Goal: Information Seeking & Learning: Find specific fact

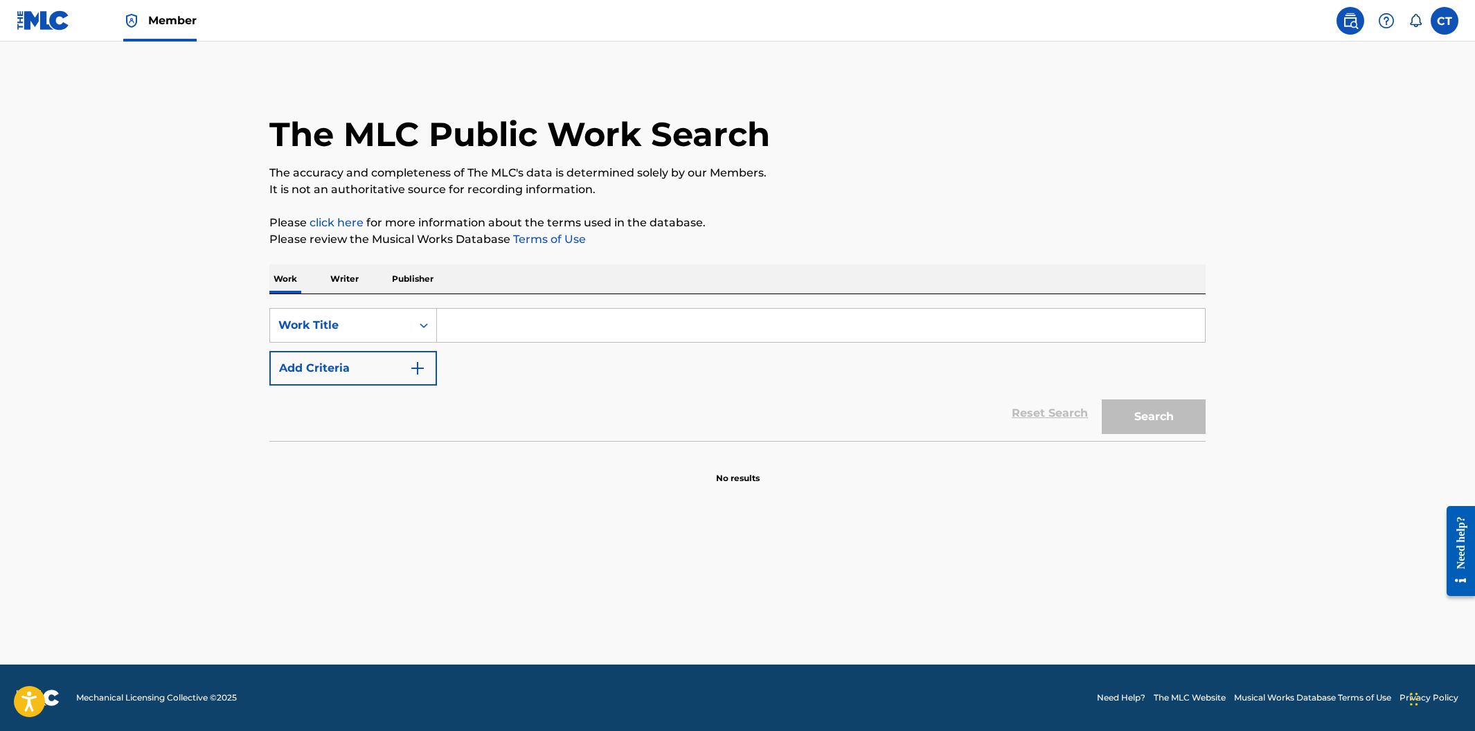
click at [520, 334] on input "Search Form" at bounding box center [821, 325] width 768 height 33
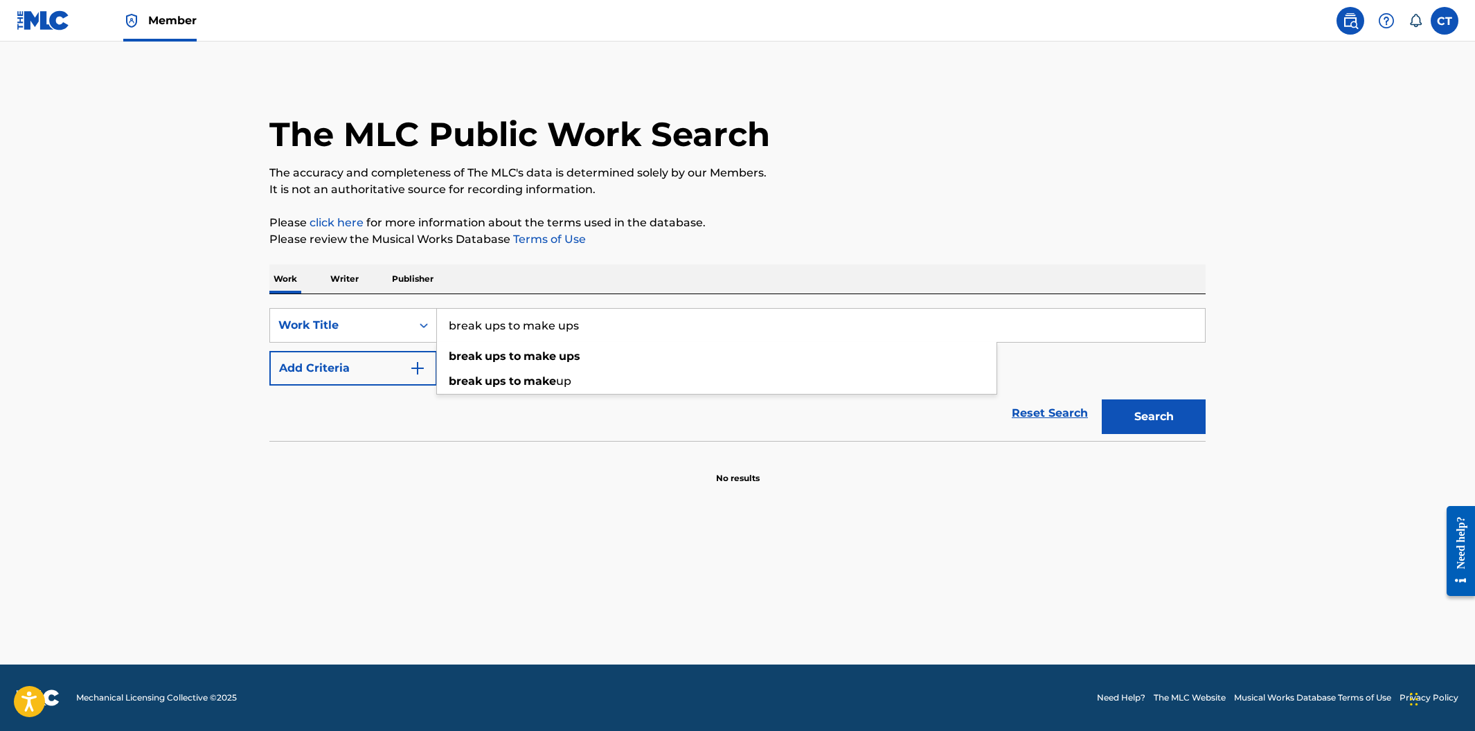
type input "break ups to make ups"
click at [1102, 400] on button "Search" at bounding box center [1154, 417] width 104 height 35
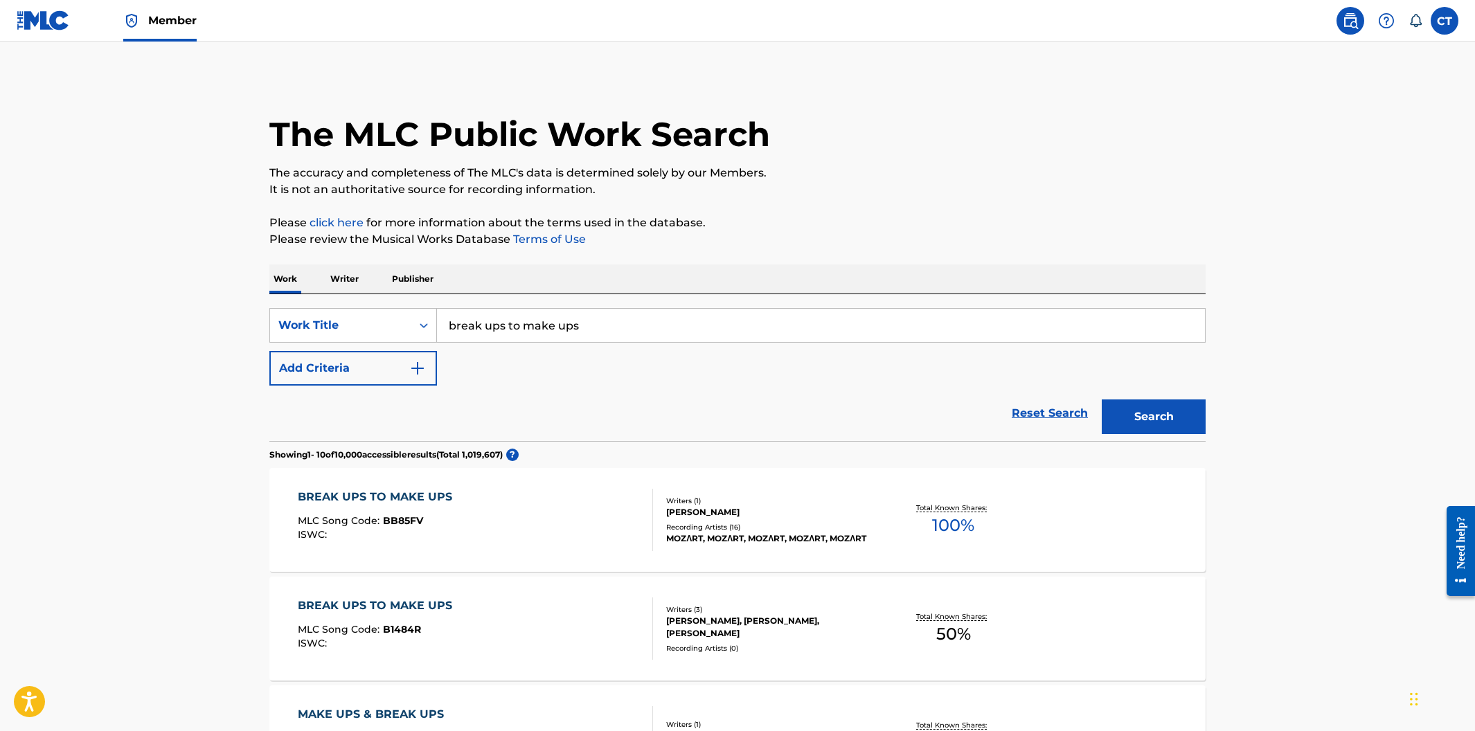
click at [430, 369] on button "Add Criteria" at bounding box center [353, 368] width 168 height 35
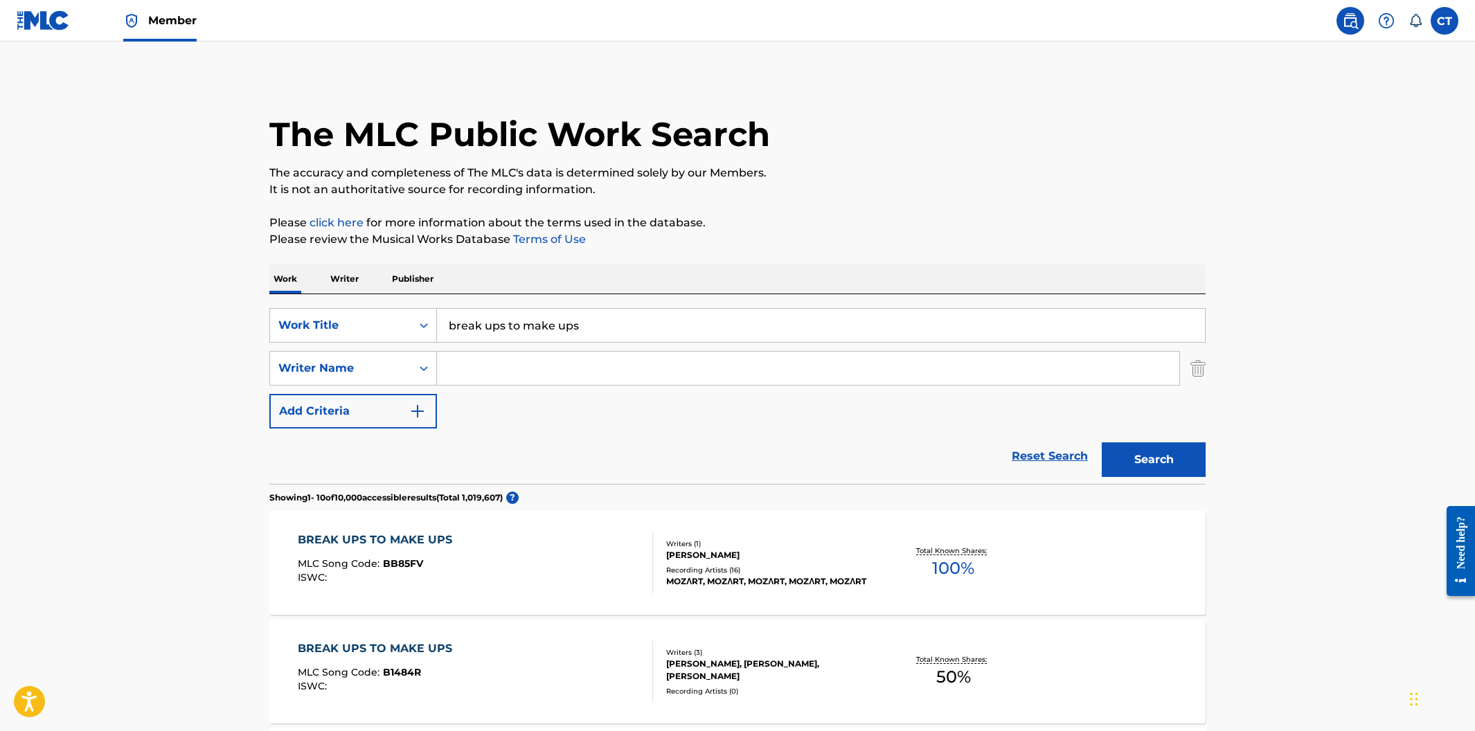
click at [470, 371] on input "Search Form" at bounding box center [808, 368] width 742 height 33
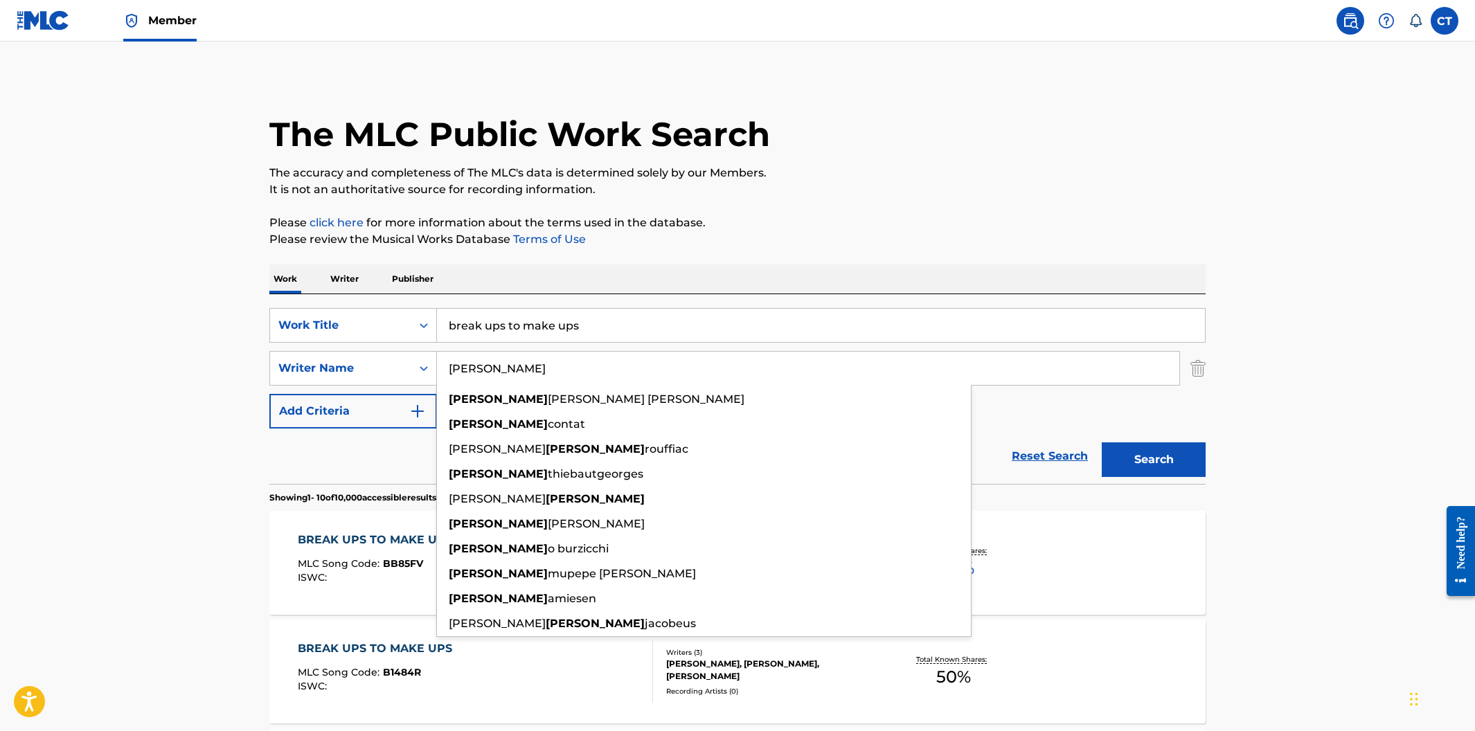
type input "[PERSON_NAME]"
click at [1102, 443] on button "Search" at bounding box center [1154, 460] width 104 height 35
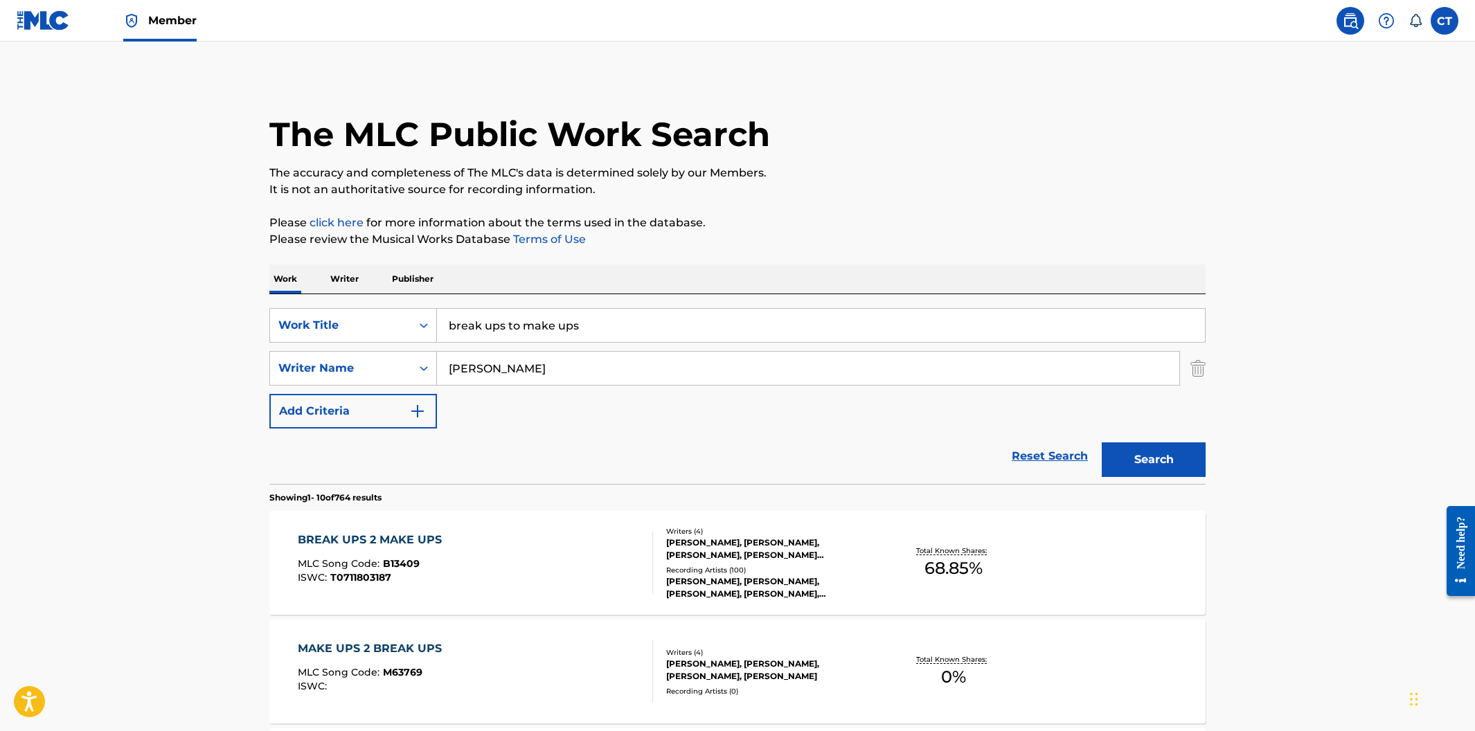
click at [536, 548] on div "BREAK UPS 2 MAKE UPS MLC Song Code : B13409 ISWC : T0711803187" at bounding box center [476, 563] width 356 height 62
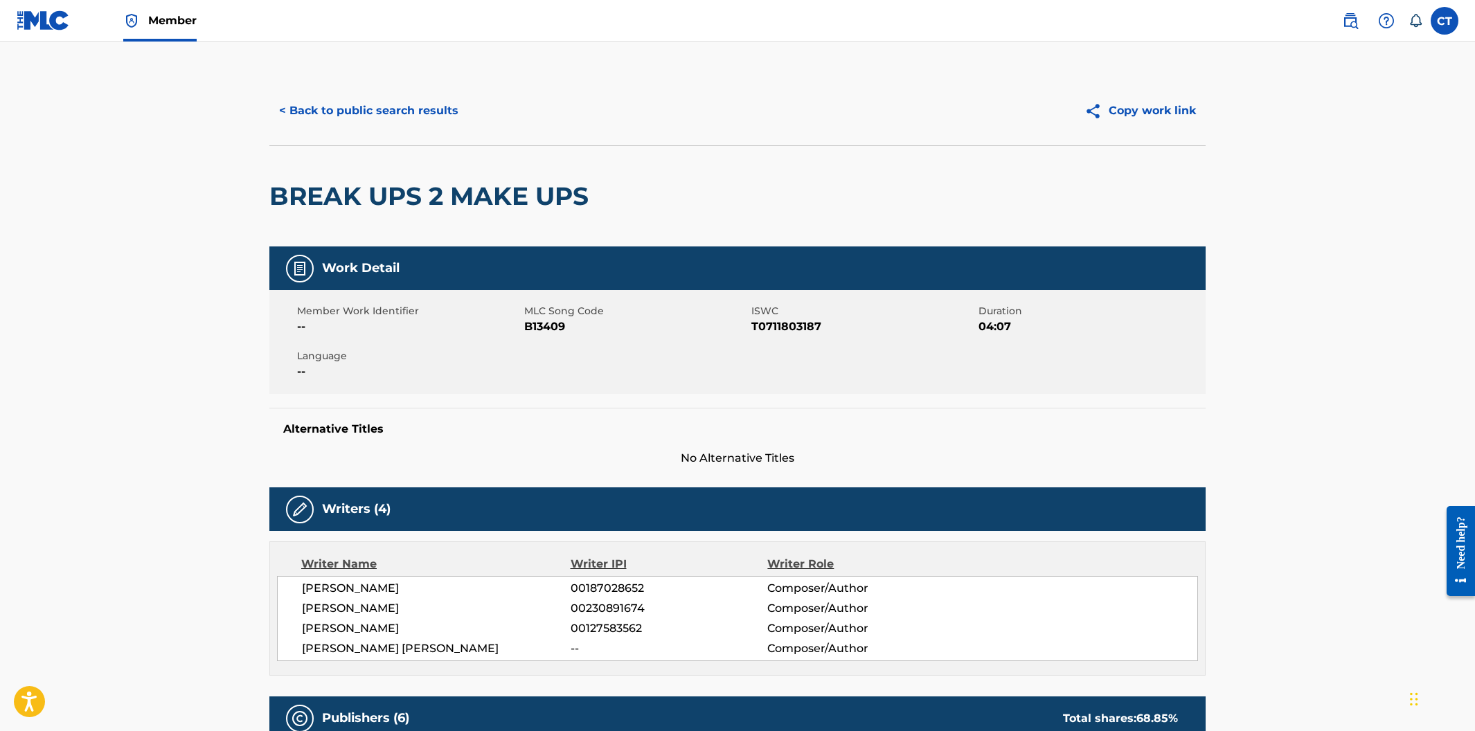
click at [571, 363] on div "Member Work Identifier -- MLC Song Code B13409 ISWC T0711803187 Duration 04:07 …" at bounding box center [737, 342] width 936 height 104
drag, startPoint x: 570, startPoint y: 327, endPoint x: 524, endPoint y: 326, distance: 45.7
click at [524, 326] on span "B13409" at bounding box center [636, 327] width 224 height 17
copy span "B13409"
click at [388, 107] on button "< Back to public search results" at bounding box center [368, 111] width 199 height 35
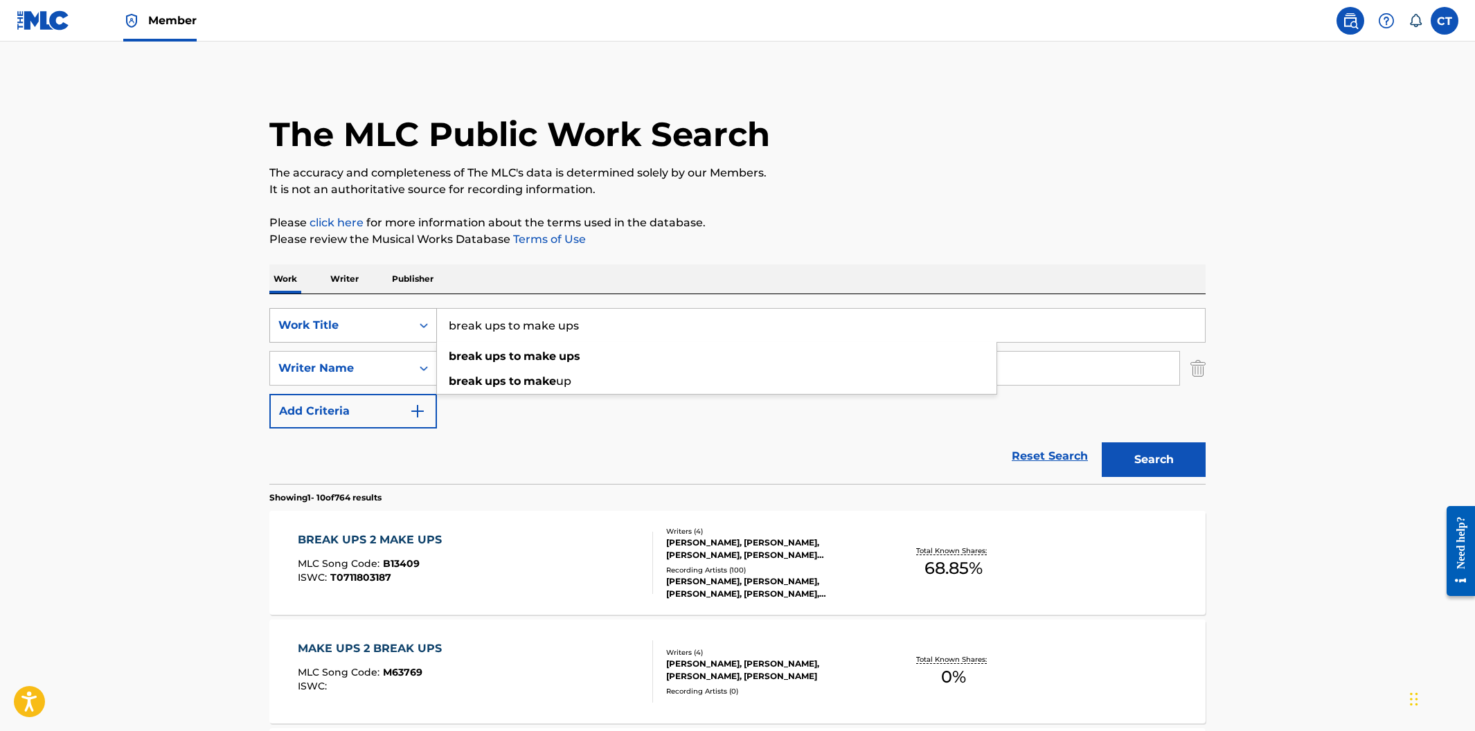
drag, startPoint x: 616, startPoint y: 330, endPoint x: 418, endPoint y: 314, distance: 198.7
click at [418, 314] on div "SearchWithCriteriacfa3baa6-e5f0-4daa-a855-3c7720e23c72 Work Title break ups to …" at bounding box center [737, 325] width 936 height 35
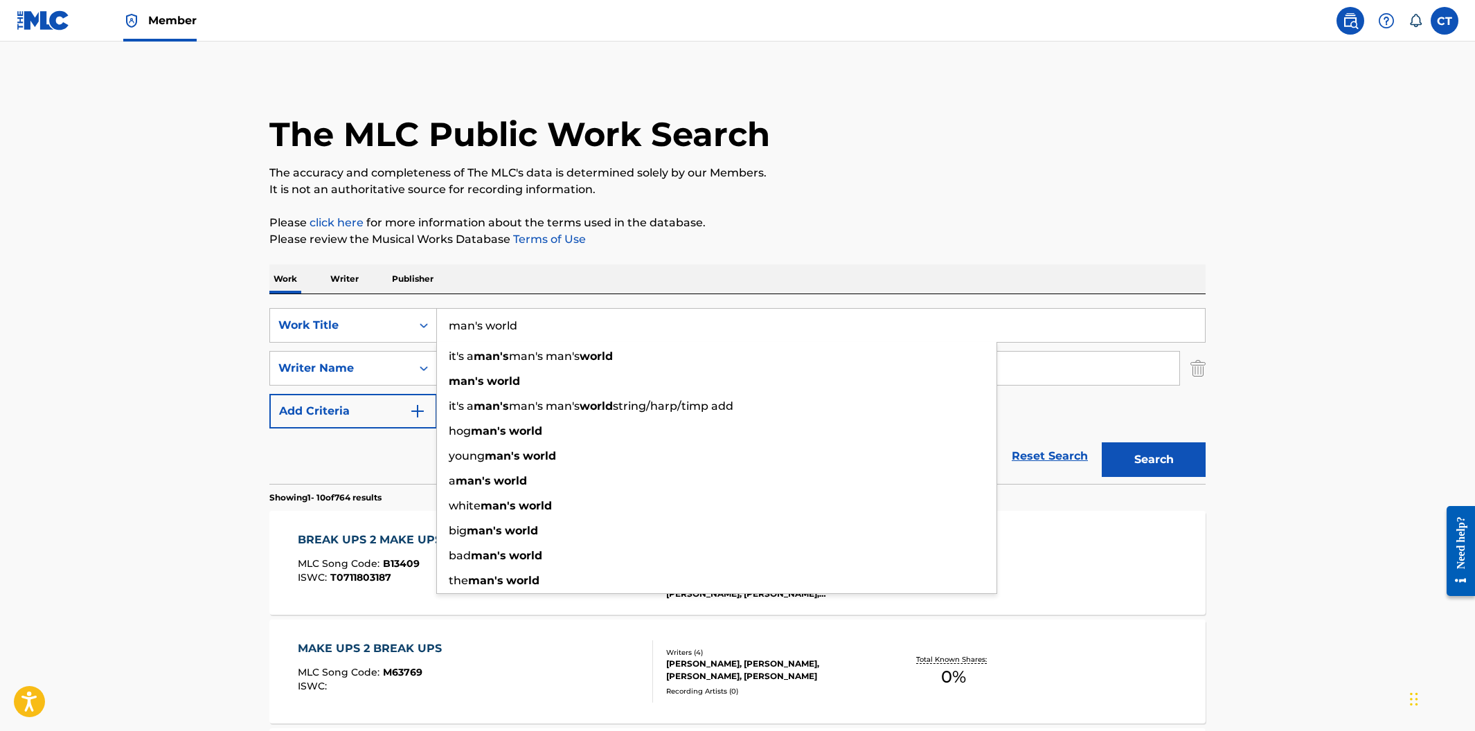
type input "man's world"
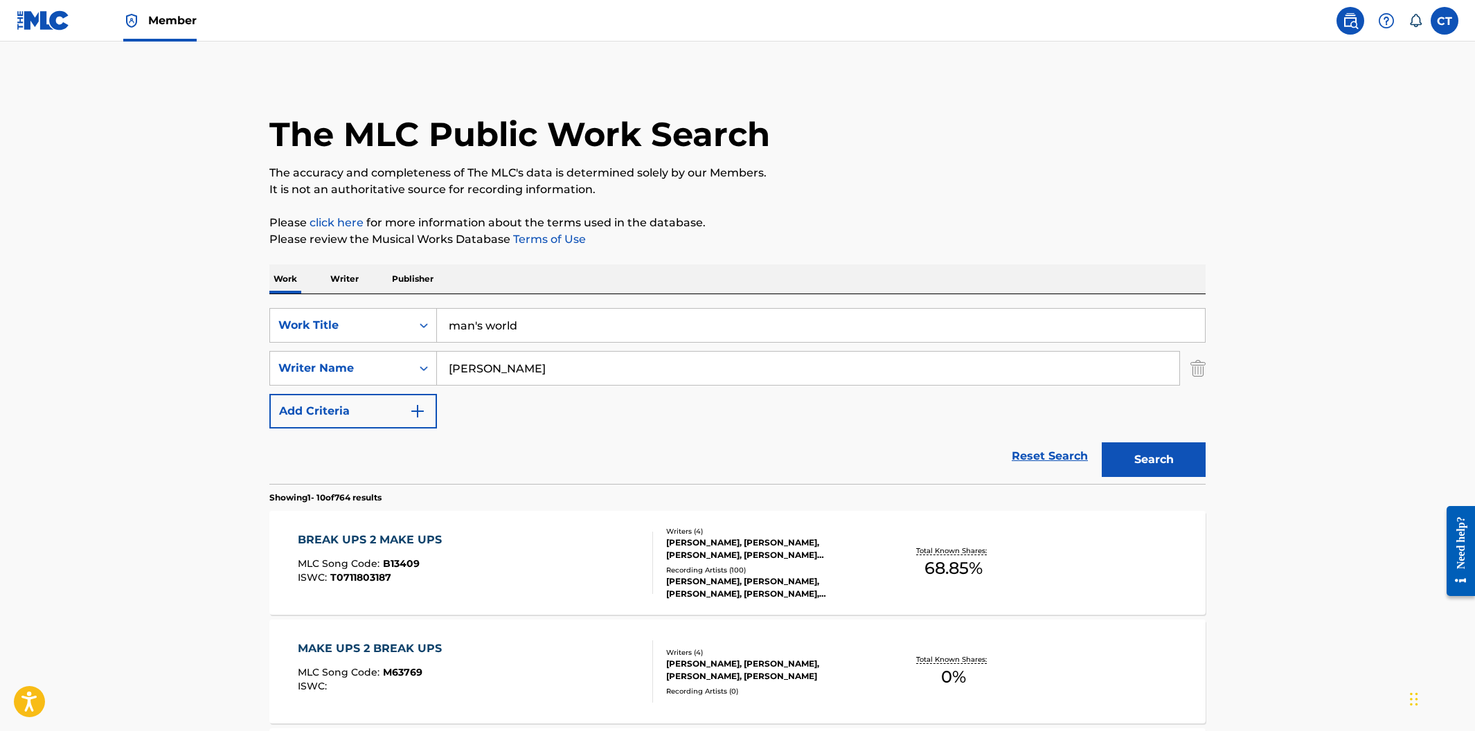
click at [835, 221] on p "Please click here for more information about the terms used in the database." at bounding box center [737, 223] width 936 height 17
click at [1128, 458] on button "Search" at bounding box center [1154, 460] width 104 height 35
click at [617, 542] on div "MAN'S WORLD MLC Song Code : M19346 ISWC :" at bounding box center [476, 563] width 356 height 62
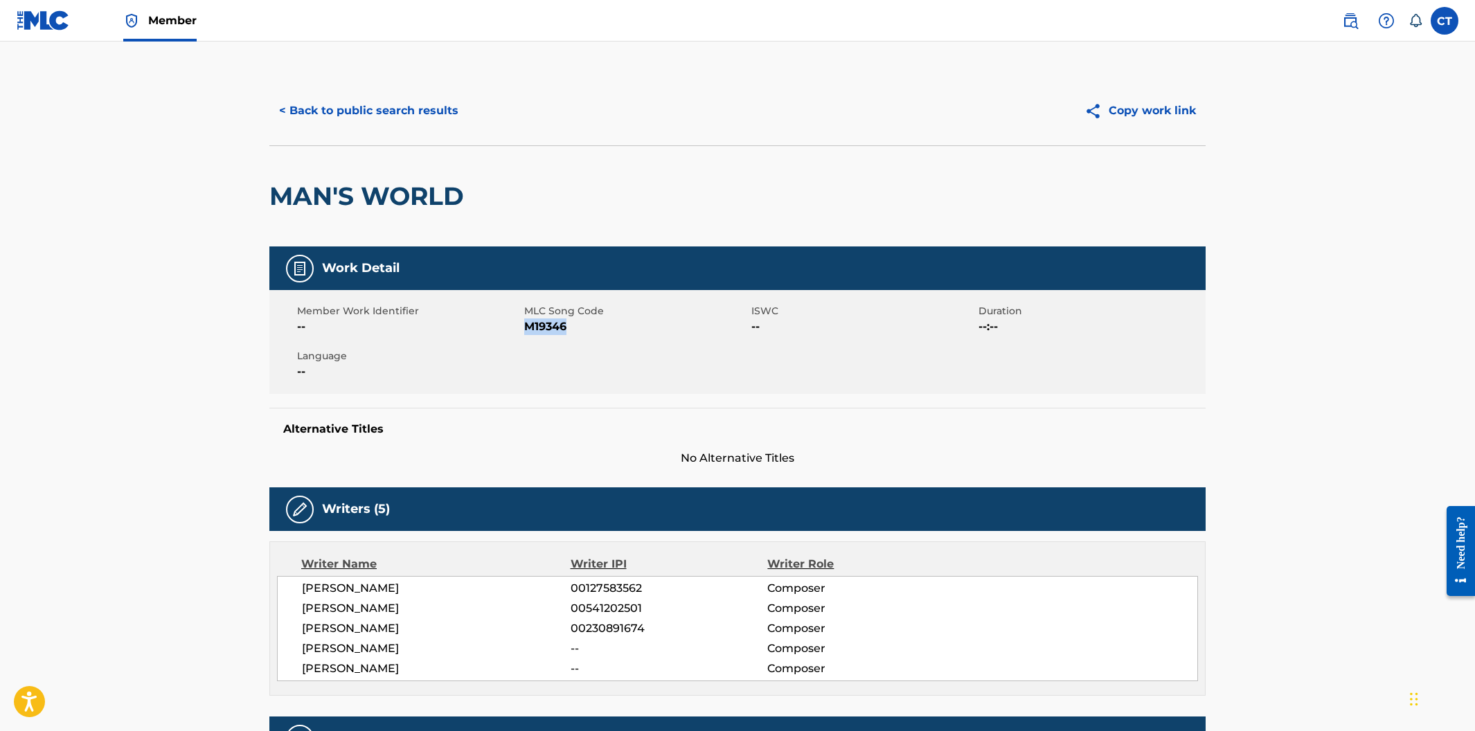
drag, startPoint x: 578, startPoint y: 321, endPoint x: 526, endPoint y: 331, distance: 53.0
click at [526, 331] on span "M19346" at bounding box center [636, 327] width 224 height 17
copy span "M19346"
click at [400, 107] on button "< Back to public search results" at bounding box center [368, 111] width 199 height 35
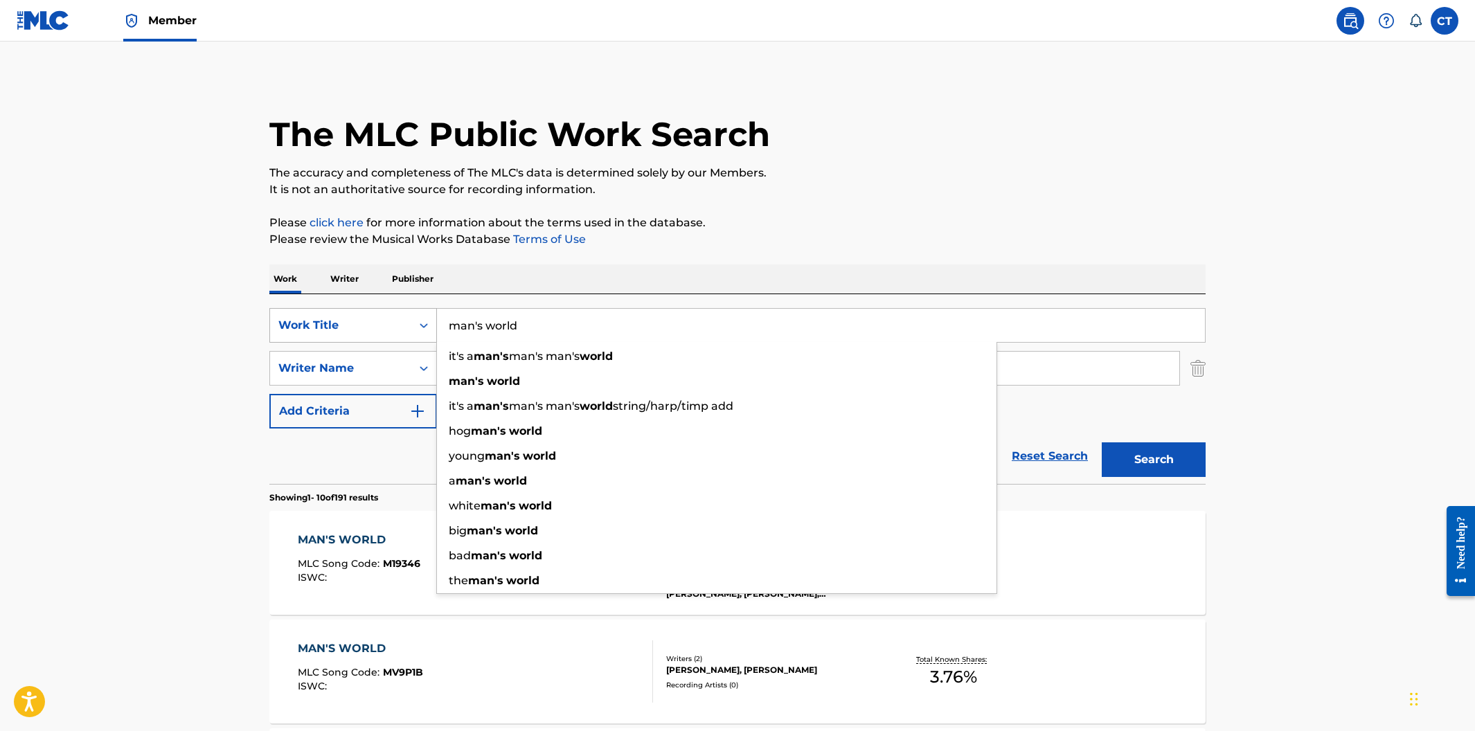
drag, startPoint x: 546, startPoint y: 326, endPoint x: 420, endPoint y: 310, distance: 127.1
click at [420, 310] on div "SearchWithCriteriacfa3baa6-e5f0-4daa-a855-3c7720e23c72 Work Title man's world i…" at bounding box center [737, 325] width 936 height 35
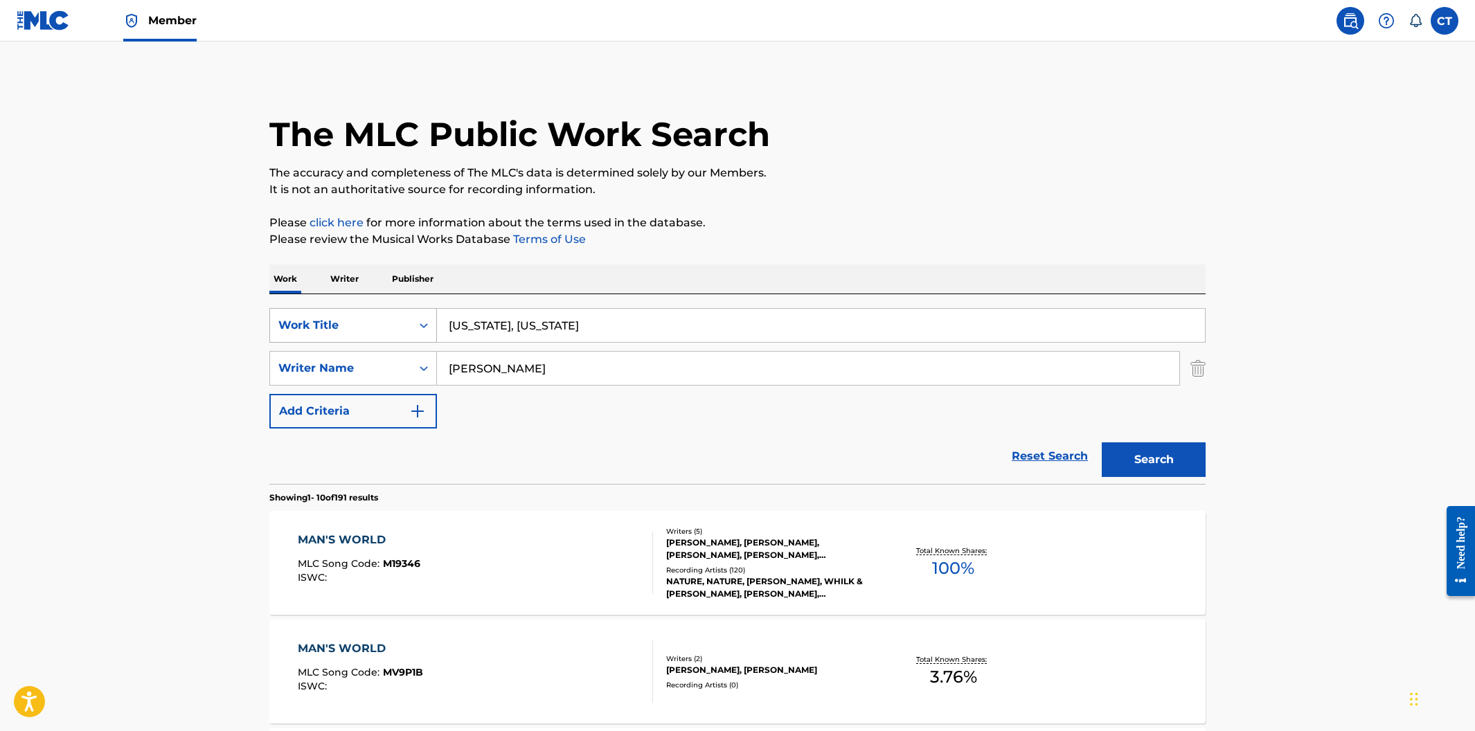
type input "[US_STATE], [US_STATE]"
click at [1102, 443] on button "Search" at bounding box center [1154, 460] width 104 height 35
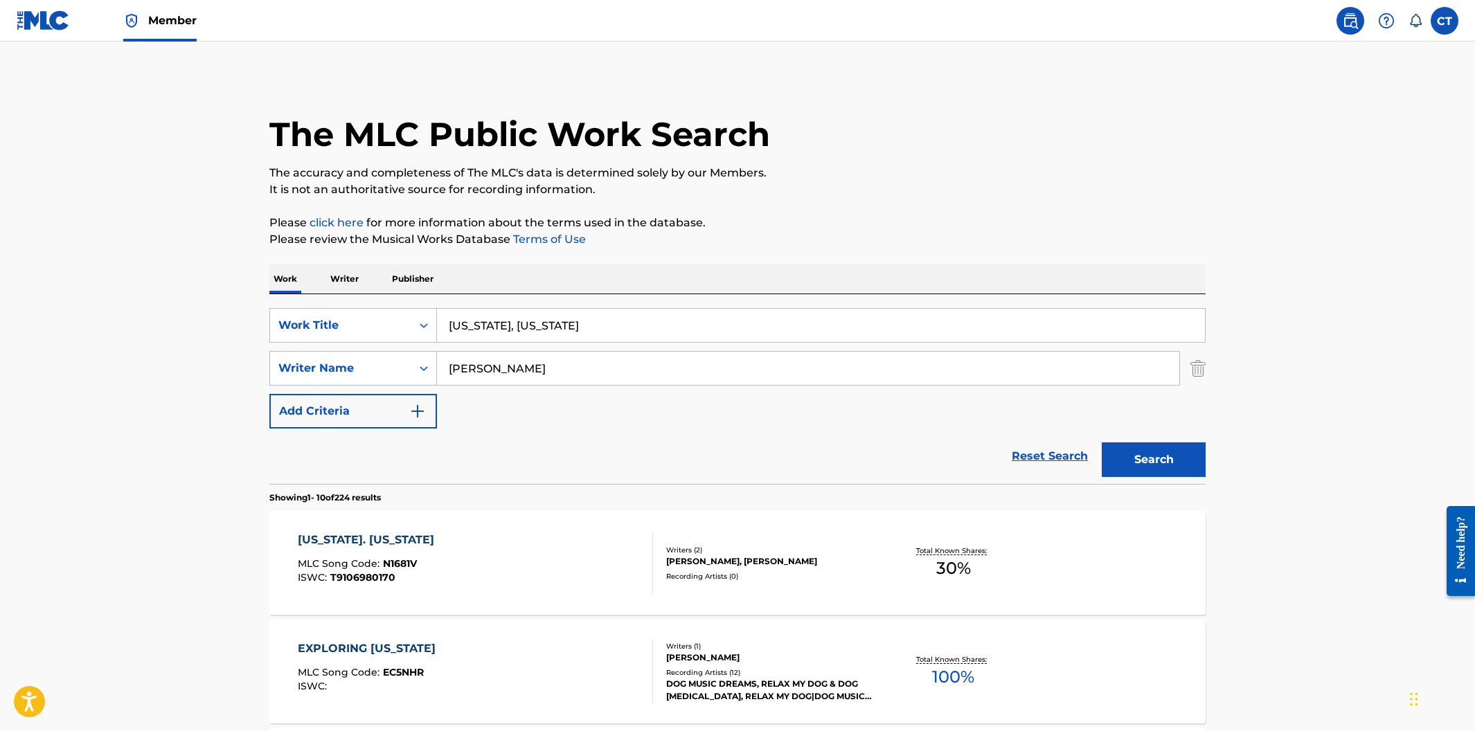
click at [542, 543] on div "[US_STATE]. [US_STATE] MLC Song Code : N1681V ISWC : T9106980170" at bounding box center [476, 563] width 356 height 62
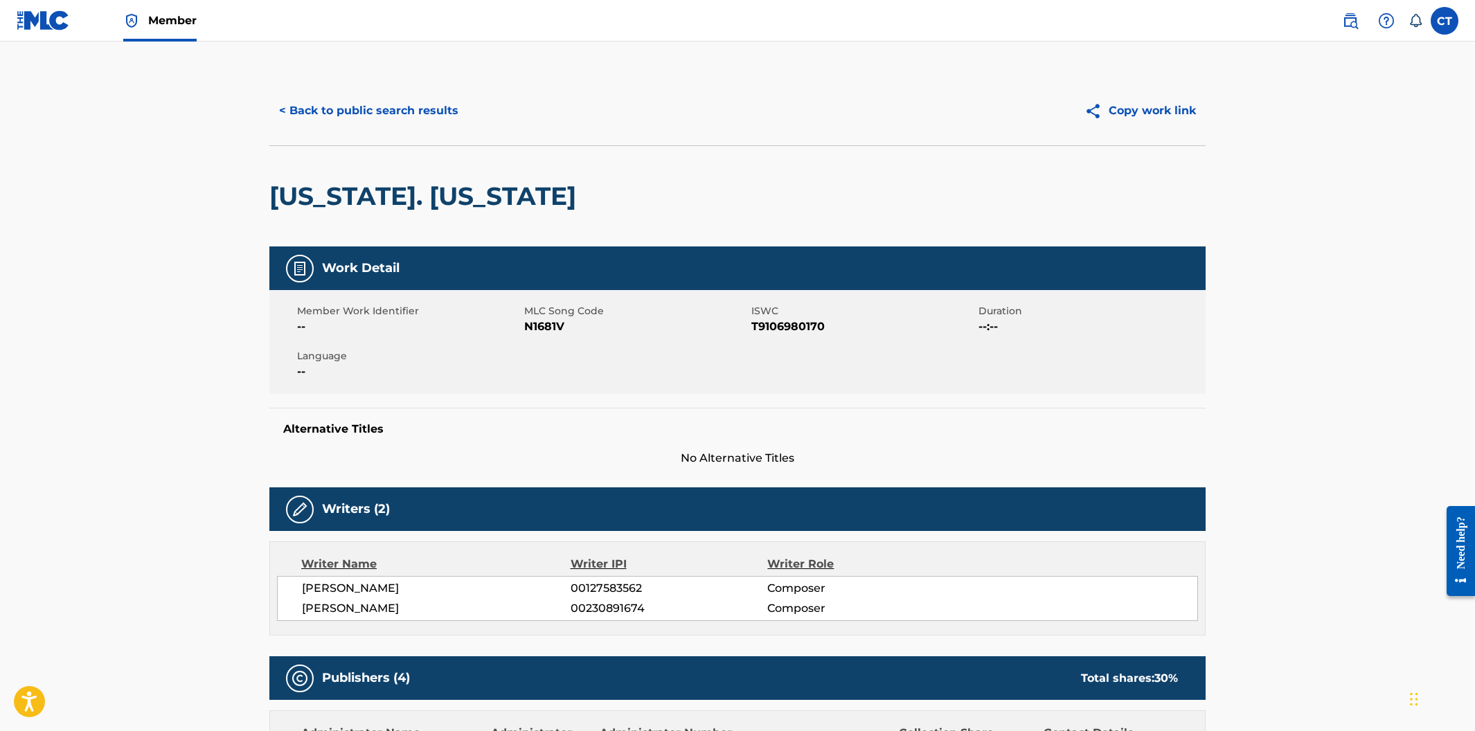
click at [571, 350] on div "Member Work Identifier -- MLC Song Code N1681V ISWC T9106980170 Duration --:-- …" at bounding box center [737, 342] width 936 height 104
drag, startPoint x: 568, startPoint y: 328, endPoint x: 526, endPoint y: 326, distance: 42.3
click at [526, 326] on span "N1681V" at bounding box center [636, 327] width 224 height 17
copy span "N1681V"
click at [377, 119] on button "< Back to public search results" at bounding box center [368, 111] width 199 height 35
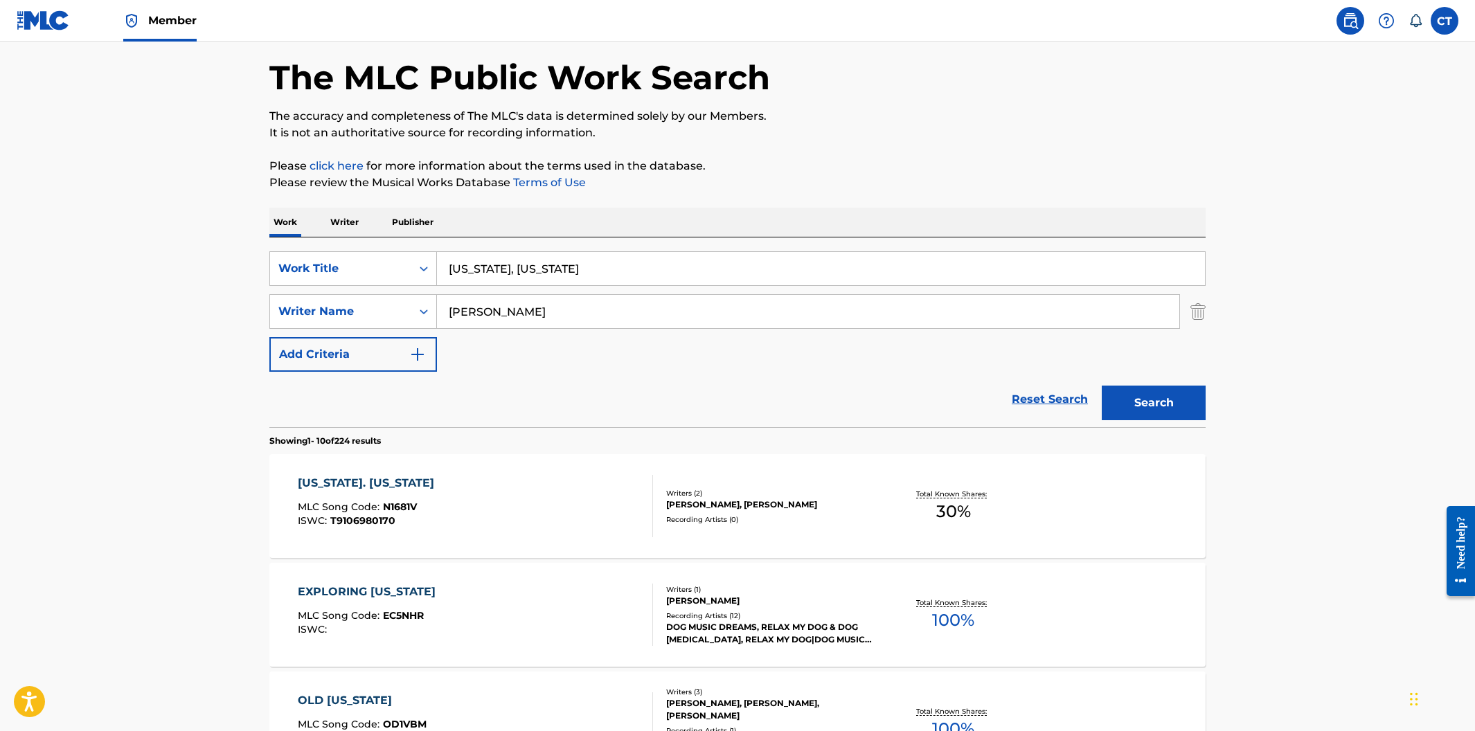
scroll to position [82, 0]
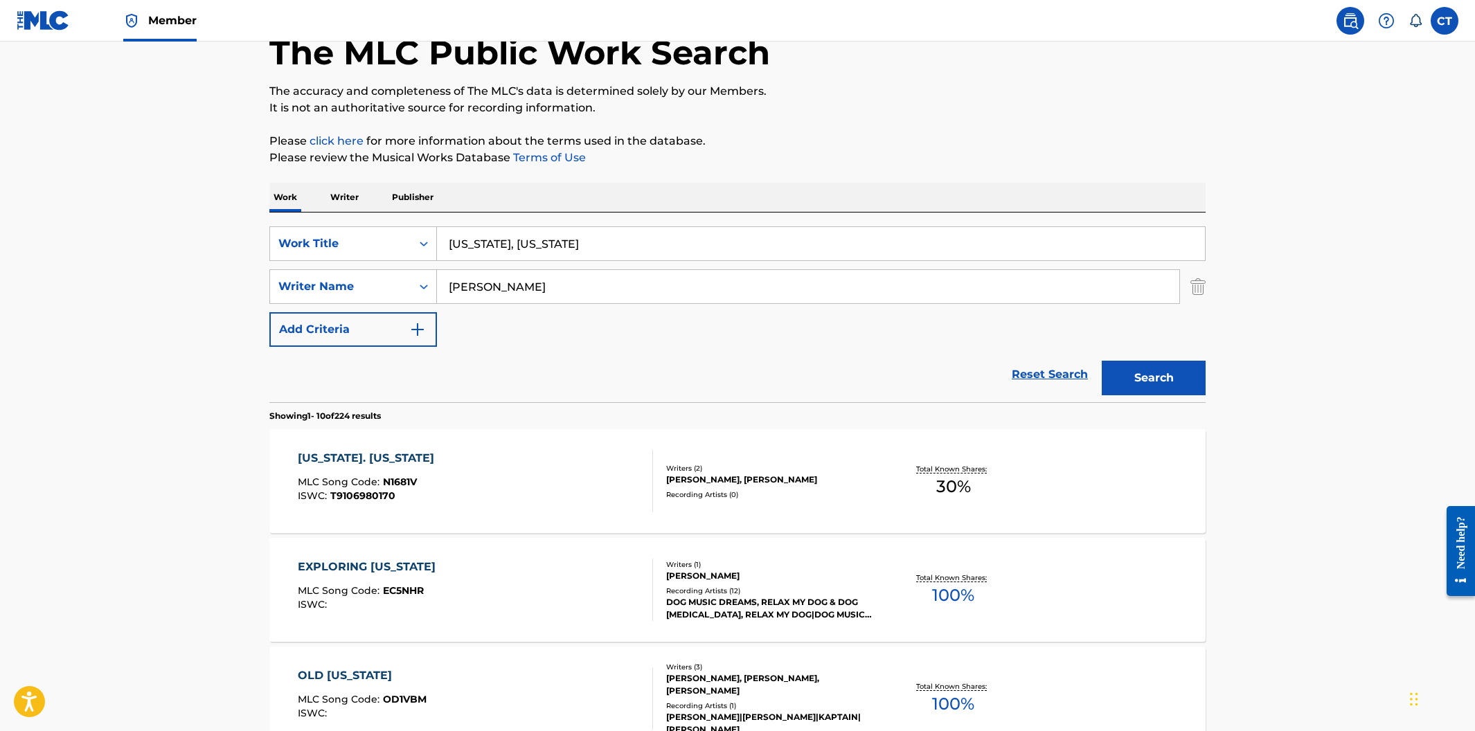
drag, startPoint x: 567, startPoint y: 244, endPoint x: 501, endPoint y: 245, distance: 66.5
click at [501, 245] on input "[US_STATE], [US_STATE]" at bounding box center [821, 243] width 768 height 33
drag, startPoint x: 541, startPoint y: 244, endPoint x: 445, endPoint y: 242, distance: 95.6
click at [445, 242] on input "new [GEOGRAPHIC_DATA]" at bounding box center [821, 243] width 768 height 33
click at [476, 244] on input "new [GEOGRAPHIC_DATA]" at bounding box center [821, 243] width 768 height 33
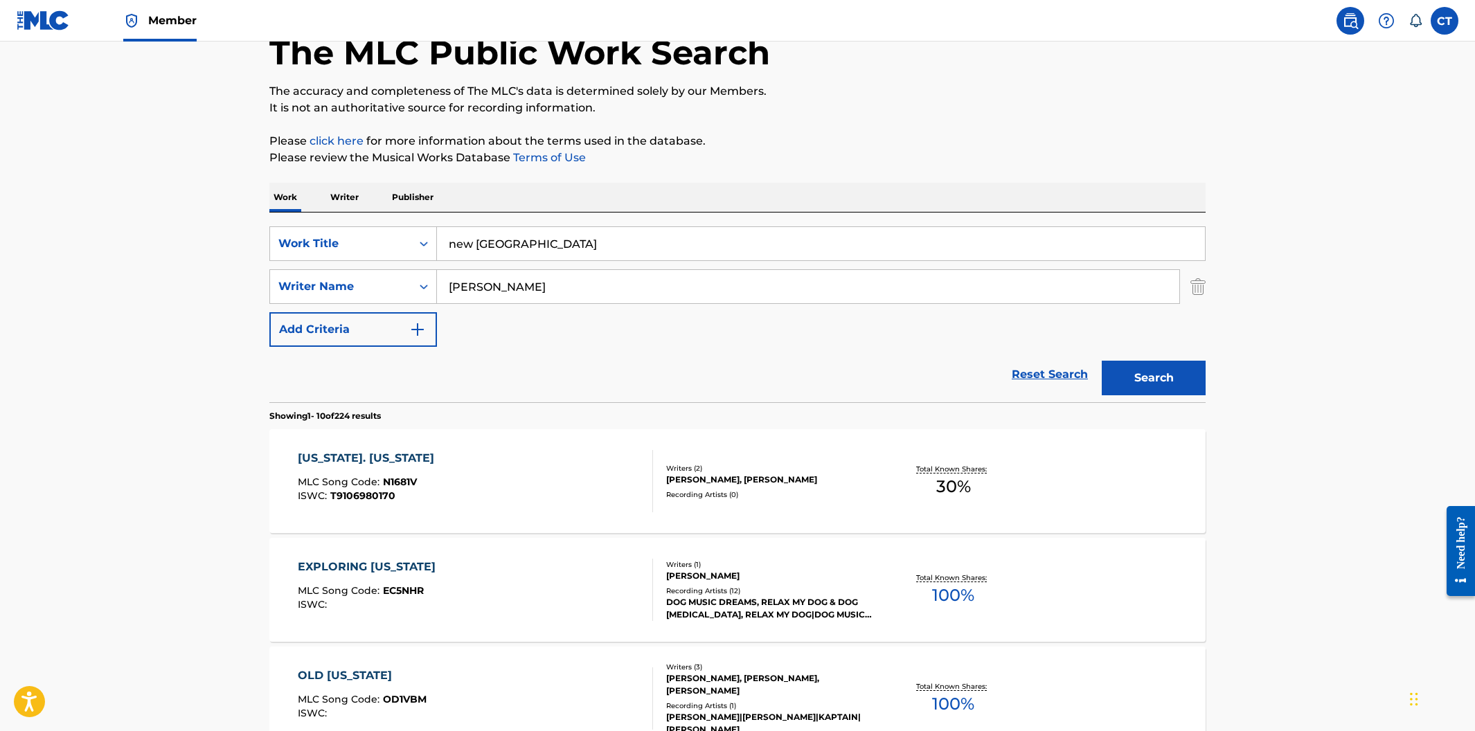
drag, startPoint x: 543, startPoint y: 244, endPoint x: 476, endPoint y: 242, distance: 67.2
click at [476, 242] on input "new [GEOGRAPHIC_DATA]" at bounding box center [821, 243] width 768 height 33
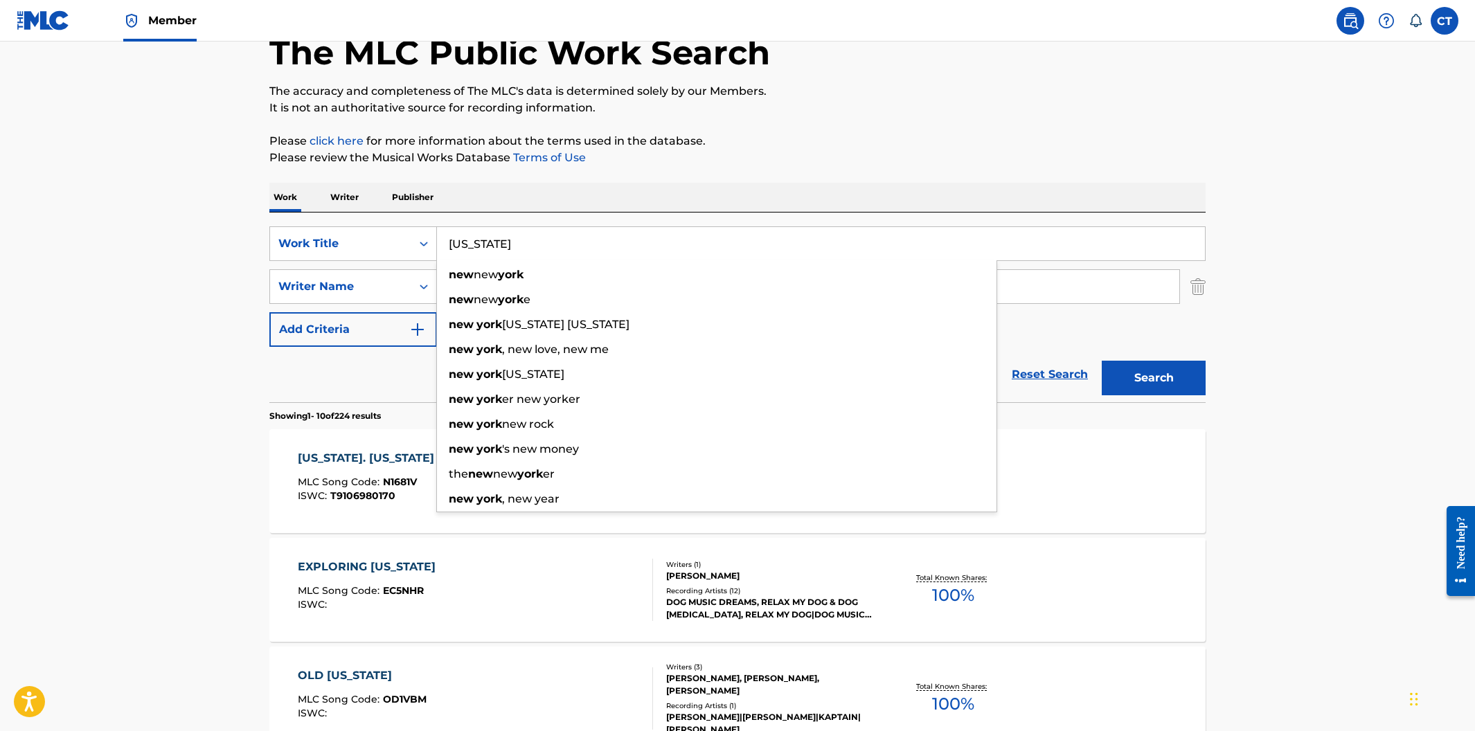
type input "[US_STATE]"
click at [1102, 361] on button "Search" at bounding box center [1154, 378] width 104 height 35
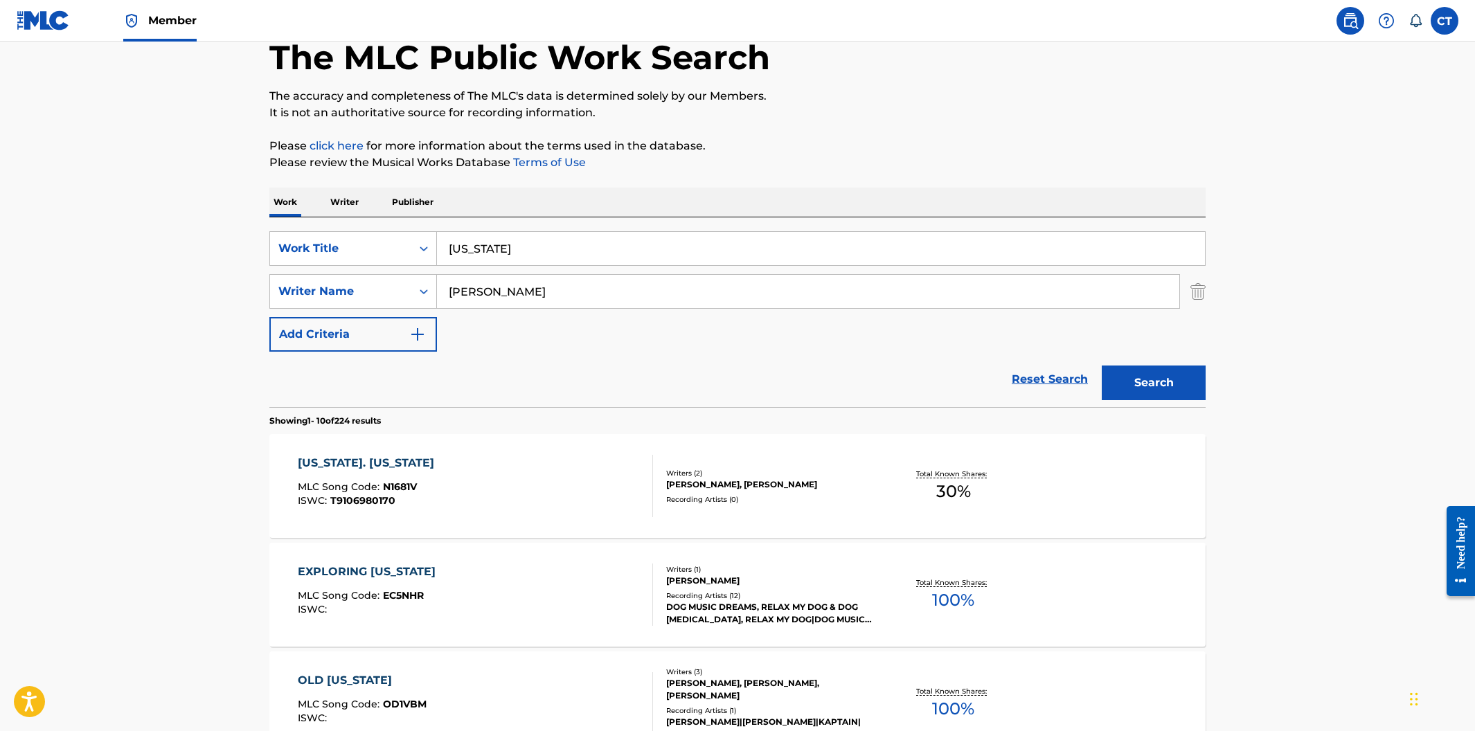
scroll to position [81, 0]
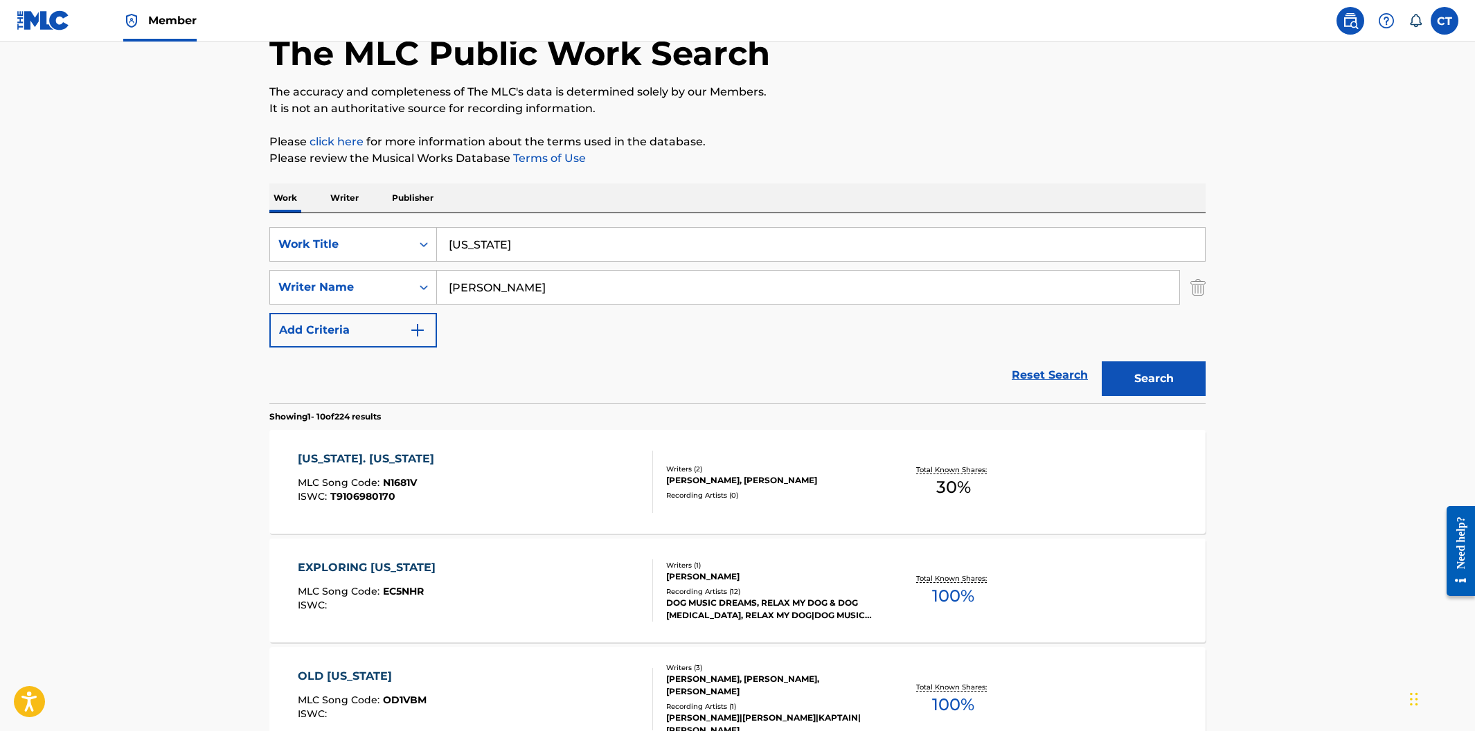
click at [550, 501] on div "[US_STATE]. [US_STATE] MLC Song Code : N1681V ISWC : T9106980170" at bounding box center [476, 482] width 356 height 62
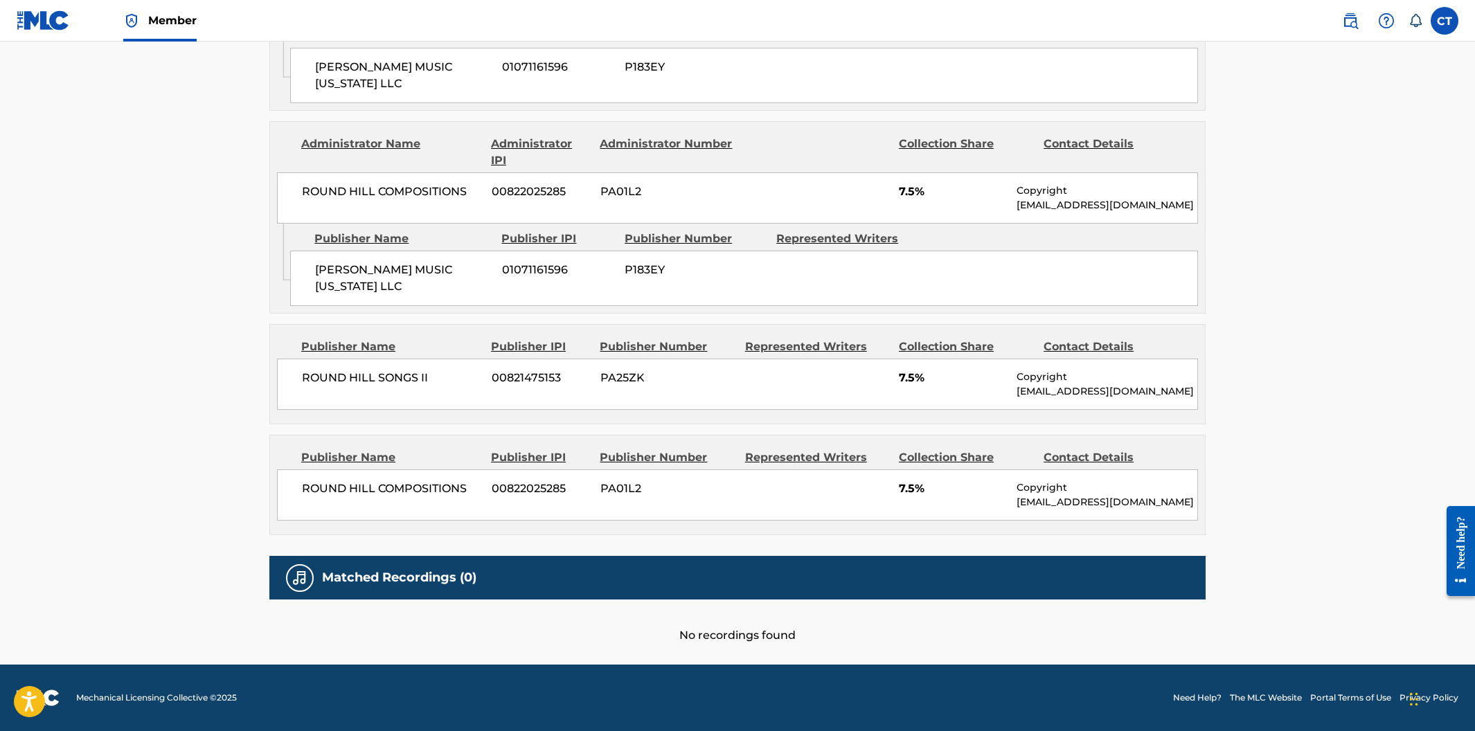
scroll to position [71, 0]
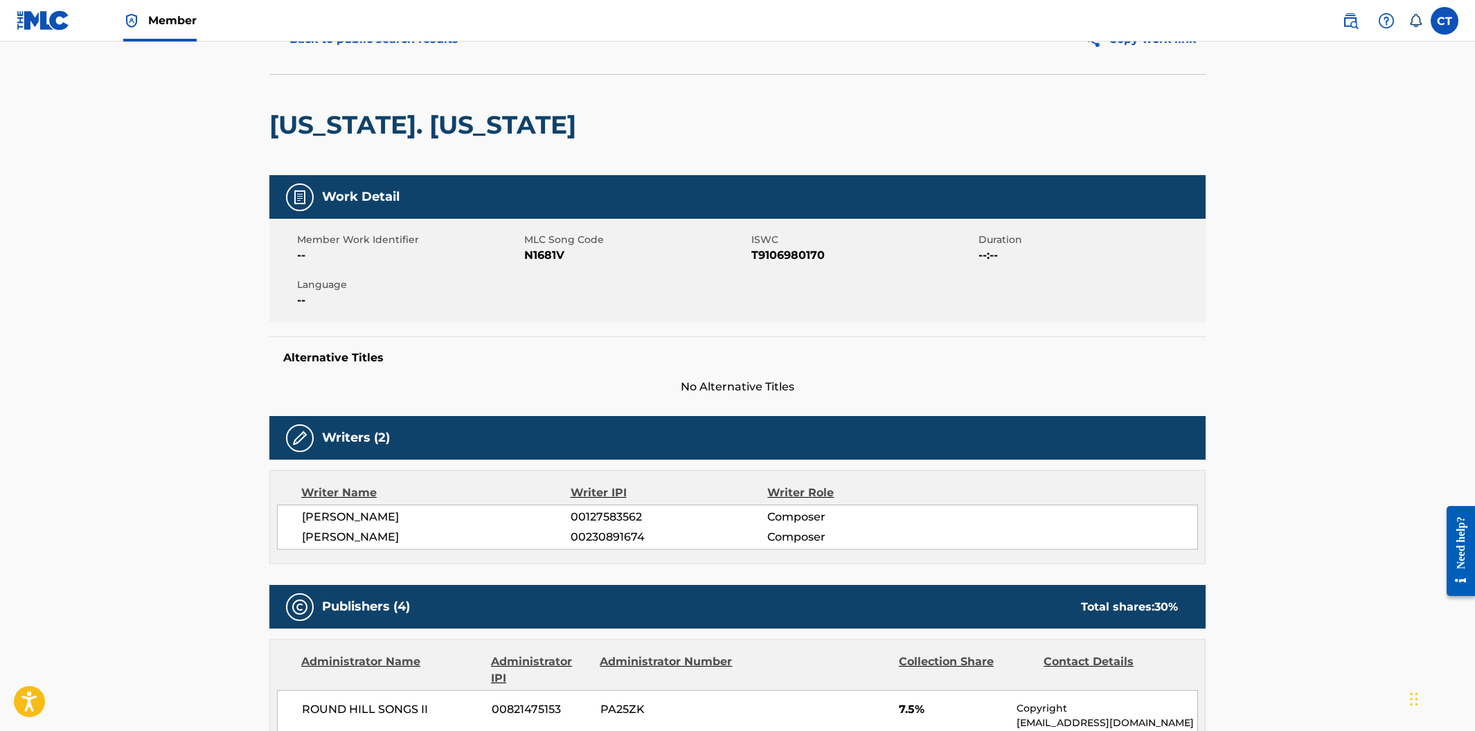
click at [549, 292] on div "Member Work Identifier -- MLC Song Code N1681V ISWC T9106980170 Duration --:-- …" at bounding box center [737, 271] width 936 height 104
click at [518, 310] on div "Member Work Identifier -- MLC Song Code N1681V ISWC T9106980170 Duration --:-- …" at bounding box center [737, 271] width 936 height 104
drag, startPoint x: 566, startPoint y: 251, endPoint x: 526, endPoint y: 254, distance: 40.2
click at [526, 254] on span "N1681V" at bounding box center [636, 255] width 224 height 17
copy span "N1681V"
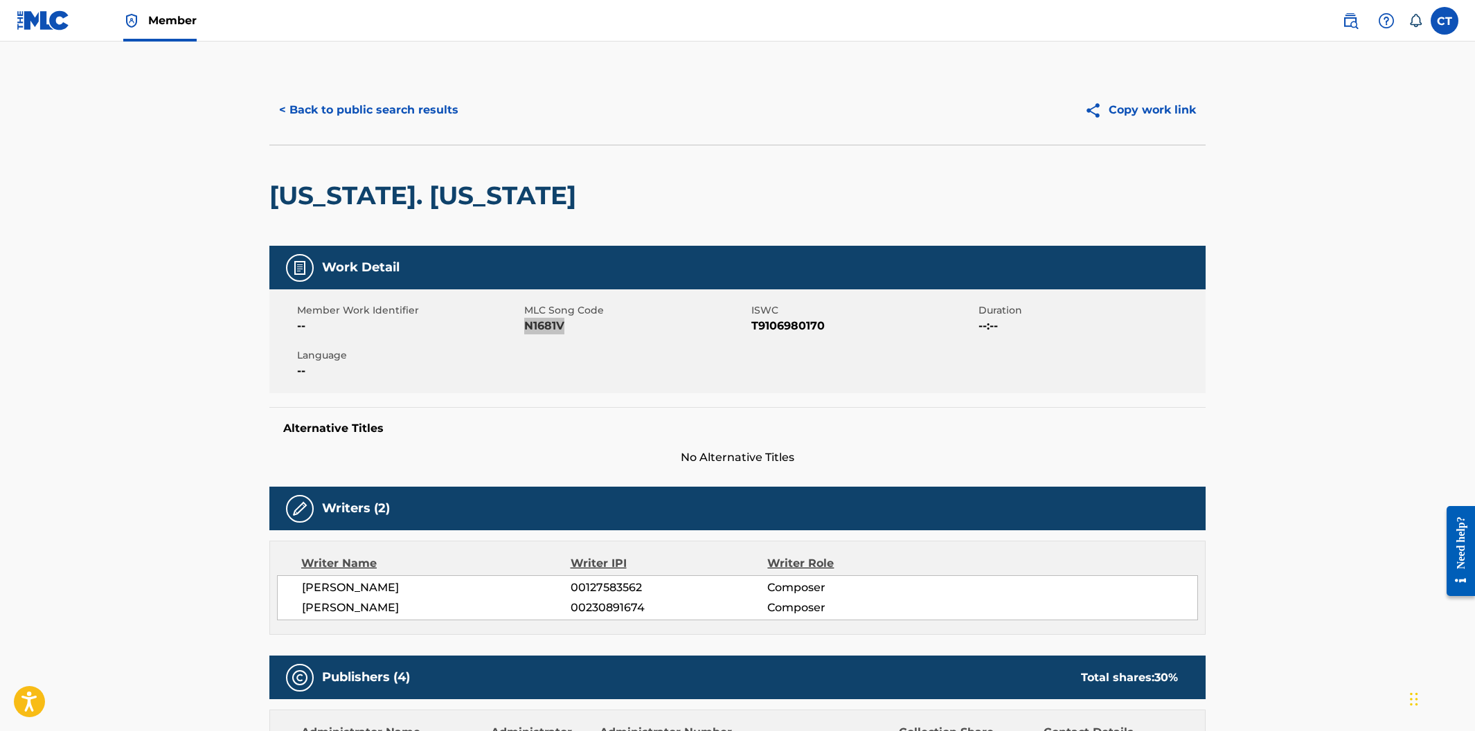
scroll to position [0, 0]
click at [359, 116] on button "< Back to public search results" at bounding box center [368, 111] width 199 height 35
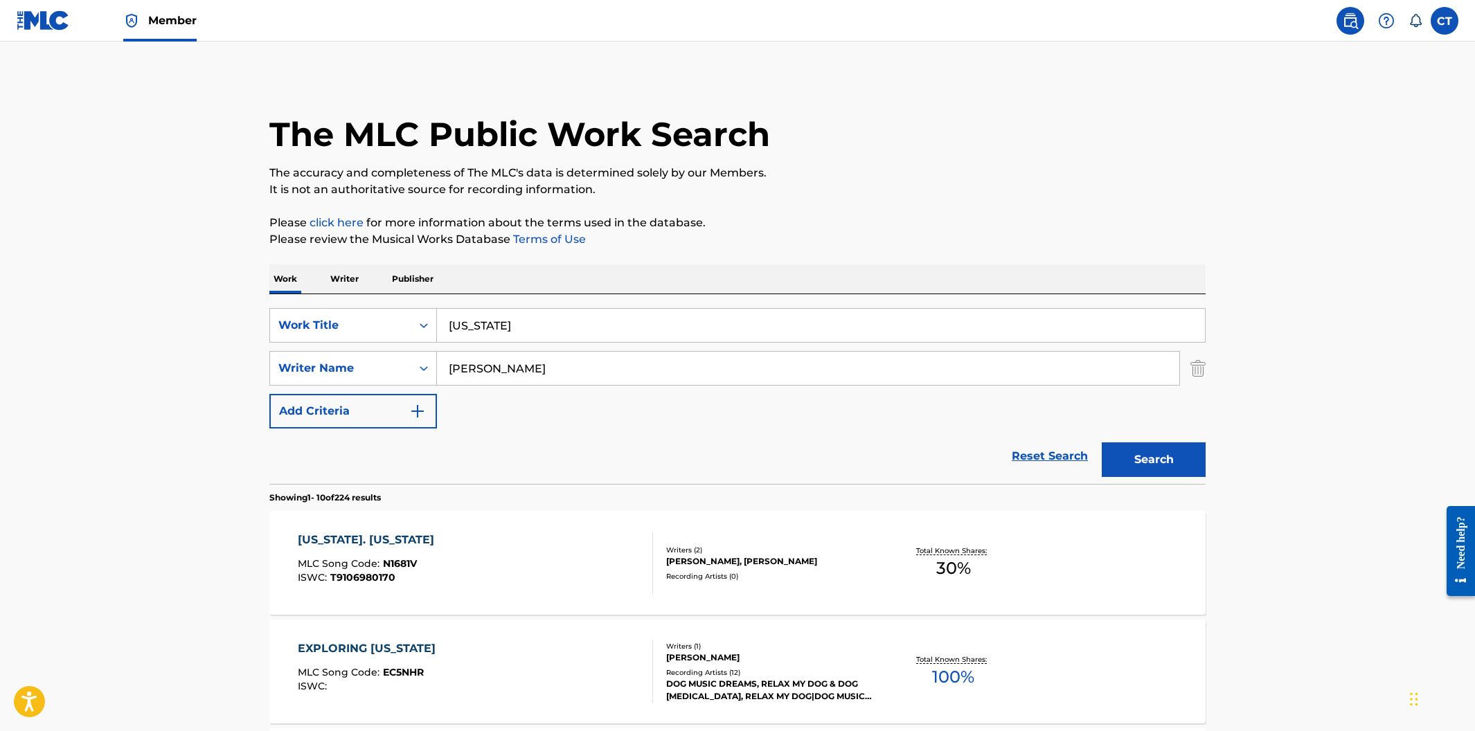
scroll to position [81, 0]
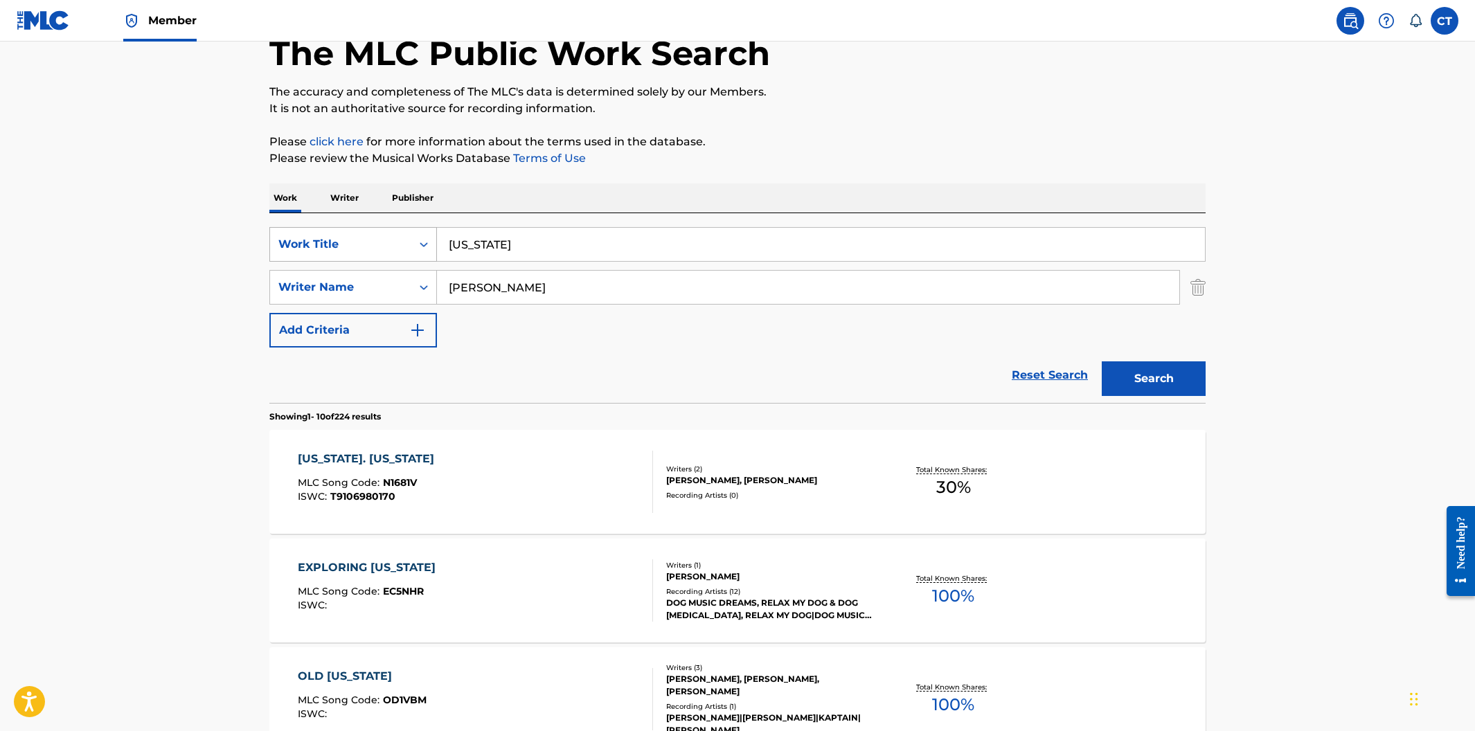
drag, startPoint x: 522, startPoint y: 251, endPoint x: 427, endPoint y: 240, distance: 95.5
click at [427, 240] on div "SearchWithCriteriacfa3baa6-e5f0-4daa-a855-3c7720e23c72 Work Title [US_STATE]" at bounding box center [737, 244] width 936 height 35
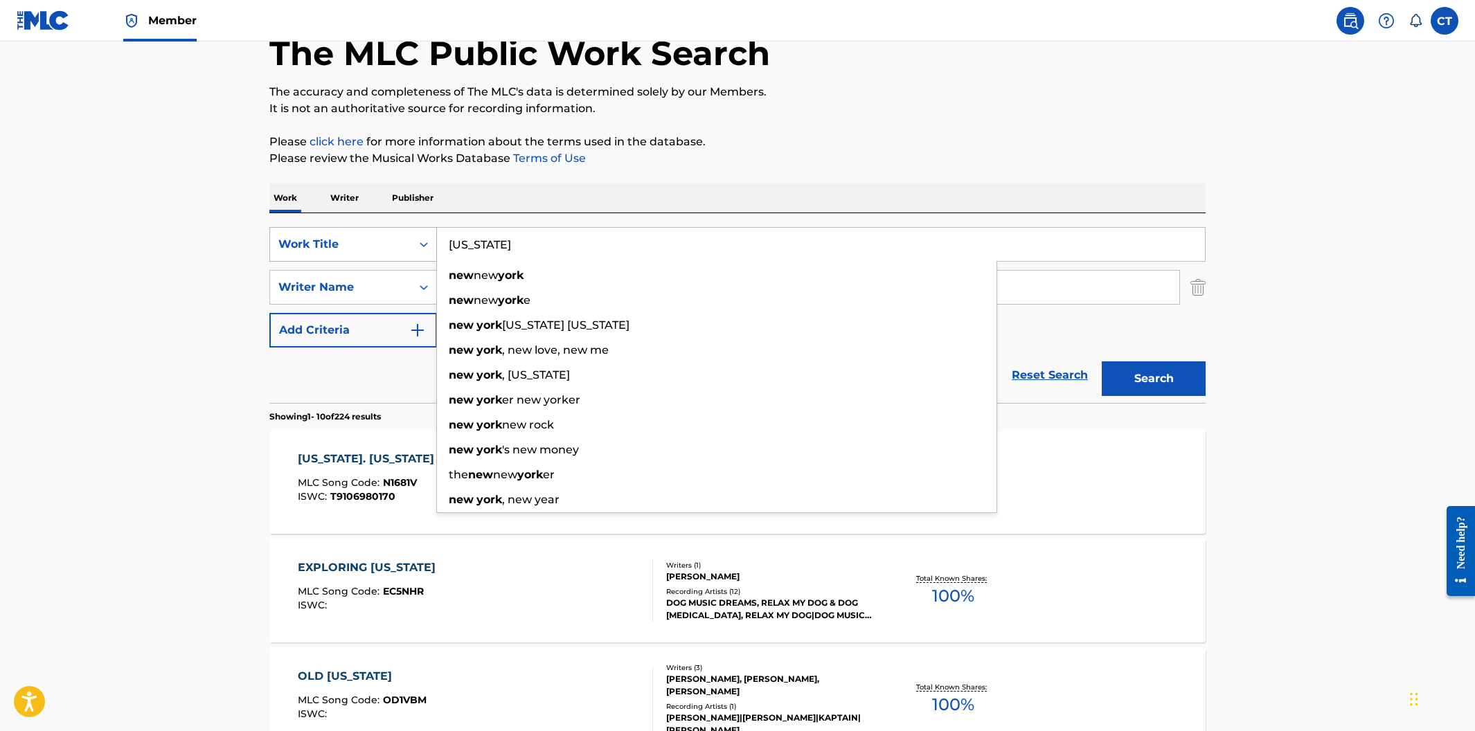
paste input "Silly Games"
type input "Silly Games"
click at [1102, 362] on button "Search" at bounding box center [1154, 379] width 104 height 35
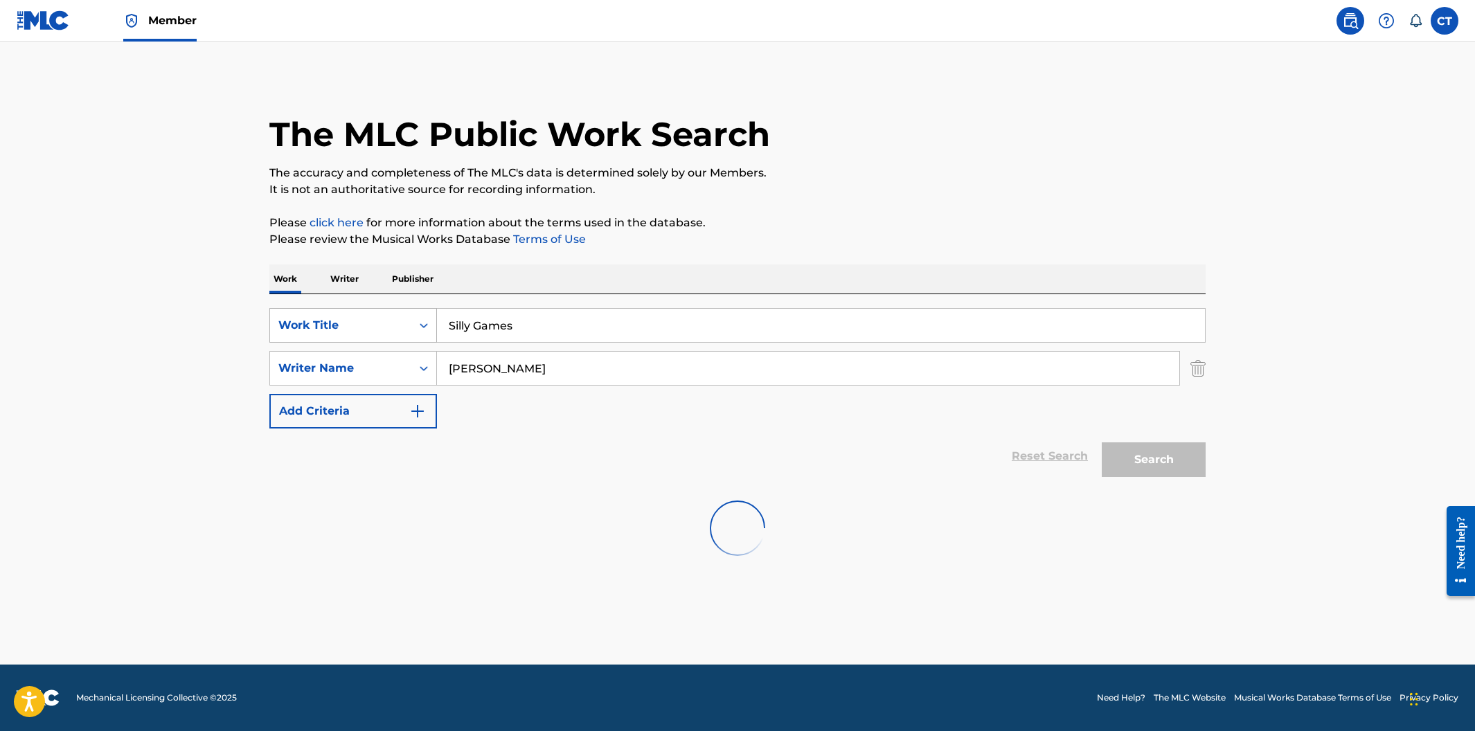
scroll to position [0, 0]
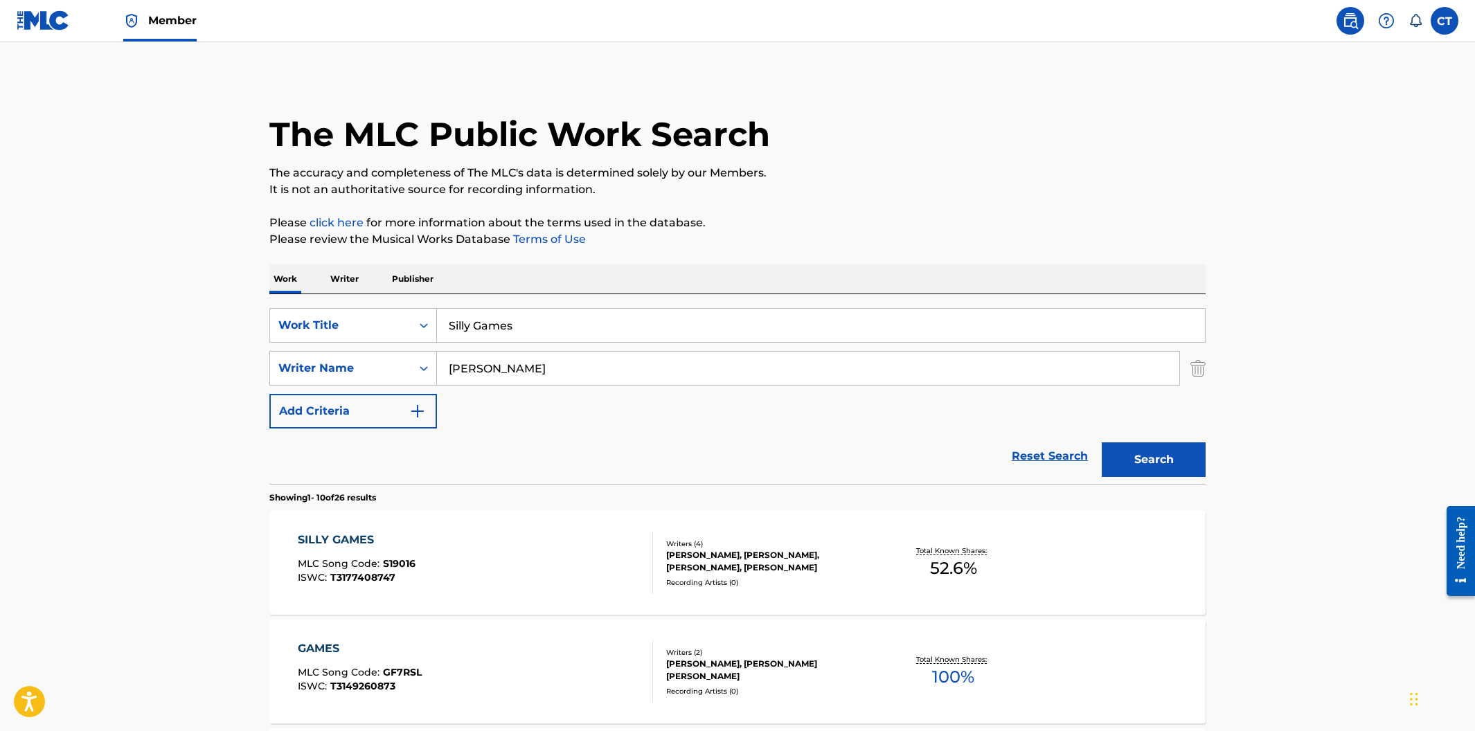
click at [550, 547] on div "SILLY GAMES MLC Song Code : S19016 ISWC : T3177408747" at bounding box center [476, 563] width 356 height 62
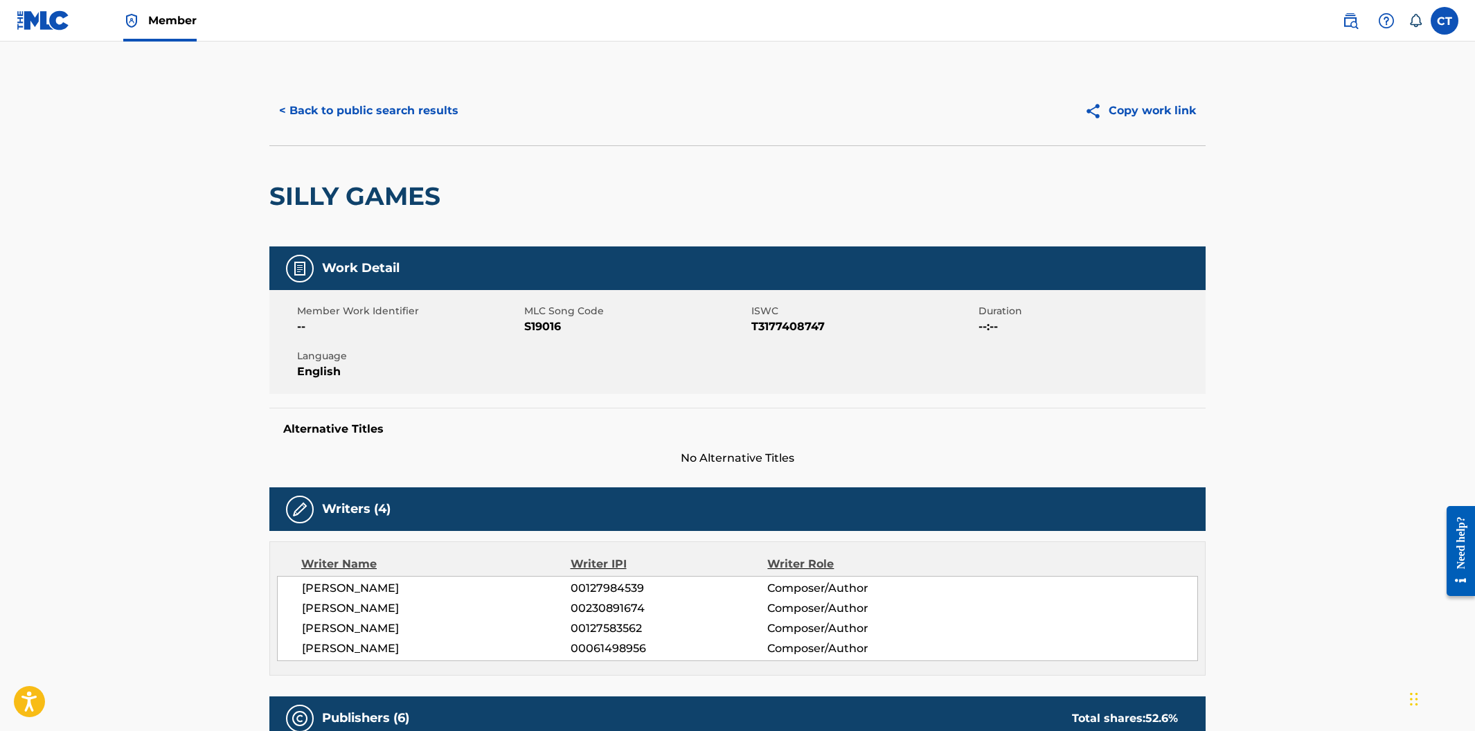
drag, startPoint x: 538, startPoint y: 366, endPoint x: 543, endPoint y: 349, distance: 18.0
click at [540, 366] on div "Member Work Identifier -- MLC Song Code S19016 ISWC T3177408747 Duration --:-- …" at bounding box center [737, 342] width 936 height 104
drag, startPoint x: 564, startPoint y: 323, endPoint x: 526, endPoint y: 327, distance: 38.3
click at [526, 327] on span "S19016" at bounding box center [636, 327] width 224 height 17
copy span "S19016"
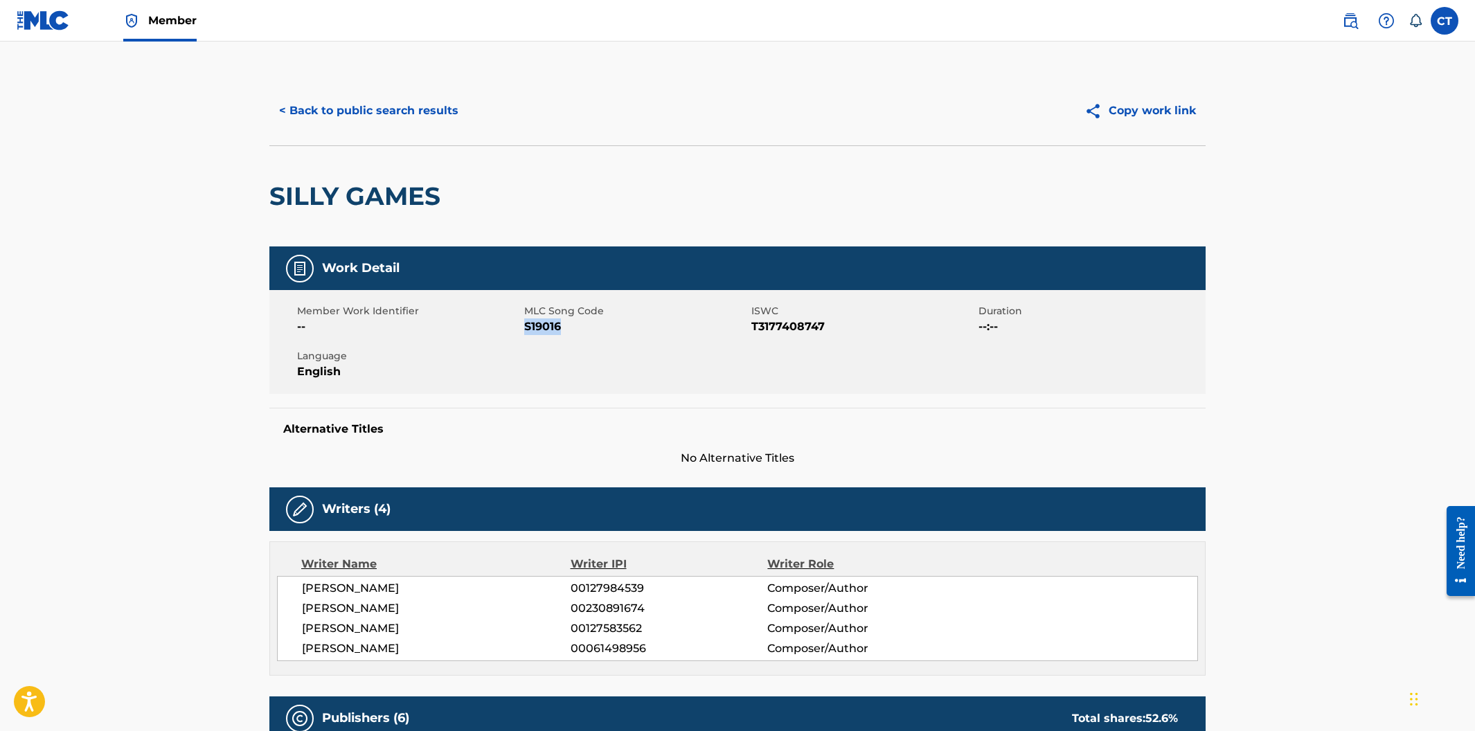
click at [396, 109] on button "< Back to public search results" at bounding box center [368, 111] width 199 height 35
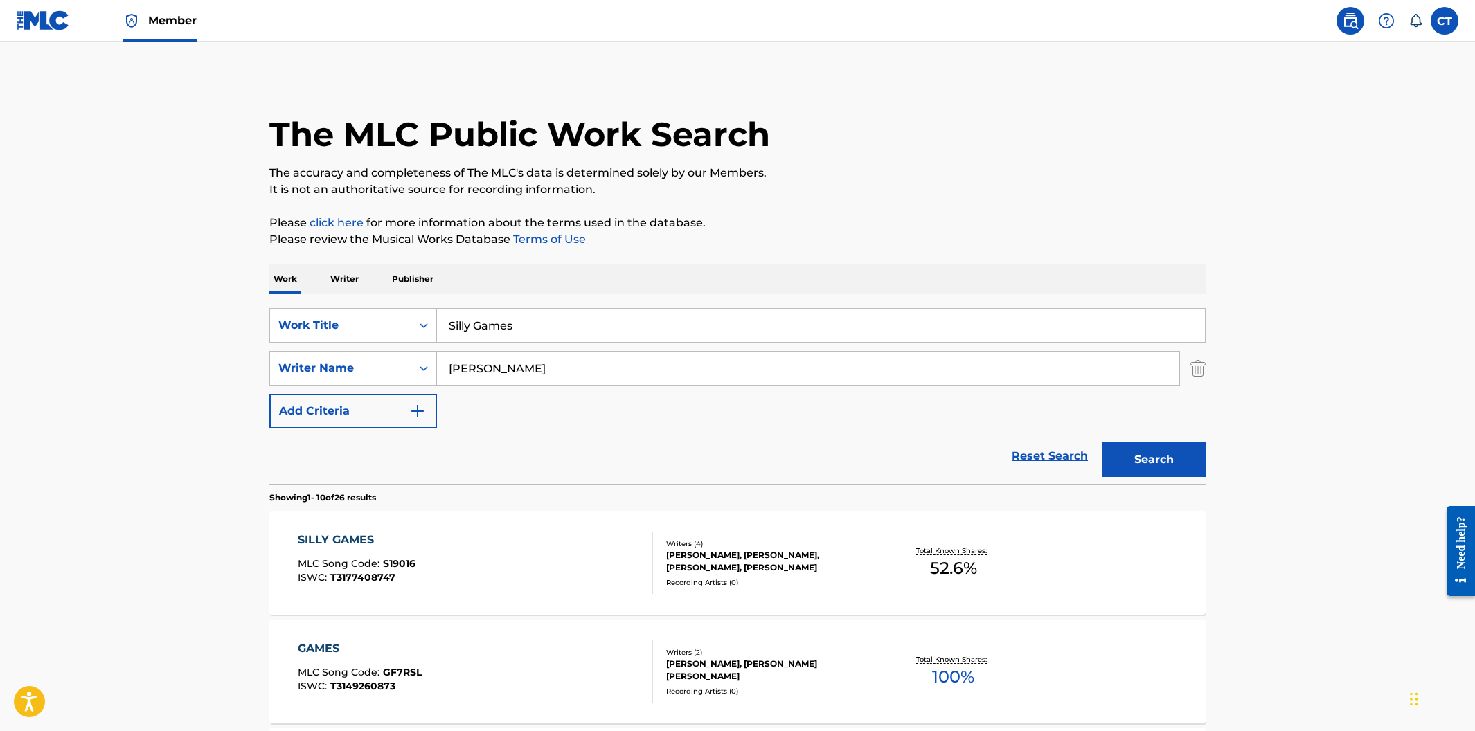
drag, startPoint x: 565, startPoint y: 330, endPoint x: 352, endPoint y: 307, distance: 214.6
click at [352, 307] on div "SearchWithCriteriacfa3baa6-e5f0-4daa-a855-3c7720e23c72 Work Title Silly Games S…" at bounding box center [737, 389] width 936 height 190
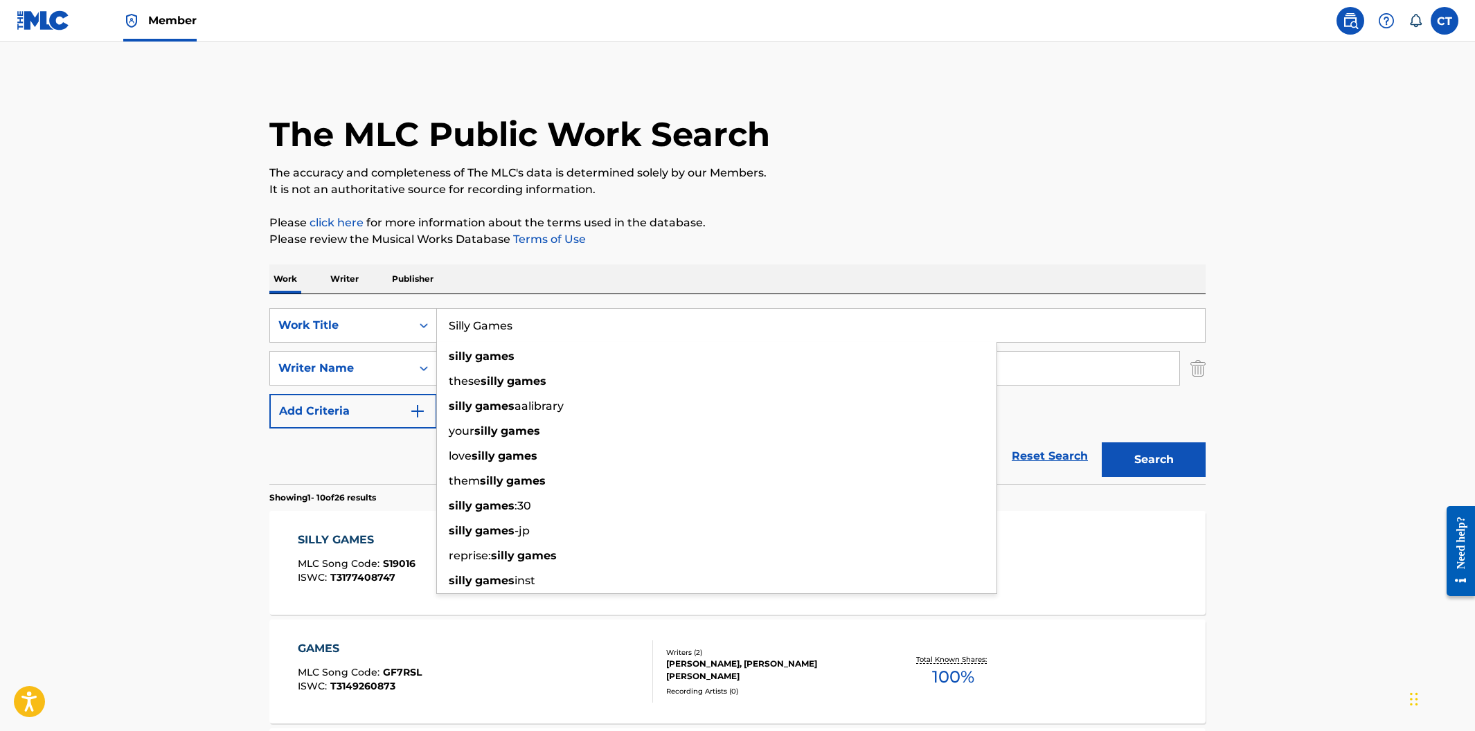
paste input "What Have You Done For Me Lately"
type input "What Have You Done For Me Lately"
click at [1102, 443] on button "Search" at bounding box center [1154, 460] width 104 height 35
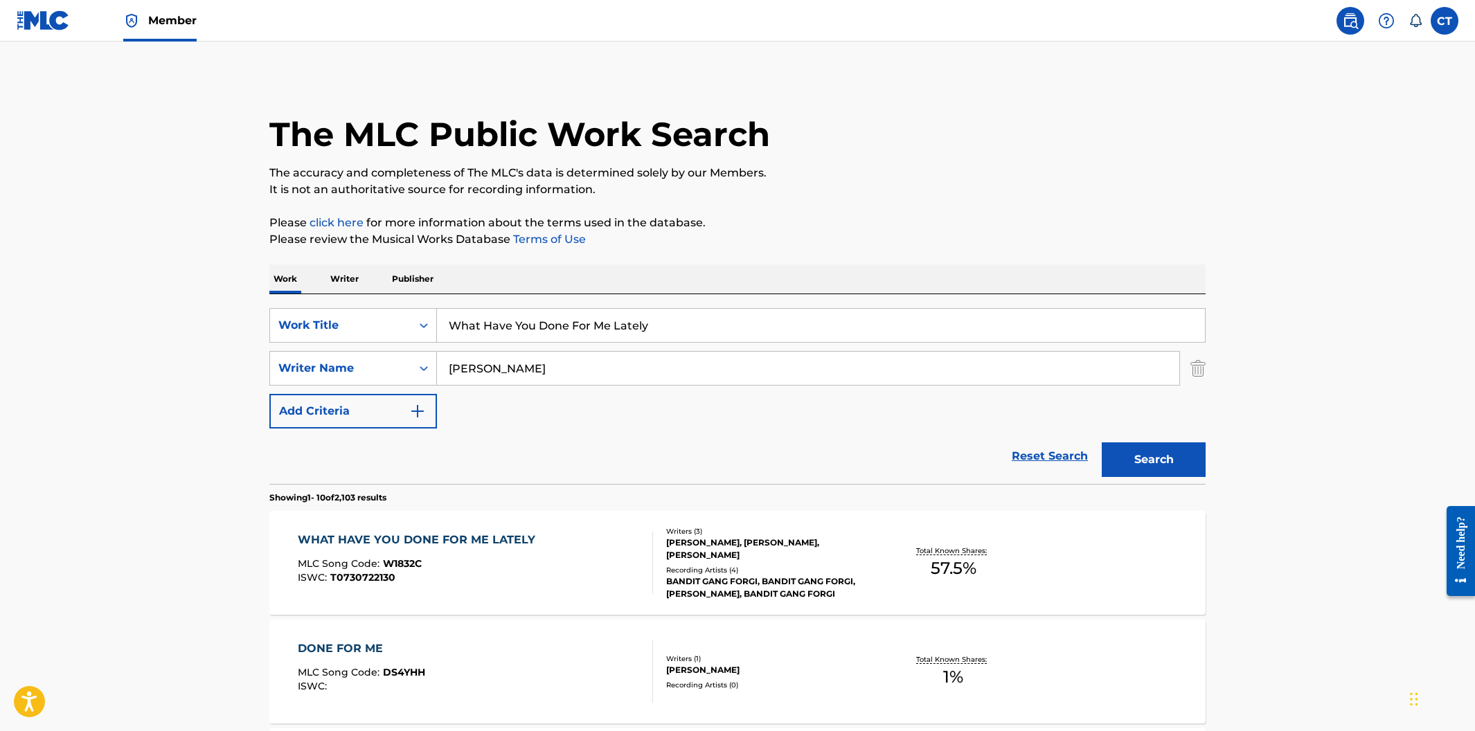
click at [497, 533] on div "WHAT HAVE YOU DONE FOR ME LATELY" at bounding box center [420, 540] width 244 height 17
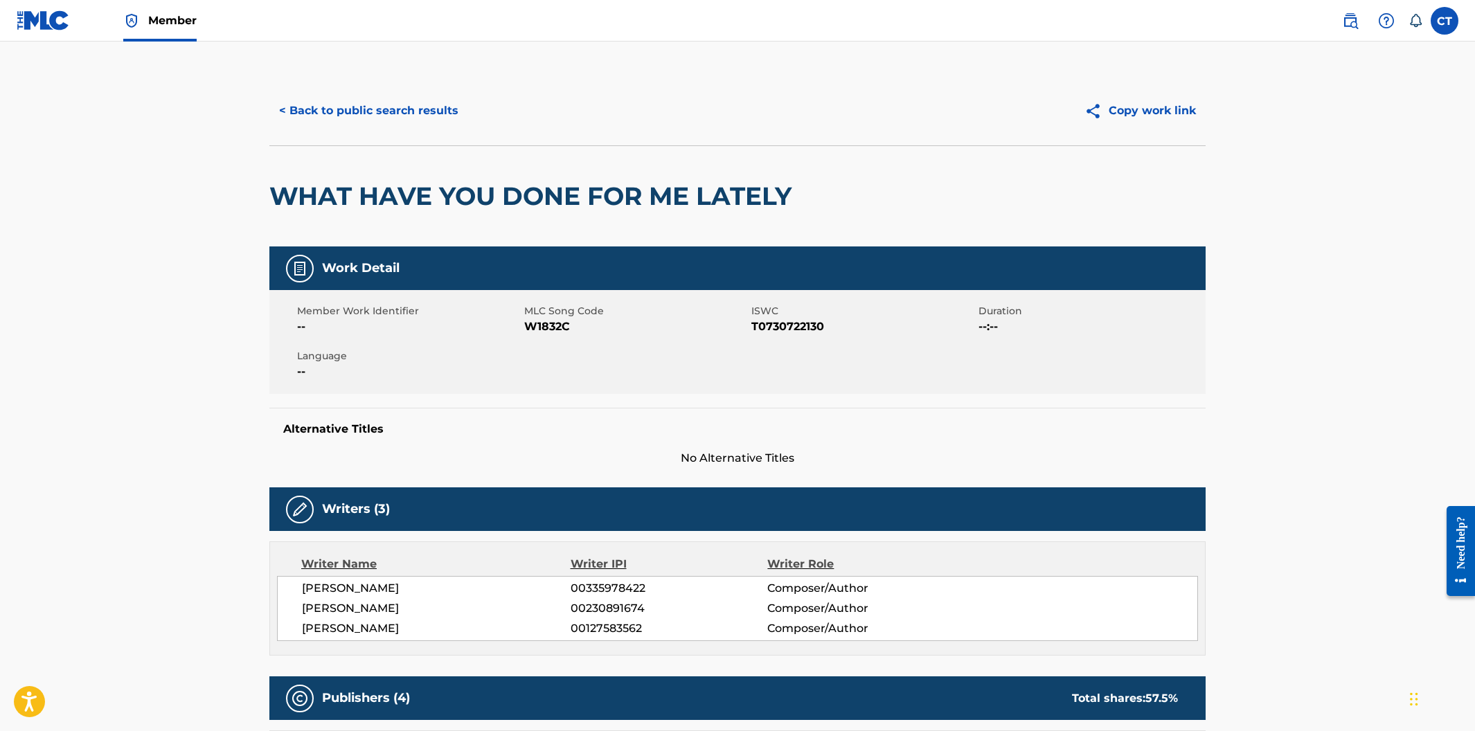
click at [551, 402] on div "Work Detail Member Work Identifier -- MLC Song Code W1832C ISWC T0730722130 Dur…" at bounding box center [737, 357] width 936 height 220
drag, startPoint x: 569, startPoint y: 326, endPoint x: 524, endPoint y: 324, distance: 45.8
click at [524, 324] on span "W1832C" at bounding box center [636, 327] width 224 height 17
copy span "W1832C"
click at [376, 114] on button "< Back to public search results" at bounding box center [368, 111] width 199 height 35
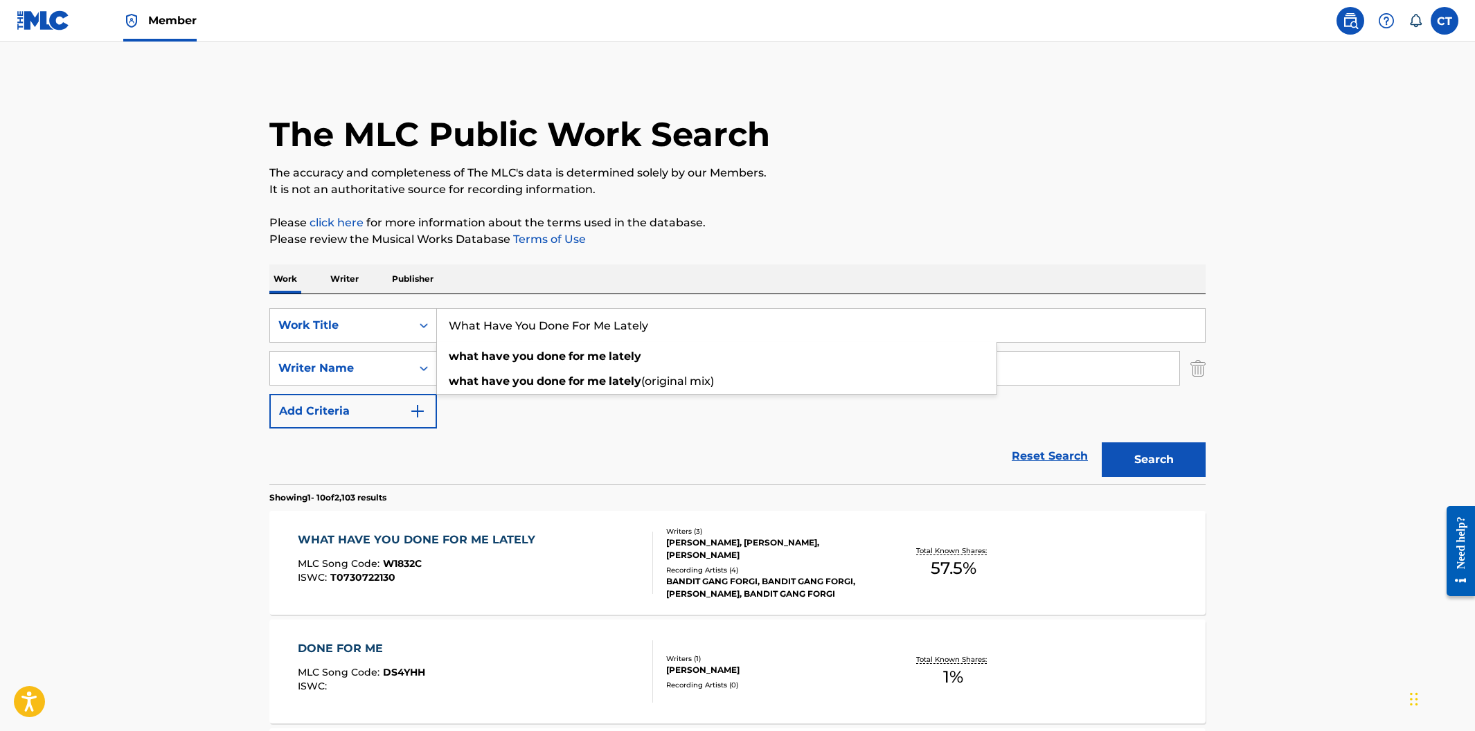
drag, startPoint x: 682, startPoint y: 324, endPoint x: 436, endPoint y: 318, distance: 245.3
click at [437, 318] on input "What Have You Done For Me Lately" at bounding box center [821, 325] width 768 height 33
paste input "Ghetto [DEMOGRAPHIC_DATA] (Forgive Me)"
click at [1102, 443] on button "Search" at bounding box center [1154, 460] width 104 height 35
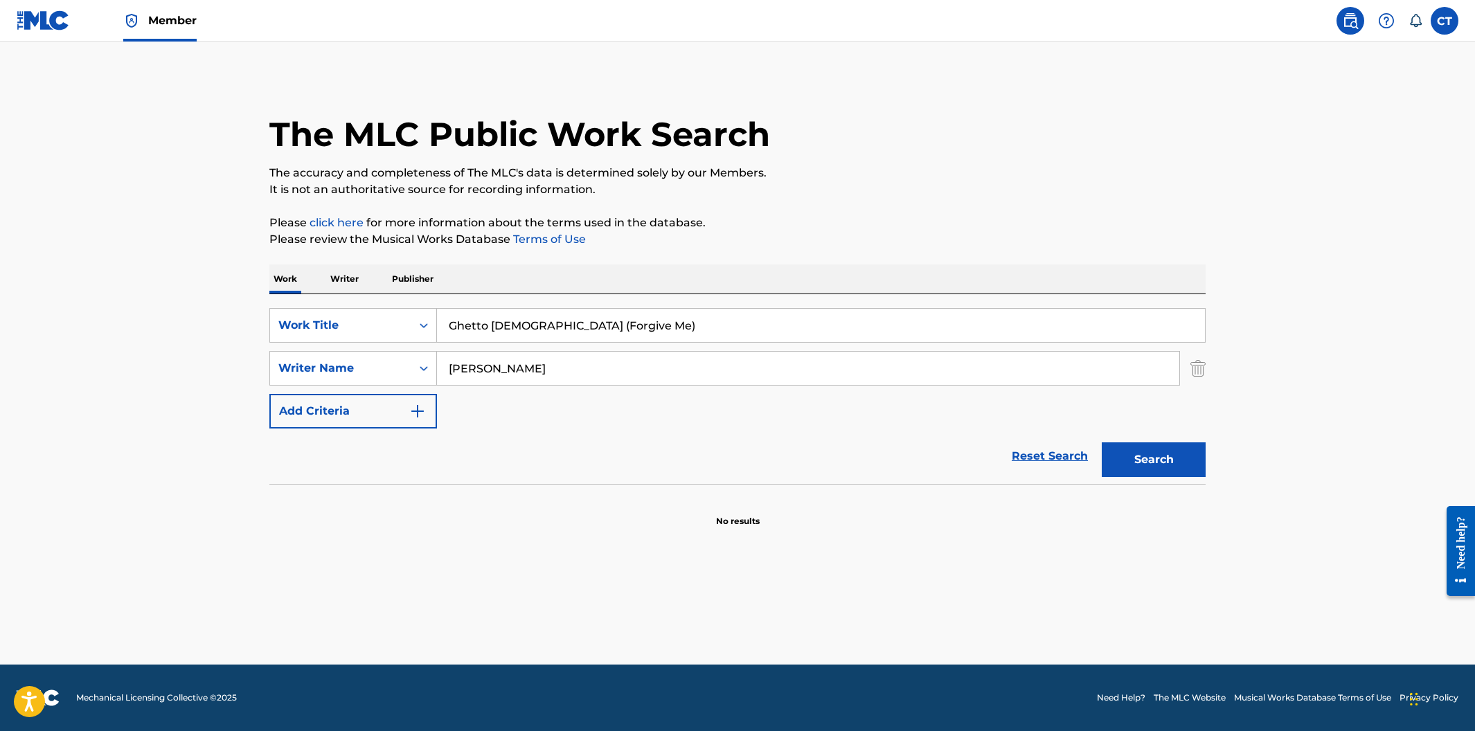
drag, startPoint x: 691, startPoint y: 324, endPoint x: 530, endPoint y: 330, distance: 161.5
click at [530, 330] on input "Ghetto [DEMOGRAPHIC_DATA] (Forgive Me)" at bounding box center [821, 325] width 768 height 33
type input "Ghetto [DEMOGRAPHIC_DATA]"
click at [1102, 443] on button "Search" at bounding box center [1154, 460] width 104 height 35
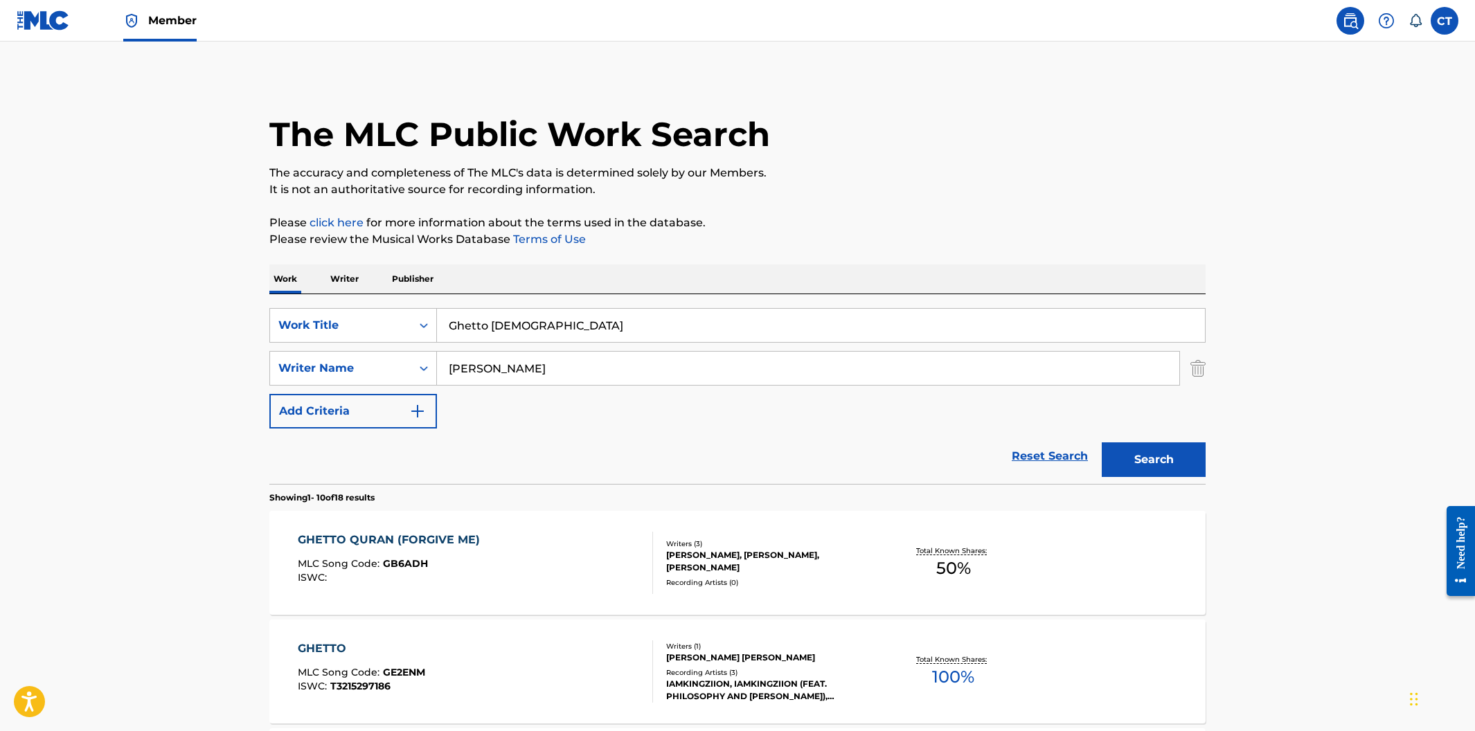
click at [576, 582] on div "GHETTO QURAN (FORGIVE ME) MLC Song Code : GB6ADH ISWC :" at bounding box center [476, 563] width 356 height 62
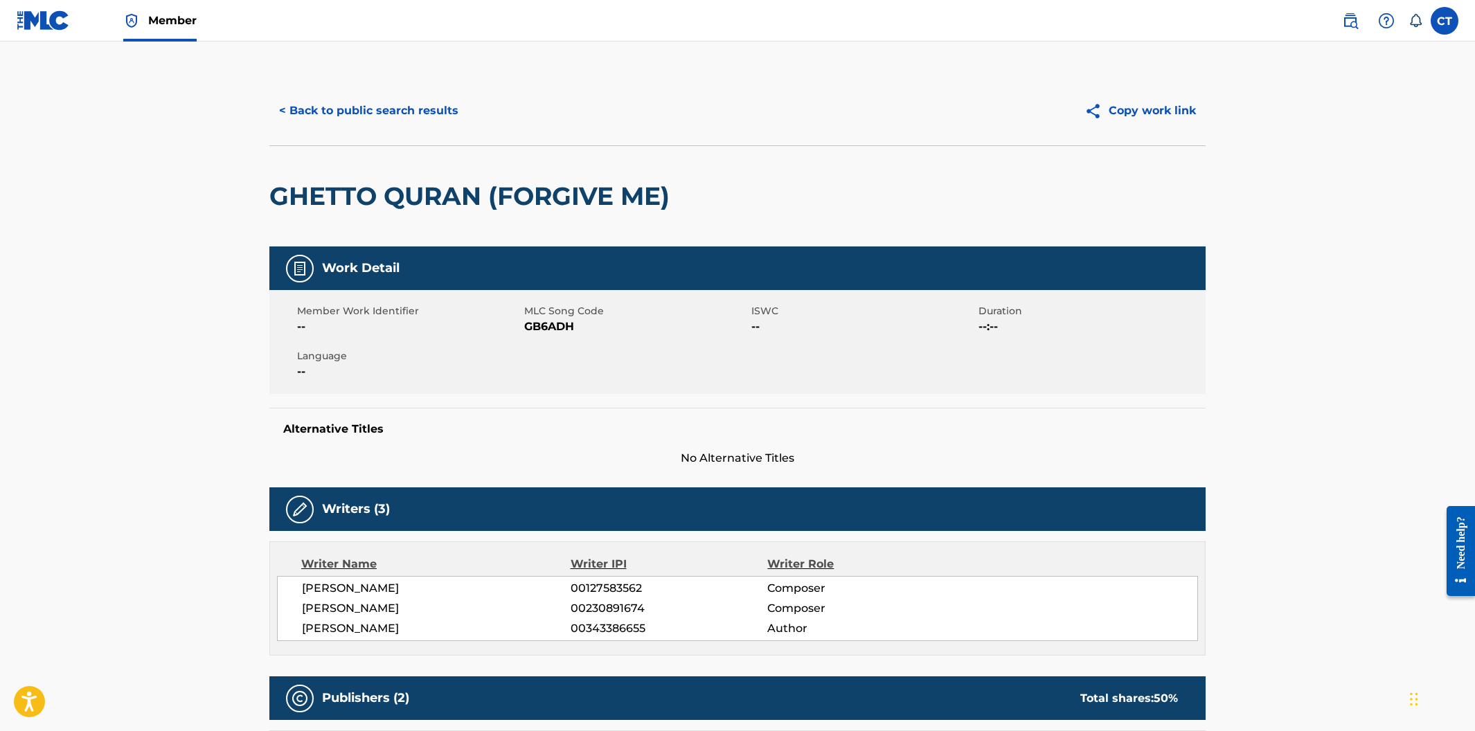
click at [565, 355] on div "Member Work Identifier -- MLC Song Code GB6ADH ISWC -- Duration --:-- Language …" at bounding box center [737, 342] width 936 height 104
drag, startPoint x: 585, startPoint y: 321, endPoint x: 524, endPoint y: 328, distance: 61.3
click at [524, 328] on span "GB6ADH" at bounding box center [636, 327] width 224 height 17
copy span "GB6ADH"
click at [393, 119] on button "< Back to public search results" at bounding box center [368, 111] width 199 height 35
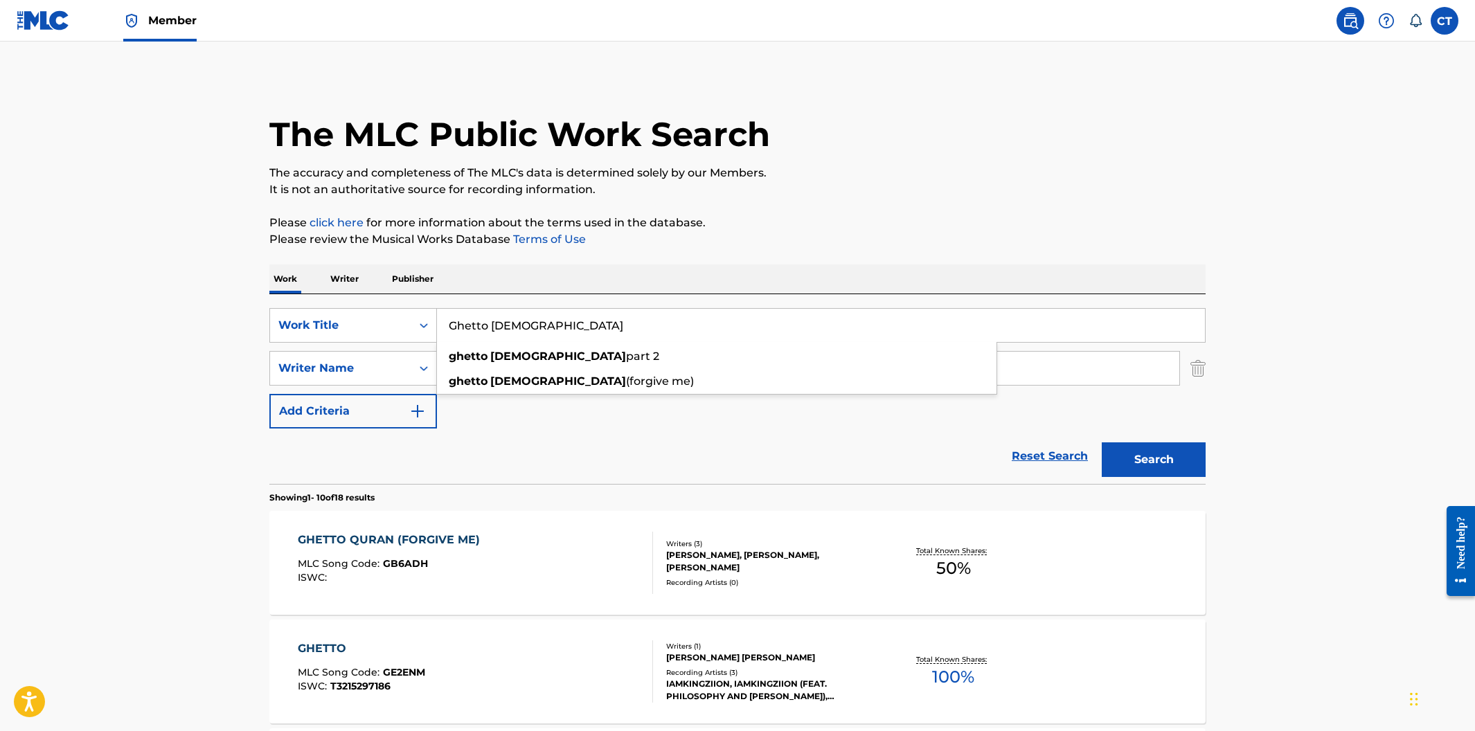
drag, startPoint x: 551, startPoint y: 317, endPoint x: 513, endPoint y: 315, distance: 37.4
click at [459, 323] on input "Ghetto [DEMOGRAPHIC_DATA]" at bounding box center [821, 325] width 768 height 33
drag, startPoint x: 518, startPoint y: 330, endPoint x: 445, endPoint y: 324, distance: 73.0
click at [445, 324] on input "Ghetto [DEMOGRAPHIC_DATA]" at bounding box center [821, 325] width 768 height 33
paste input "Material Girl"
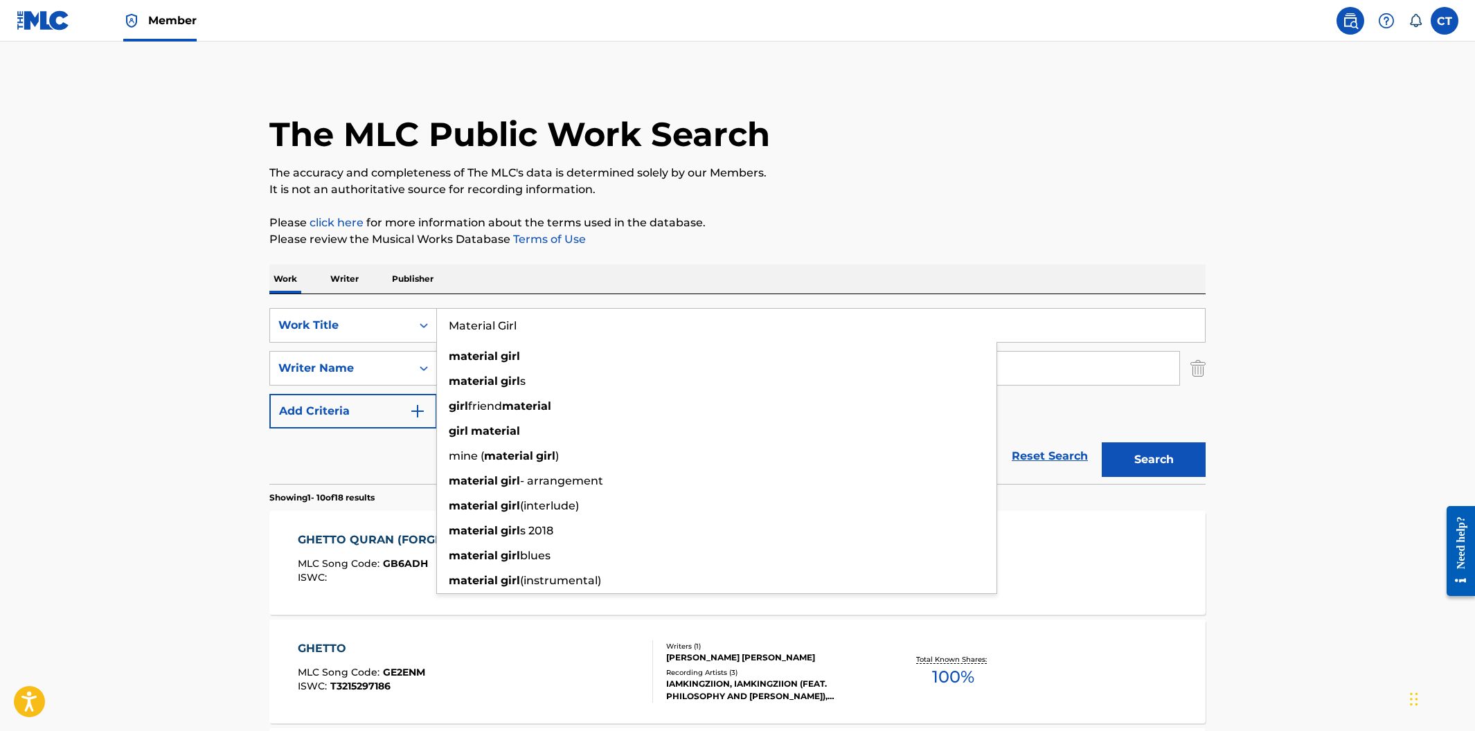
type input "Material Girl"
click at [1102, 443] on button "Search" at bounding box center [1154, 460] width 104 height 35
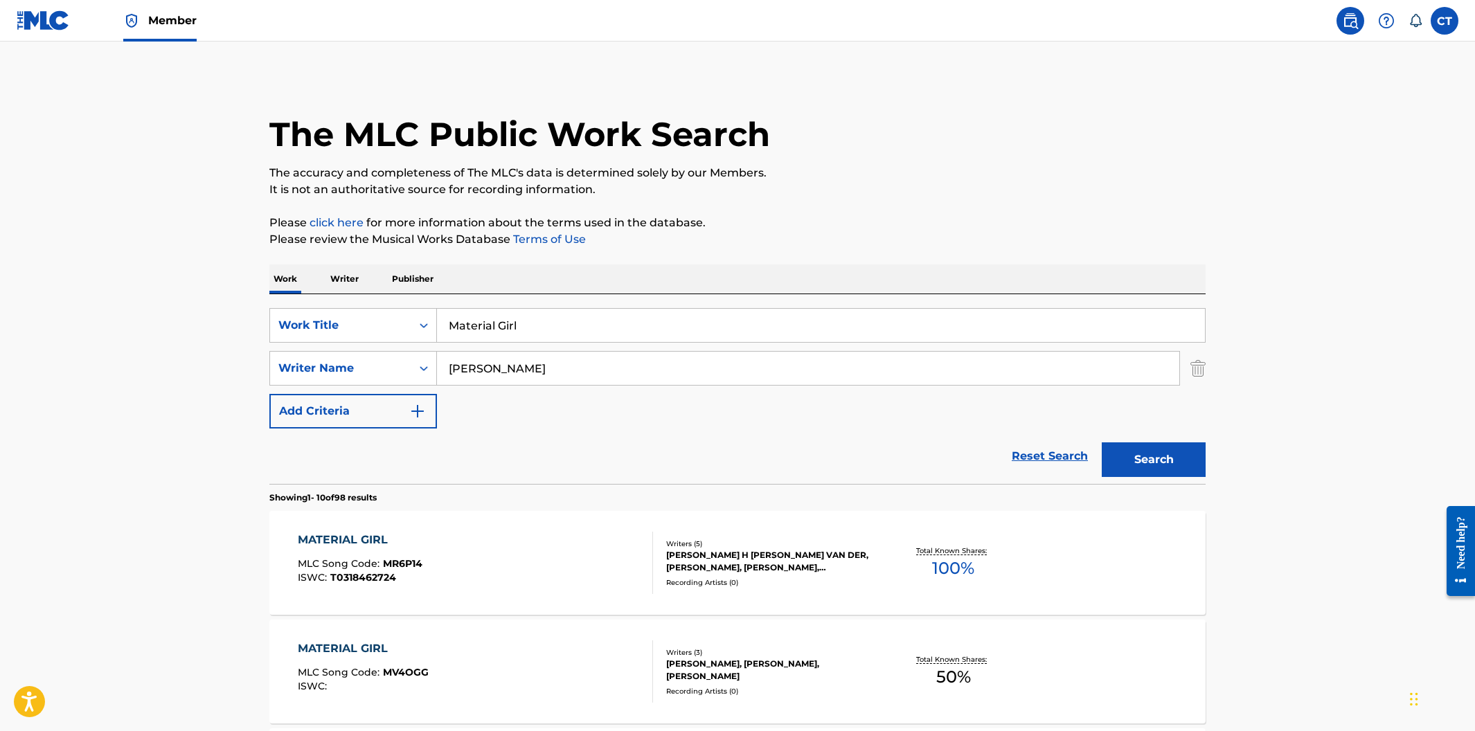
click at [521, 549] on div "MATERIAL GIRL MLC Song Code : MR6P14 ISWC : T0318462724" at bounding box center [476, 563] width 356 height 62
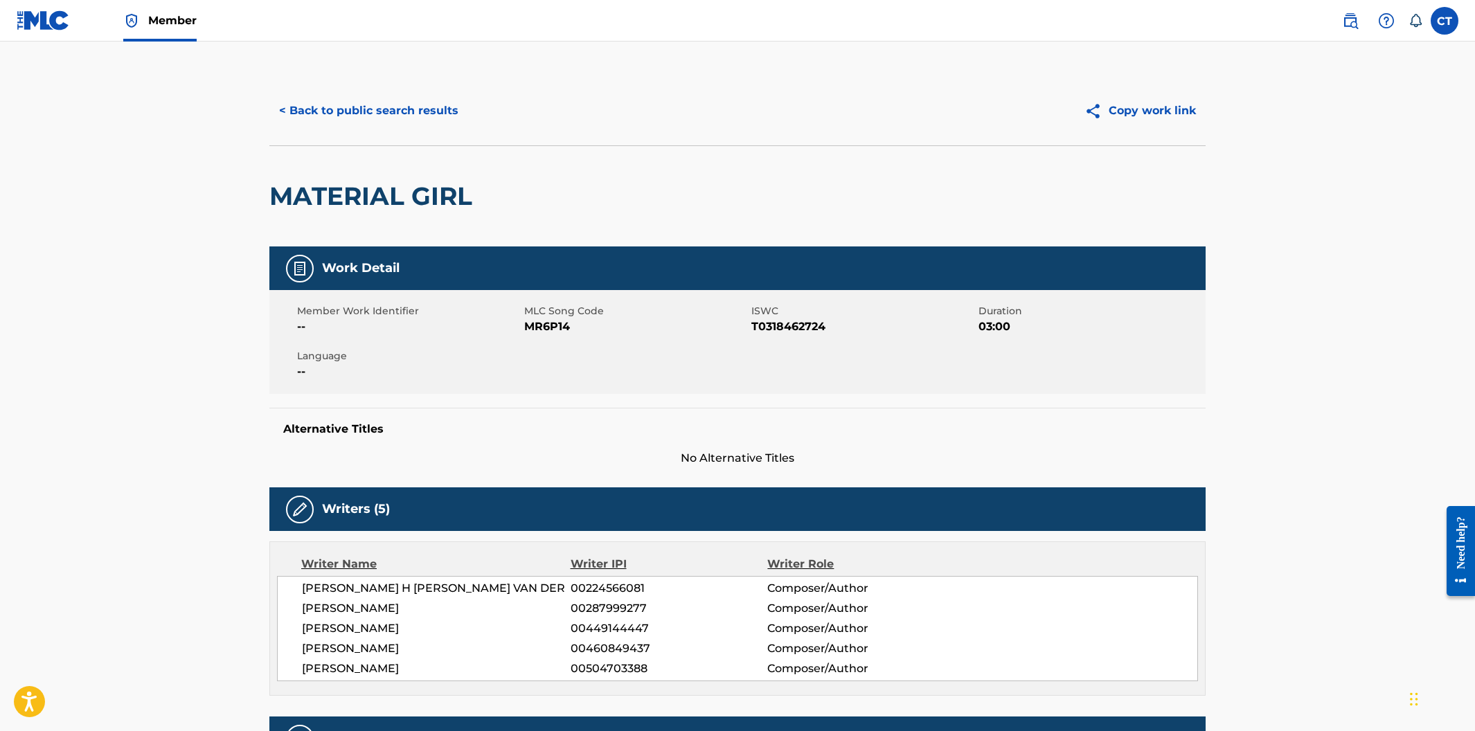
click at [373, 112] on button "< Back to public search results" at bounding box center [368, 111] width 199 height 35
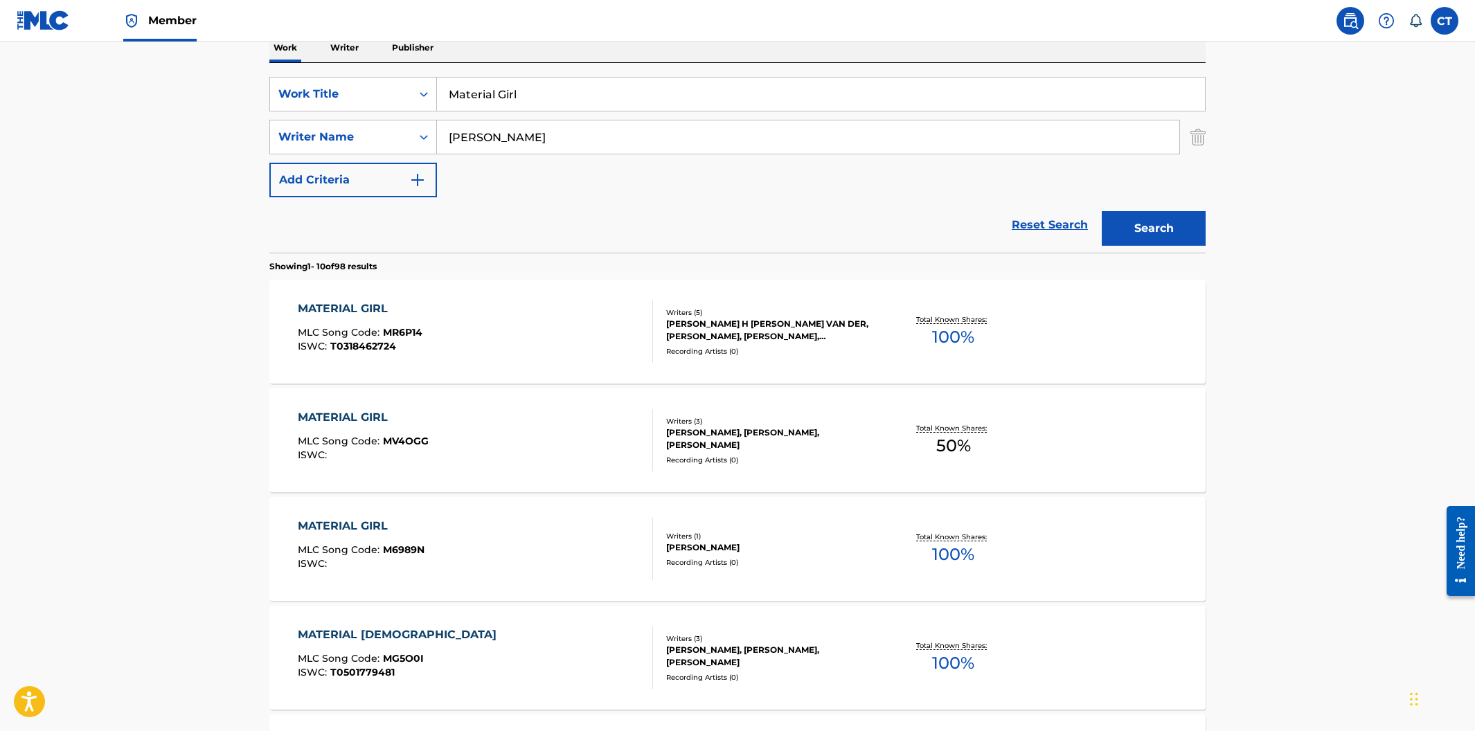
scroll to position [242, 0]
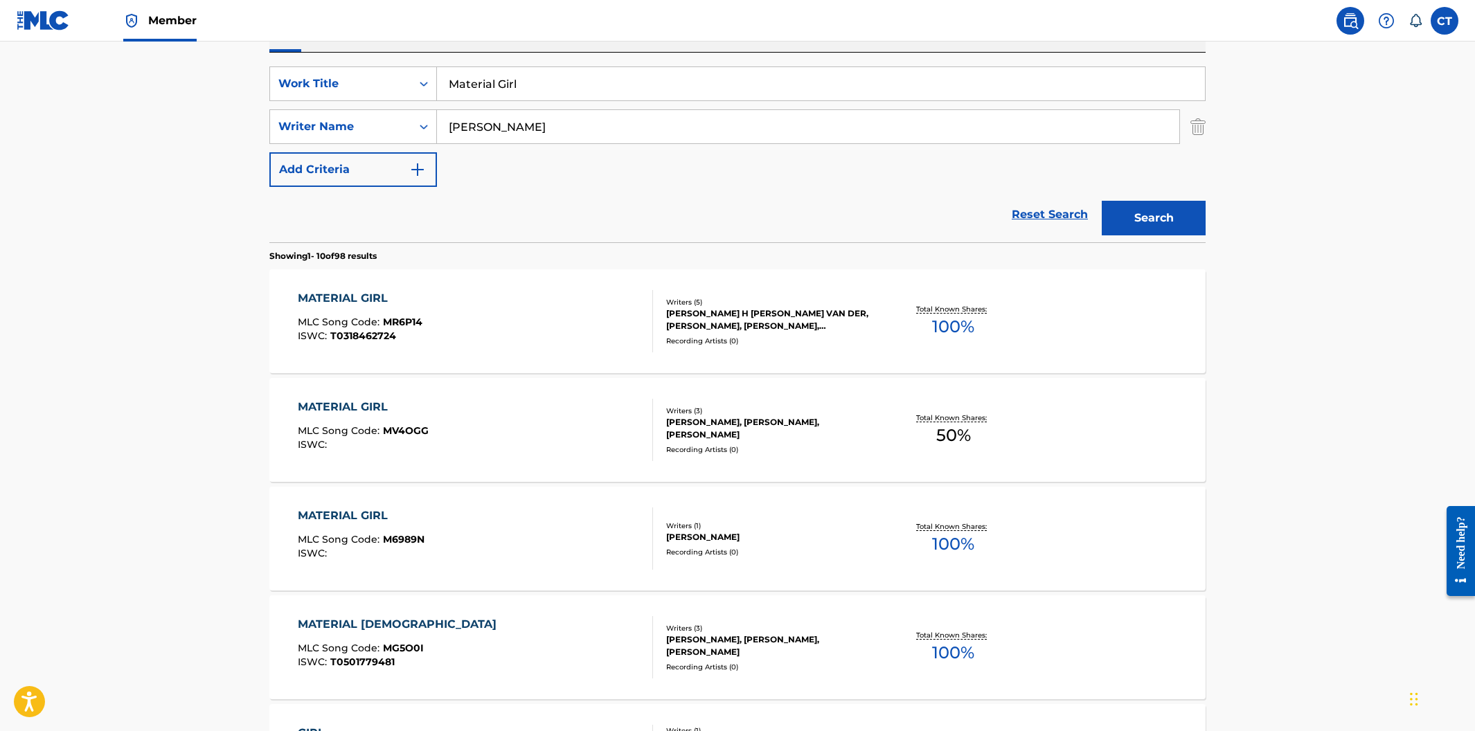
click at [513, 431] on div "MATERIAL GIRL MLC Song Code : MV4OGG ISWC :" at bounding box center [476, 430] width 356 height 62
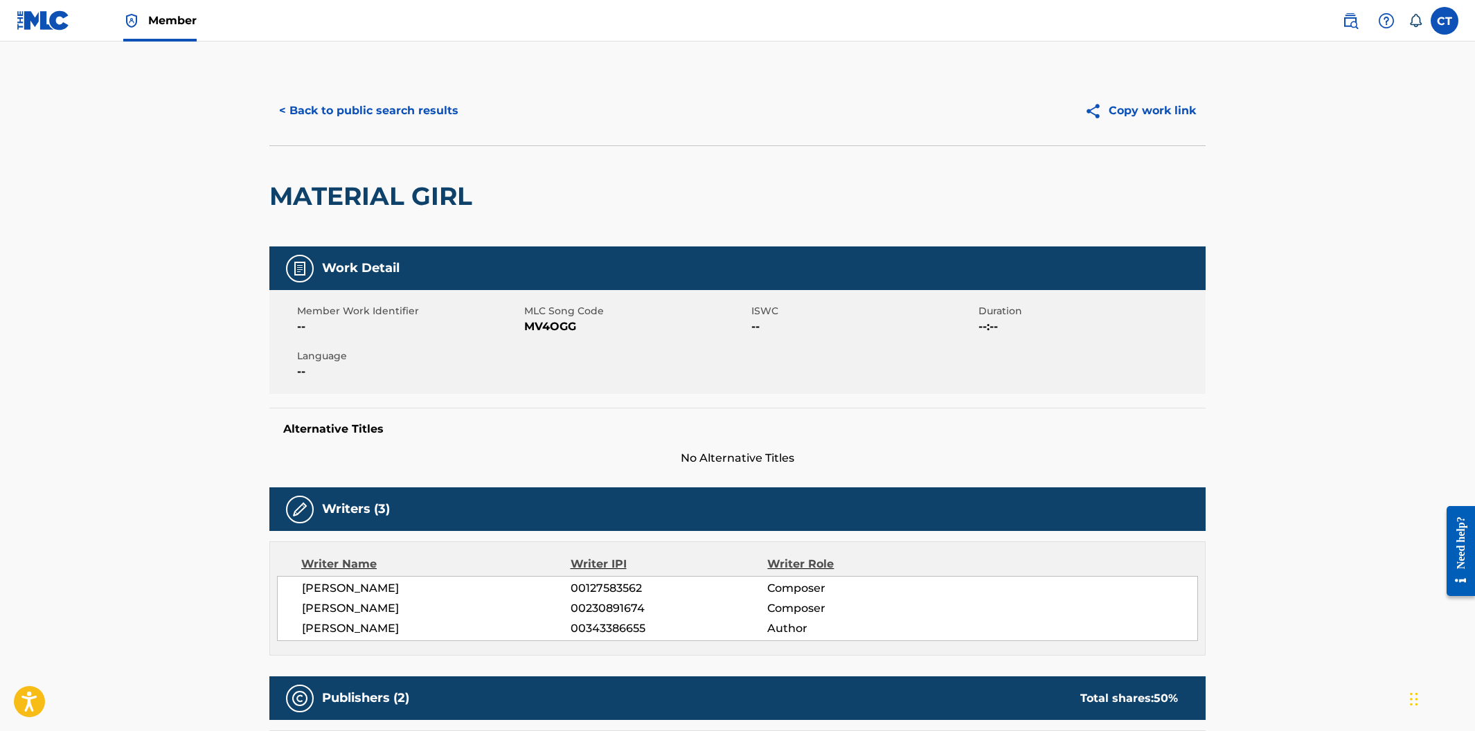
click at [384, 121] on button "< Back to public search results" at bounding box center [368, 111] width 199 height 35
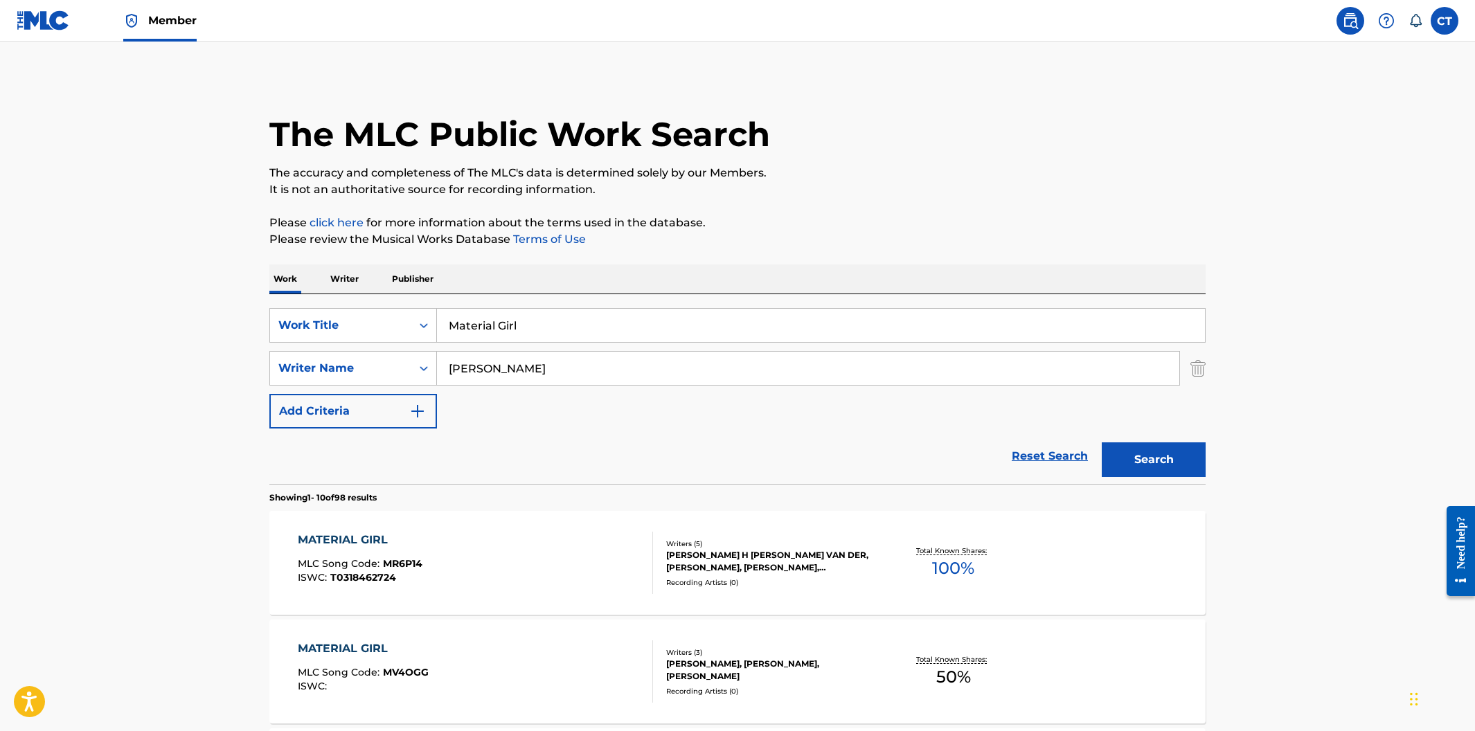
scroll to position [242, 0]
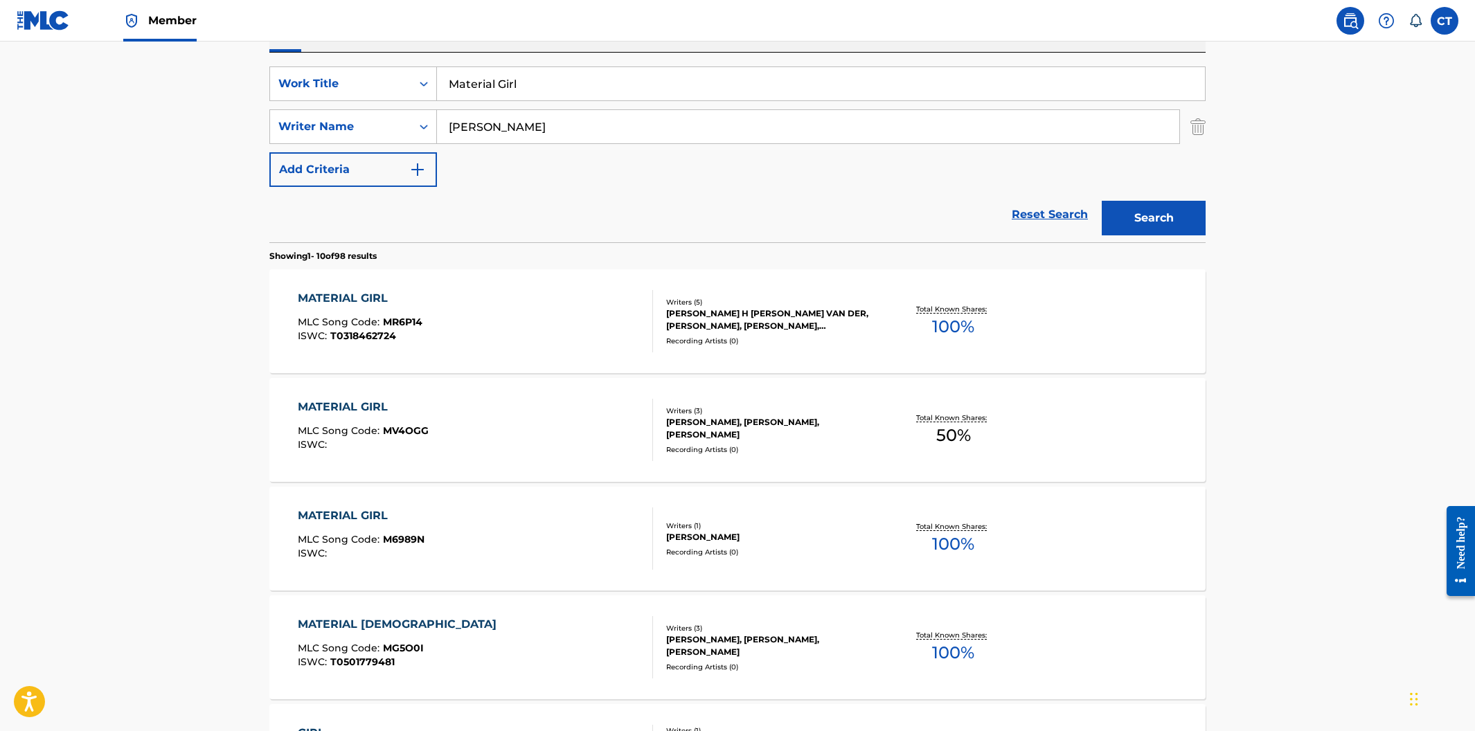
click at [505, 332] on div "MATERIAL GIRL MLC Song Code : MR6P14 ISWC : T0318462724" at bounding box center [476, 321] width 356 height 62
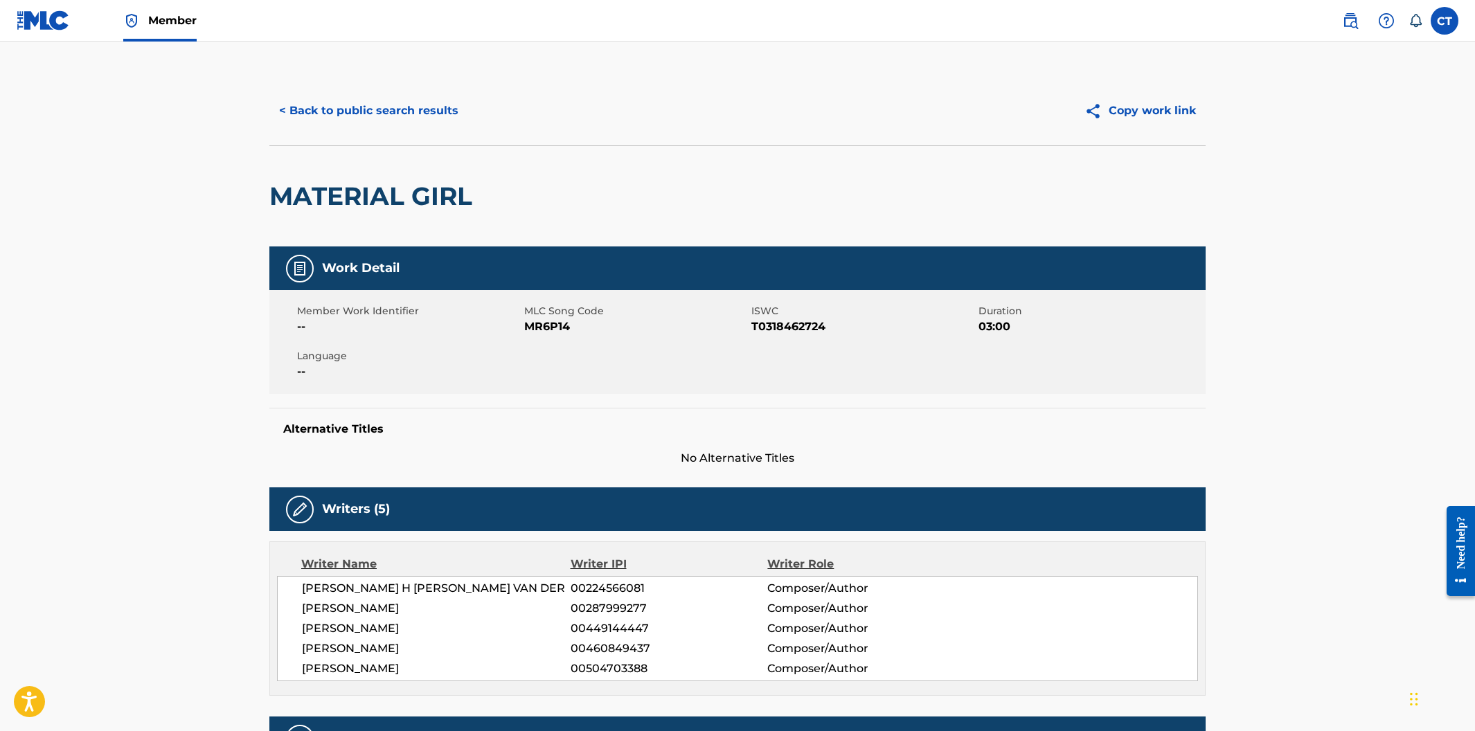
click at [382, 118] on button "< Back to public search results" at bounding box center [368, 111] width 199 height 35
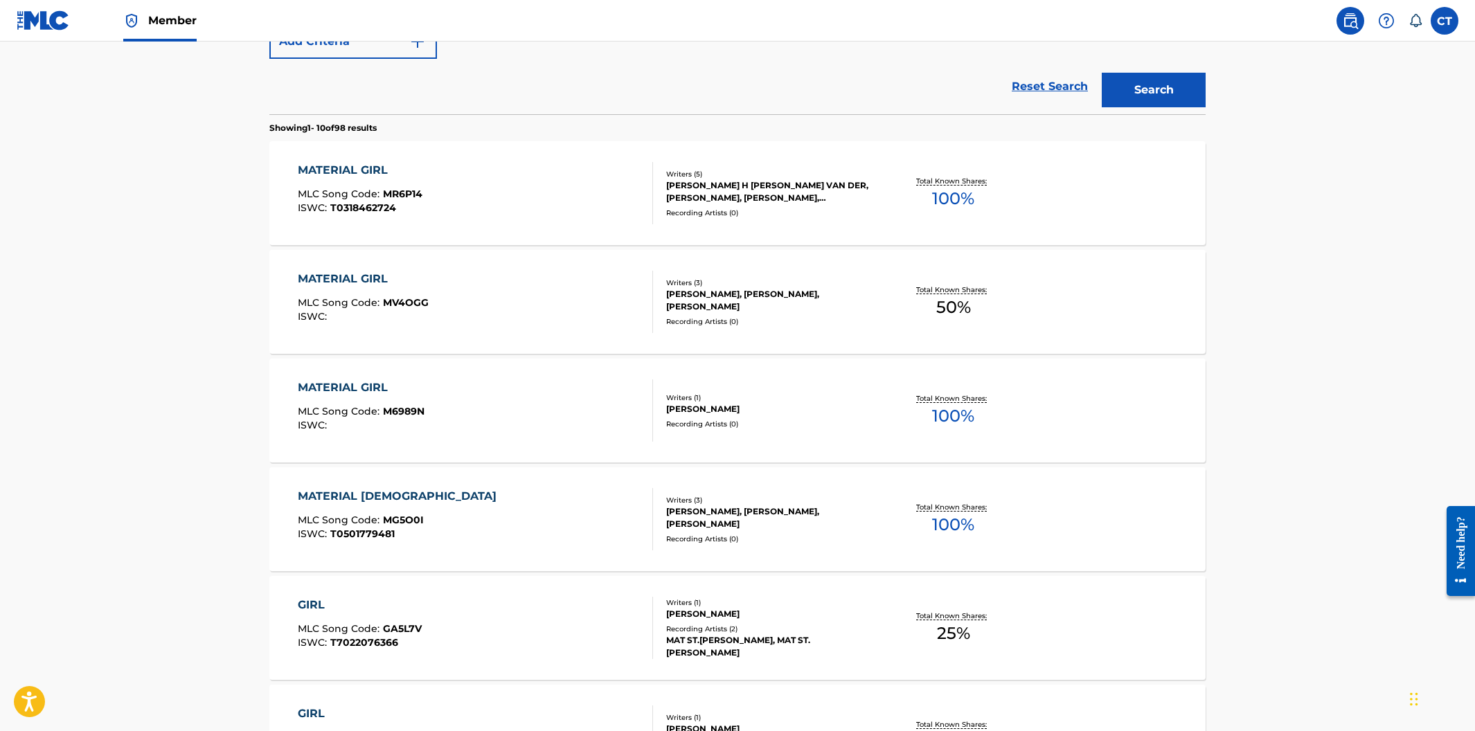
scroll to position [368, 0]
click at [541, 193] on div "MATERIAL GIRL MLC Song Code : MR6P14 ISWC : T0318462724" at bounding box center [476, 194] width 356 height 62
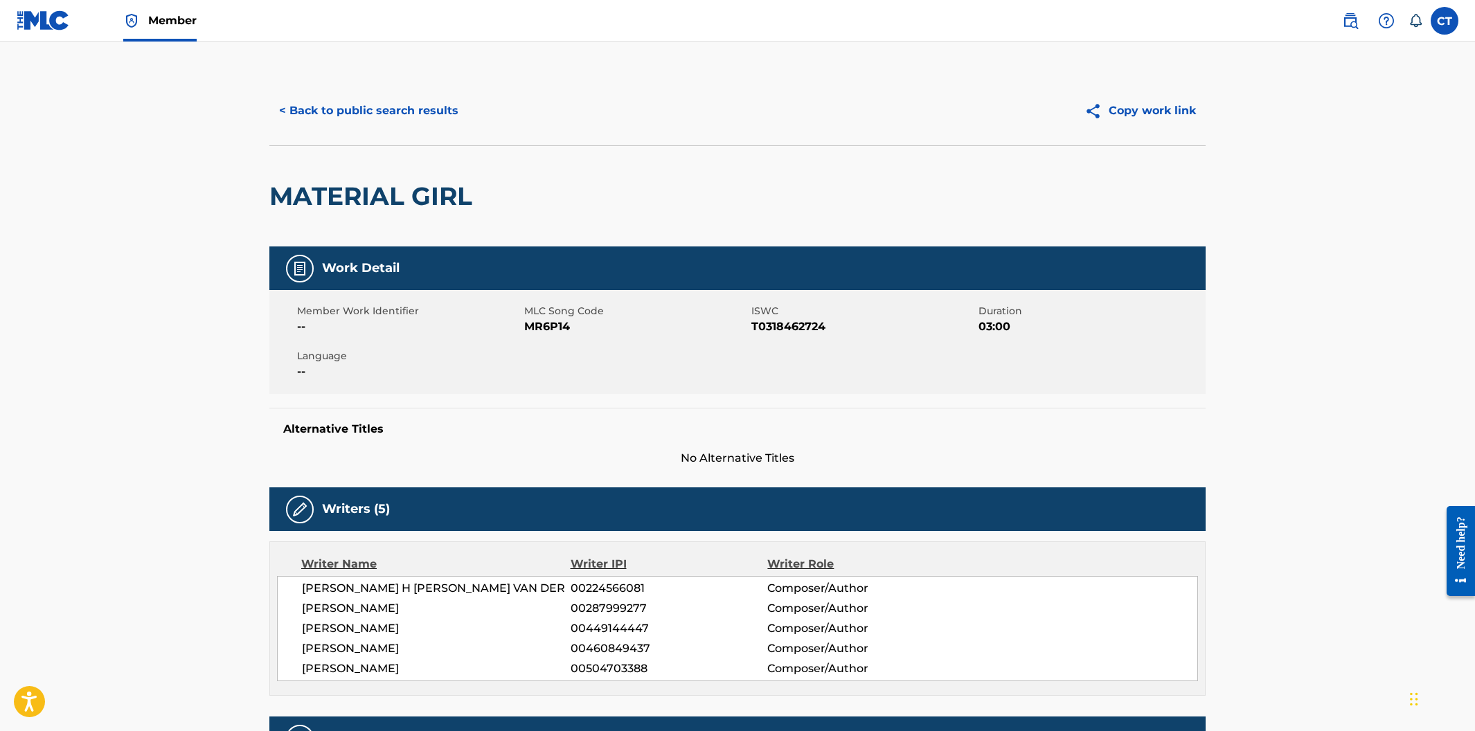
click at [414, 104] on button "< Back to public search results" at bounding box center [368, 111] width 199 height 35
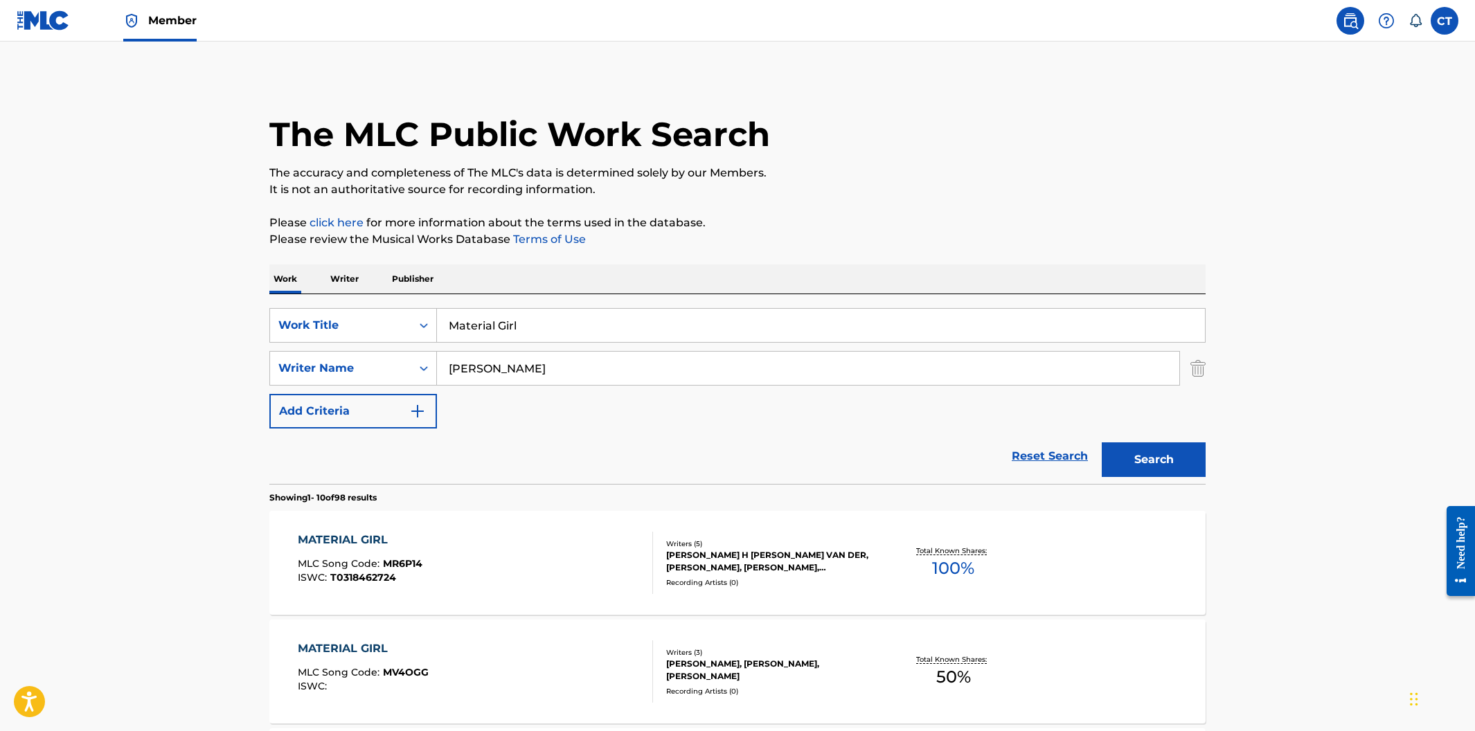
scroll to position [447, 0]
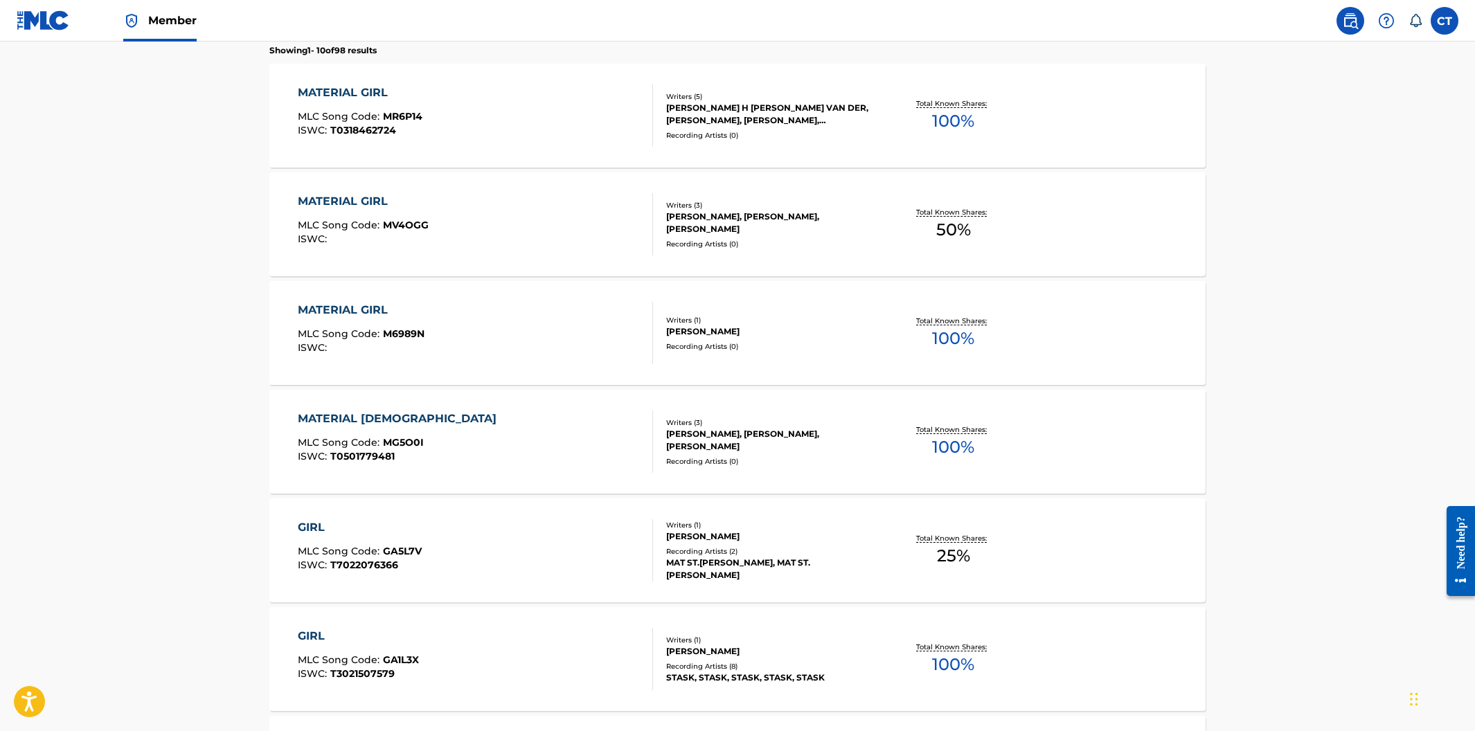
click at [477, 242] on div "MATERIAL GIRL MLC Song Code : MV4OGG ISWC :" at bounding box center [476, 224] width 356 height 62
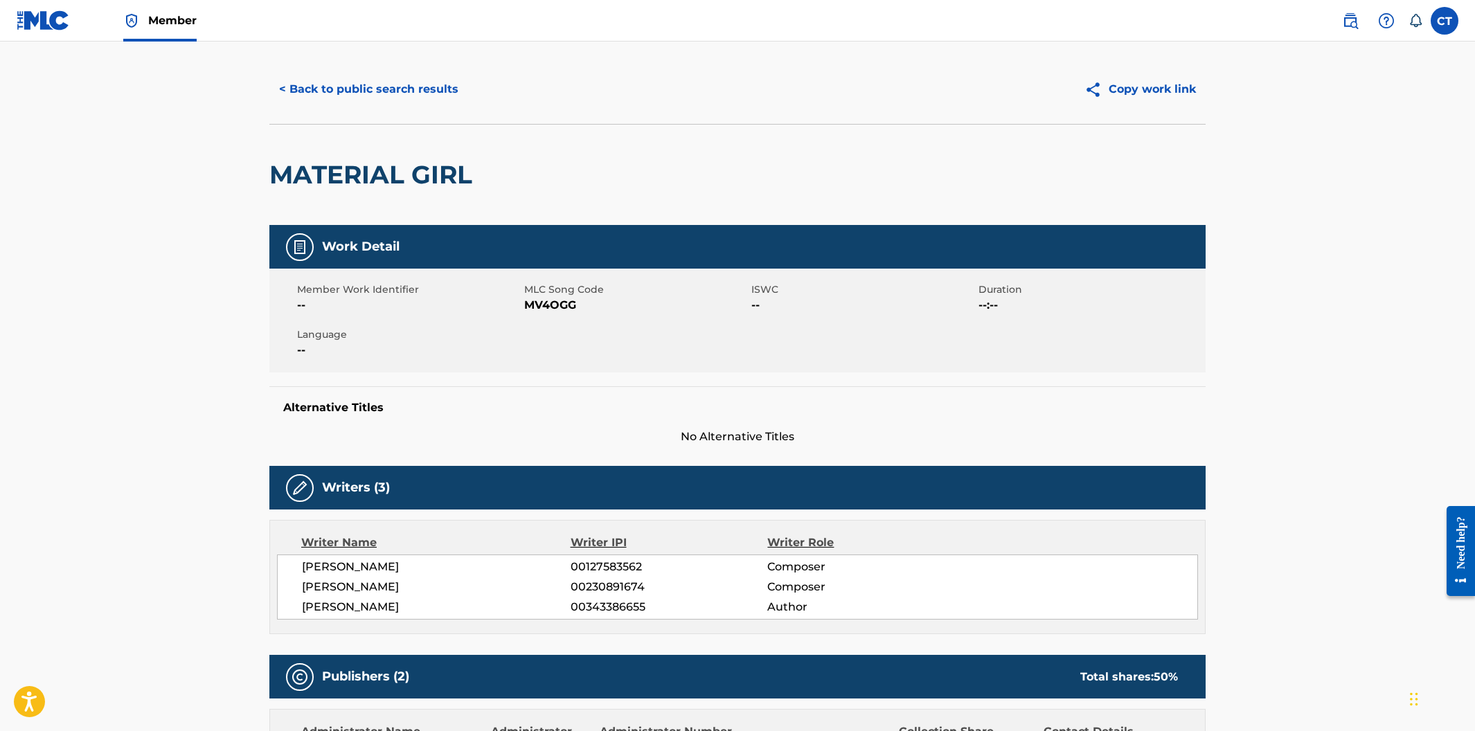
scroll to position [8, 0]
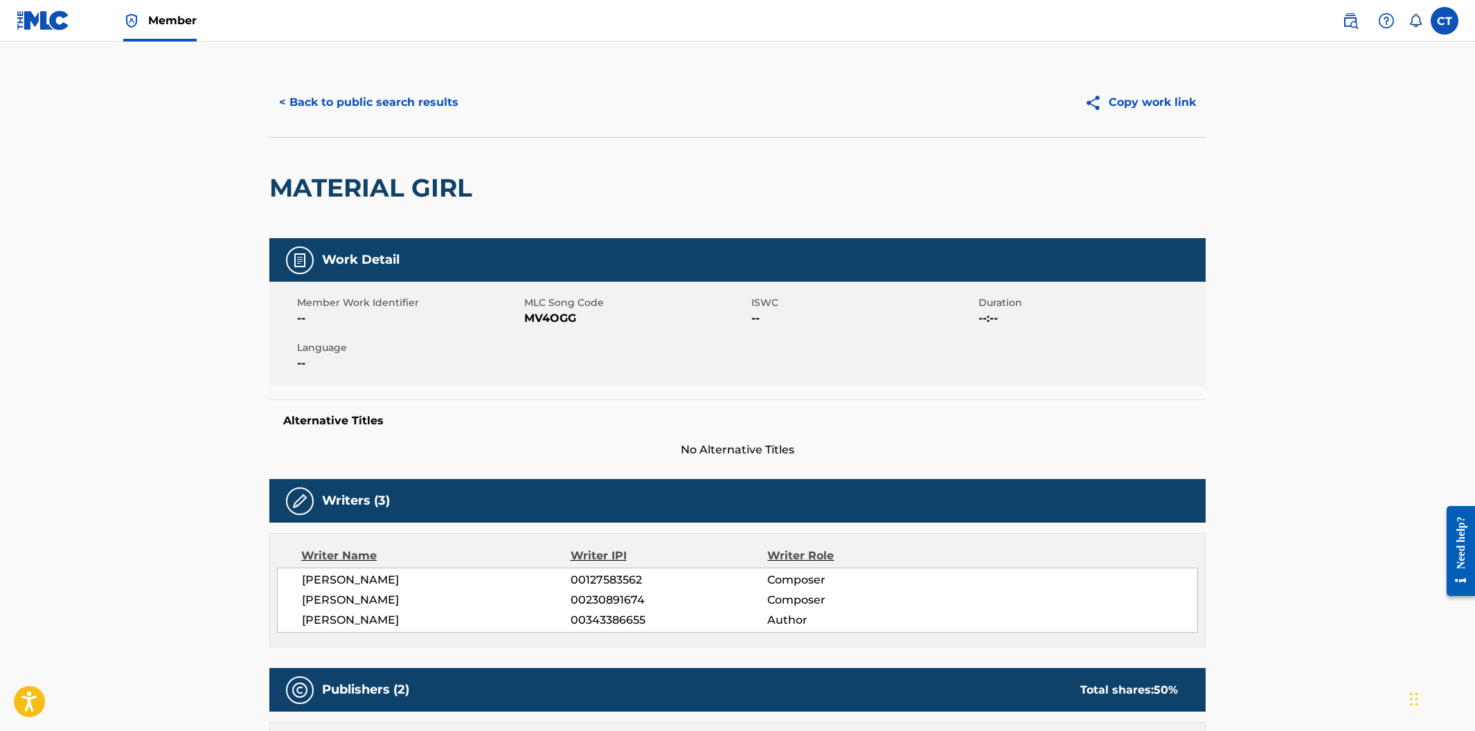
click at [545, 328] on div "Member Work Identifier -- MLC Song Code MV4OGG ISWC -- Duration --:-- Language …" at bounding box center [737, 334] width 936 height 104
drag, startPoint x: 574, startPoint y: 318, endPoint x: 526, endPoint y: 320, distance: 47.8
click at [526, 320] on span "MV4OGG" at bounding box center [636, 318] width 224 height 17
copy span "MV4OGG"
click at [351, 106] on button "< Back to public search results" at bounding box center [368, 102] width 199 height 35
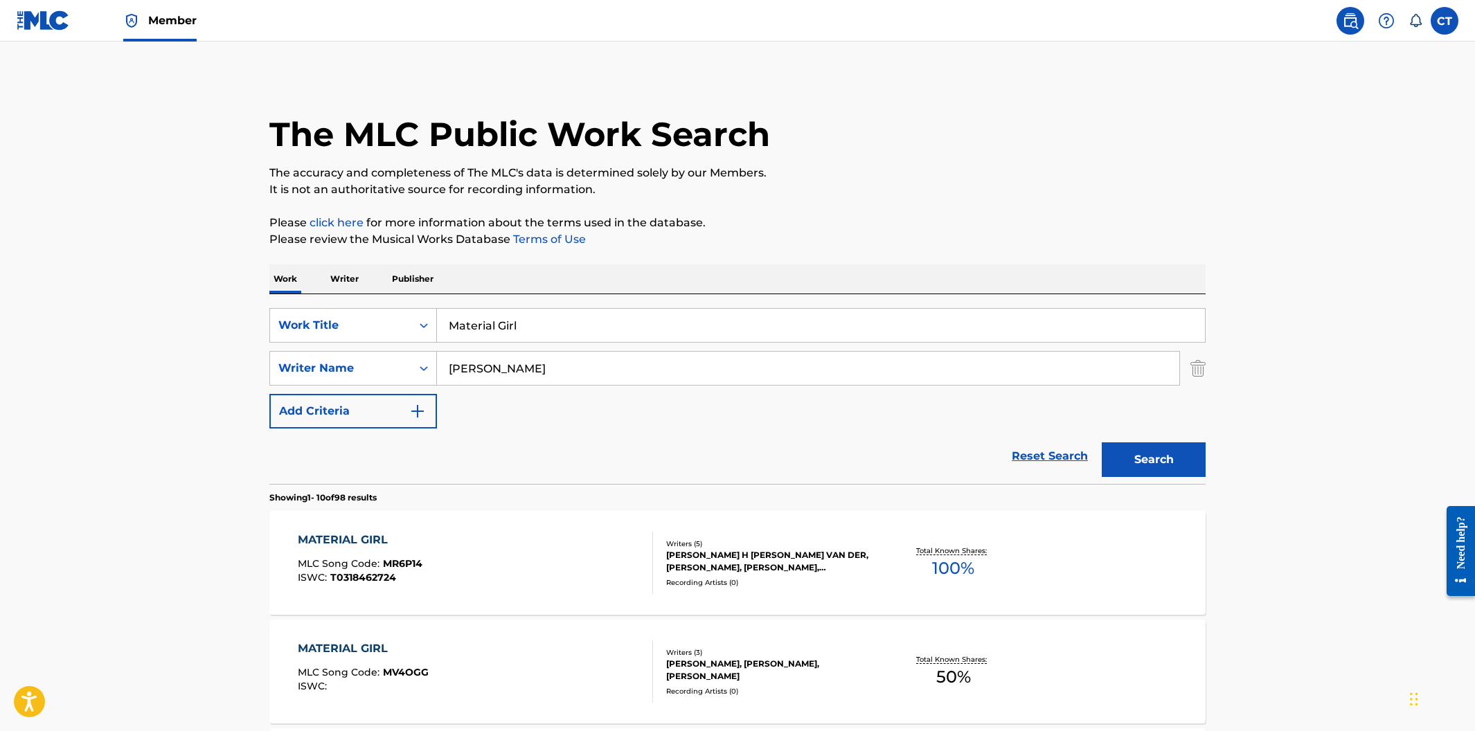
click at [521, 338] on input "Material Girl" at bounding box center [821, 325] width 768 height 33
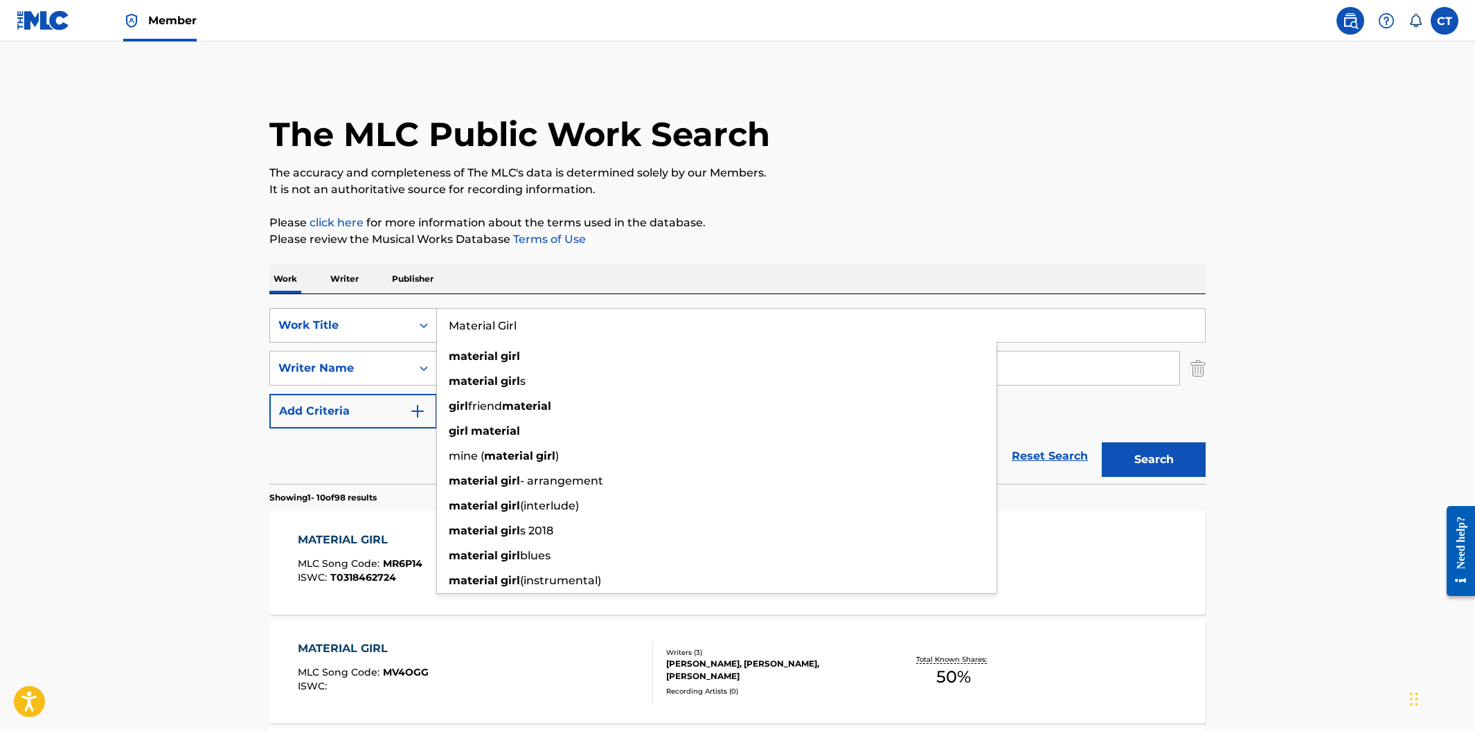
drag, startPoint x: 510, startPoint y: 323, endPoint x: 425, endPoint y: 321, distance: 85.2
click at [425, 321] on div "SearchWithCriteriacfa3baa6-e5f0-4daa-a855-3c7720e23c72 Work Title Material Girl…" at bounding box center [737, 325] width 936 height 35
type input "friends & respect"
click at [1102, 443] on button "Search" at bounding box center [1154, 460] width 104 height 35
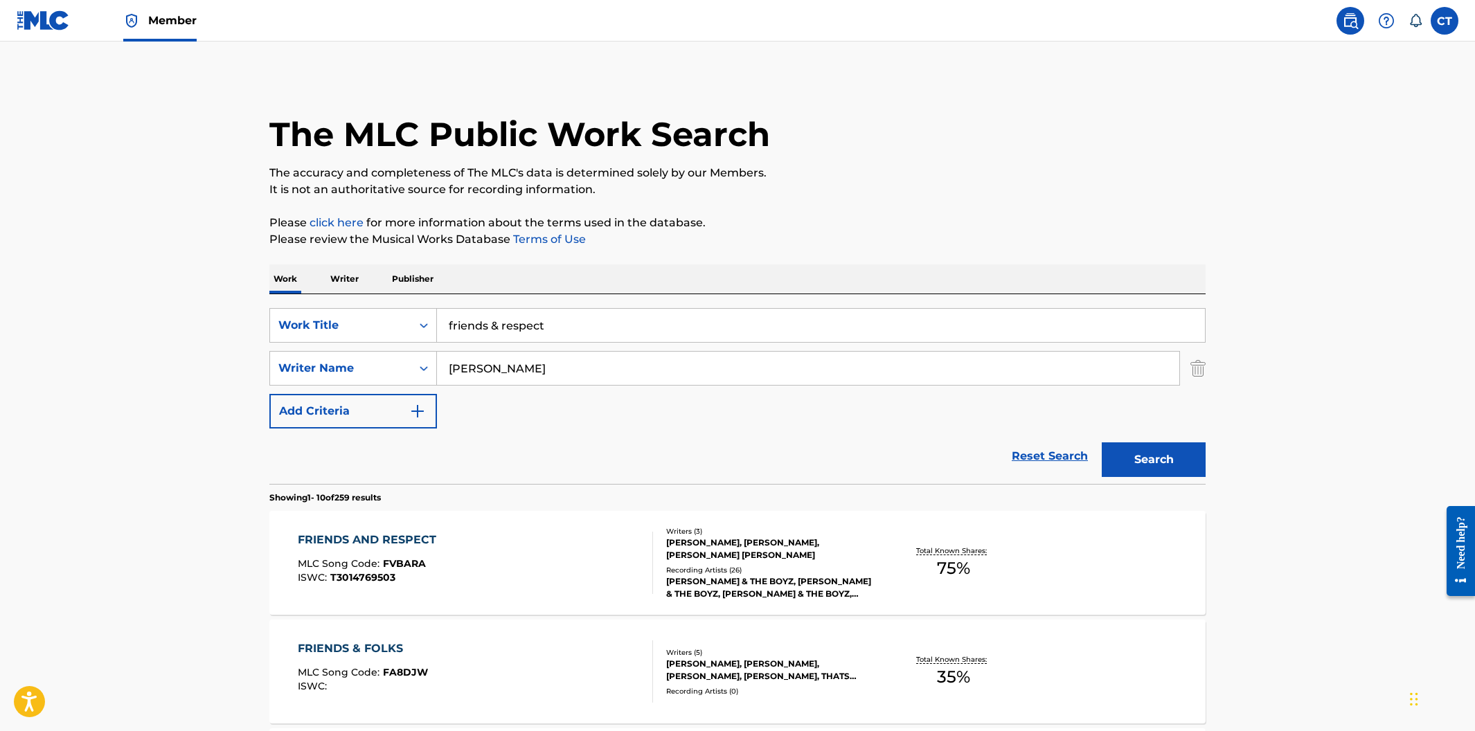
click at [542, 542] on div "FRIENDS AND RESPECT MLC Song Code : FVBARA ISWC : T3014769503" at bounding box center [476, 563] width 356 height 62
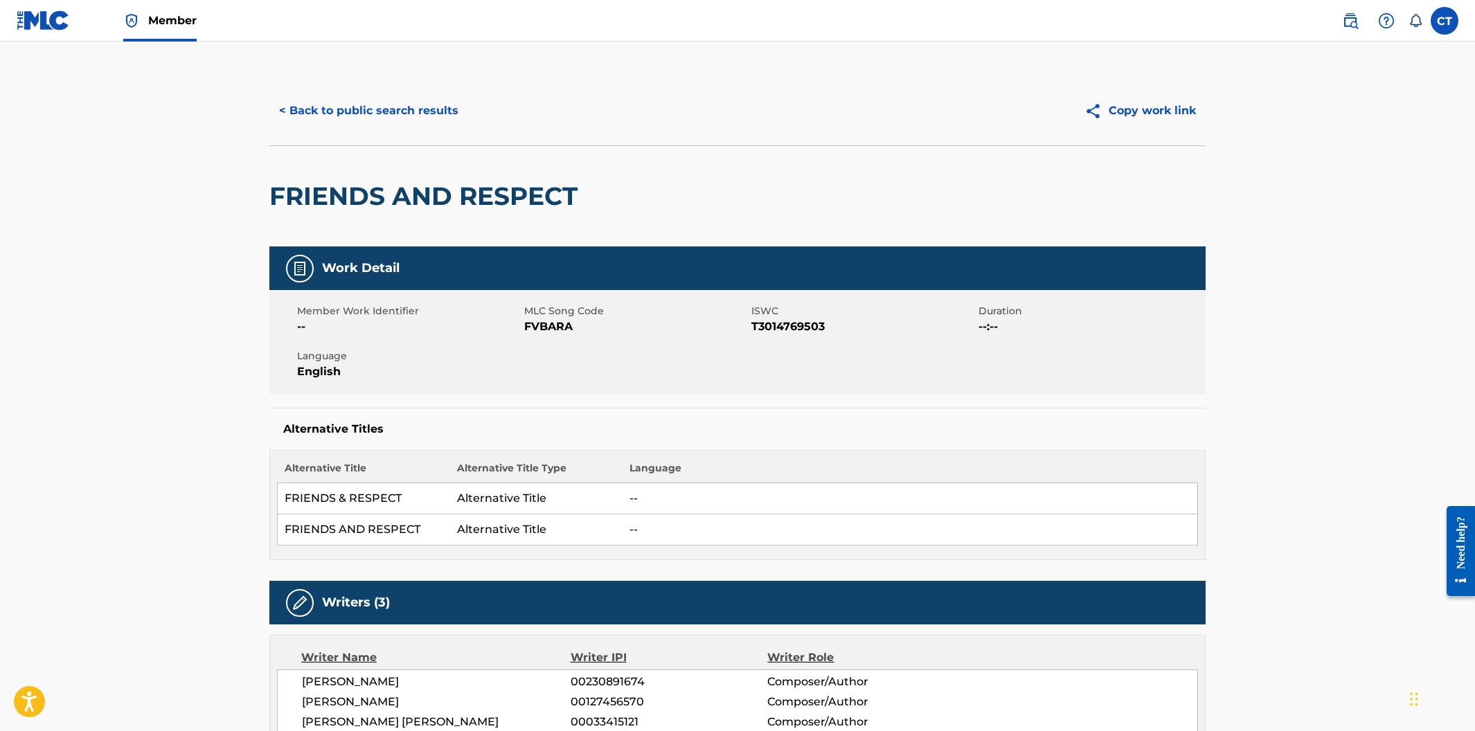
click at [554, 344] on div "Member Work Identifier -- MLC Song Code FVBARA ISWC T3014769503 Duration --:-- …" at bounding box center [737, 342] width 936 height 104
drag, startPoint x: 576, startPoint y: 332, endPoint x: 526, endPoint y: 331, distance: 49.9
click at [526, 331] on span "FVBARA" at bounding box center [636, 327] width 224 height 17
copy span "FVBARA"
click at [407, 116] on button "< Back to public search results" at bounding box center [368, 111] width 199 height 35
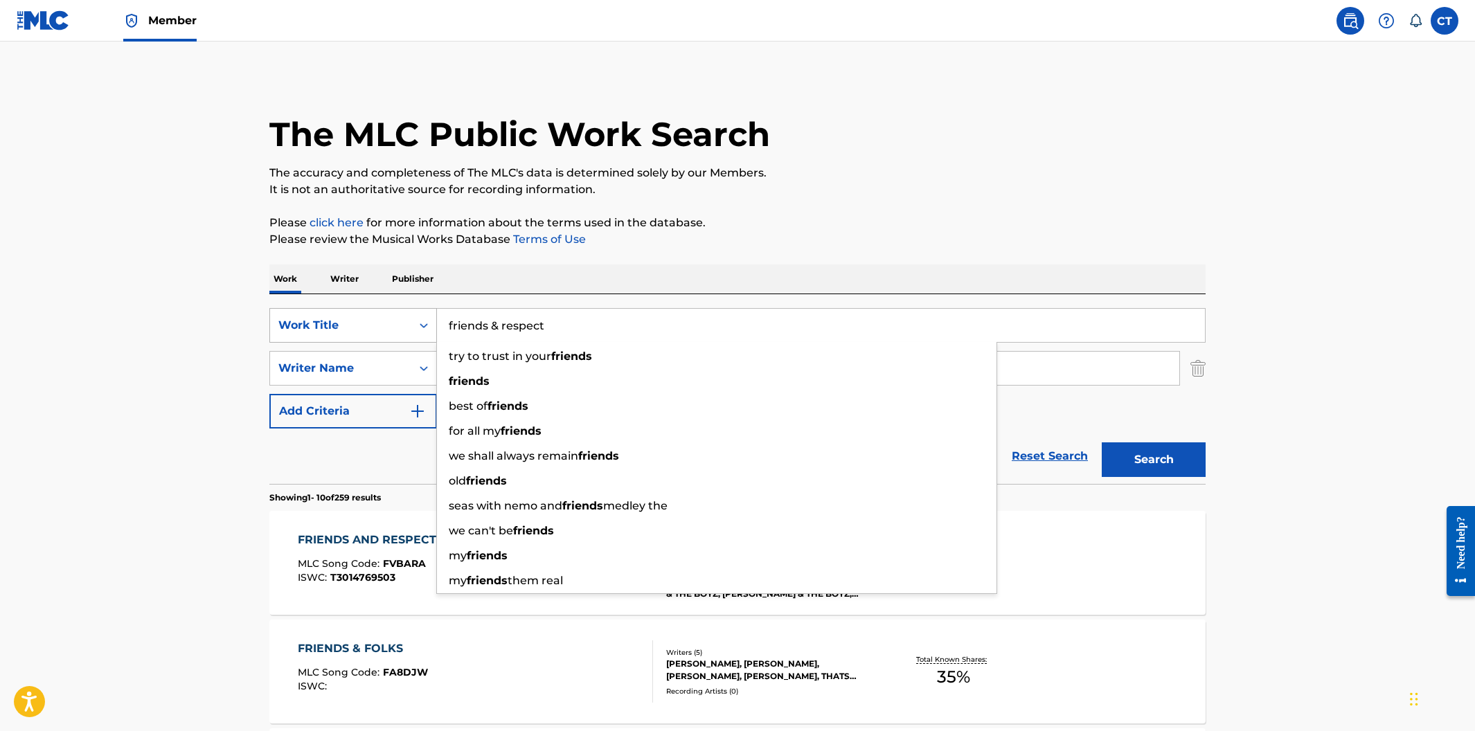
drag, startPoint x: 580, startPoint y: 326, endPoint x: 425, endPoint y: 309, distance: 156.0
click at [425, 309] on div "SearchWithCriteriacfa3baa6-e5f0-4daa-a855-3c7720e23c72 Work Title friends & res…" at bounding box center [737, 325] width 936 height 35
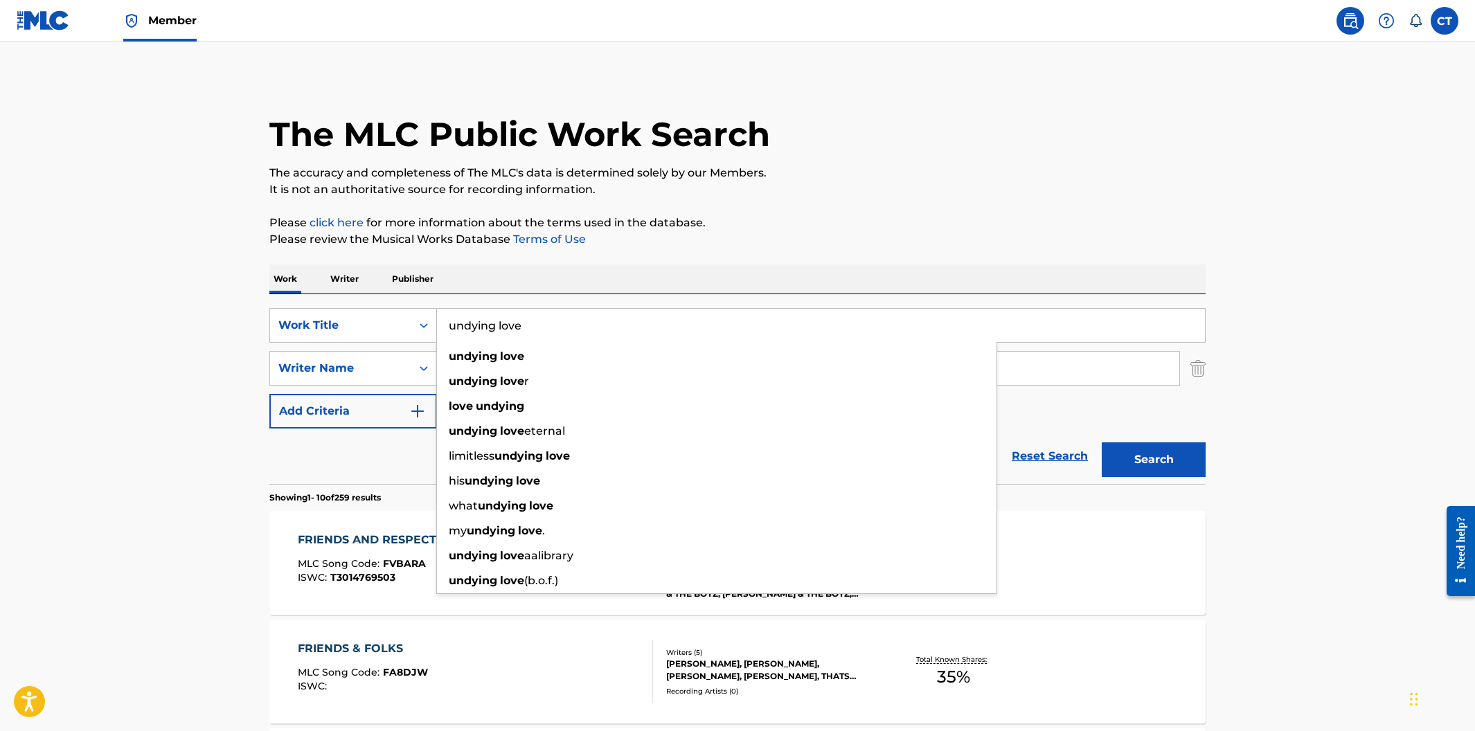
type input "undying love"
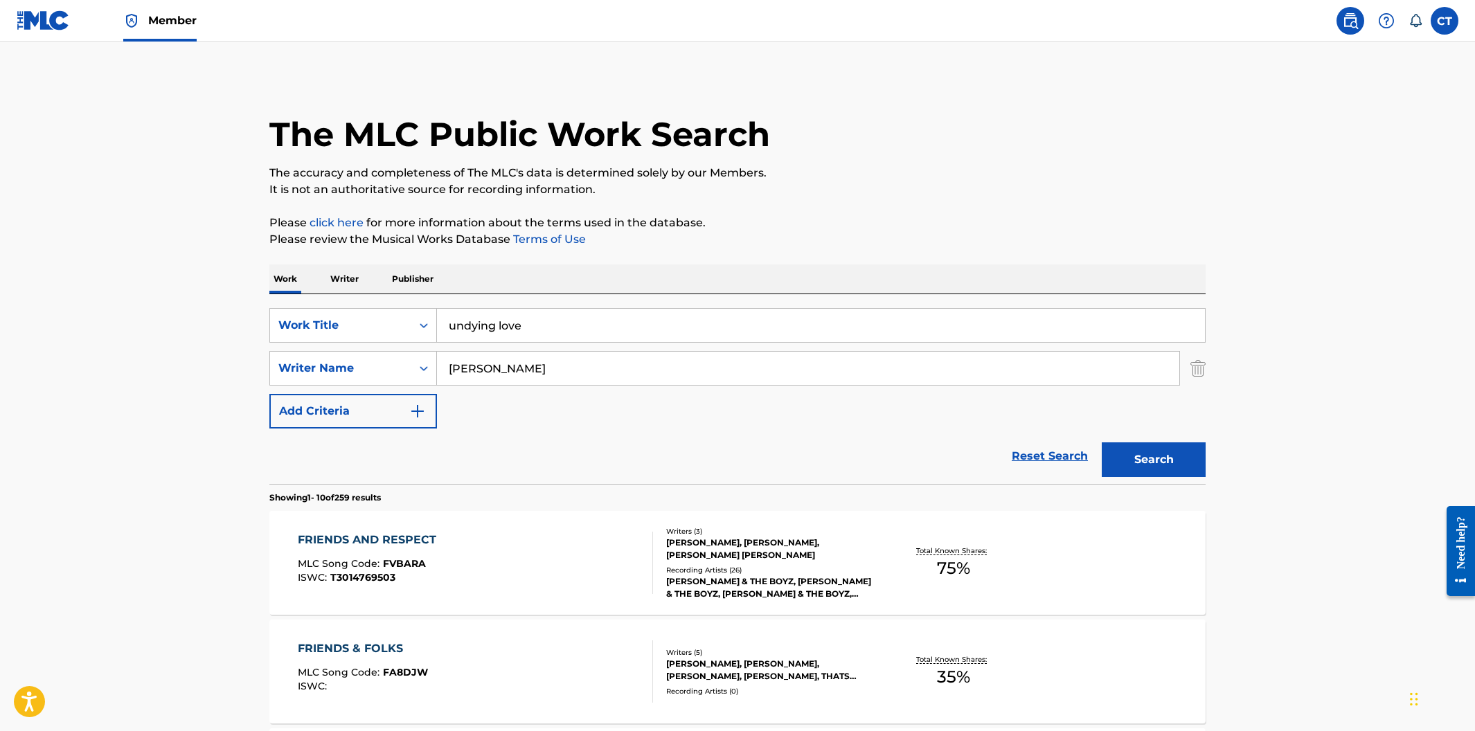
click at [1128, 451] on button "Search" at bounding box center [1154, 460] width 104 height 35
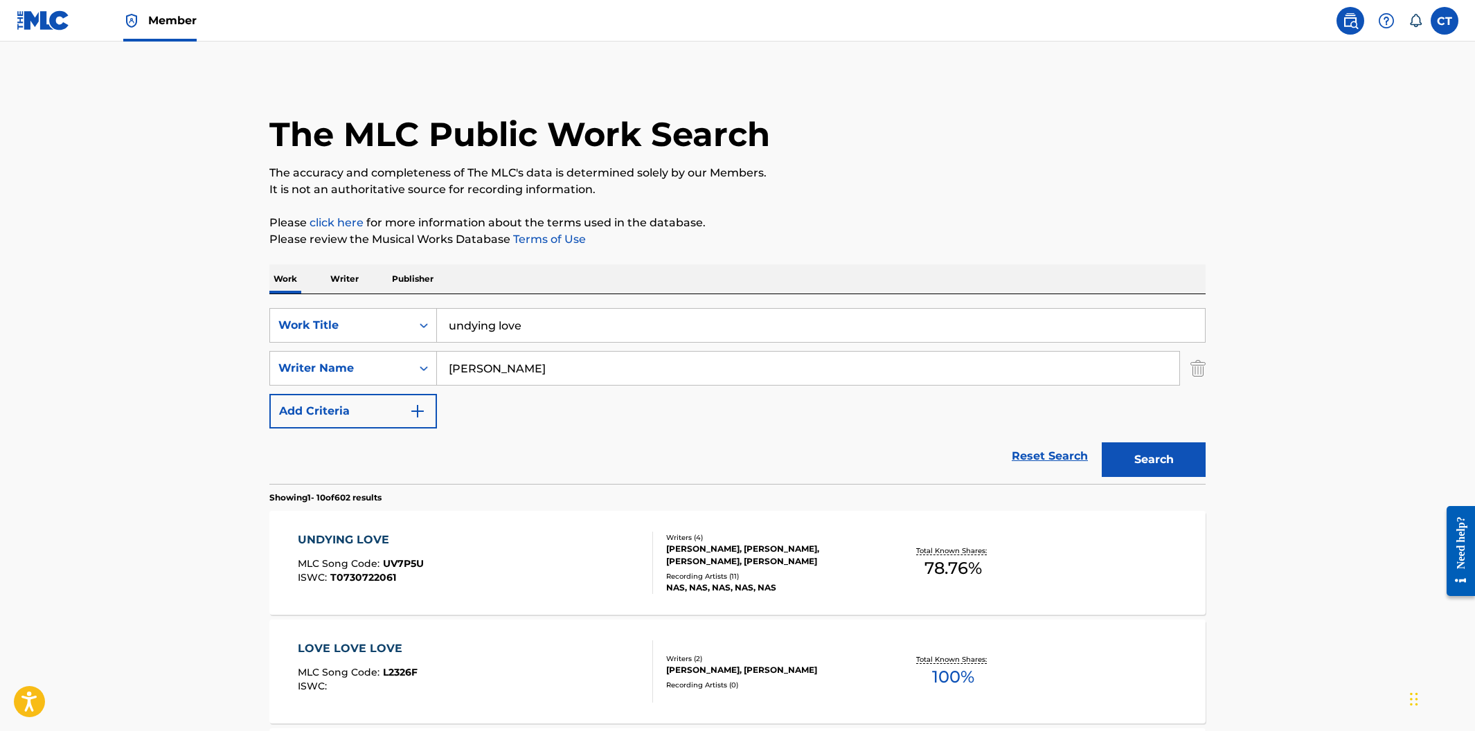
click at [590, 540] on div "UNDYING LOVE MLC Song Code : UV7P5U ISWC : T0730722061" at bounding box center [476, 563] width 356 height 62
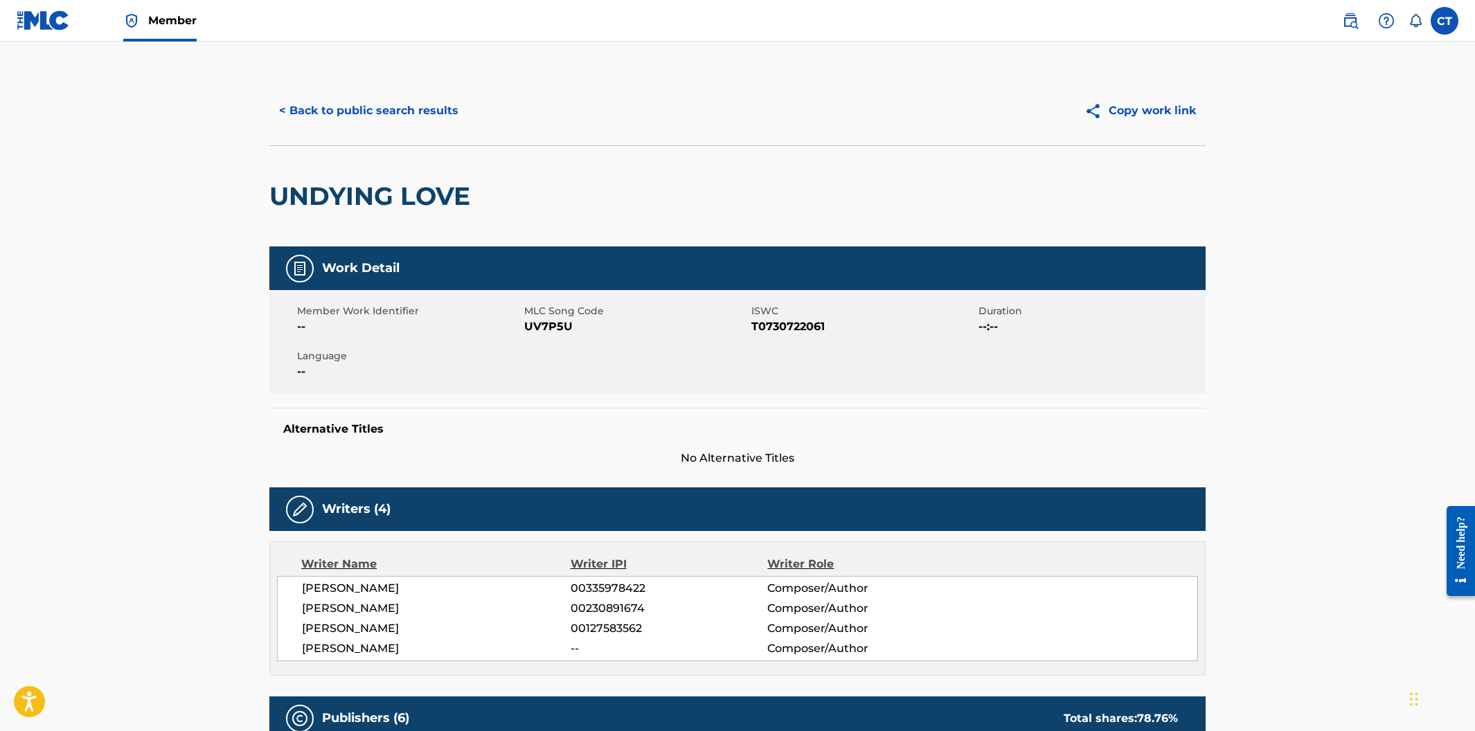
click at [574, 356] on div "Member Work Identifier -- MLC Song Code UV7P5U ISWC T0730722061 Duration --:-- …" at bounding box center [737, 342] width 936 height 104
drag, startPoint x: 574, startPoint y: 325, endPoint x: 524, endPoint y: 326, distance: 50.6
click at [524, 326] on span "UV7P5U" at bounding box center [636, 327] width 224 height 17
copy span "UV7P5U"
click at [375, 114] on button "< Back to public search results" at bounding box center [368, 111] width 199 height 35
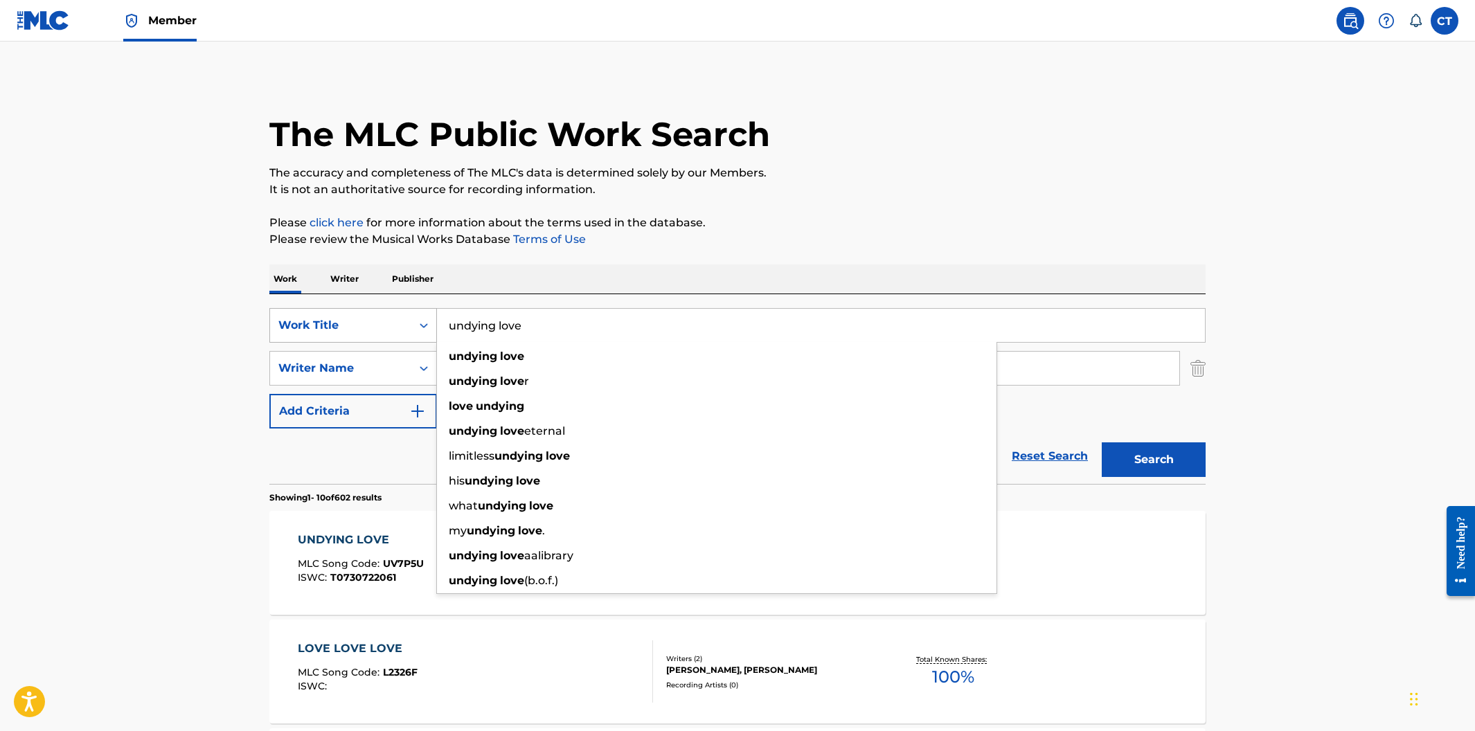
drag, startPoint x: 576, startPoint y: 336, endPoint x: 434, endPoint y: 312, distance: 144.0
click at [434, 312] on div "SearchWithCriteriacfa3baa6-e5f0-4daa-a855-3c7720e23c72 Work Title undying love …" at bounding box center [737, 325] width 936 height 35
type input "what's the deal"
click at [1102, 443] on button "Search" at bounding box center [1154, 460] width 104 height 35
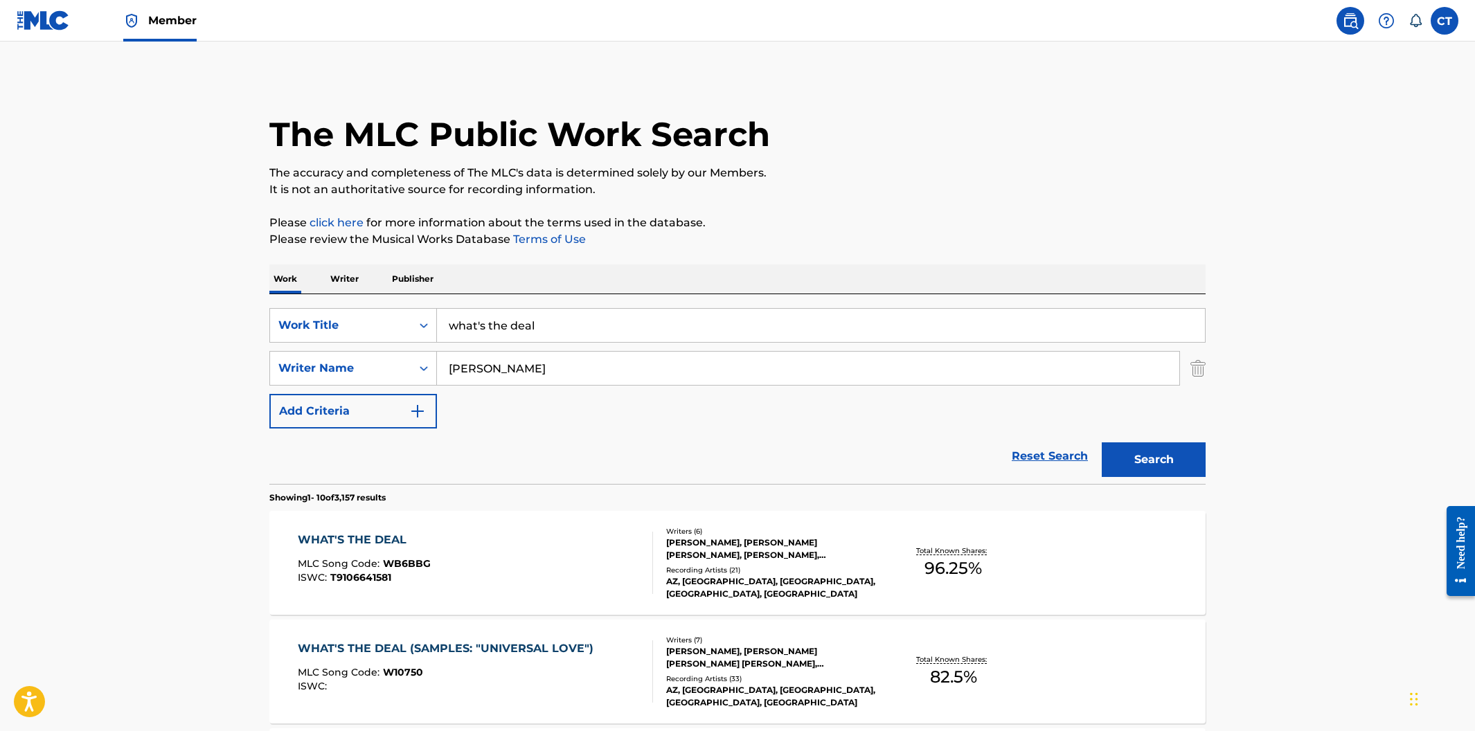
click at [560, 666] on div "WHAT'S THE DEAL (SAMPLES: "UNIVERSAL LOVE") MLC Song Code : W10750 ISWC :" at bounding box center [449, 672] width 303 height 62
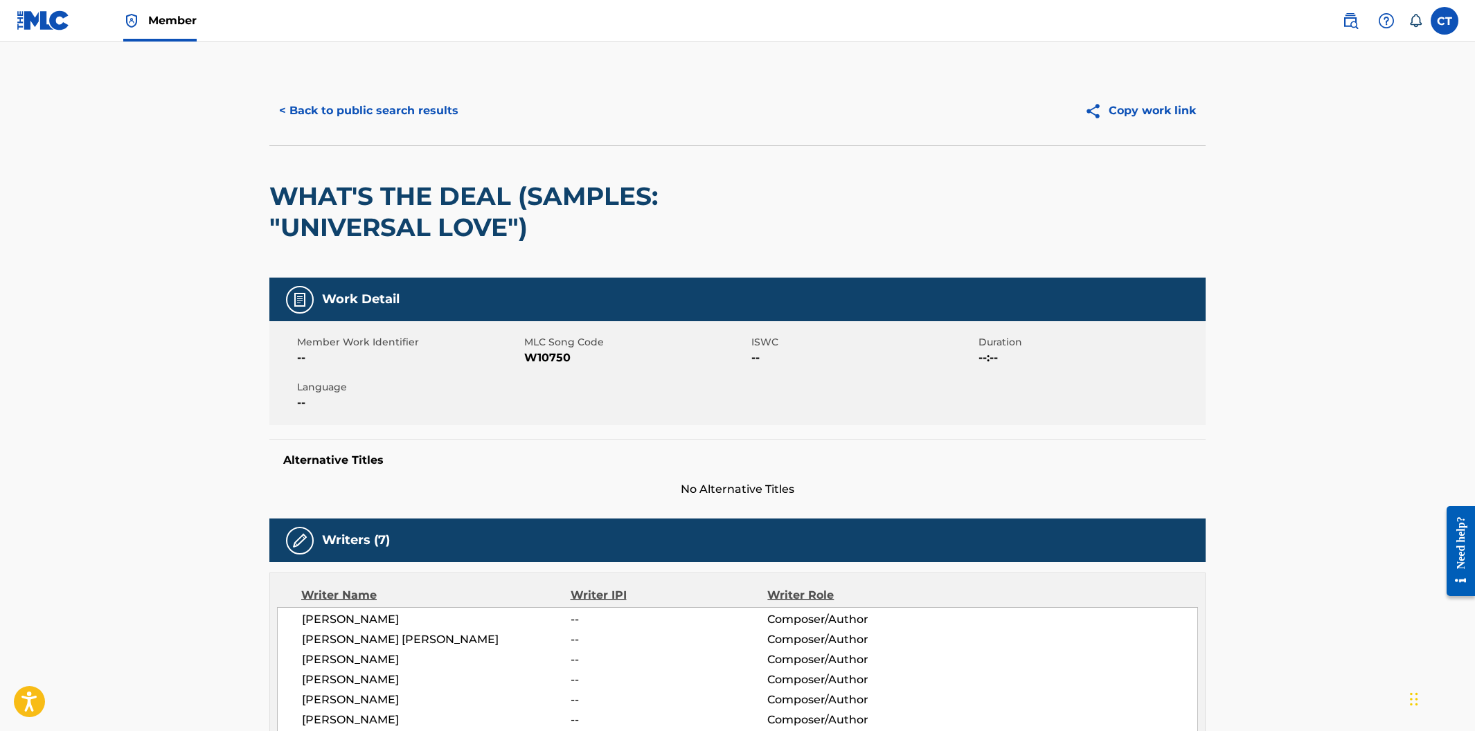
click at [566, 413] on div "Member Work Identifier -- MLC Song Code W10750 ISWC -- Duration --:-- Language …" at bounding box center [737, 373] width 936 height 104
drag, startPoint x: 574, startPoint y: 358, endPoint x: 528, endPoint y: 357, distance: 46.4
click at [528, 357] on span "W10750" at bounding box center [636, 358] width 224 height 17
click at [377, 119] on button "< Back to public search results" at bounding box center [368, 111] width 199 height 35
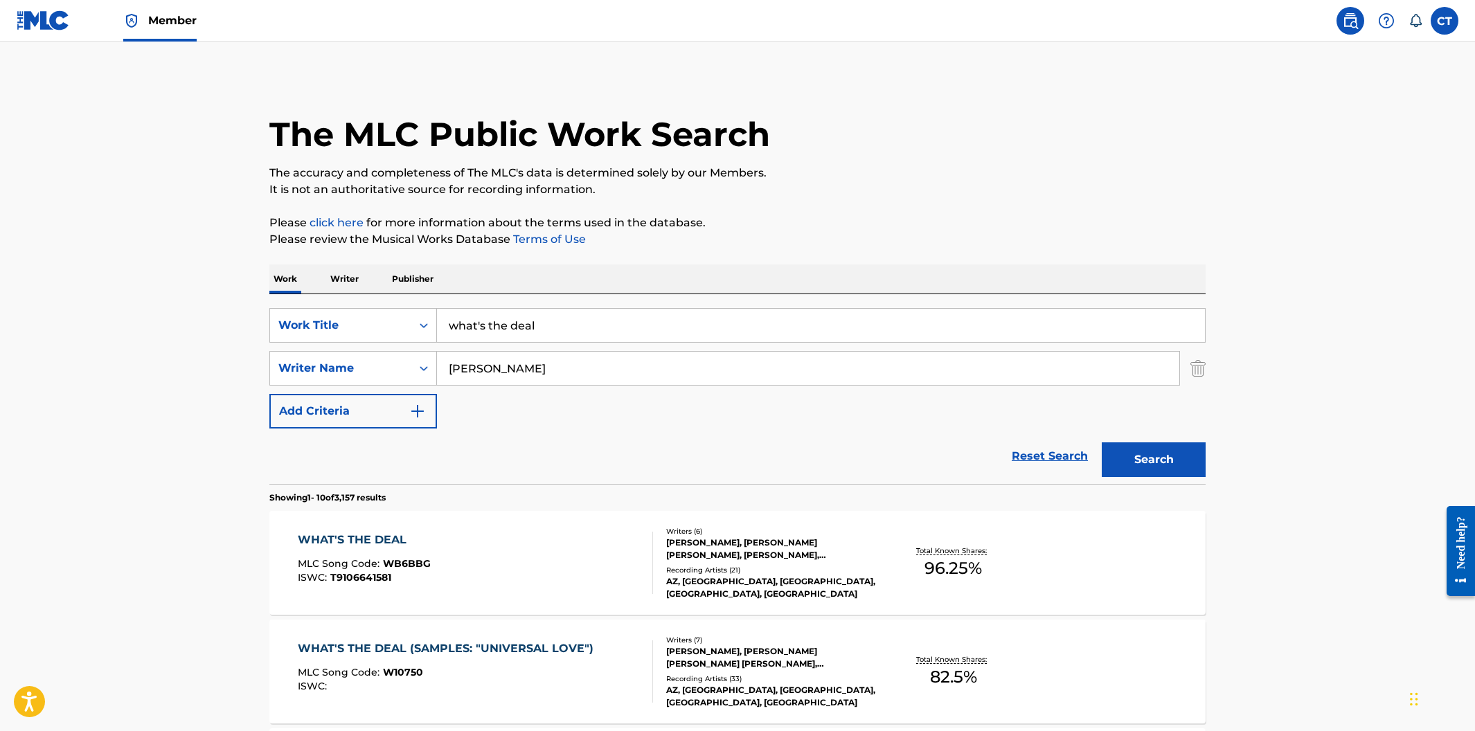
click at [543, 539] on div "WHAT'S THE DEAL MLC Song Code : WB6BBG ISWC : T9106641581" at bounding box center [476, 563] width 356 height 62
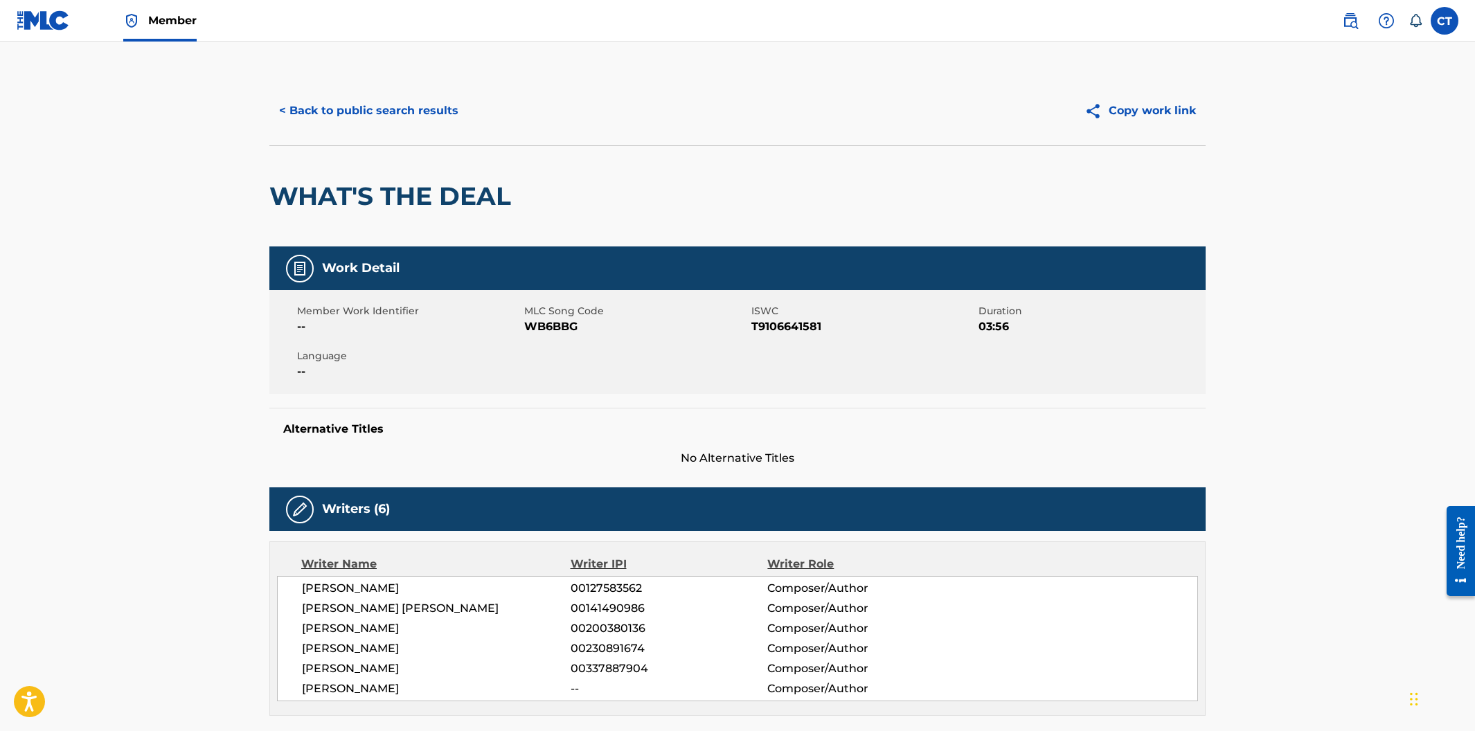
click at [413, 109] on button "< Back to public search results" at bounding box center [368, 111] width 199 height 35
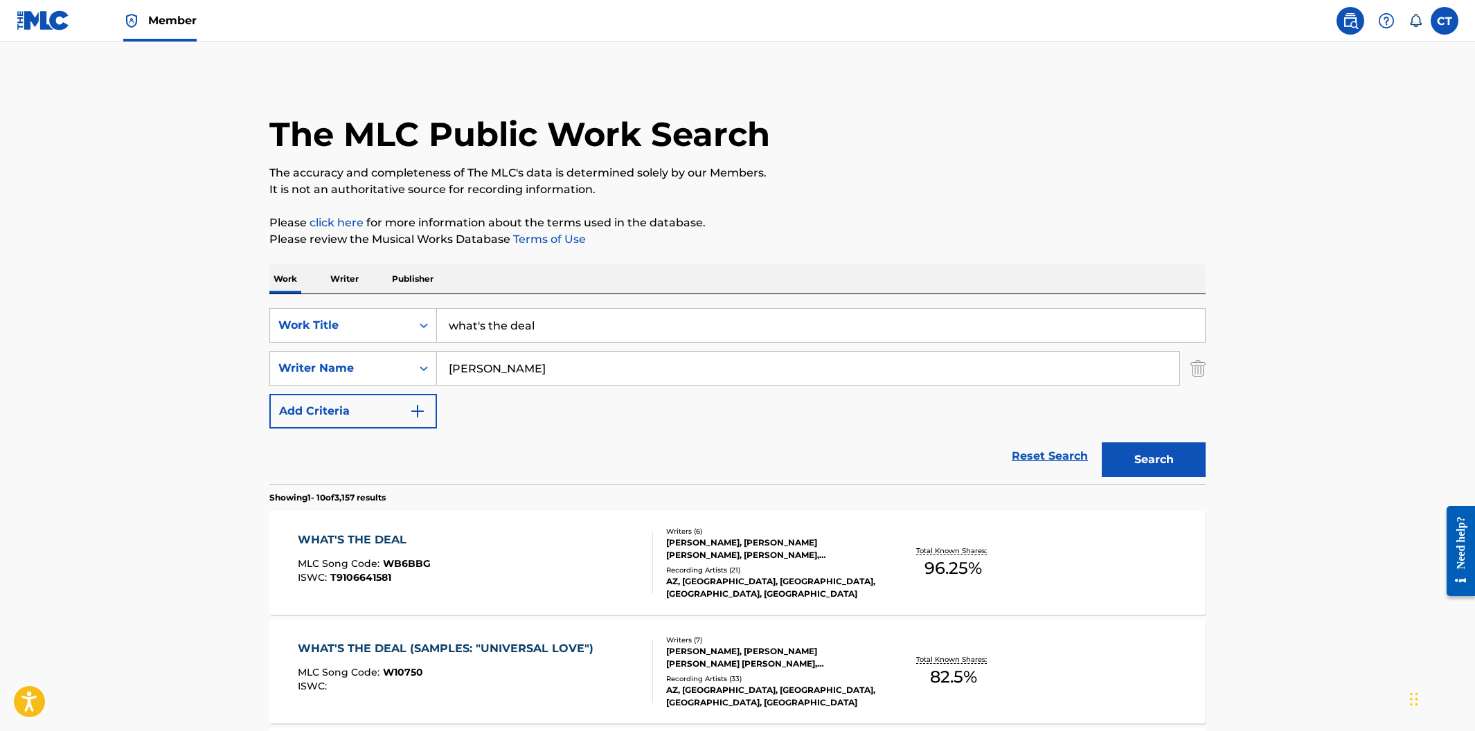
click at [554, 649] on div "WHAT'S THE DEAL (SAMPLES: "UNIVERSAL LOVE")" at bounding box center [449, 649] width 303 height 17
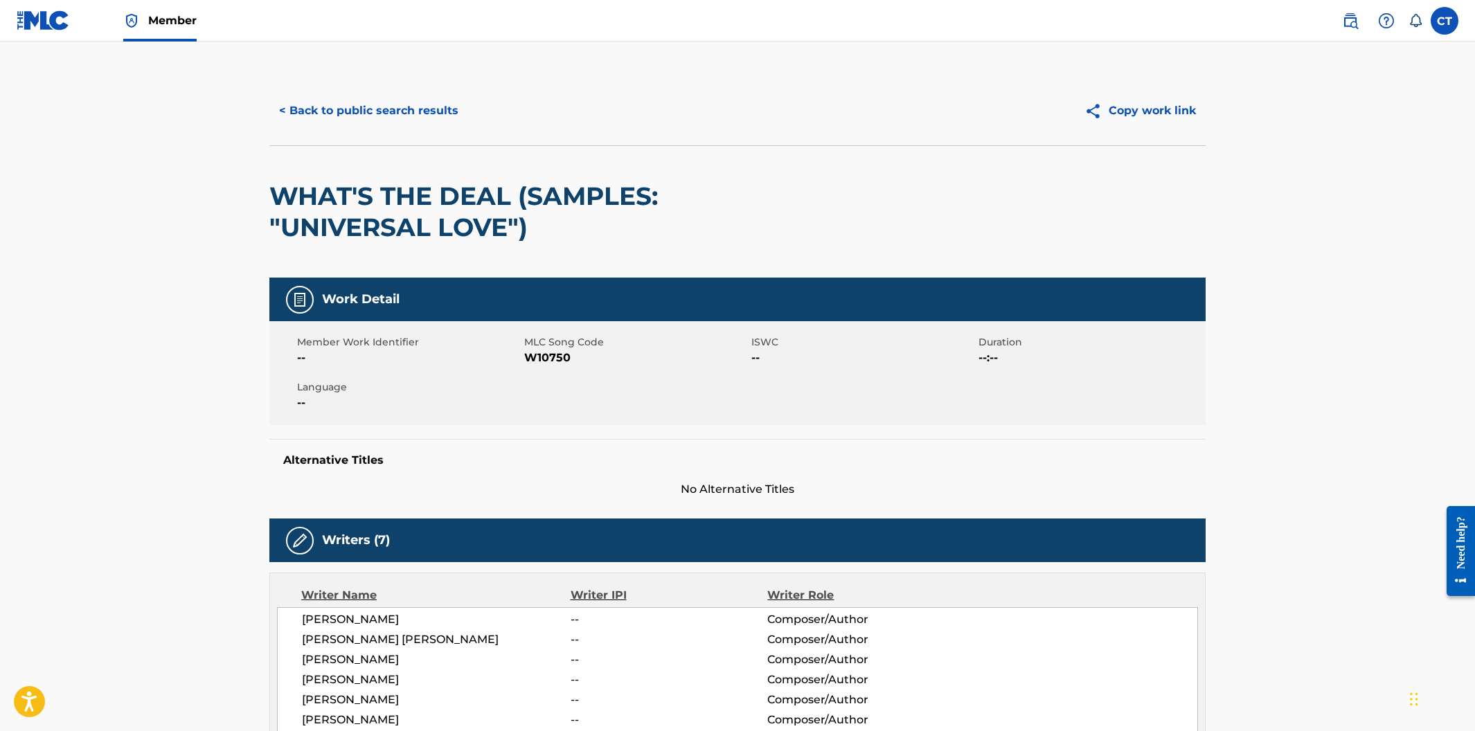
click at [553, 418] on div "Member Work Identifier -- MLC Song Code W10750 ISWC -- Duration --:-- Language …" at bounding box center [737, 373] width 936 height 104
drag, startPoint x: 574, startPoint y: 350, endPoint x: 580, endPoint y: 362, distance: 13.0
click at [580, 362] on span "W10750" at bounding box center [636, 358] width 224 height 17
click at [320, 112] on button "< Back to public search results" at bounding box center [368, 111] width 199 height 35
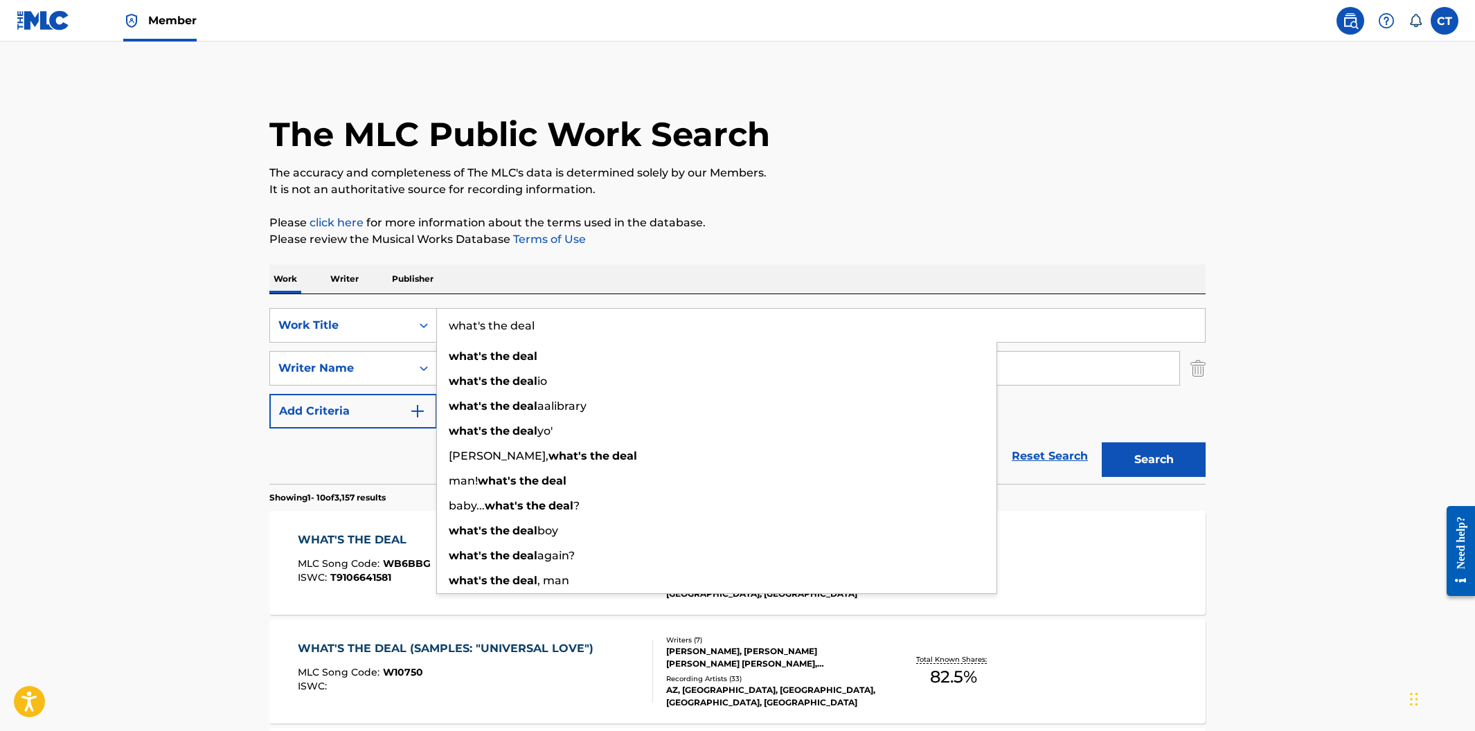
drag, startPoint x: 551, startPoint y: 329, endPoint x: 450, endPoint y: 312, distance: 102.5
click at [450, 312] on input "what's the deal" at bounding box center [821, 325] width 768 height 33
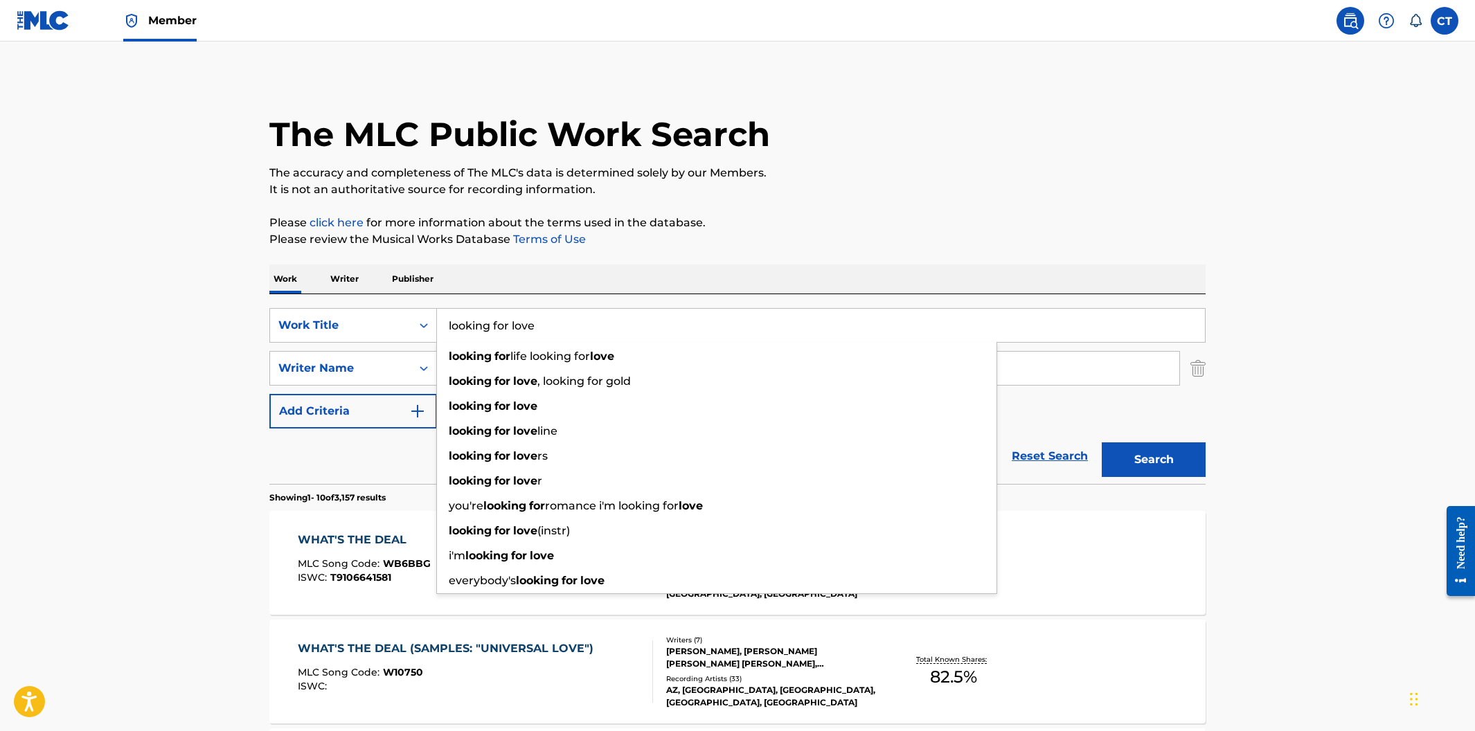
type input "looking for love"
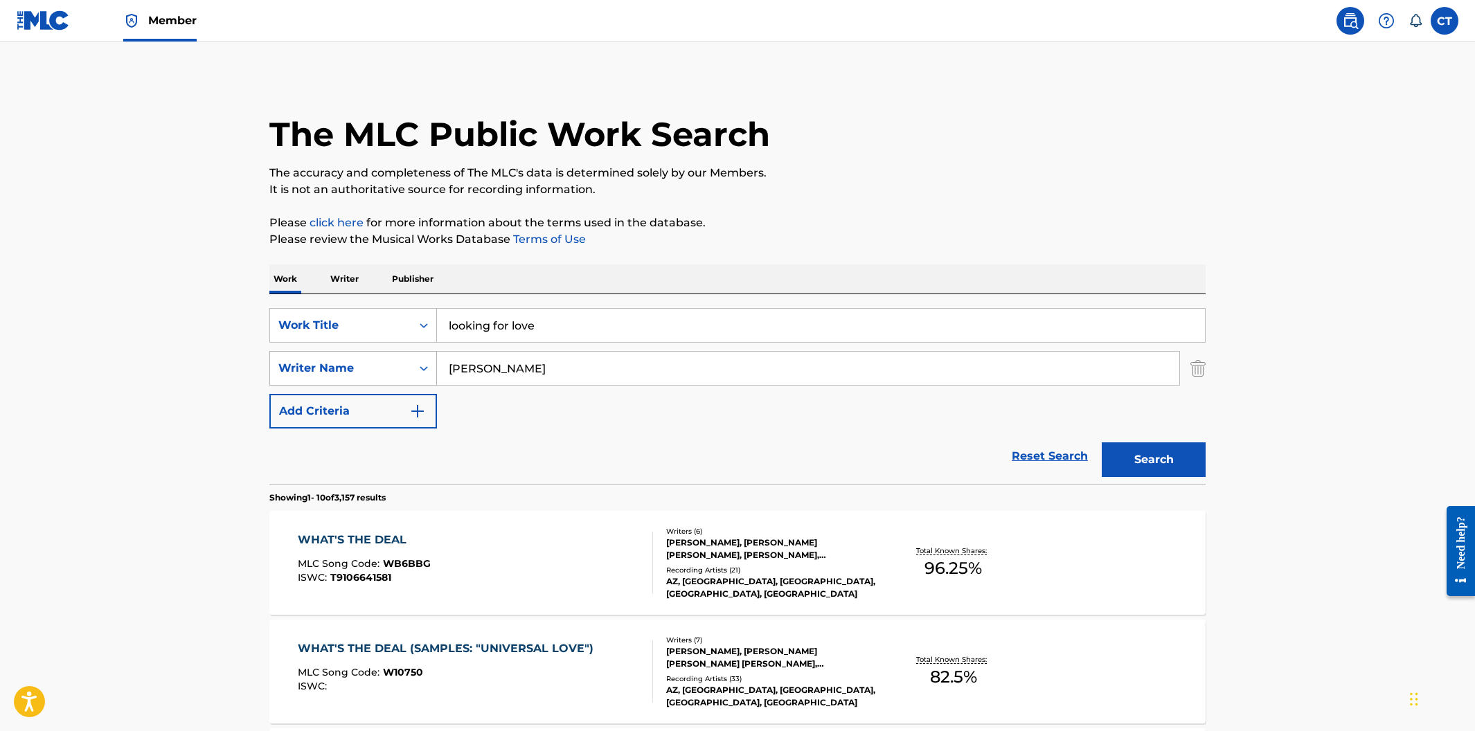
drag, startPoint x: 511, startPoint y: 368, endPoint x: 428, endPoint y: 357, distance: 83.9
click at [428, 357] on div "SearchWithCriteria33ba01ba-f9ce-483b-8883-eb2ac1aff4c2 Writer Name [PERSON_NAME]" at bounding box center [737, 368] width 936 height 35
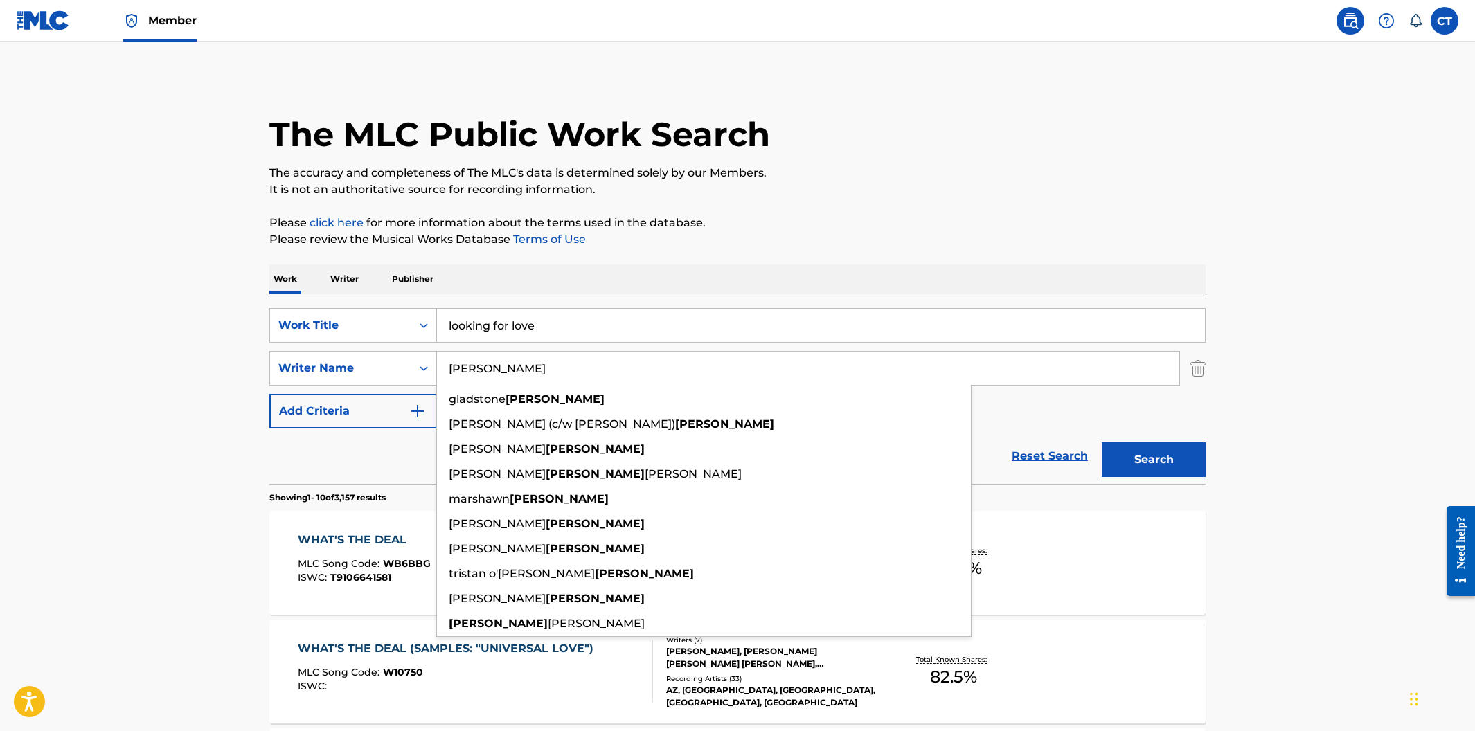
type input "[PERSON_NAME]"
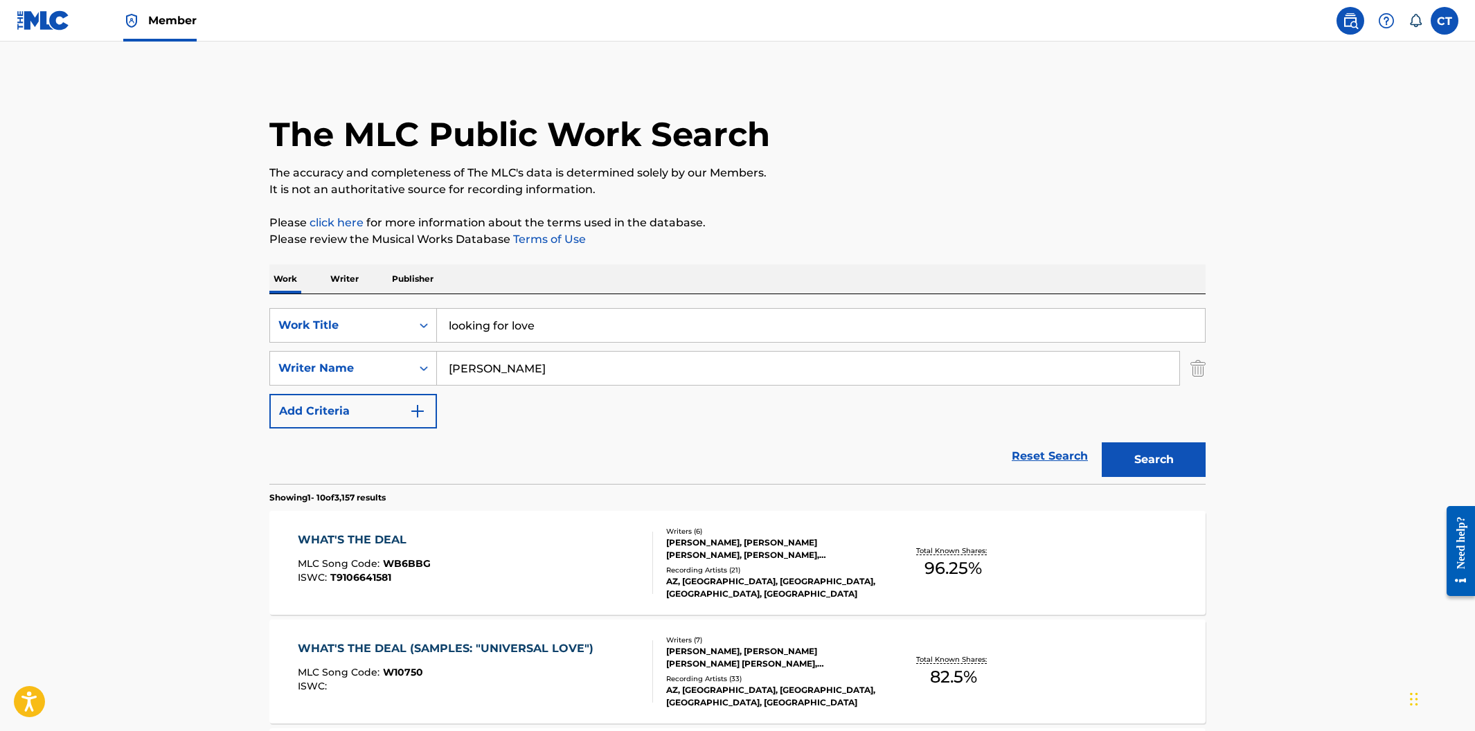
click at [1133, 456] on button "Search" at bounding box center [1154, 460] width 104 height 35
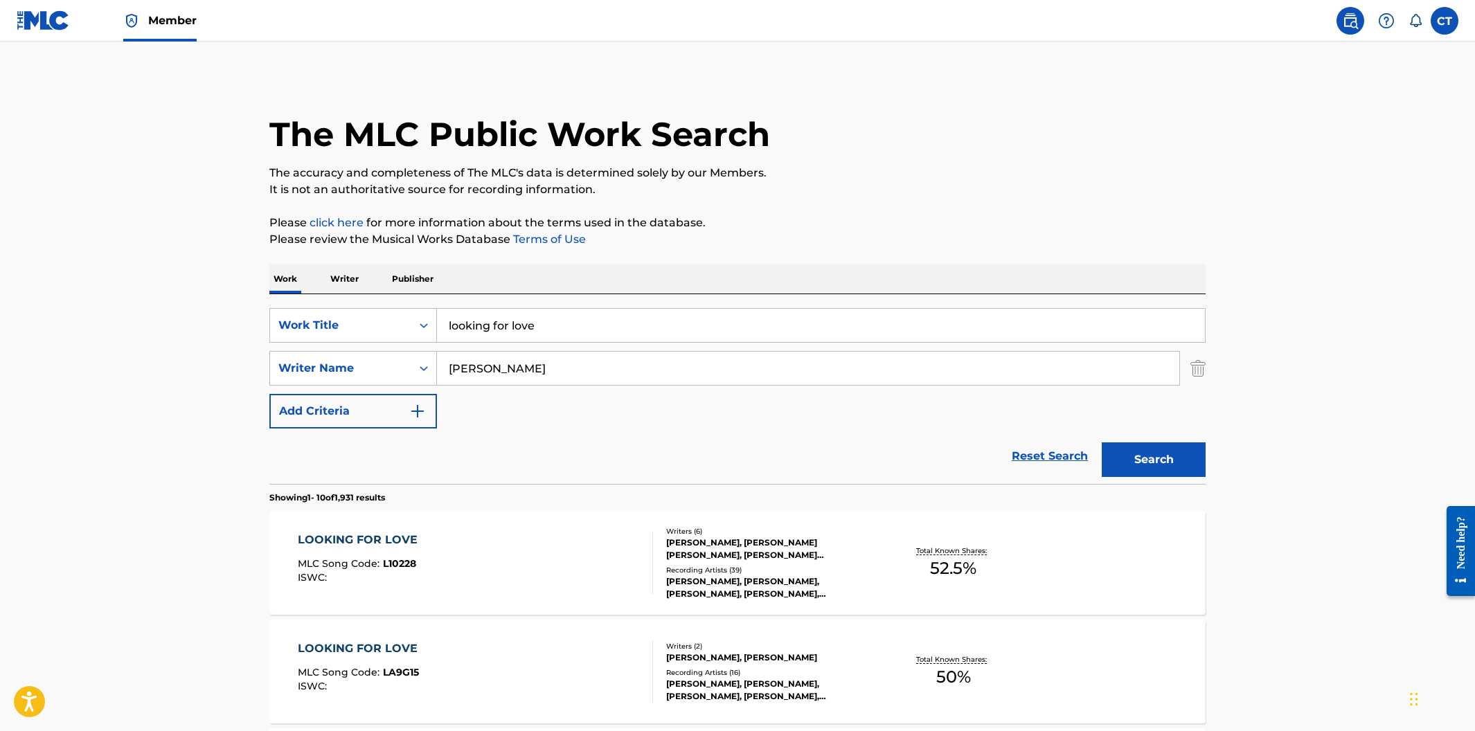
click at [545, 559] on div "LOOKING FOR LOVE MLC Song Code : L10228 ISWC :" at bounding box center [476, 563] width 356 height 62
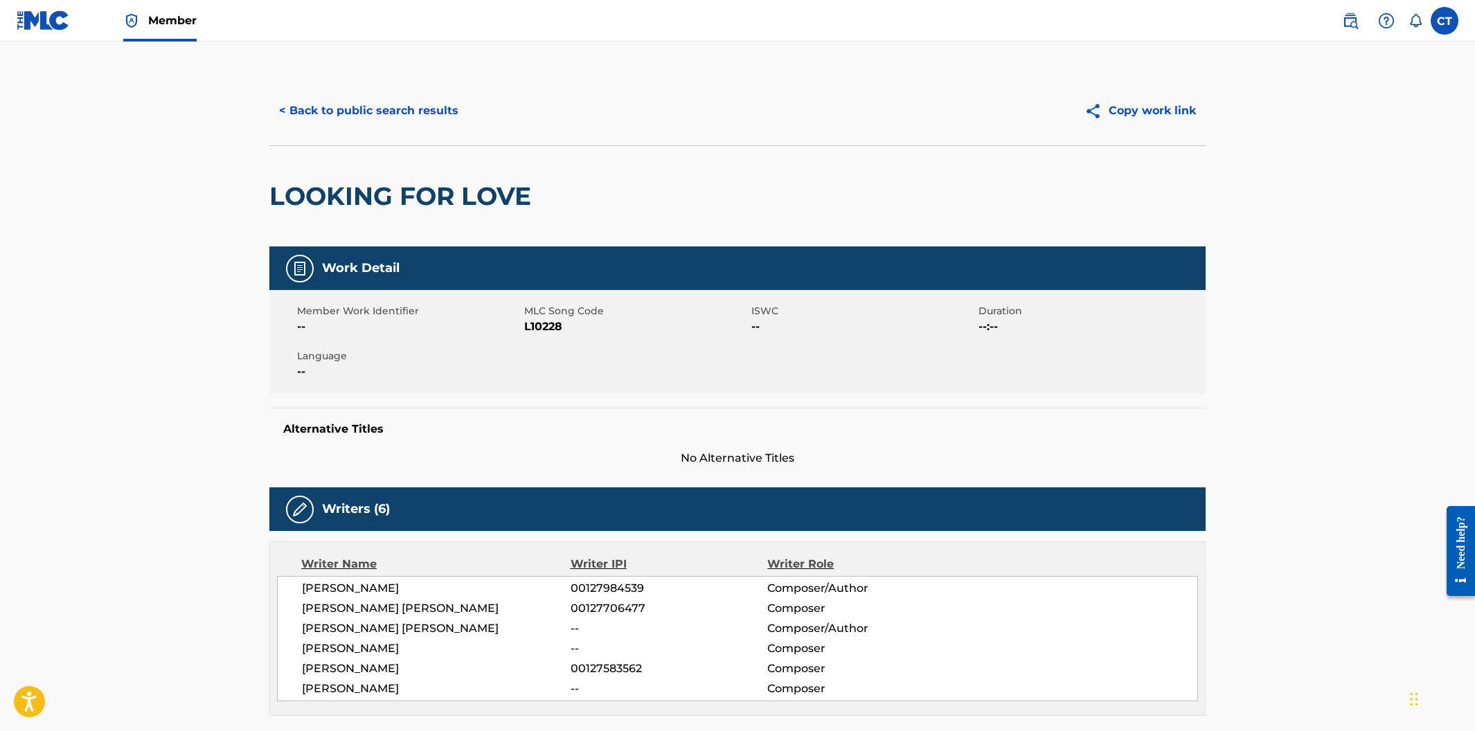
click at [294, 119] on button "< Back to public search results" at bounding box center [368, 111] width 199 height 35
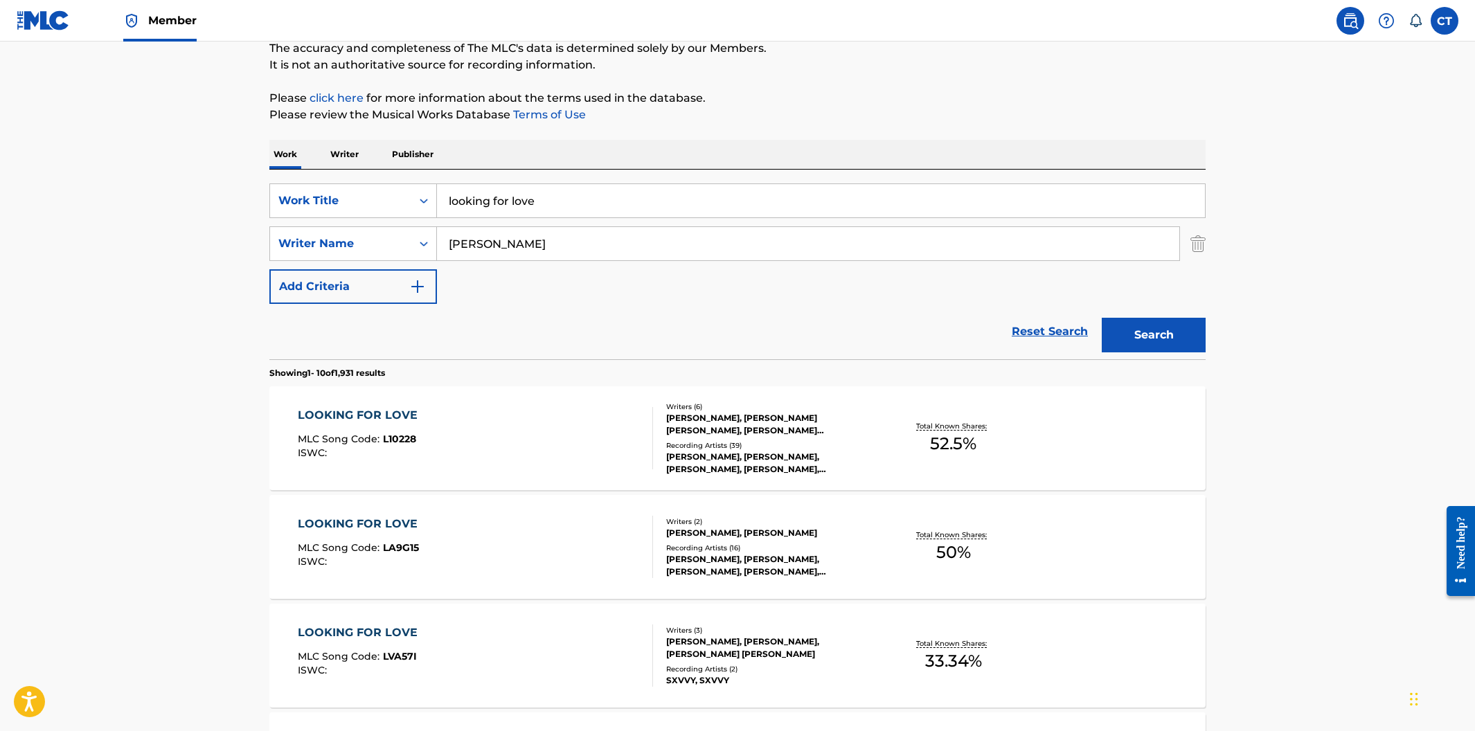
scroll to position [125, 0]
click at [529, 551] on div "LOOKING FOR LOVE MLC Song Code : LA9G15 ISWC :" at bounding box center [476, 546] width 356 height 62
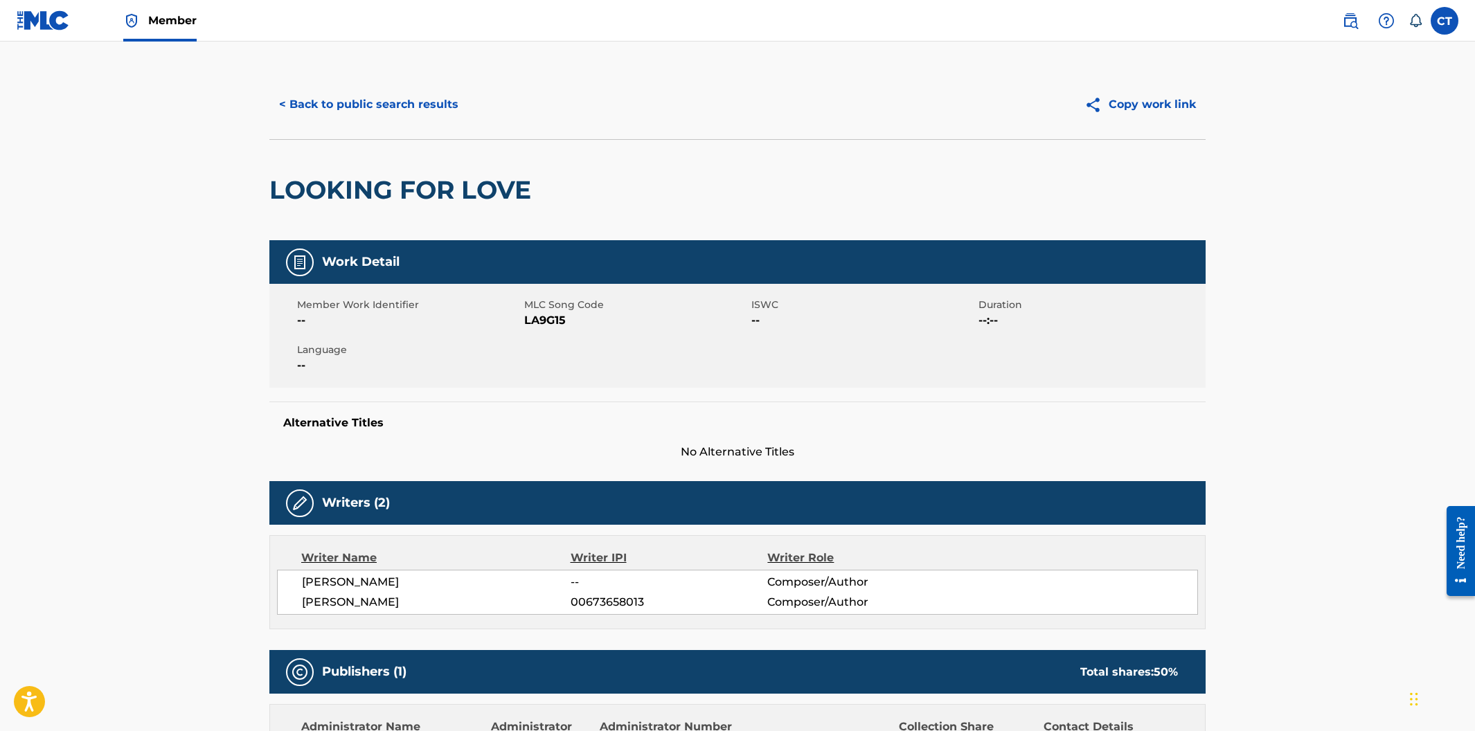
scroll to position [29, 0]
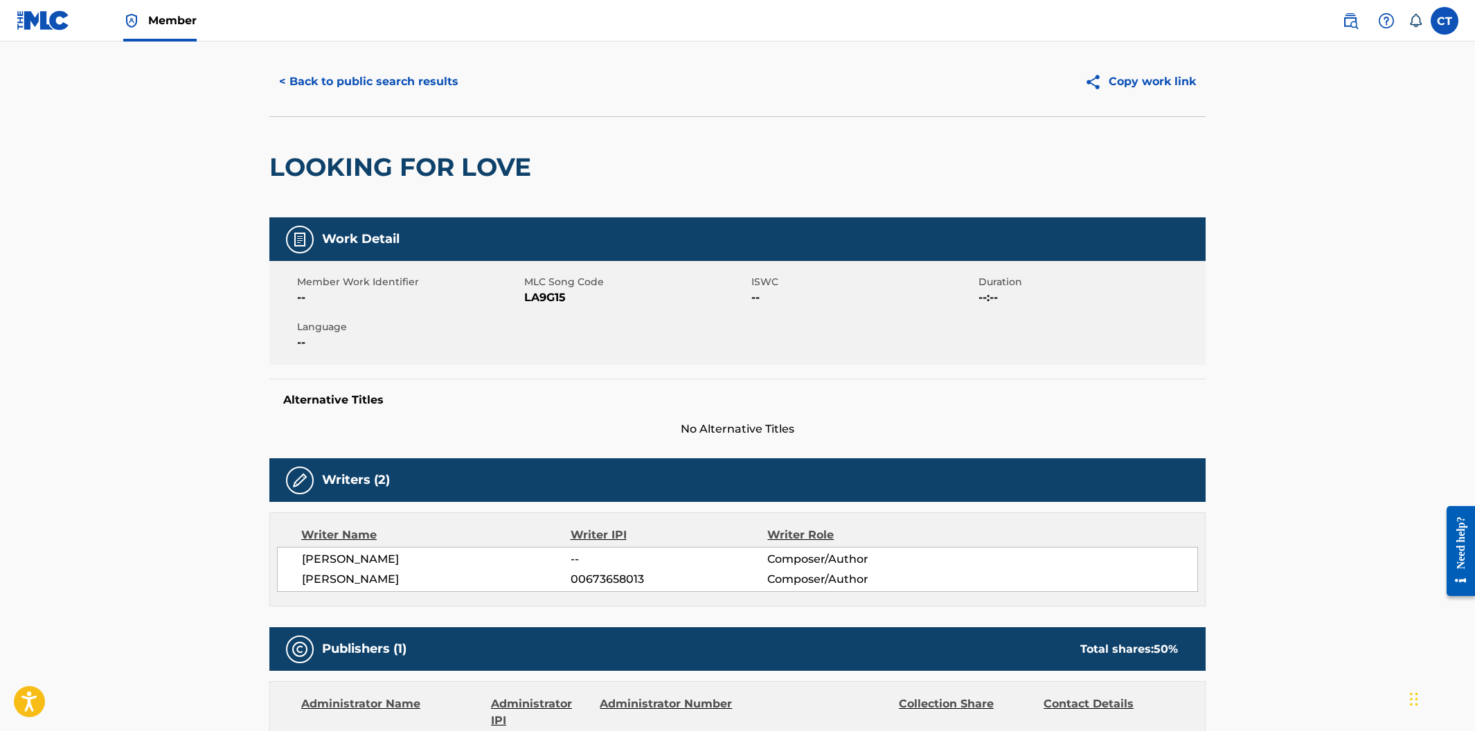
scroll to position [125, 0]
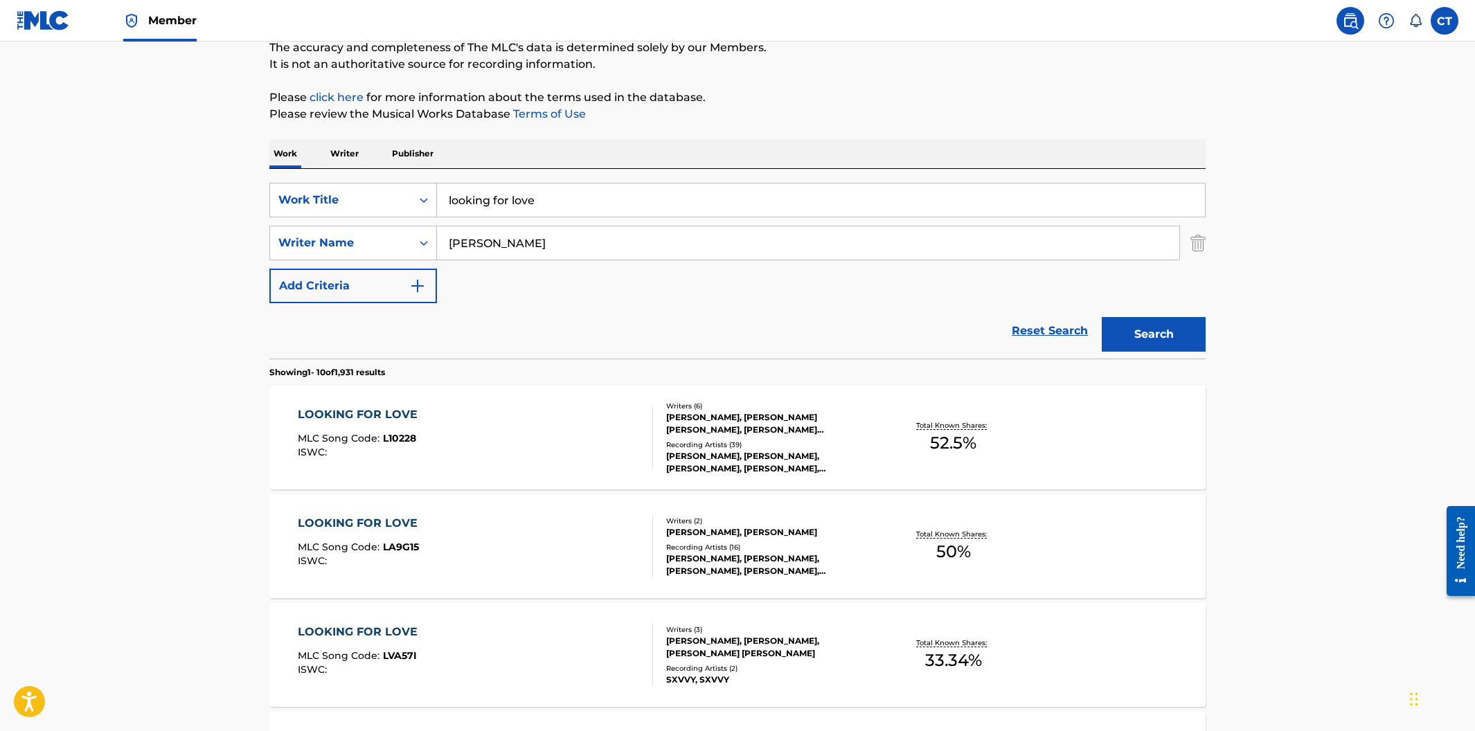
click at [551, 465] on div "LOOKING FOR LOVE MLC Song Code : L10228 ISWC :" at bounding box center [476, 438] width 356 height 62
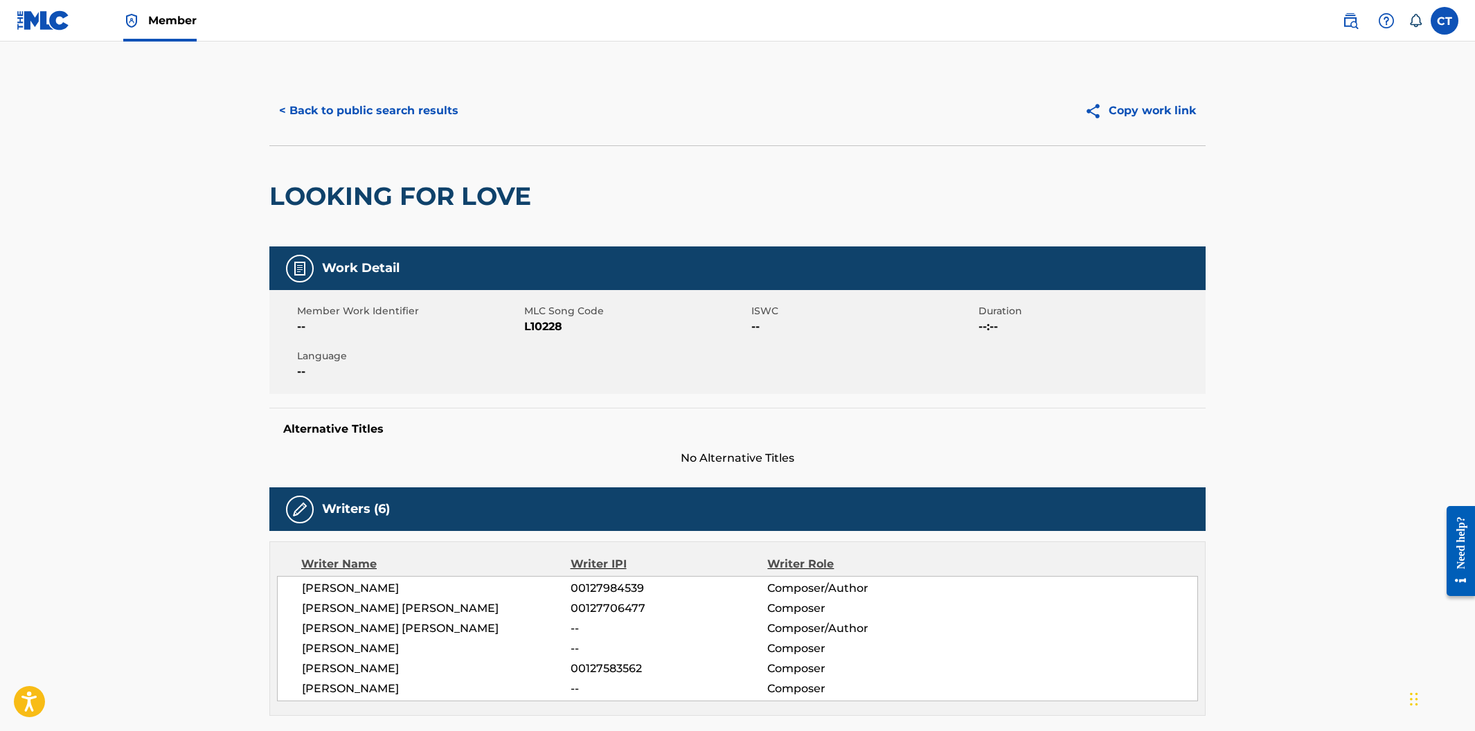
click at [544, 375] on div "Member Work Identifier -- MLC Song Code L10228 ISWC -- Duration --:-- Language …" at bounding box center [737, 342] width 936 height 104
drag, startPoint x: 565, startPoint y: 328, endPoint x: 524, endPoint y: 327, distance: 40.9
click at [524, 327] on span "L10228" at bounding box center [636, 327] width 224 height 17
click at [386, 119] on button "< Back to public search results" at bounding box center [368, 111] width 199 height 35
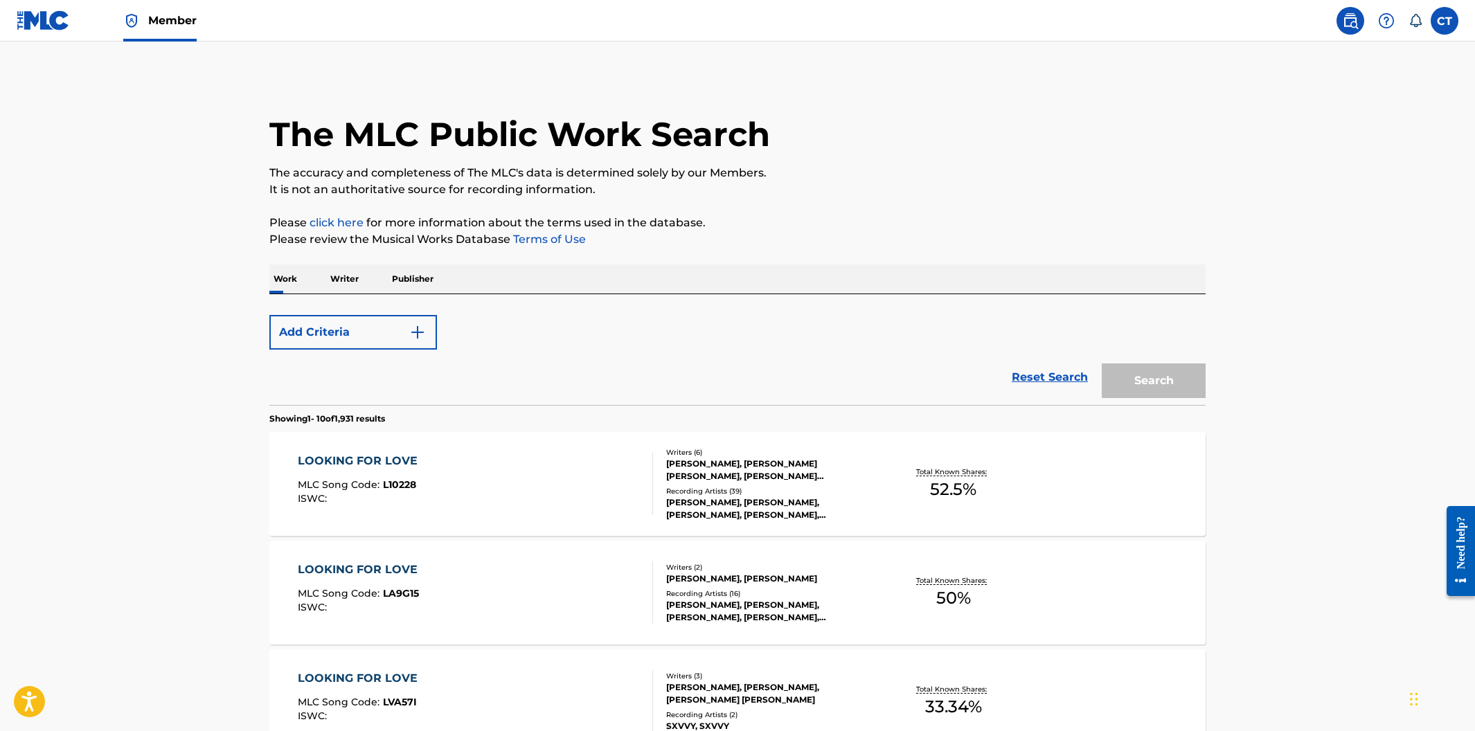
scroll to position [125, 0]
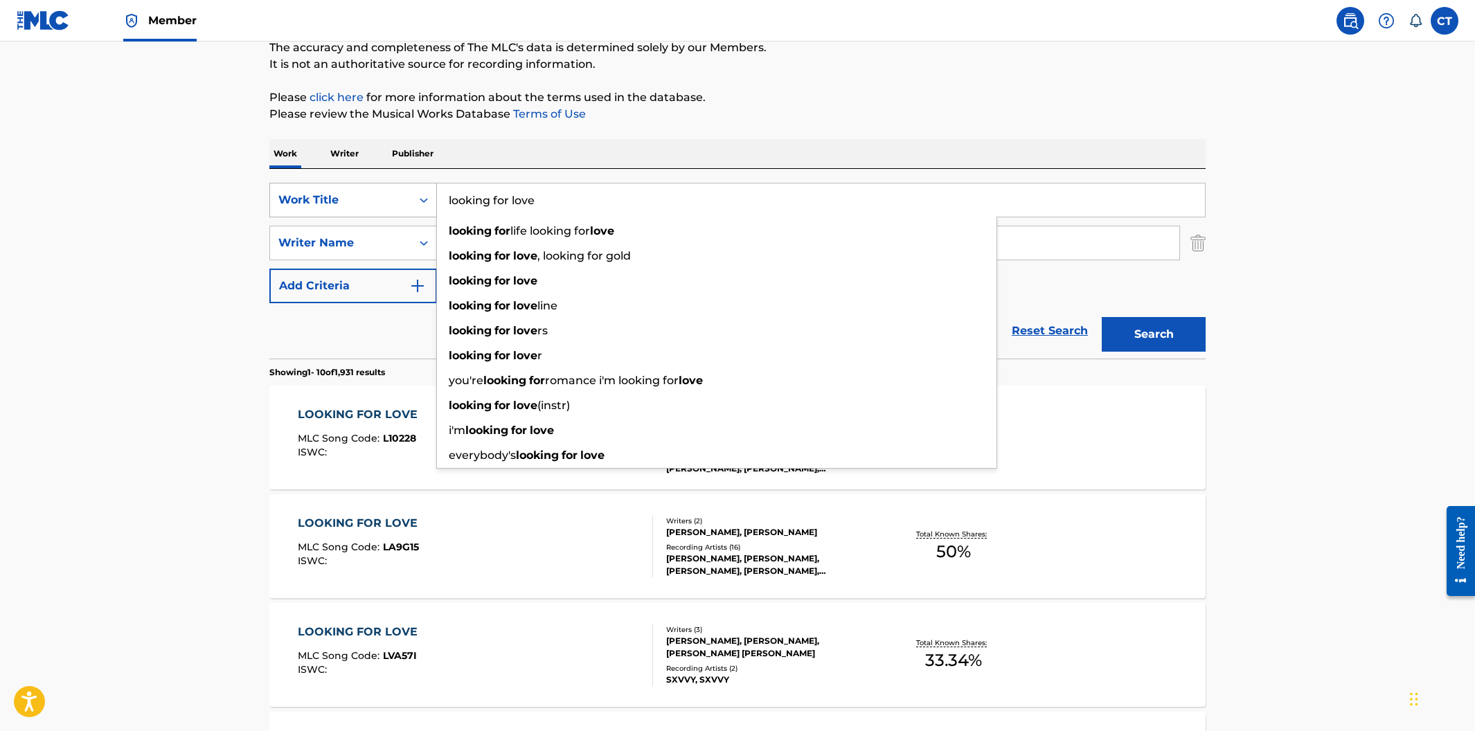
drag, startPoint x: 602, startPoint y: 205, endPoint x: 403, endPoint y: 184, distance: 199.9
click at [403, 184] on div "SearchWithCriteriacfa3baa6-e5f0-4daa-a855-3c7720e23c72 Work Title looking for l…" at bounding box center [737, 200] width 936 height 35
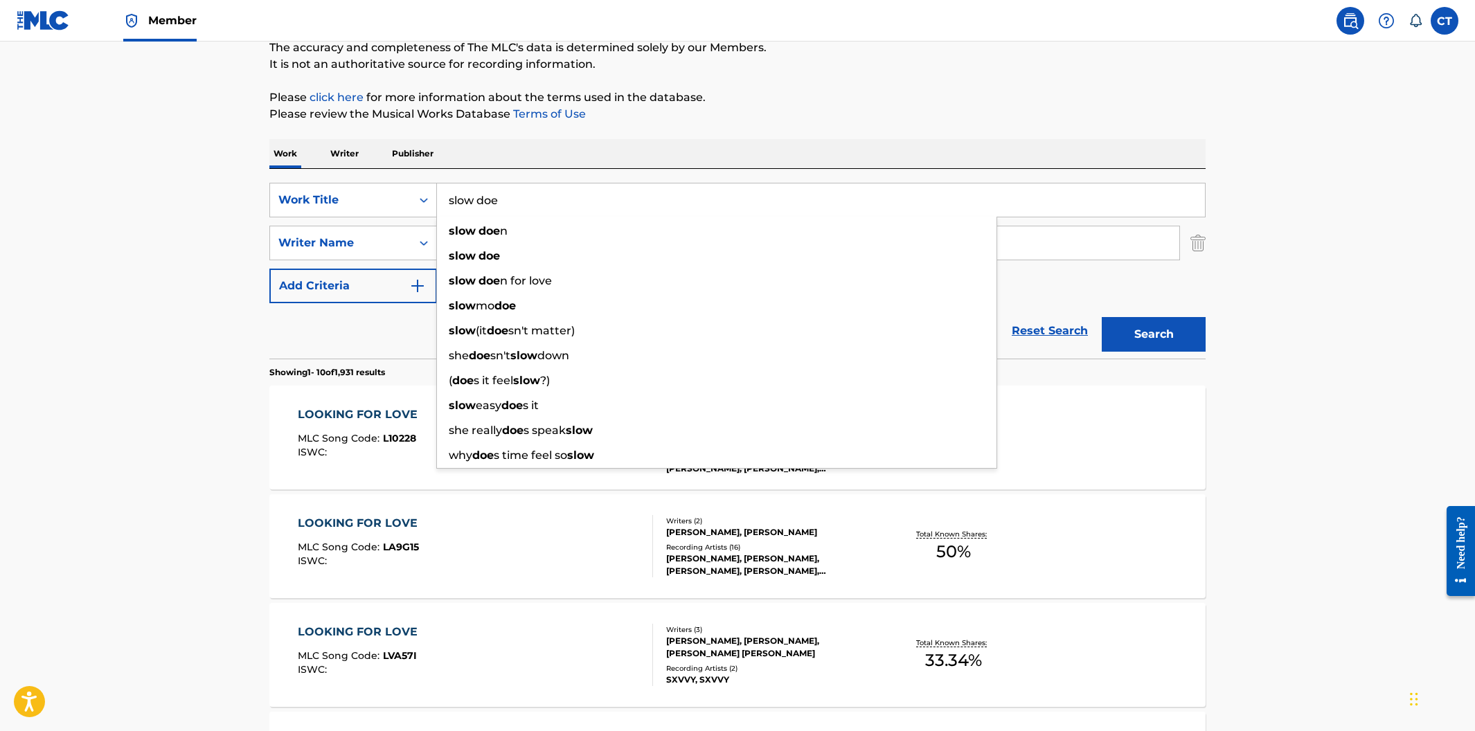
type input "slow doe"
click at [838, 114] on p "Please review the Musical Works Database Terms of Use" at bounding box center [737, 114] width 936 height 17
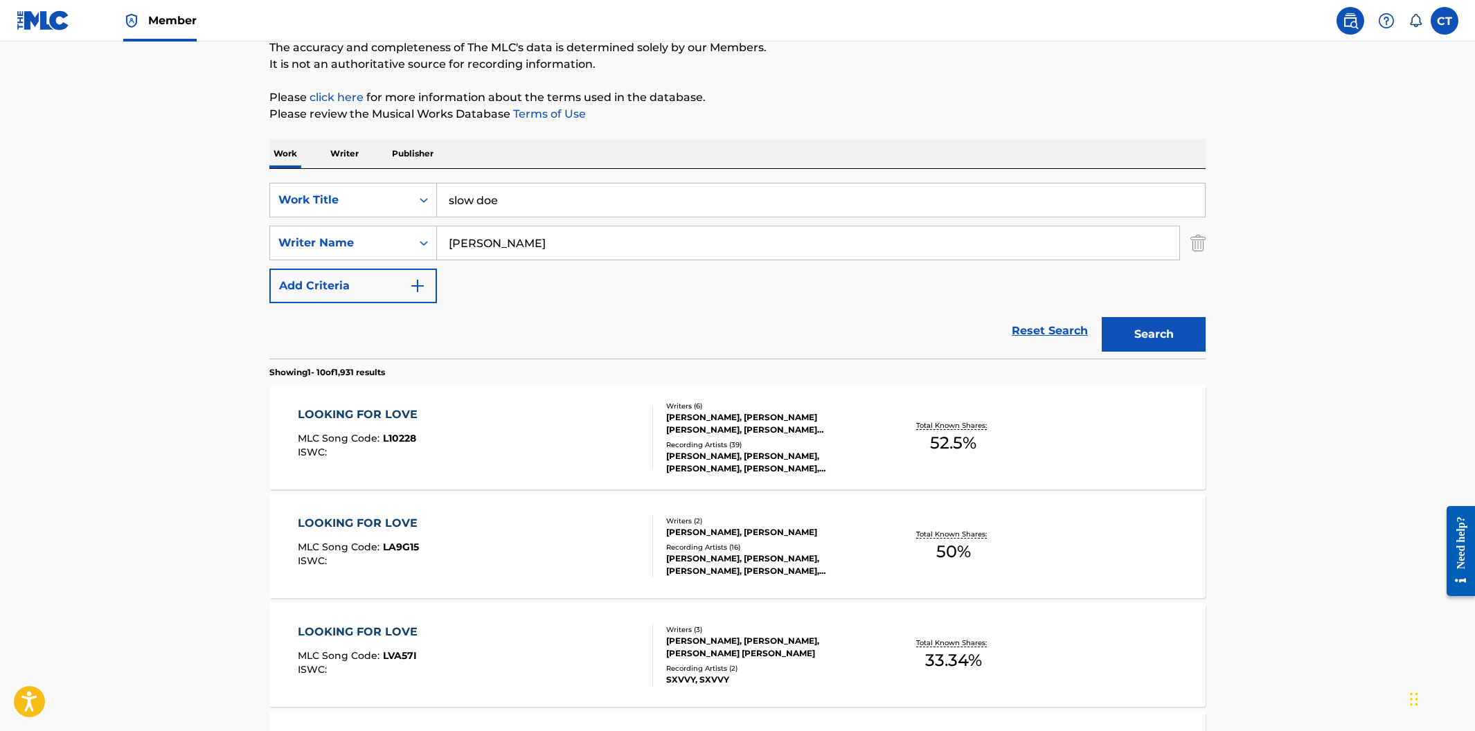
click at [1173, 332] on button "Search" at bounding box center [1154, 334] width 104 height 35
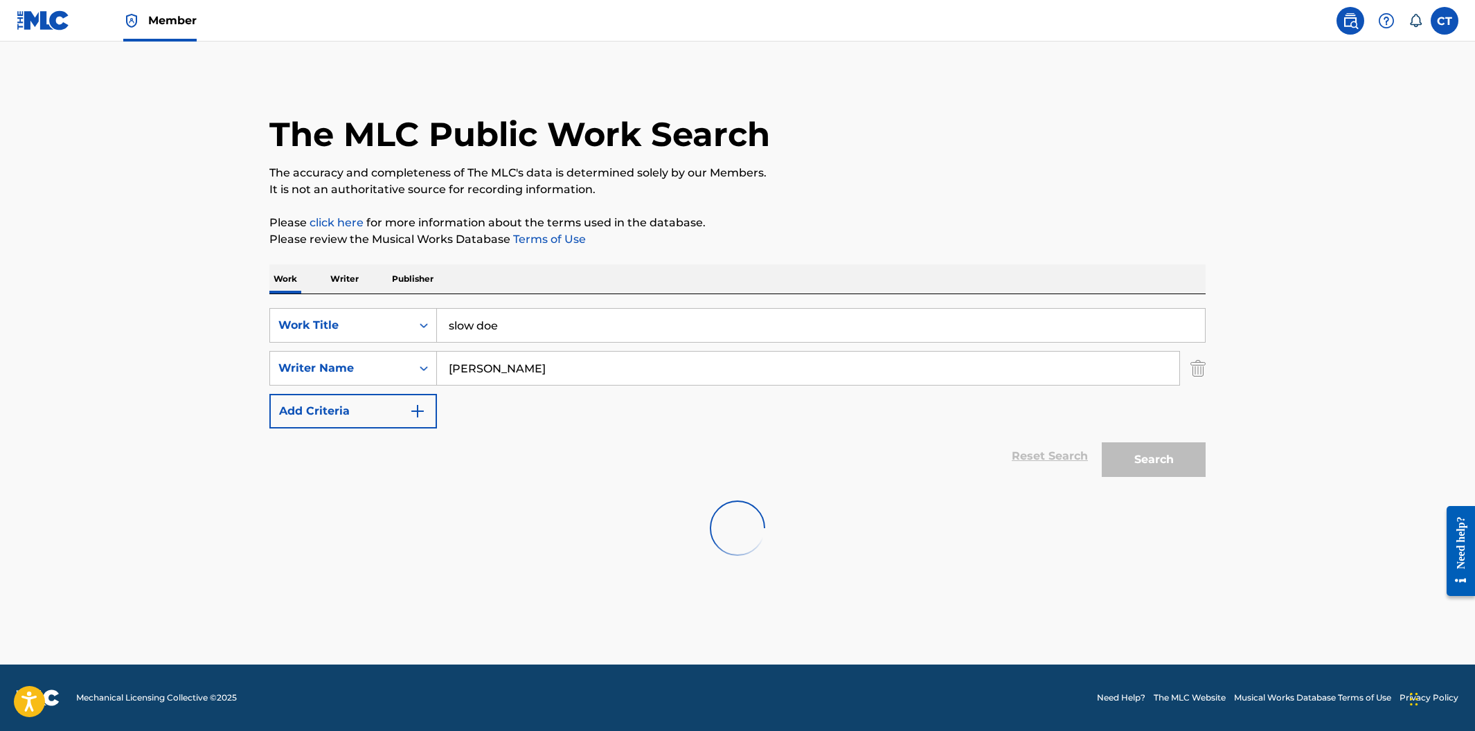
scroll to position [0, 0]
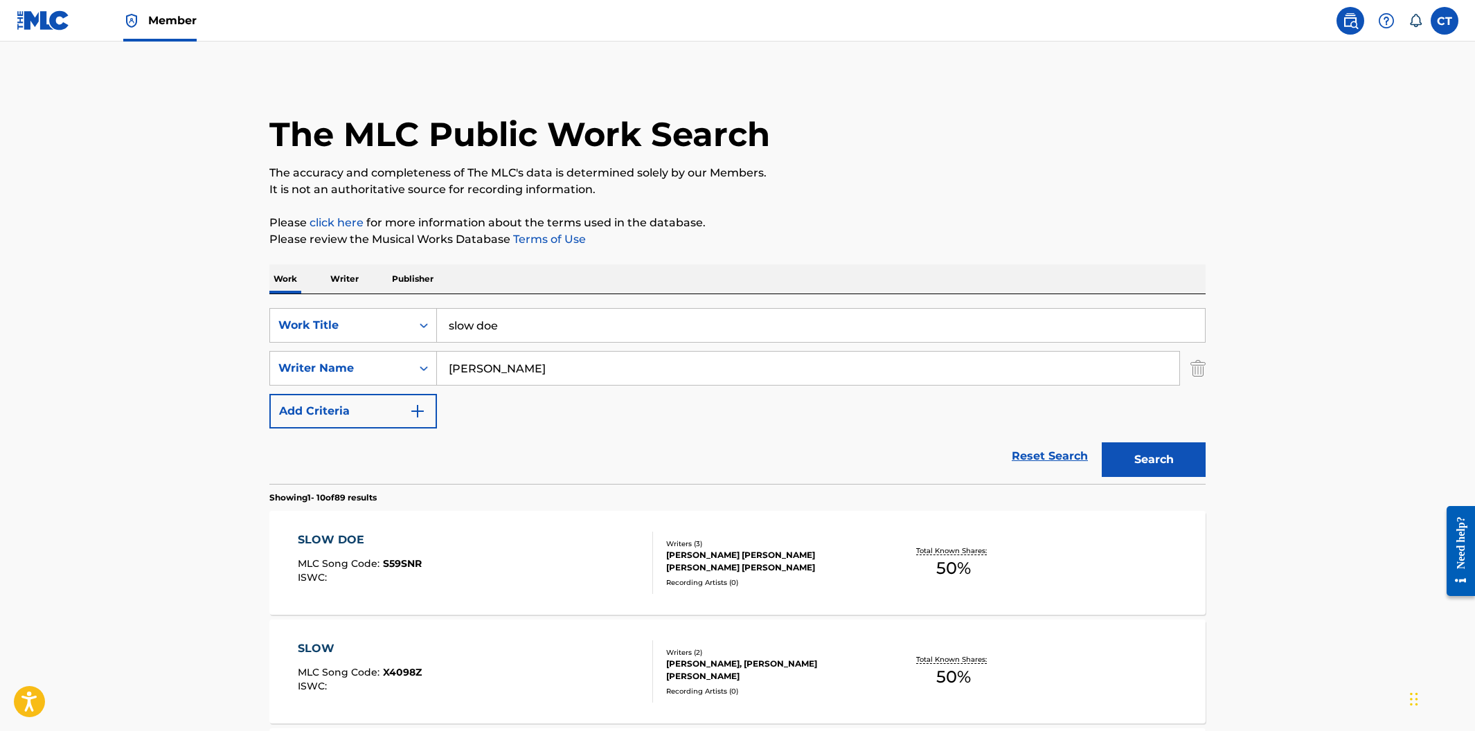
click at [594, 559] on div "SLOW DOE MLC Song Code : S59SNR ISWC :" at bounding box center [476, 563] width 356 height 62
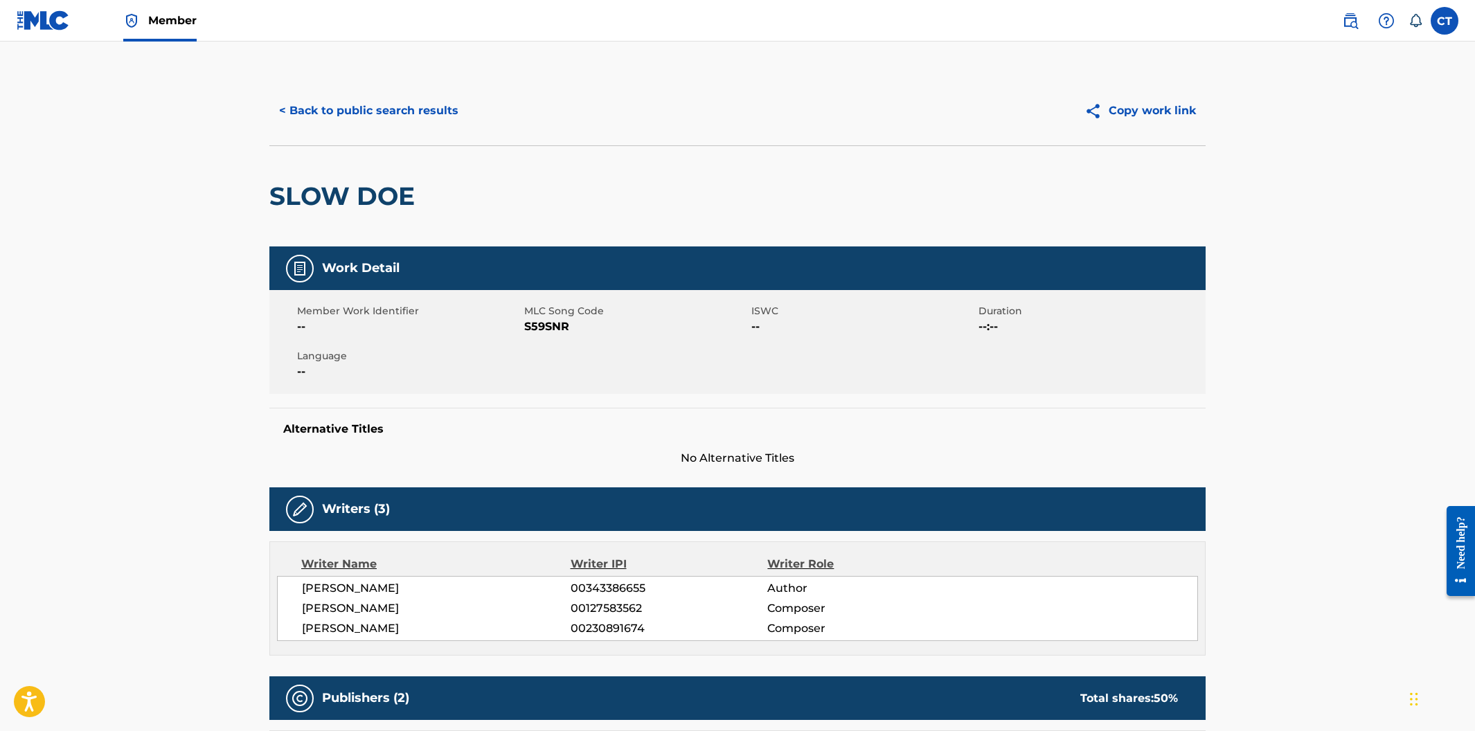
click at [364, 121] on button "< Back to public search results" at bounding box center [368, 111] width 199 height 35
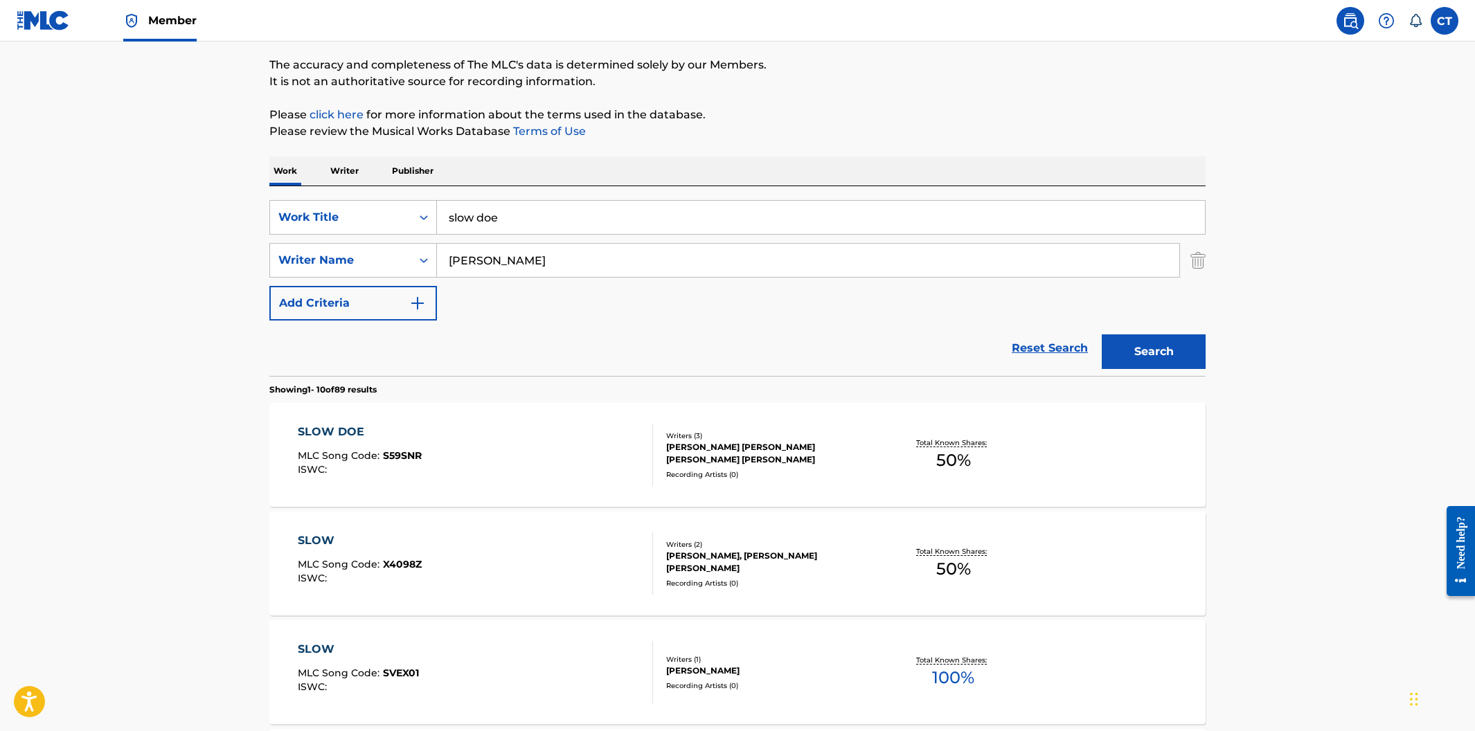
scroll to position [142, 0]
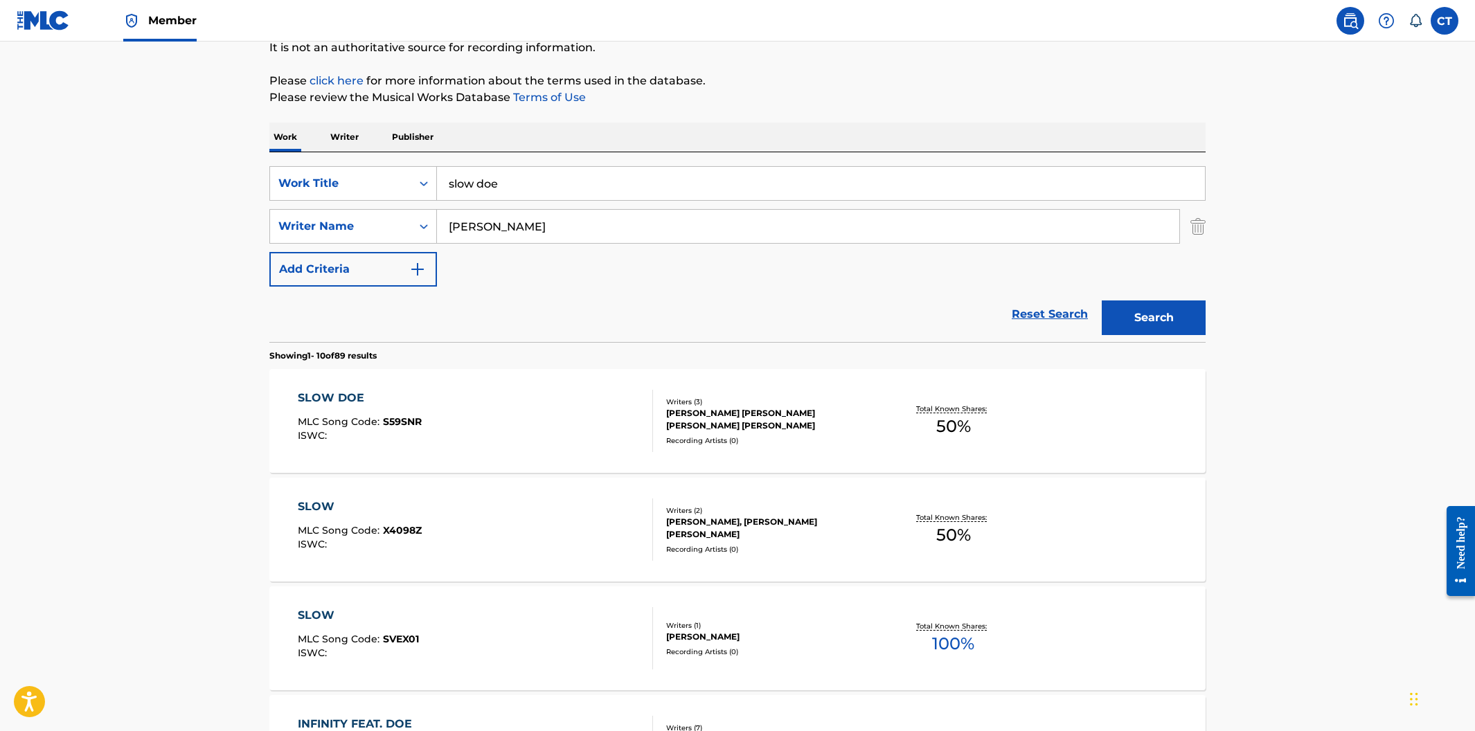
click at [486, 431] on div "SLOW DOE MLC Song Code : S59SNR ISWC :" at bounding box center [476, 421] width 356 height 62
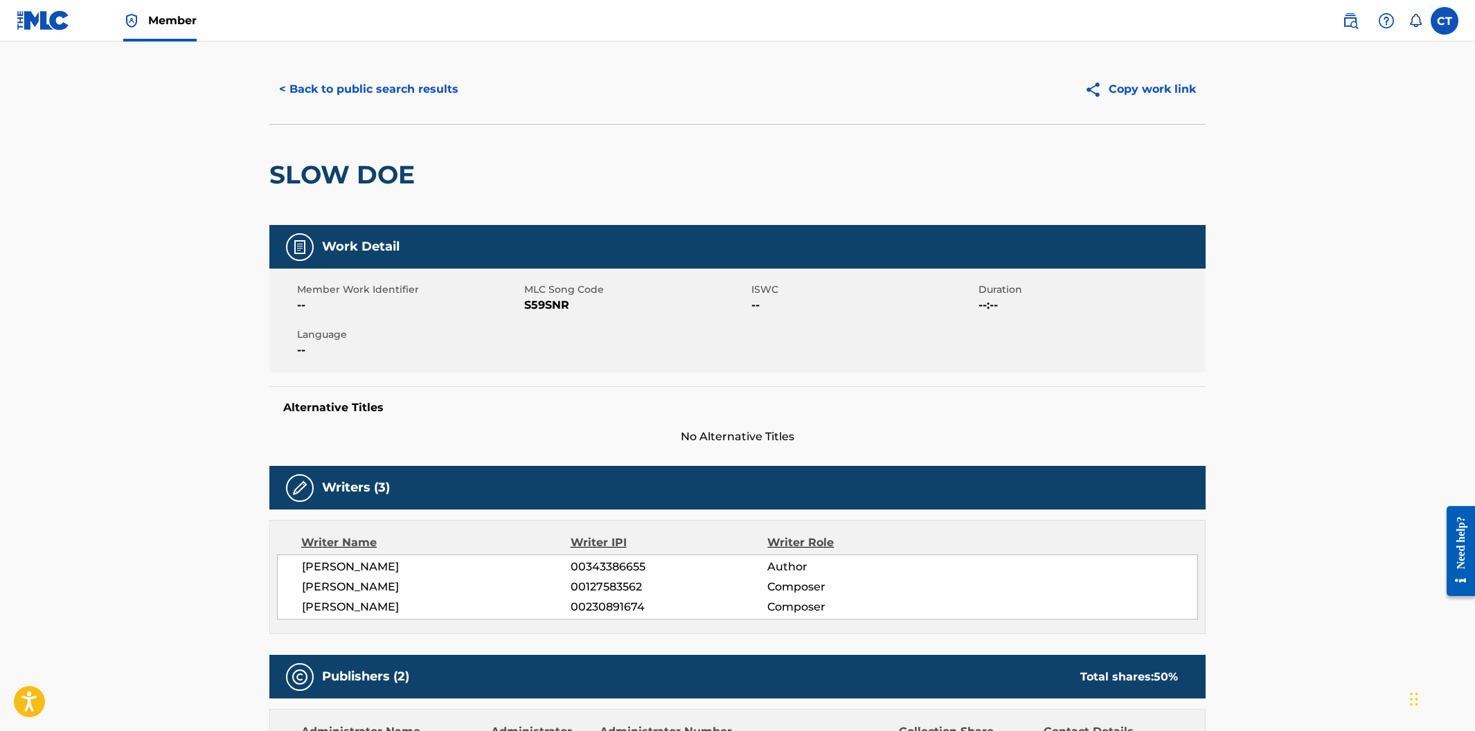
scroll to position [13, 0]
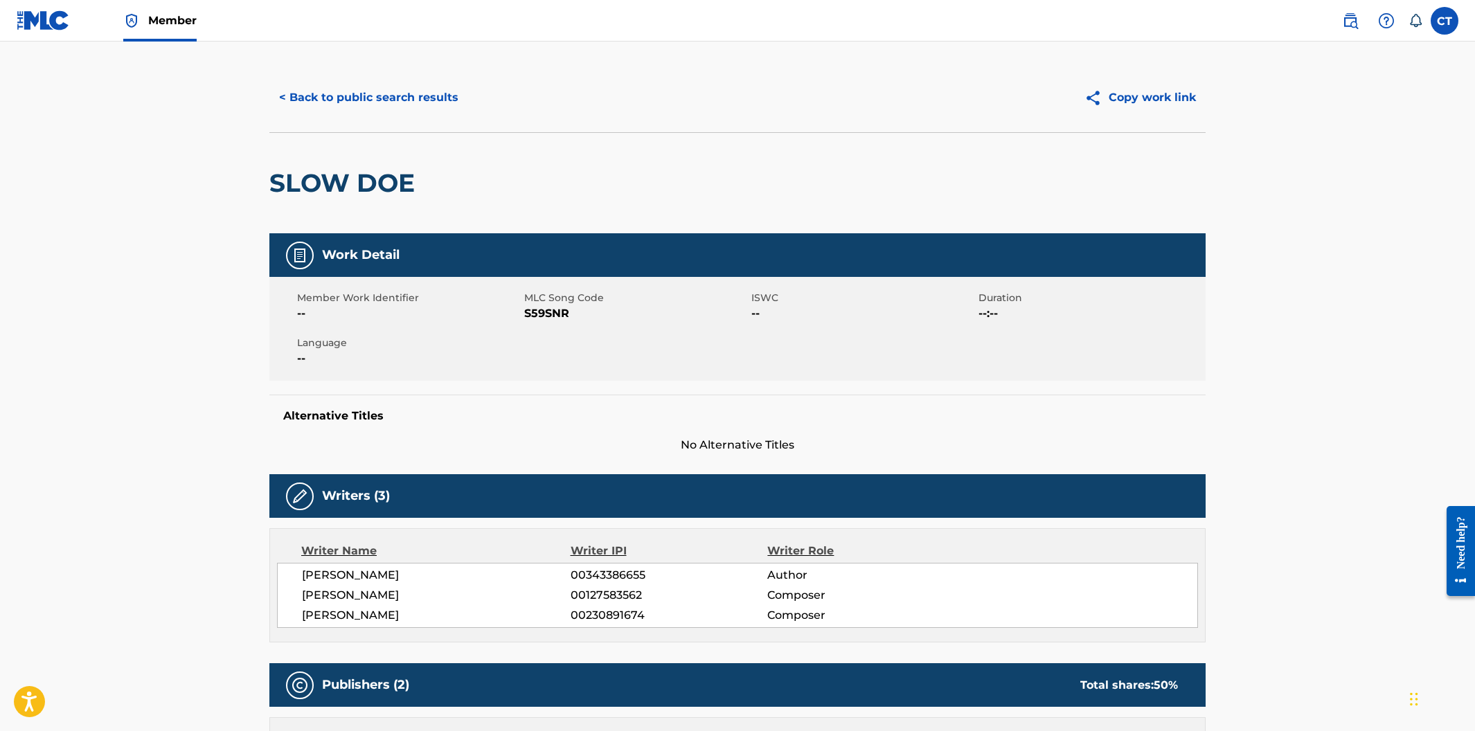
click at [520, 359] on span "--" at bounding box center [409, 358] width 224 height 17
drag, startPoint x: 569, startPoint y: 316, endPoint x: 524, endPoint y: 312, distance: 45.2
click at [524, 312] on span "S59SNR" at bounding box center [636, 313] width 224 height 17
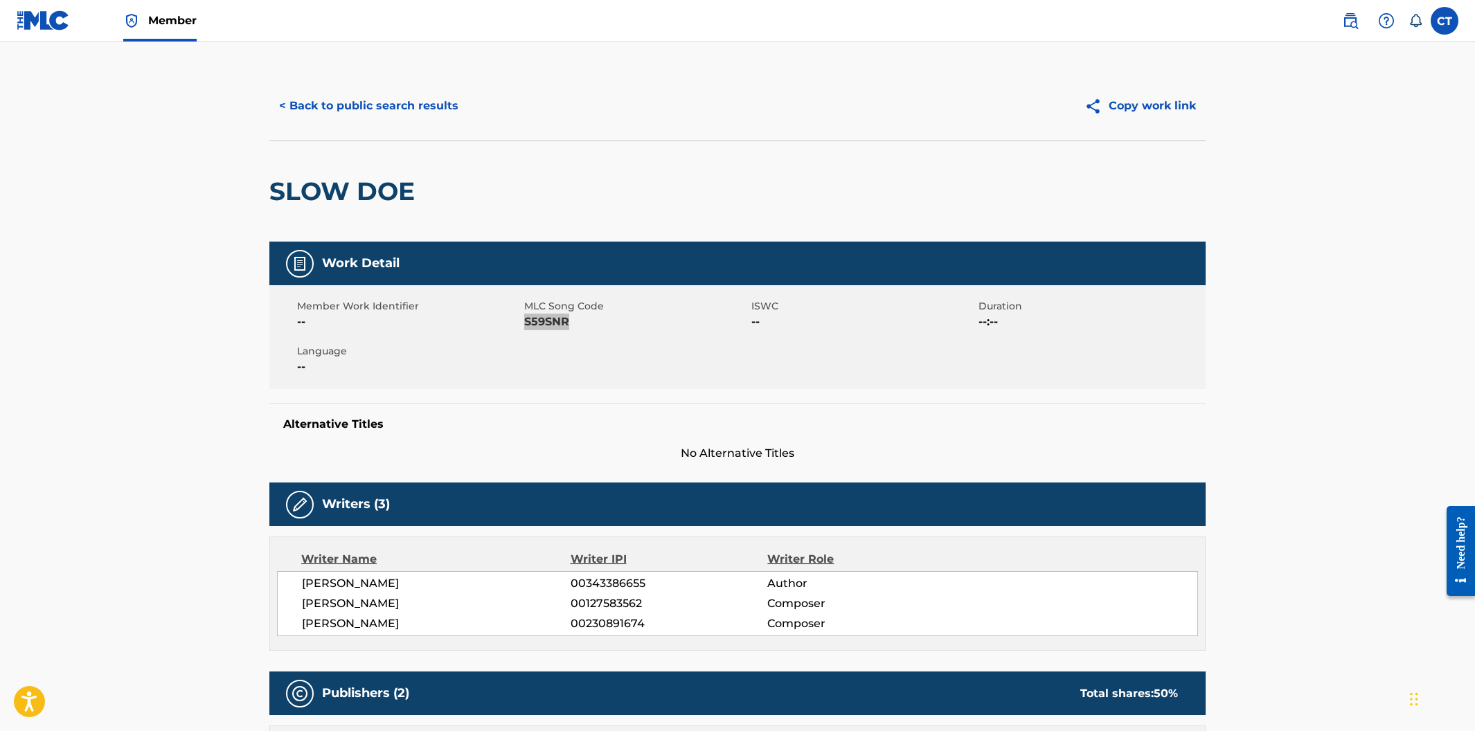
scroll to position [0, 0]
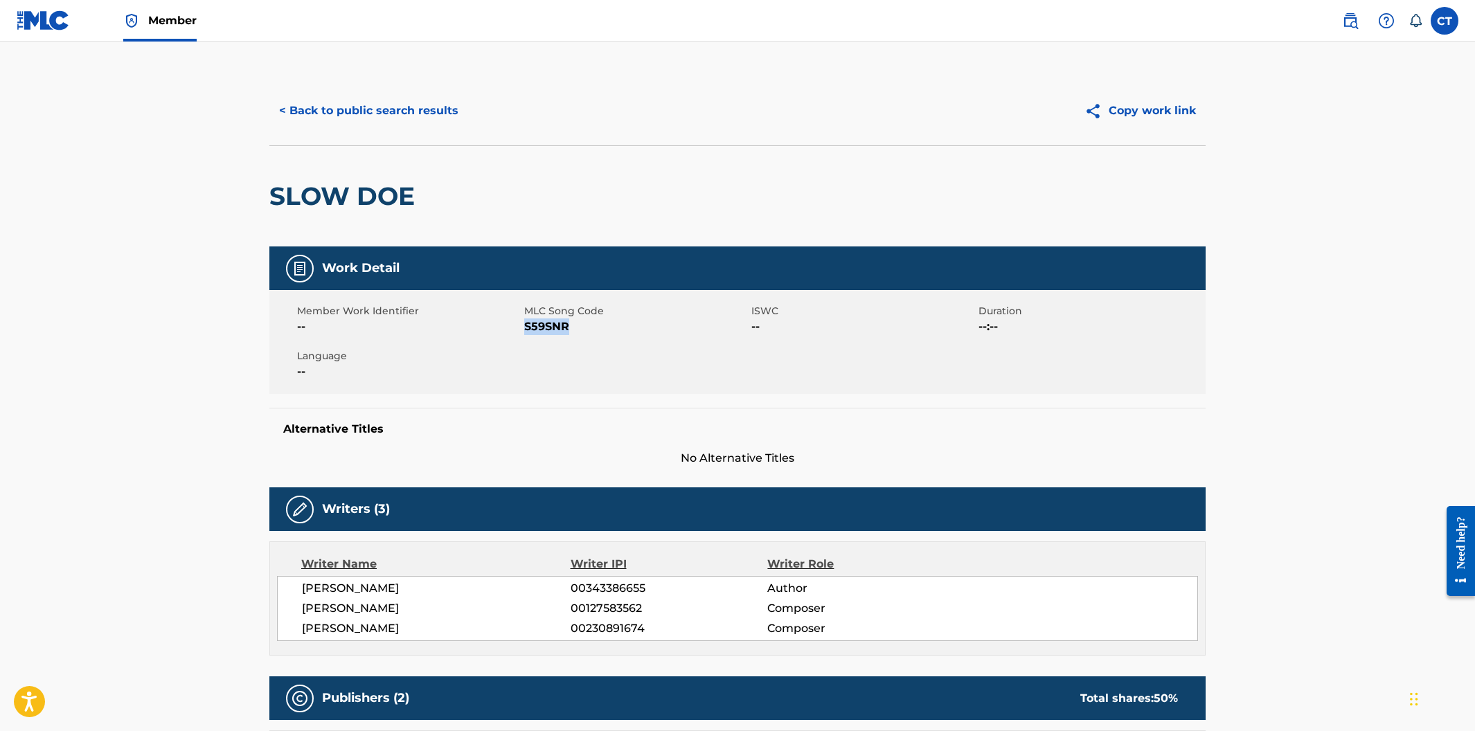
click at [387, 126] on button "< Back to public search results" at bounding box center [368, 111] width 199 height 35
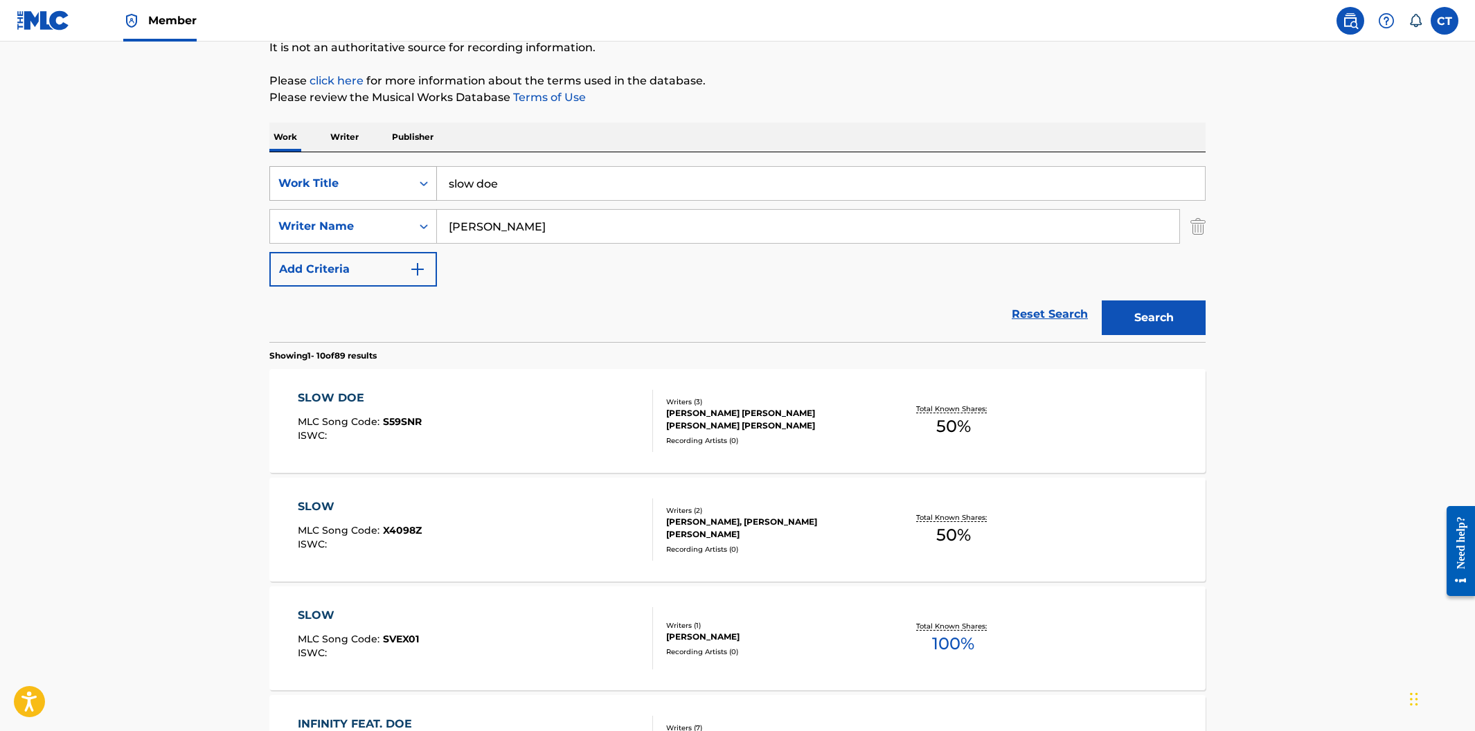
drag, startPoint x: 566, startPoint y: 184, endPoint x: 390, endPoint y: 171, distance: 176.4
click at [390, 171] on div "SearchWithCriteriacfa3baa6-e5f0-4daa-a855-3c7720e23c72 Work Title slow doe" at bounding box center [737, 183] width 936 height 35
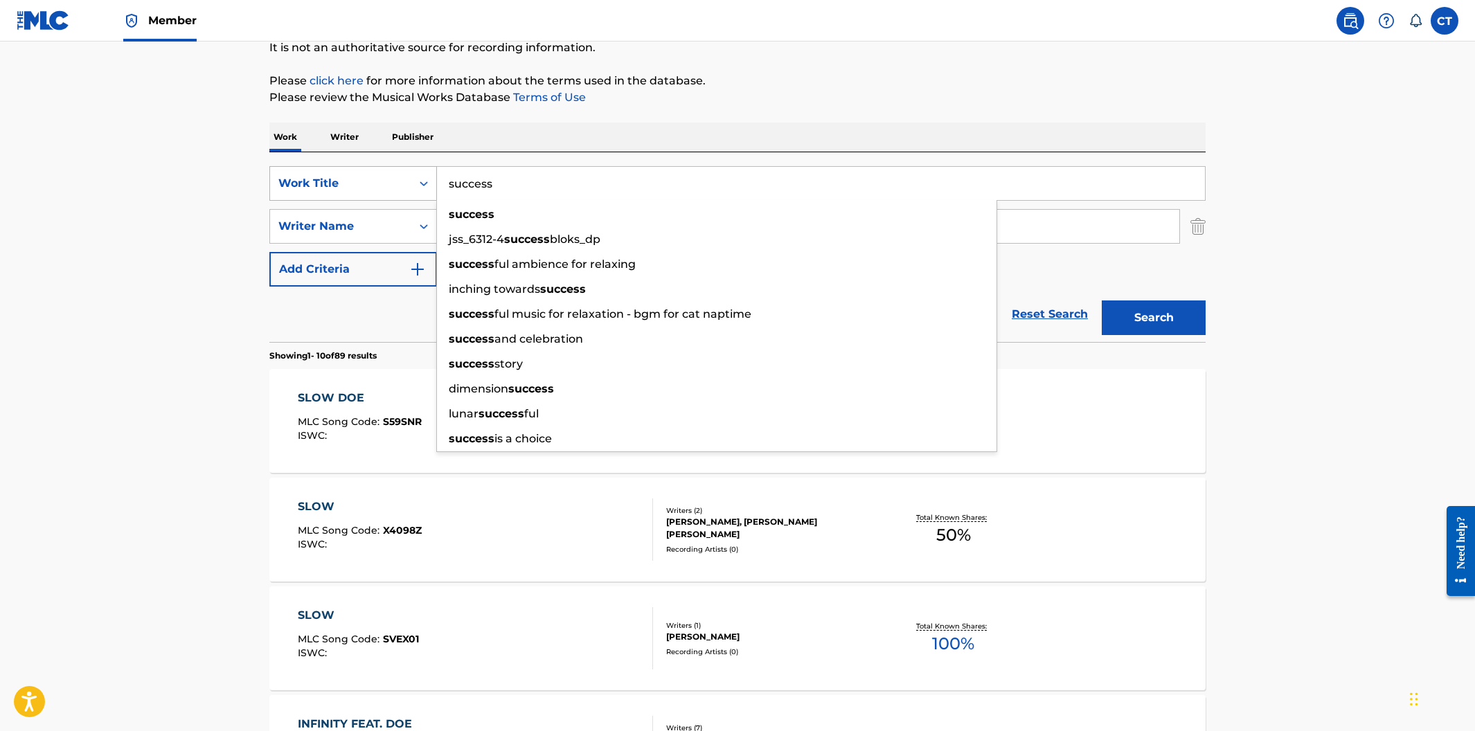
type input "success"
click at [1102, 301] on button "Search" at bounding box center [1154, 318] width 104 height 35
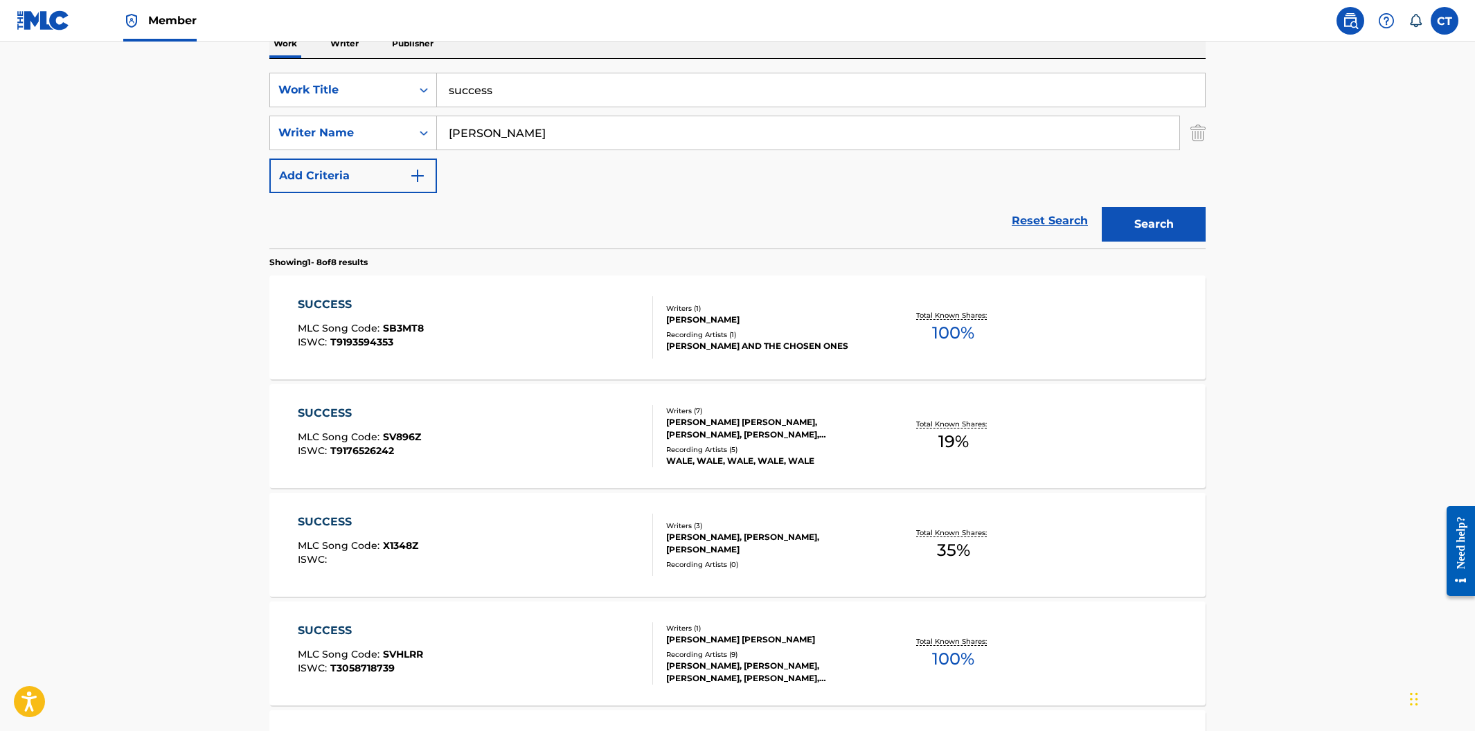
scroll to position [308, 0]
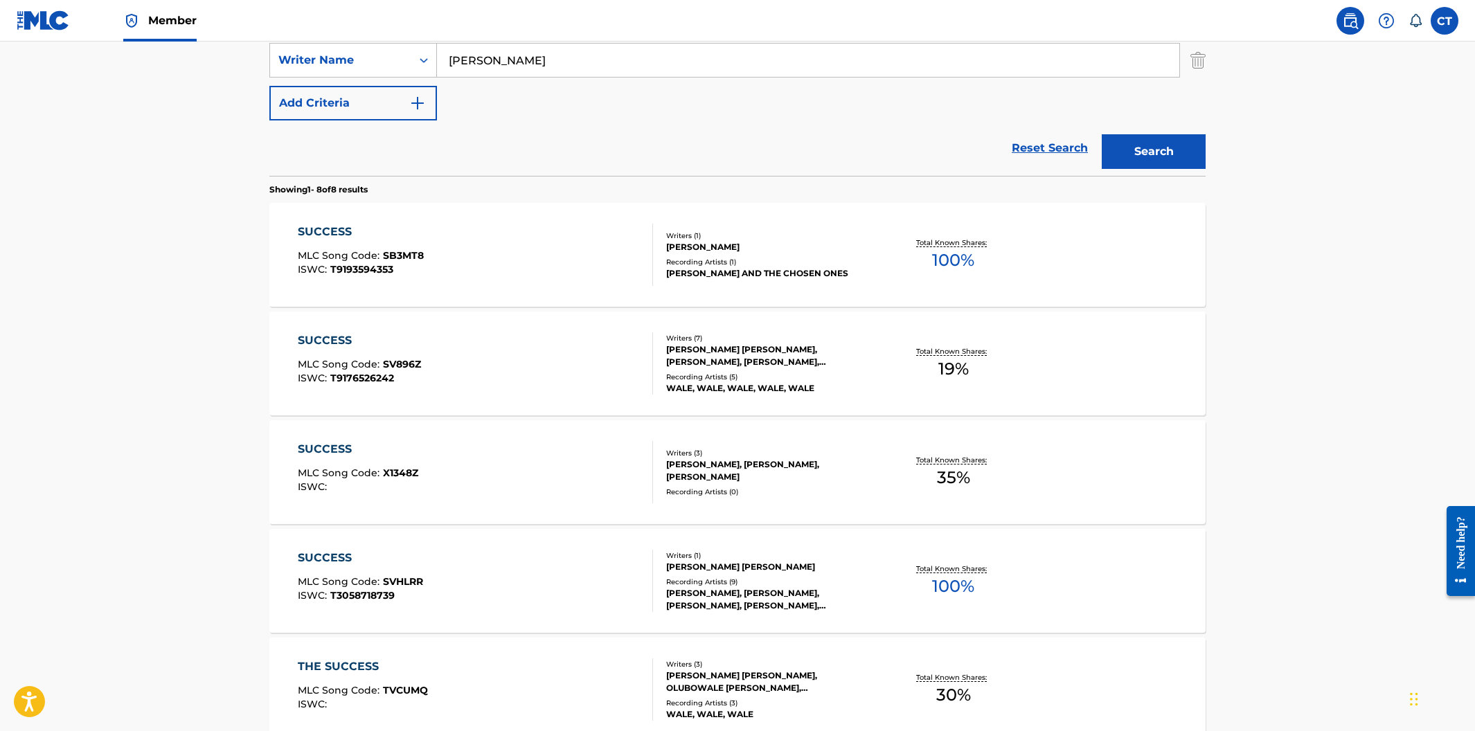
click at [507, 380] on div "SUCCESS MLC Song Code : SV896Z ISWC : T9176526242" at bounding box center [476, 363] width 356 height 62
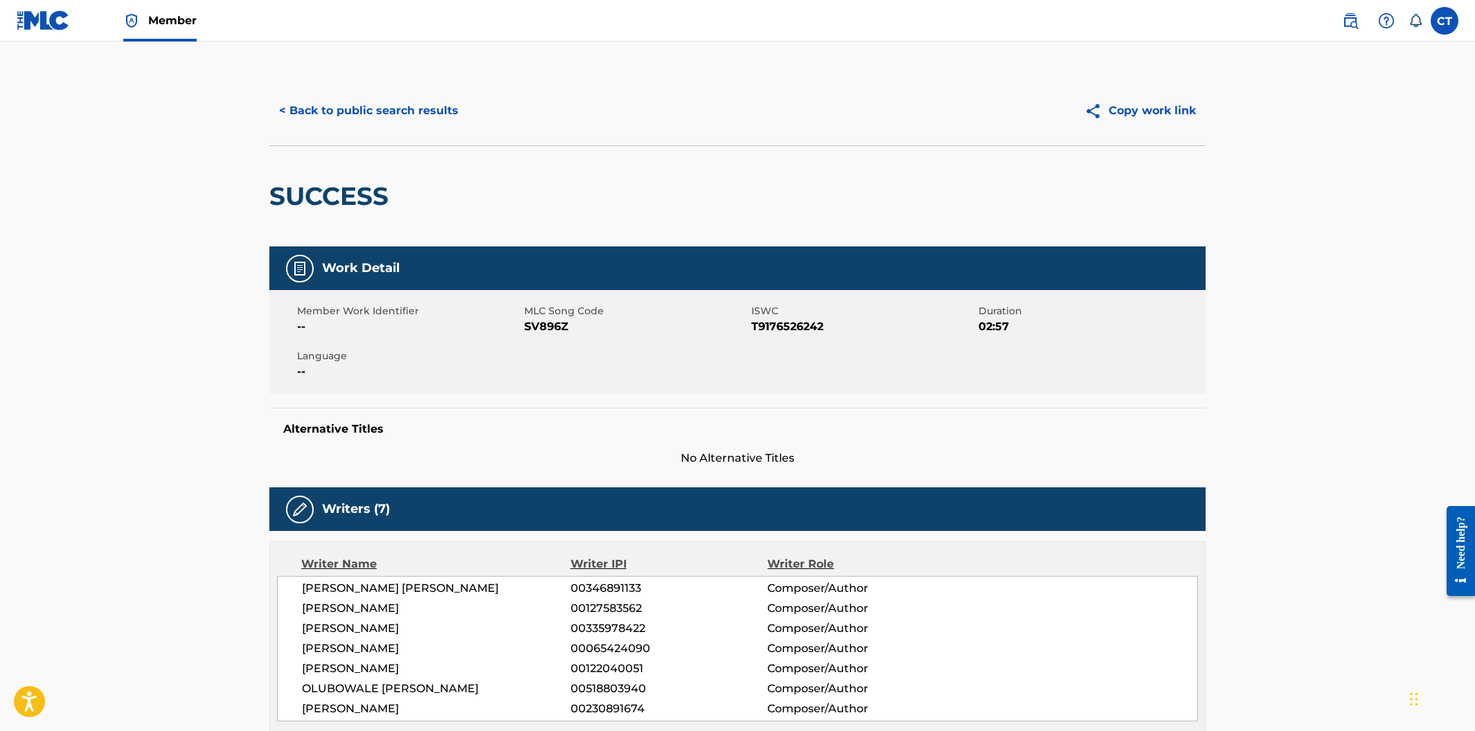
click at [560, 364] on div "Member Work Identifier -- MLC Song Code SV896Z ISWC T9176526242 Duration 02:57 …" at bounding box center [737, 342] width 936 height 104
drag, startPoint x: 578, startPoint y: 330, endPoint x: 526, endPoint y: 326, distance: 52.1
click at [526, 326] on span "SV896Z" at bounding box center [636, 327] width 224 height 17
click at [408, 107] on button "< Back to public search results" at bounding box center [368, 111] width 199 height 35
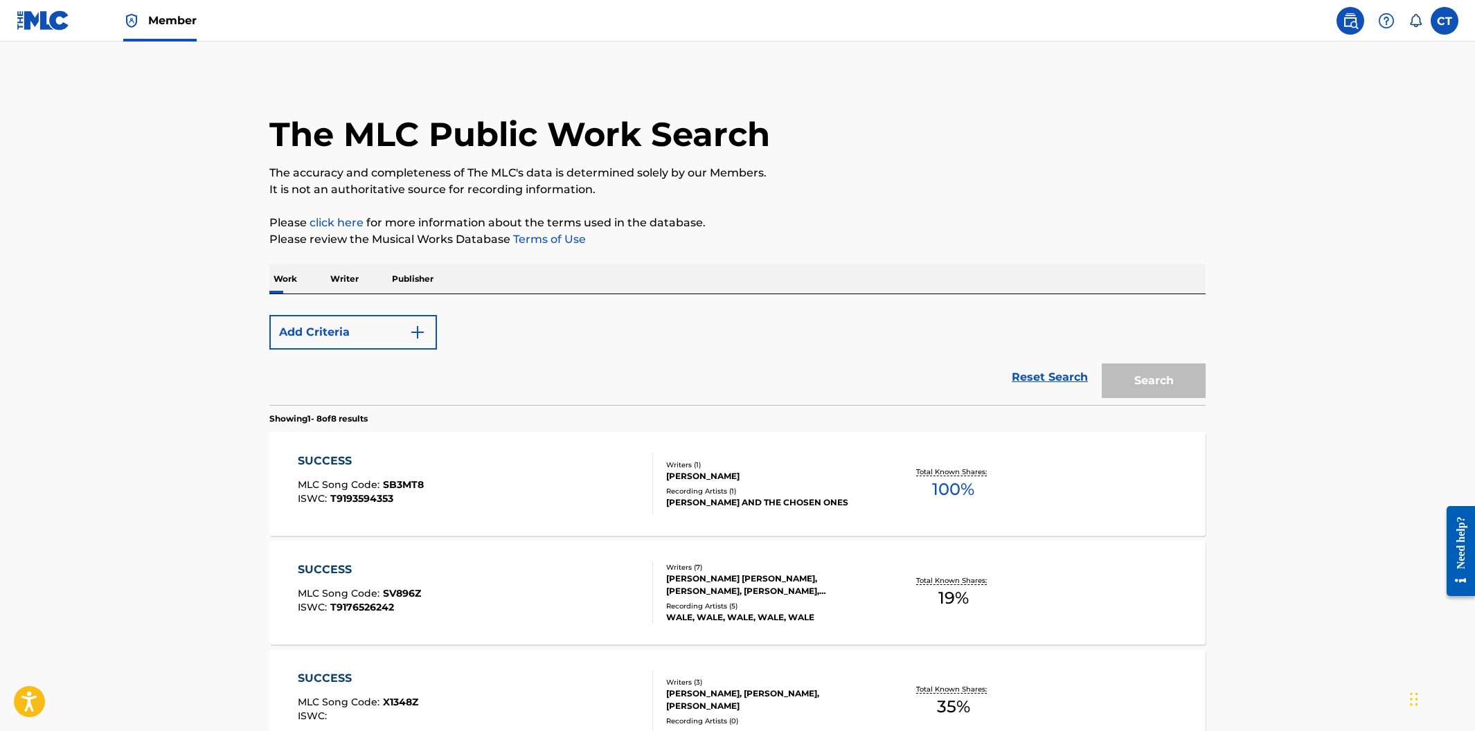
scroll to position [301, 0]
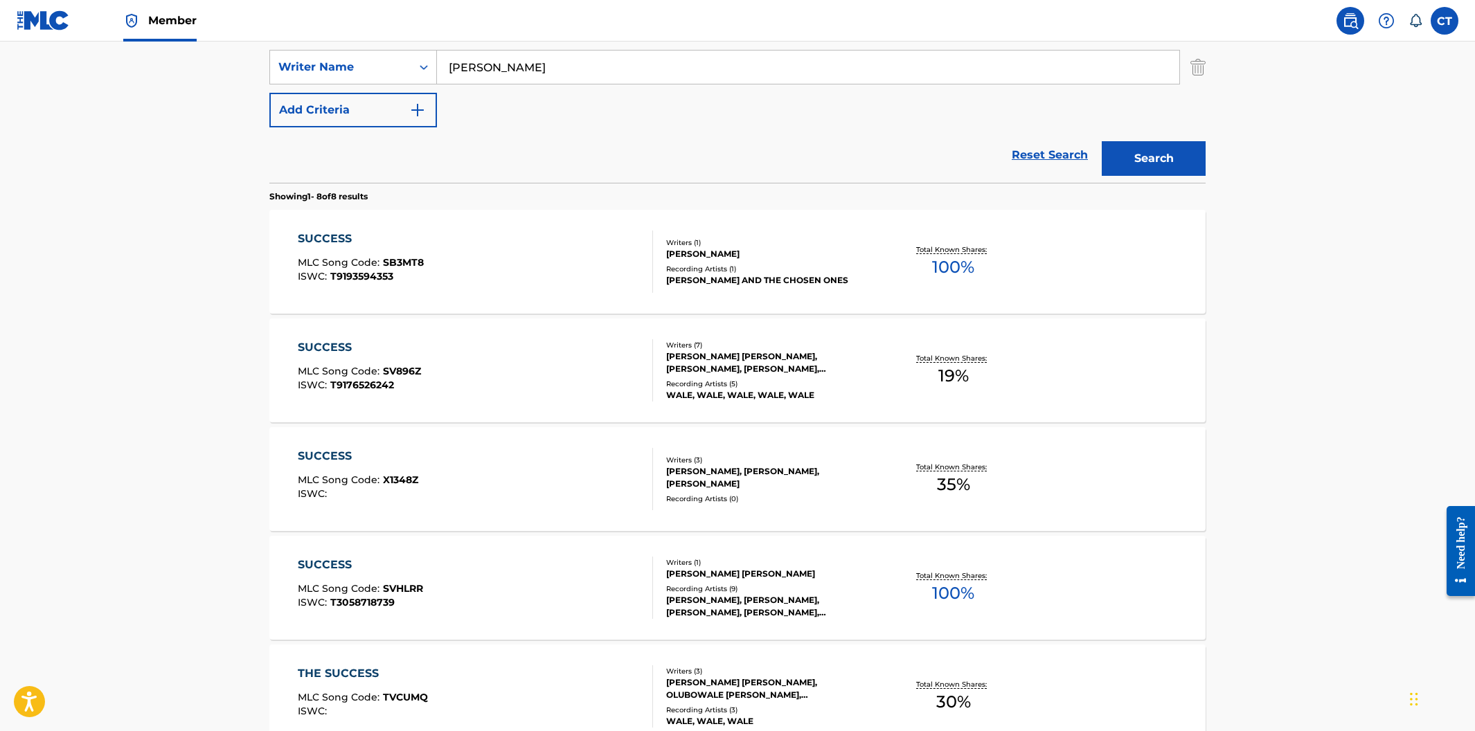
click at [478, 691] on div "THE SUCCESS MLC Song Code : TVCUMQ ISWC :" at bounding box center [476, 697] width 356 height 62
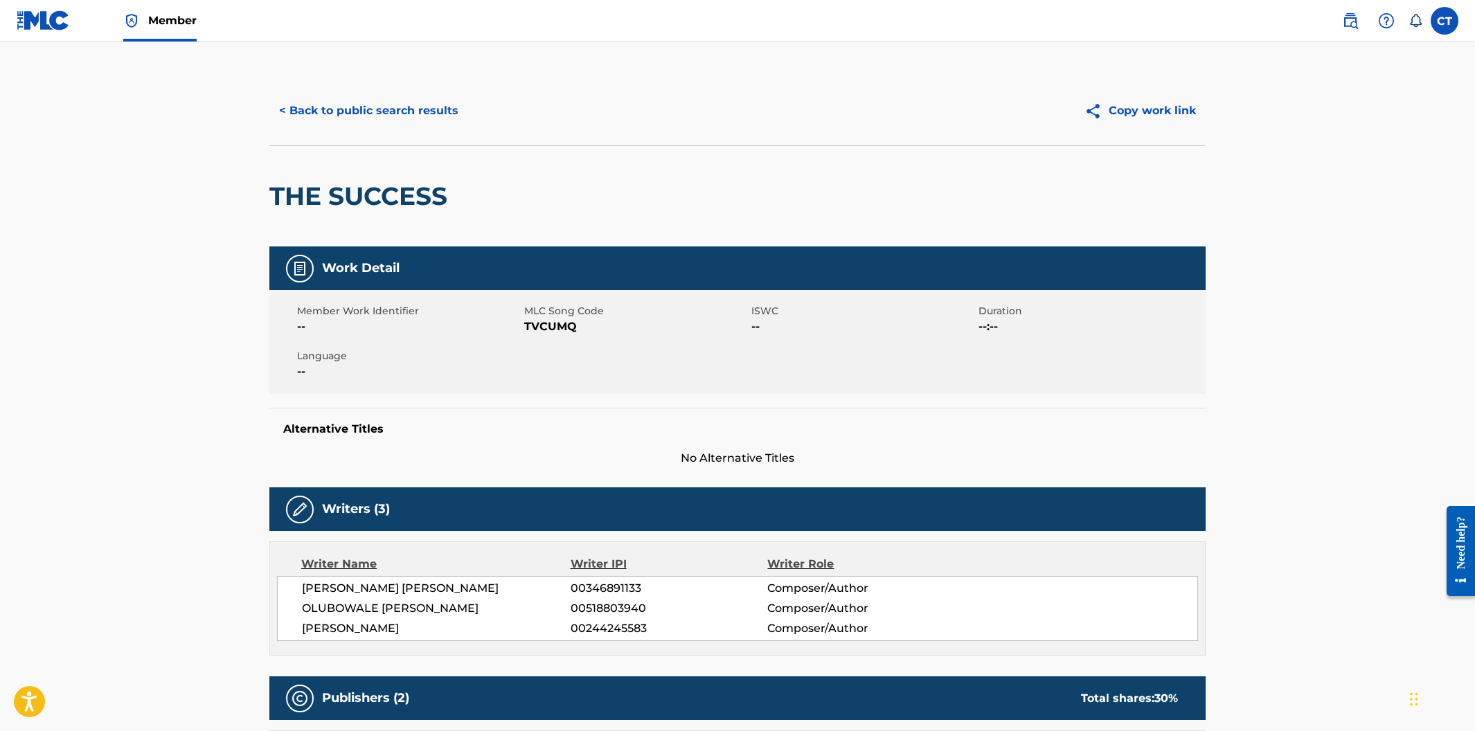
click at [393, 116] on button "< Back to public search results" at bounding box center [368, 111] width 199 height 35
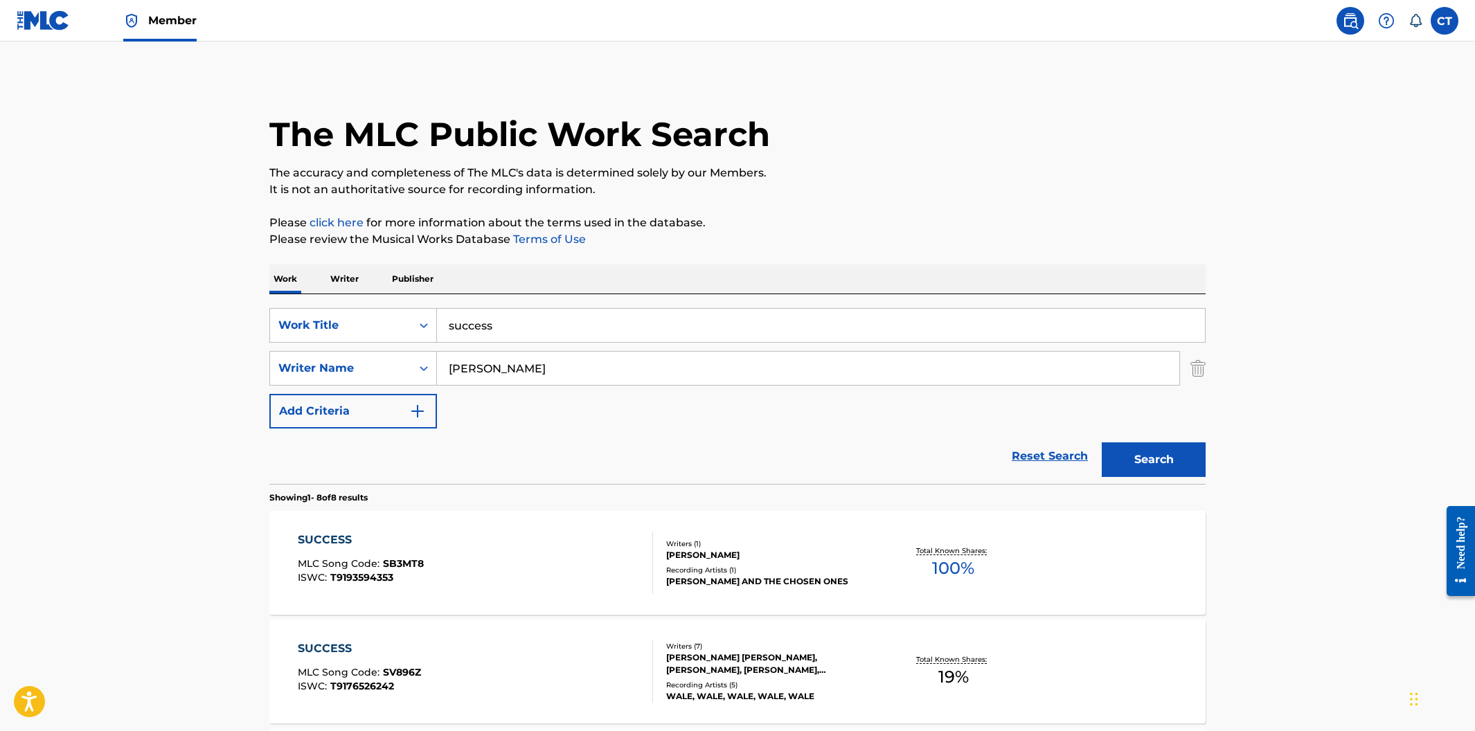
scroll to position [301, 0]
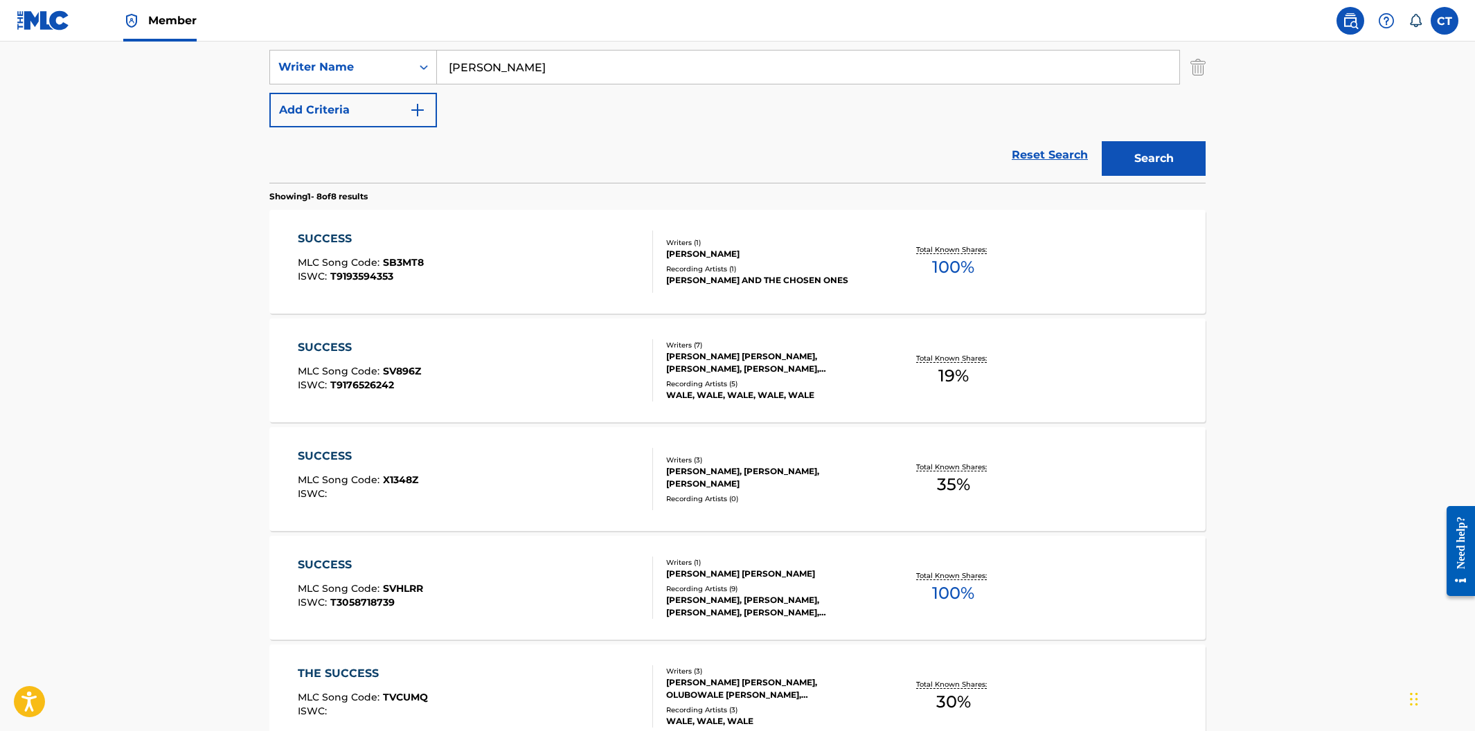
click at [465, 371] on div "SUCCESS MLC Song Code : SV896Z ISWC : T9176526242" at bounding box center [476, 370] width 356 height 62
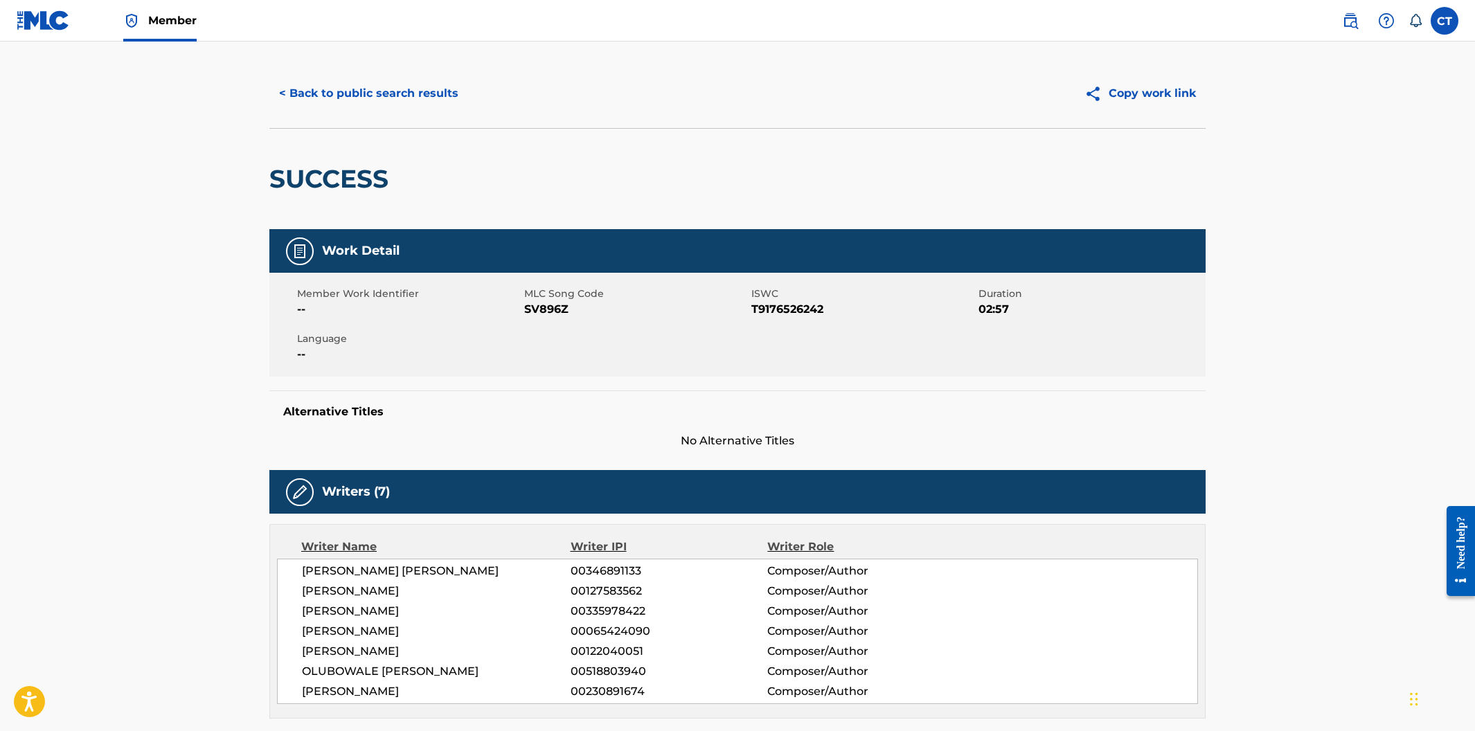
scroll to position [17, 0]
click at [547, 339] on div "Member Work Identifier -- MLC Song Code SV896Z ISWC T9176526242 Duration 02:57 …" at bounding box center [737, 326] width 936 height 104
drag, startPoint x: 571, startPoint y: 309, endPoint x: 524, endPoint y: 310, distance: 46.4
click at [524, 310] on span "SV896Z" at bounding box center [636, 310] width 224 height 17
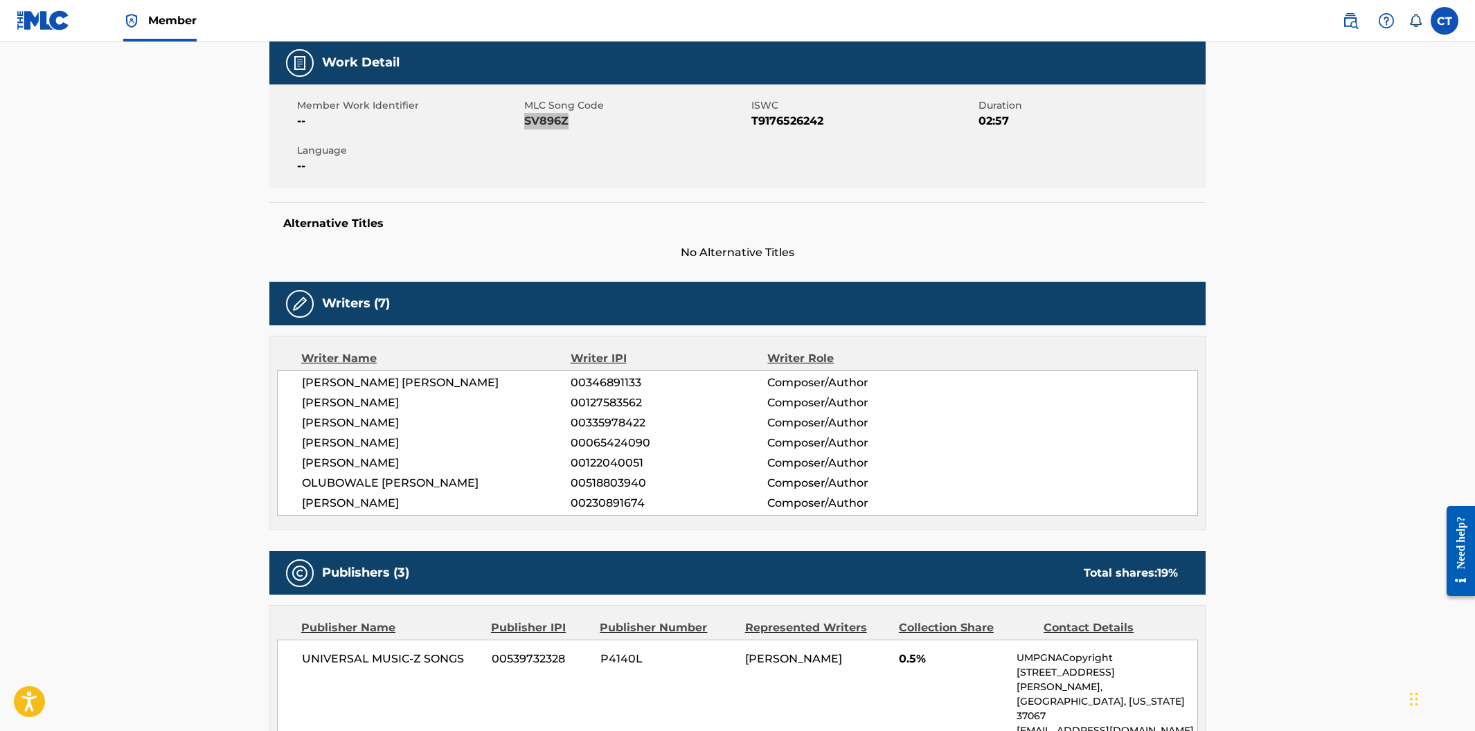
scroll to position [0, 0]
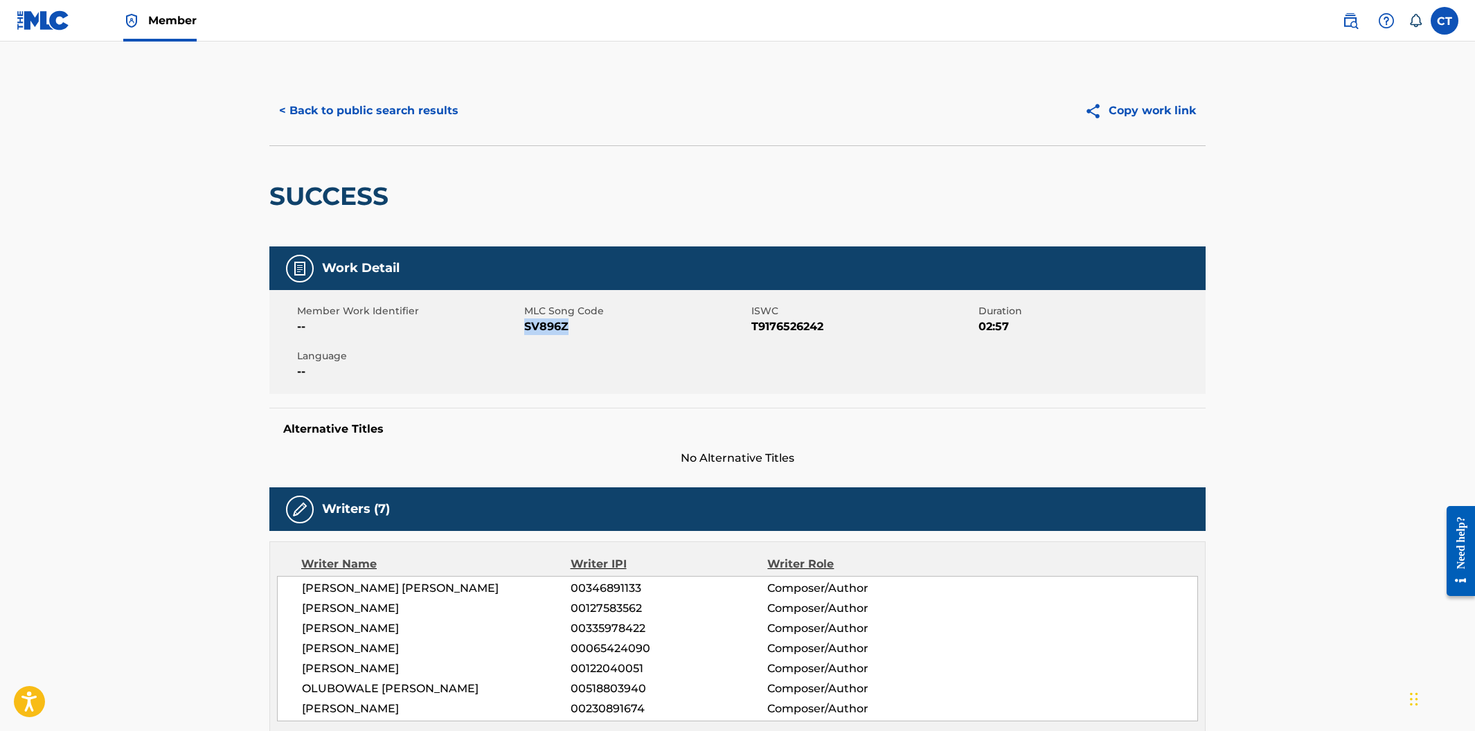
click at [336, 120] on button "< Back to public search results" at bounding box center [368, 111] width 199 height 35
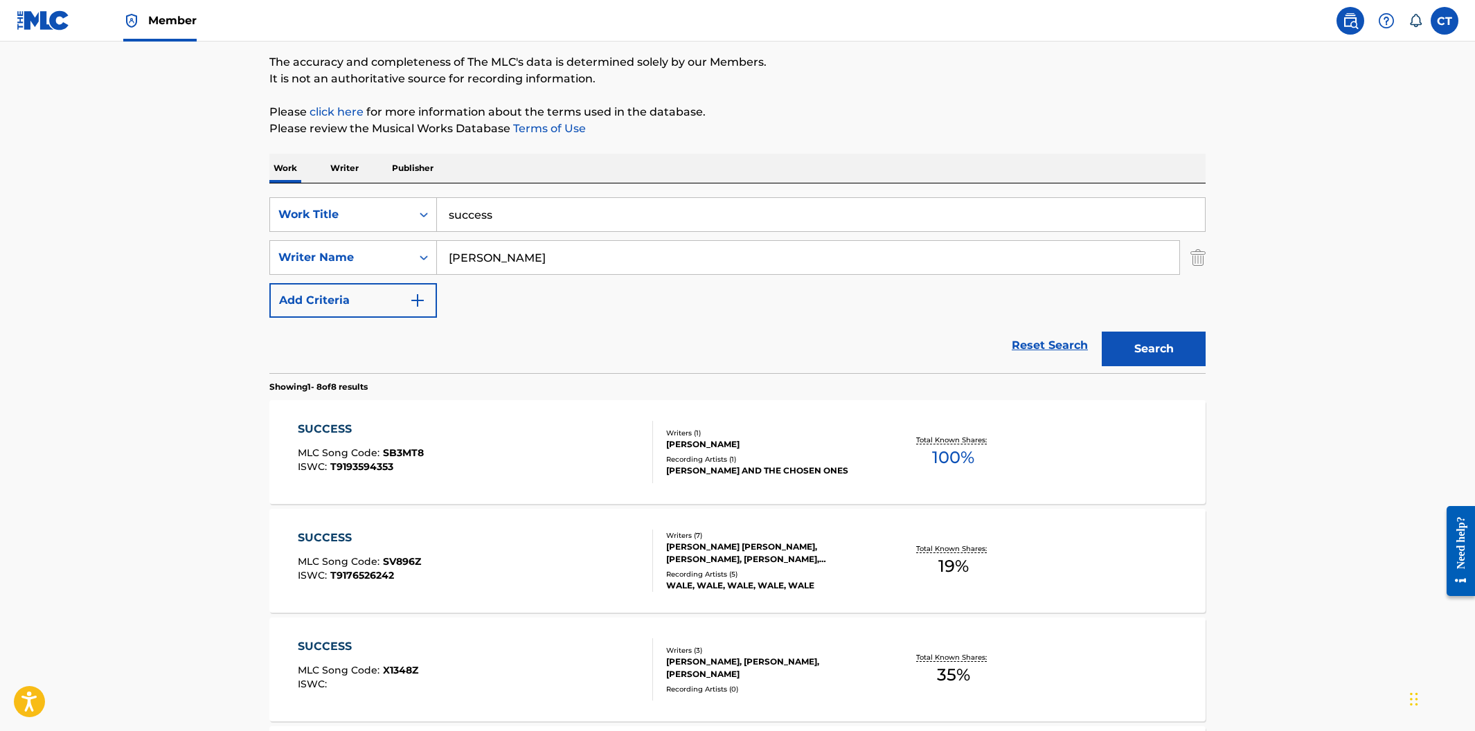
scroll to position [107, 0]
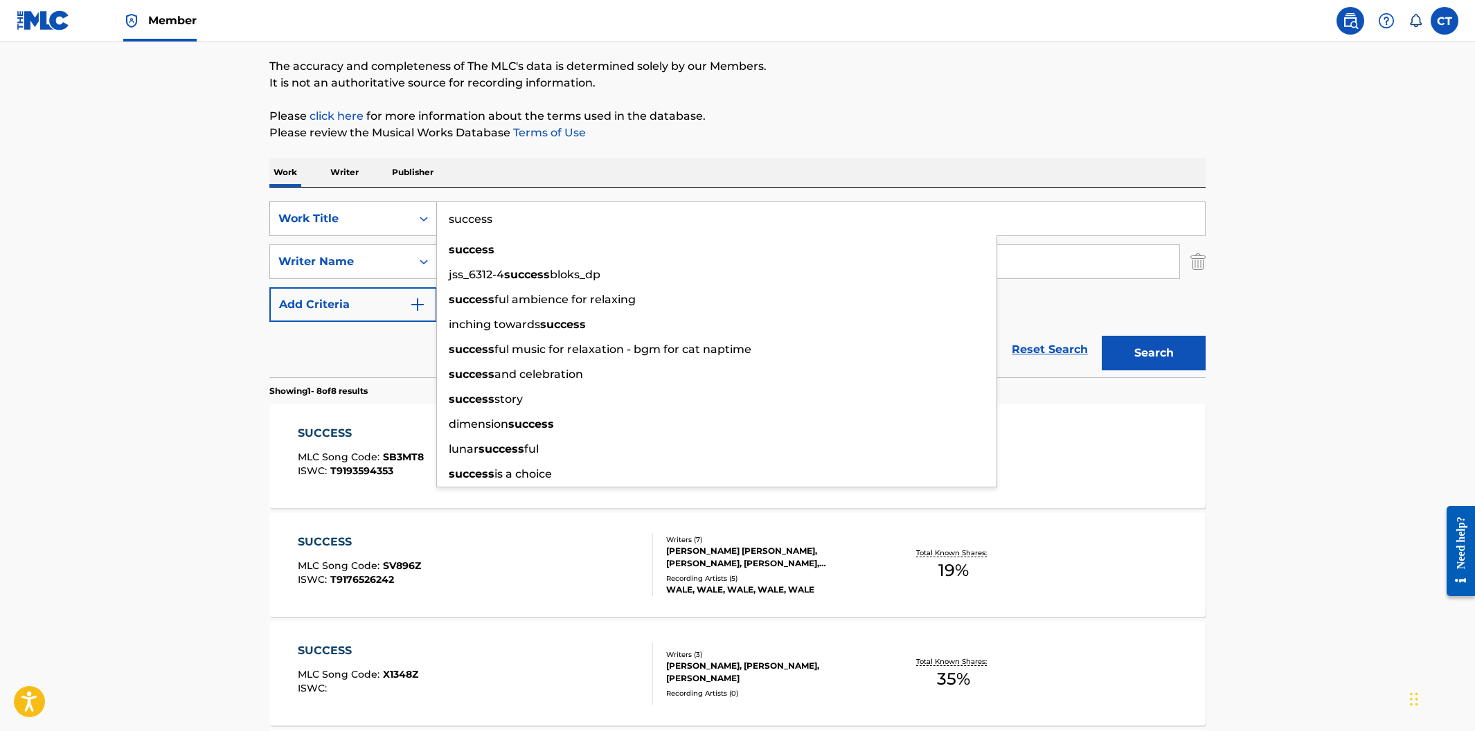
drag, startPoint x: 502, startPoint y: 221, endPoint x: 430, endPoint y: 207, distance: 73.4
click at [430, 207] on div "SearchWithCriteriacfa3baa6-e5f0-4daa-a855-3c7720e23c72 Work Title success succe…" at bounding box center [737, 219] width 936 height 35
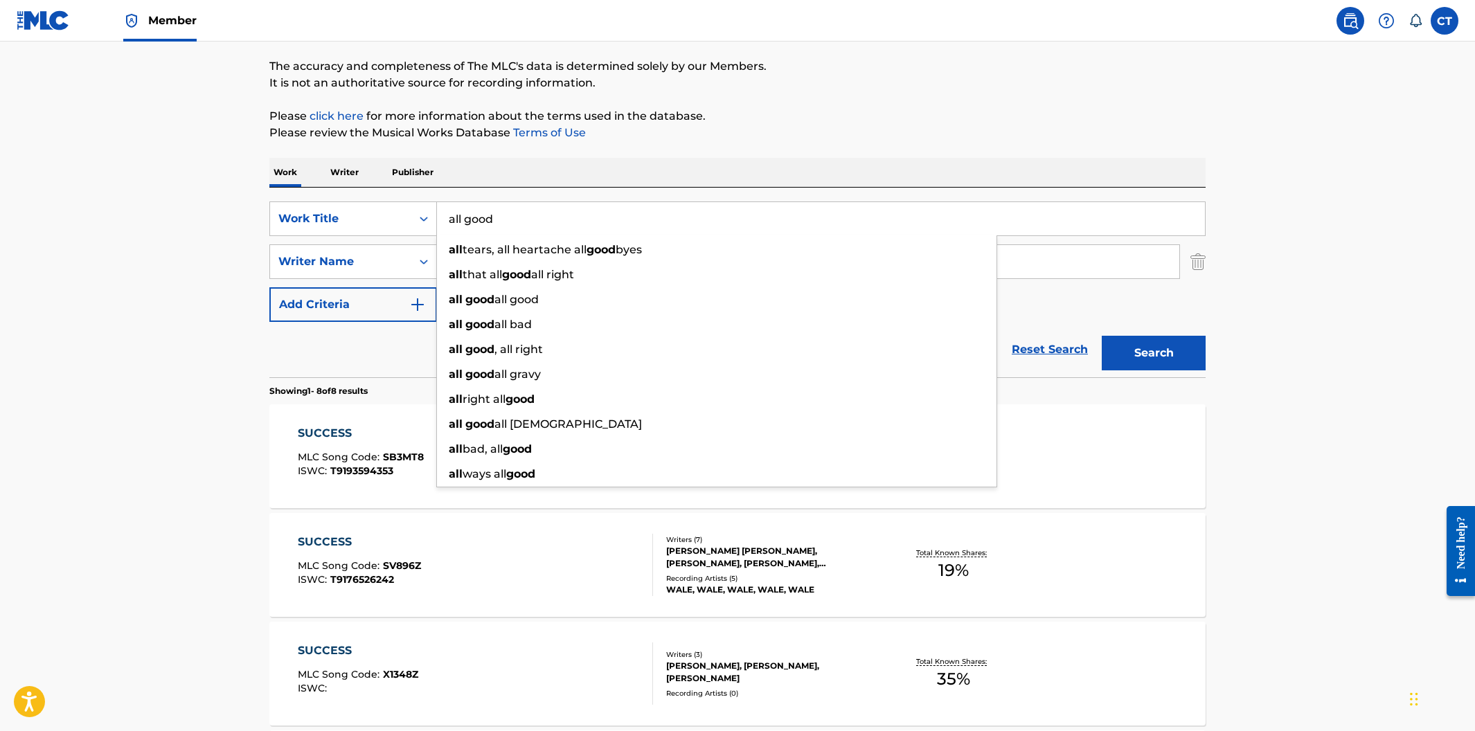
type input "all good"
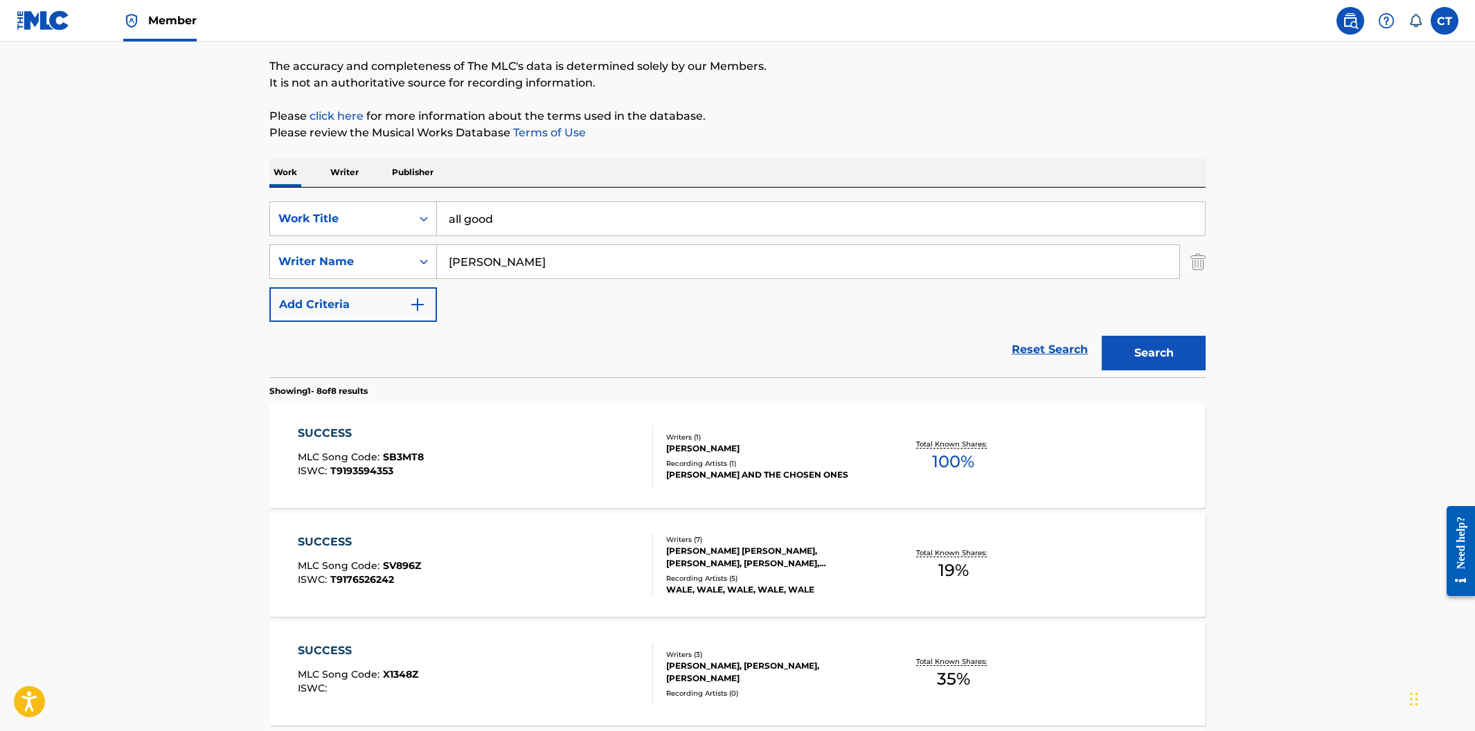
click at [758, 130] on p "Please review the Musical Works Database Terms of Use" at bounding box center [737, 133] width 936 height 17
click at [1135, 346] on button "Search" at bounding box center [1154, 353] width 104 height 35
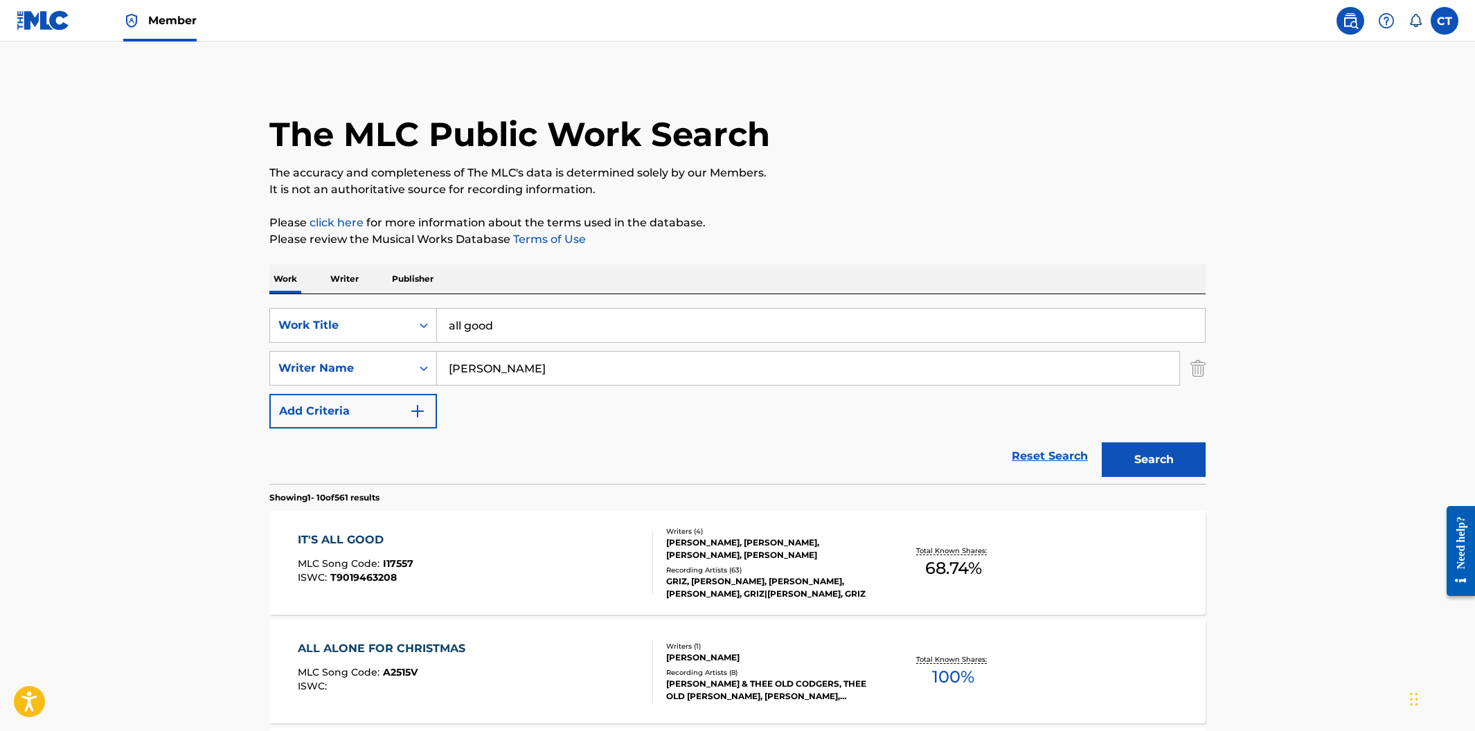
click at [561, 554] on div "IT'S ALL GOOD MLC Song Code : I17557 ISWC : T9019463208" at bounding box center [476, 563] width 356 height 62
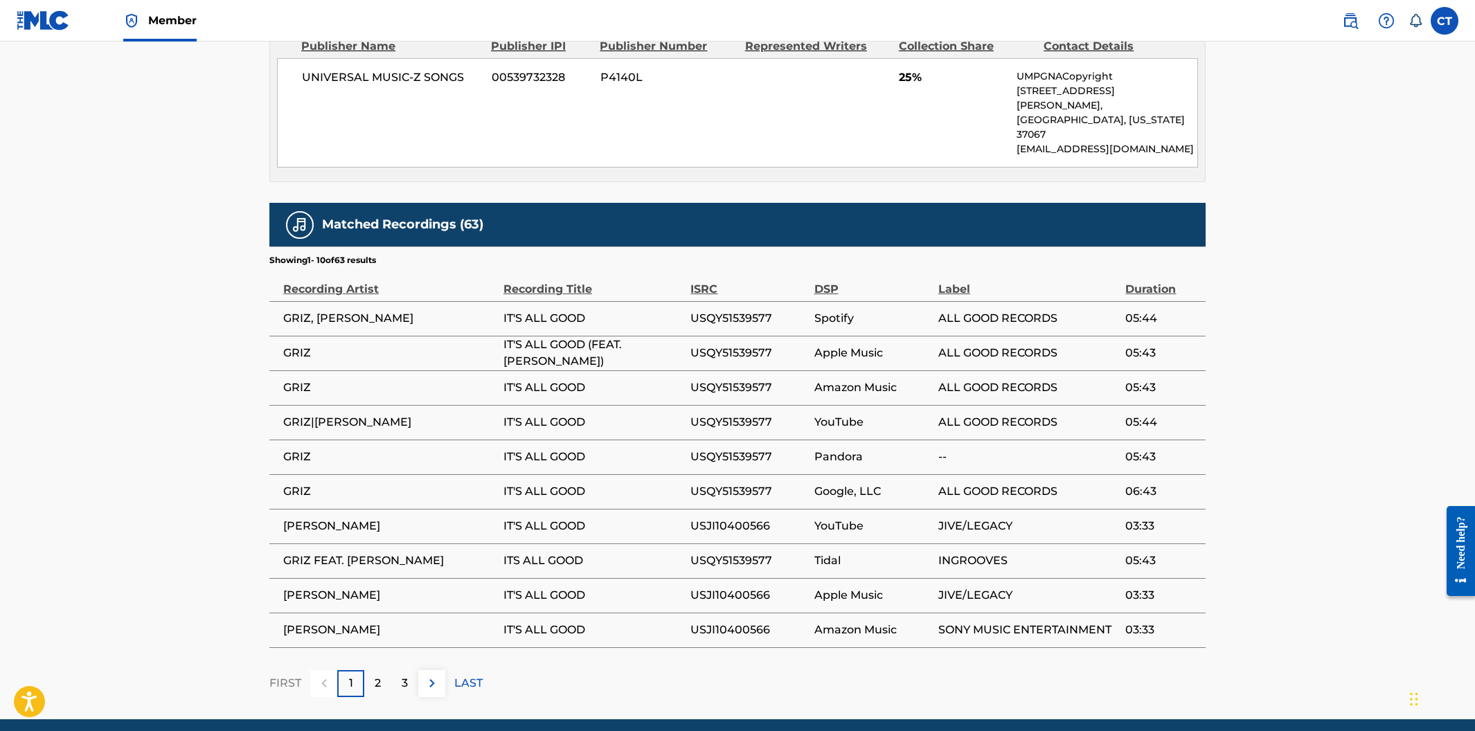
scroll to position [1495, 0]
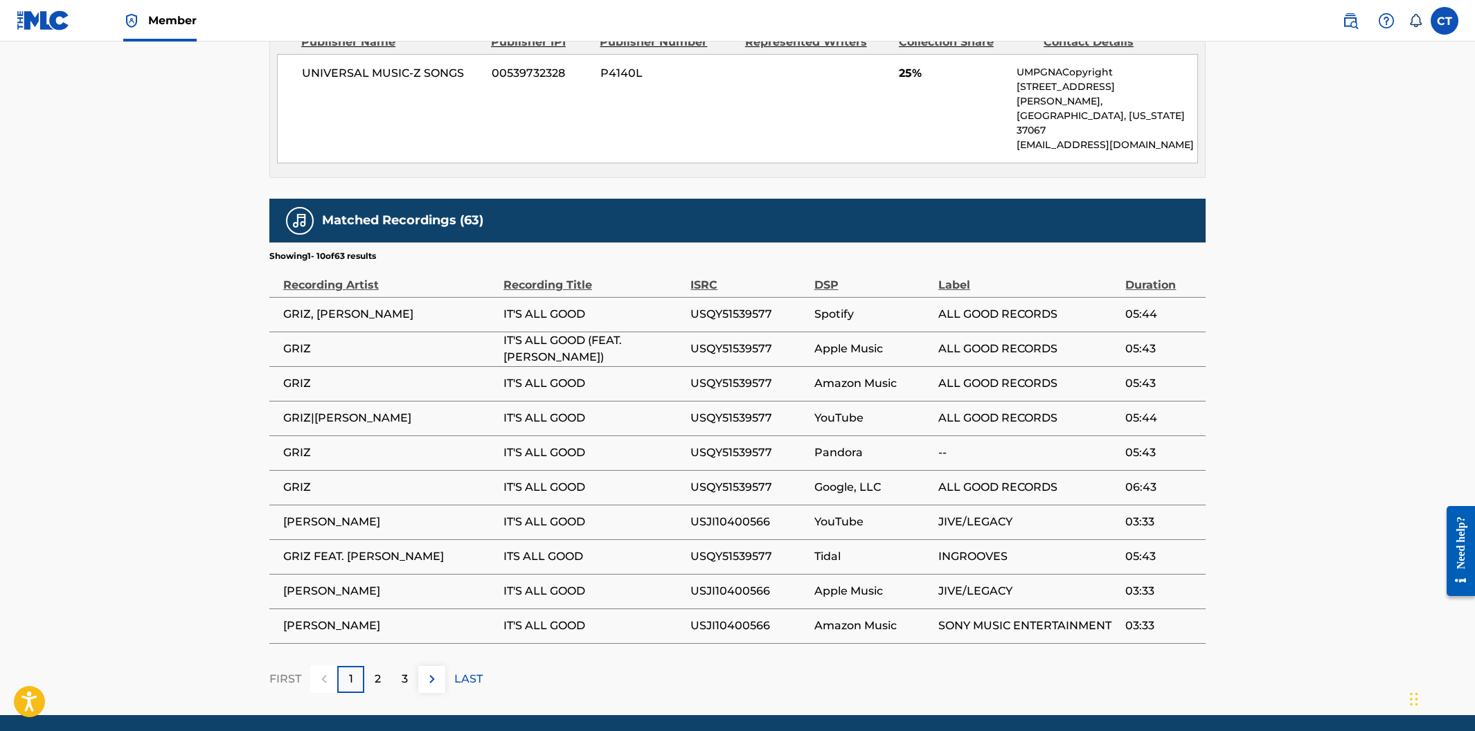
click at [386, 666] on div "2" at bounding box center [377, 679] width 27 height 27
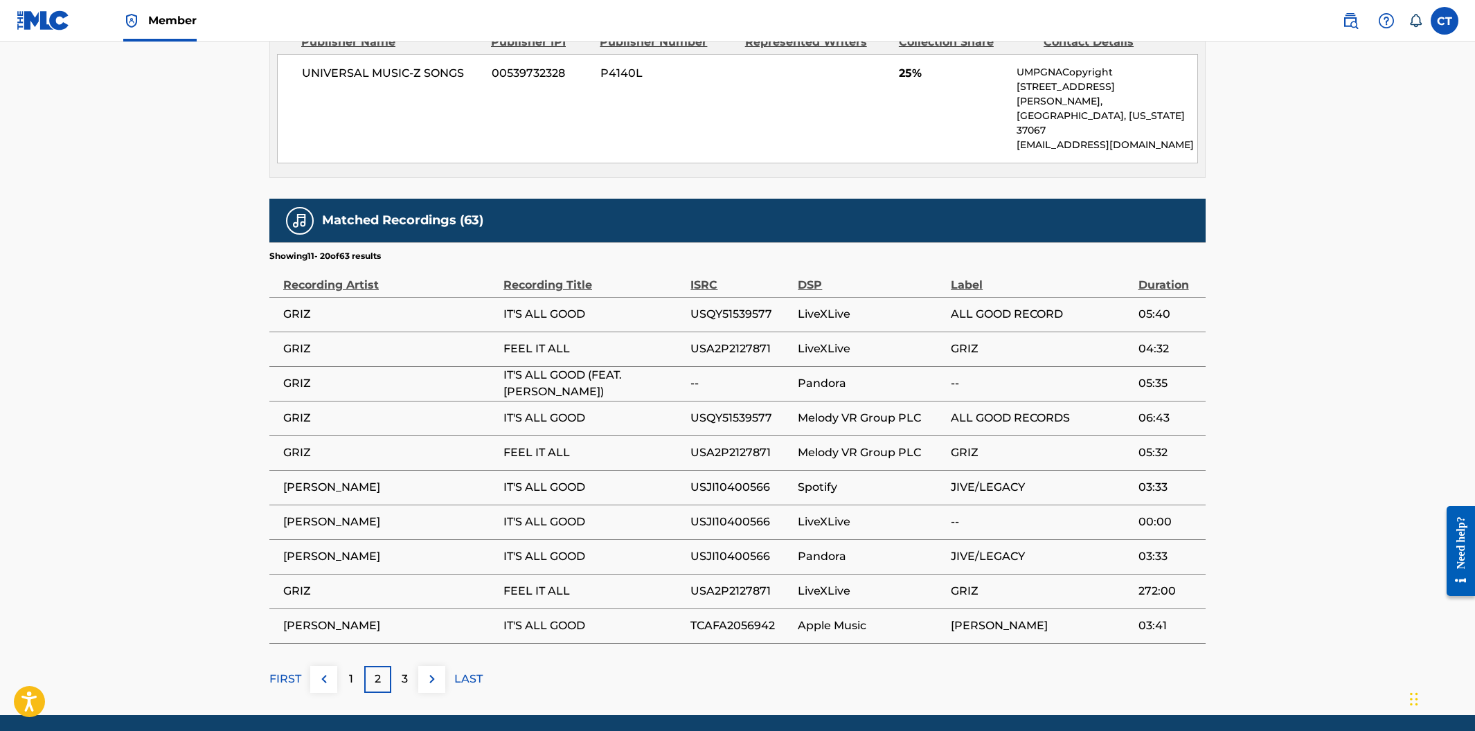
click at [402, 671] on p "3" at bounding box center [405, 679] width 6 height 17
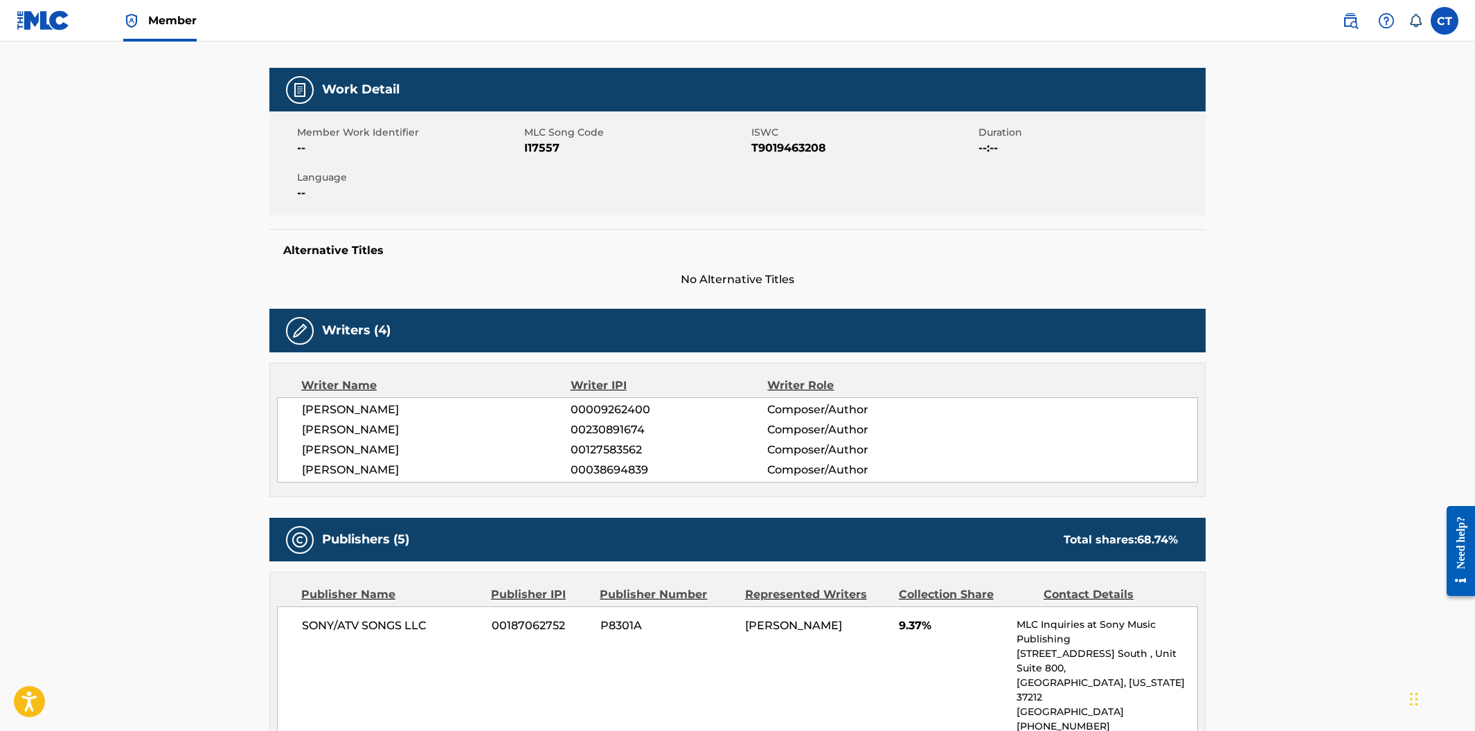
scroll to position [0, 0]
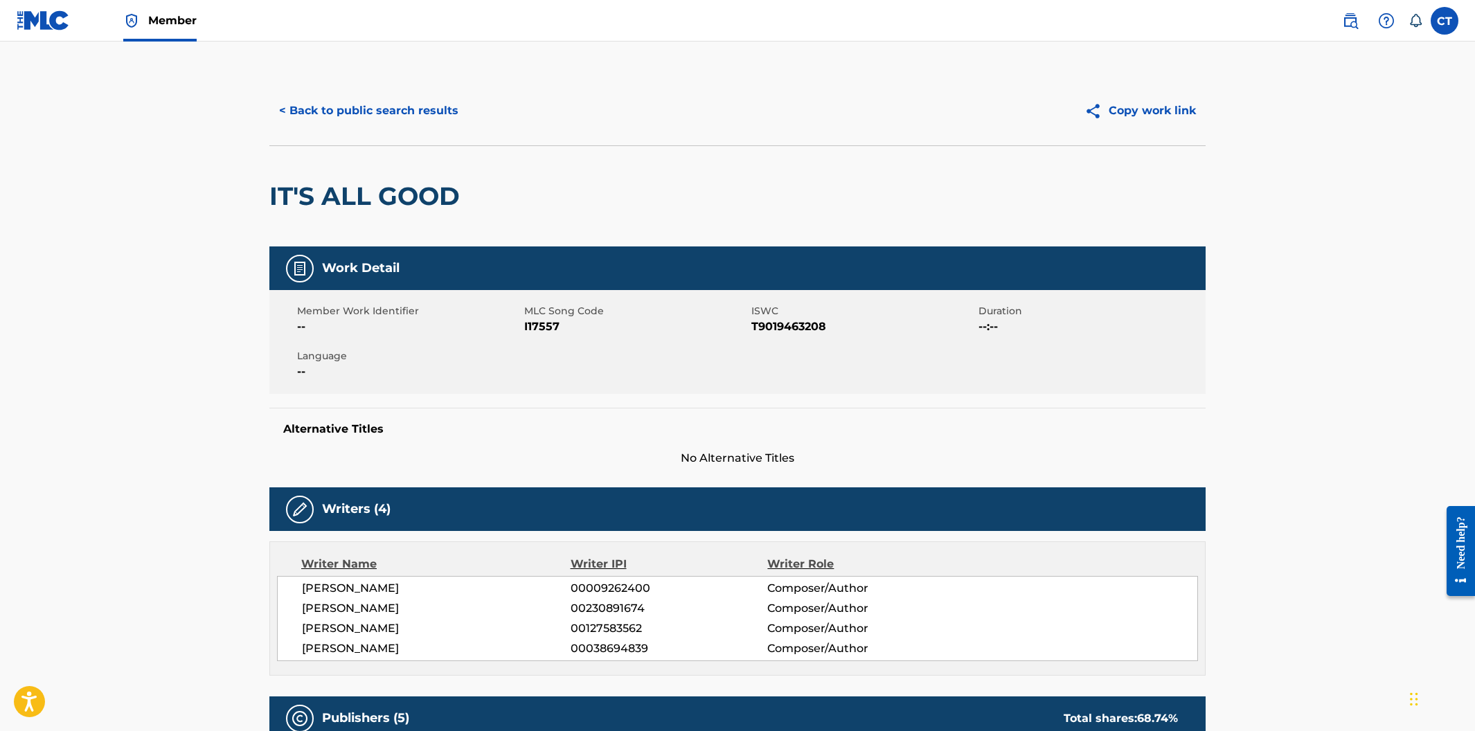
click at [396, 112] on button "< Back to public search results" at bounding box center [368, 111] width 199 height 35
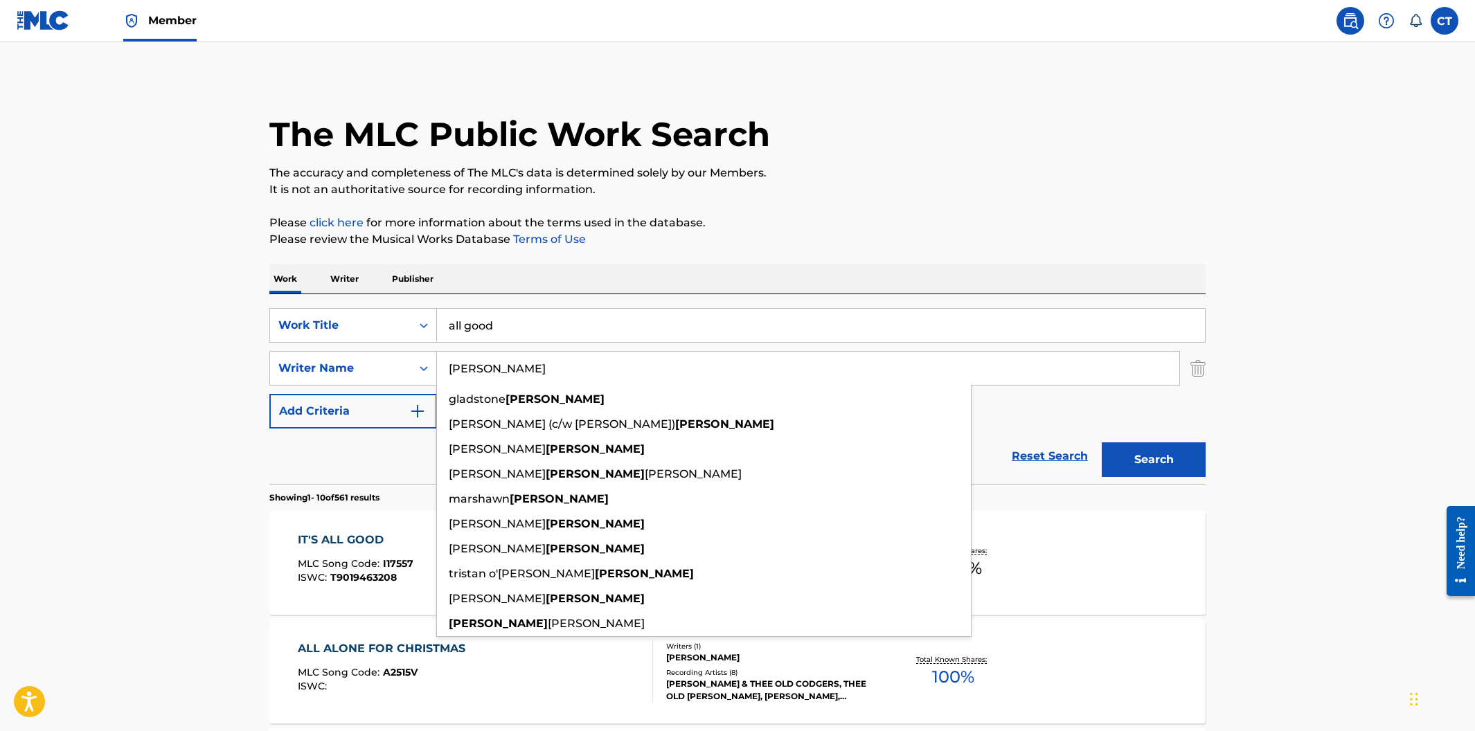
drag, startPoint x: 526, startPoint y: 374, endPoint x: 441, endPoint y: 358, distance: 87.4
click at [441, 358] on input "[PERSON_NAME]" at bounding box center [808, 368] width 742 height 33
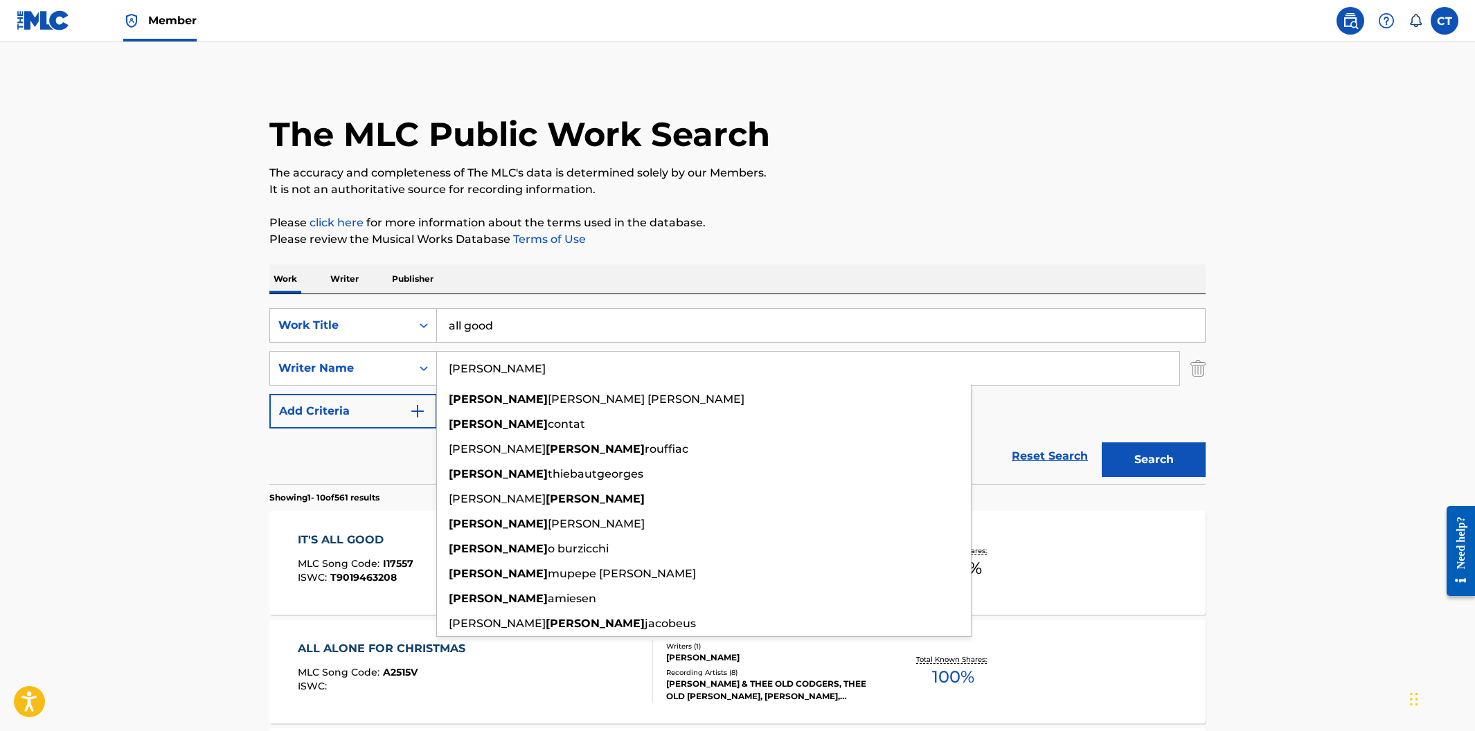
type input "[PERSON_NAME]"
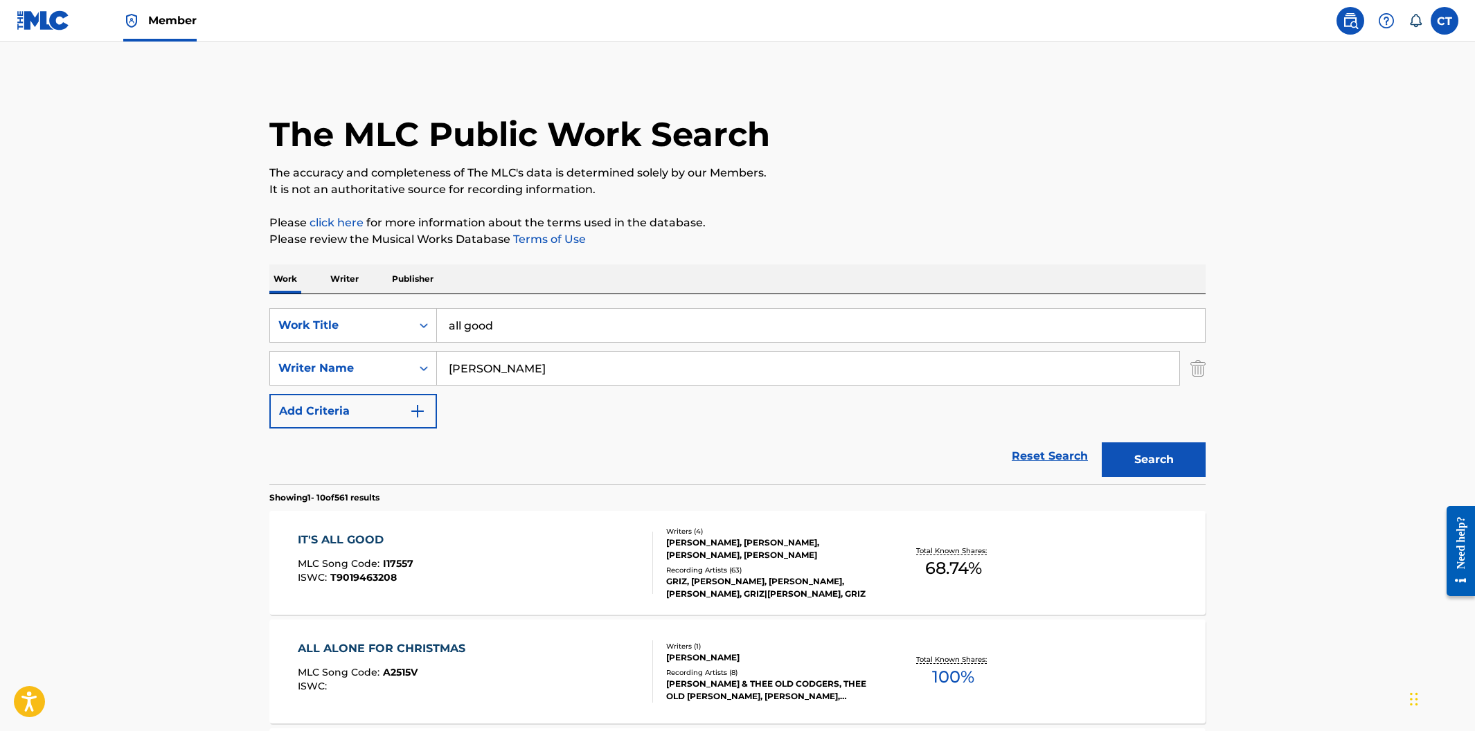
click at [659, 279] on div "Work Writer Publisher" at bounding box center [737, 279] width 936 height 29
click at [1146, 477] on button "Search" at bounding box center [1154, 460] width 104 height 35
click at [582, 554] on div "ALL GOOD MLC Song Code : A2553W ISWC : T0724759652" at bounding box center [476, 563] width 356 height 62
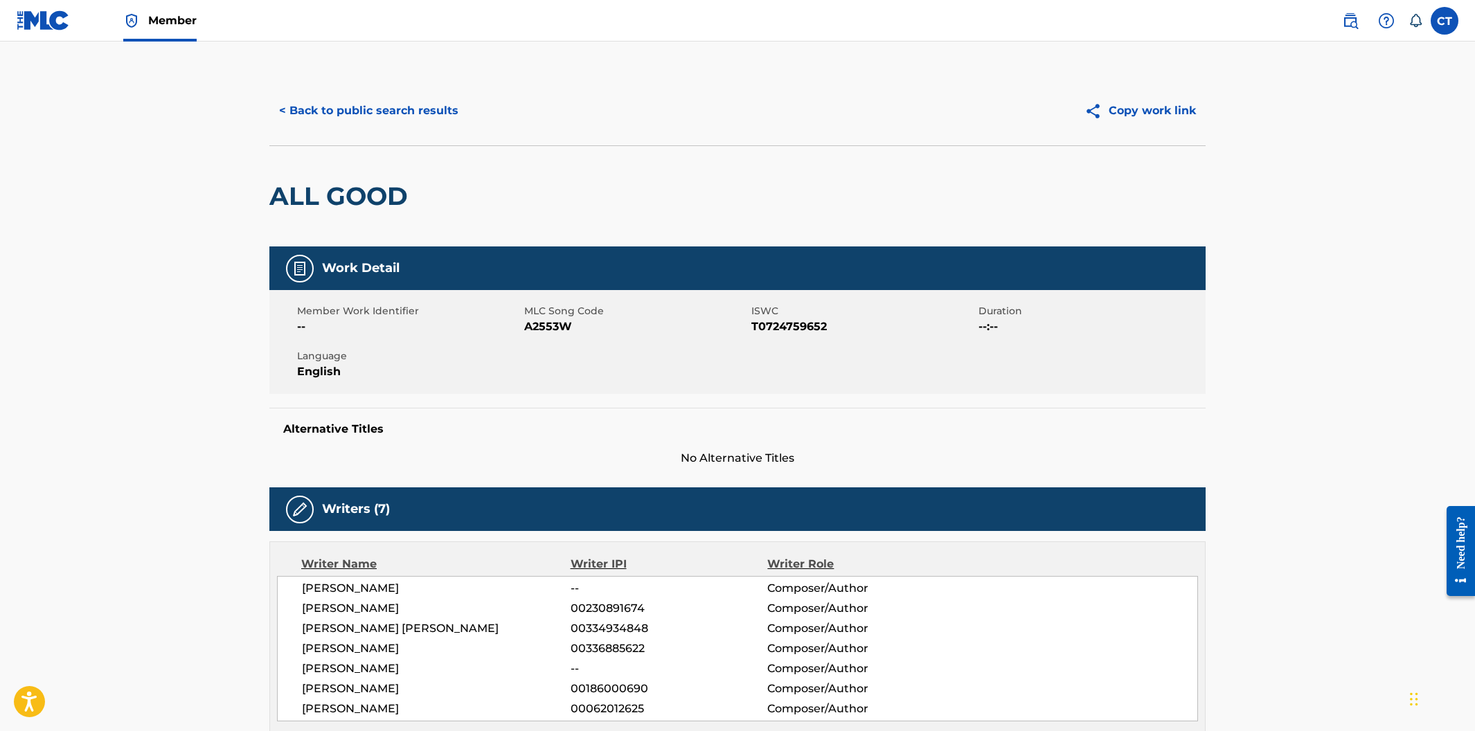
click at [598, 377] on div "Member Work Identifier -- MLC Song Code A2553W ISWC T0724759652 Duration --:-- …" at bounding box center [737, 342] width 936 height 104
drag, startPoint x: 574, startPoint y: 328, endPoint x: 521, endPoint y: 328, distance: 53.3
click at [521, 328] on div "Member Work Identifier -- MLC Song Code A2553W ISWC T0724759652 Duration --:-- …" at bounding box center [737, 342] width 936 height 104
click at [521, 328] on div "Member Work Identifier --" at bounding box center [410, 319] width 227 height 31
drag, startPoint x: 571, startPoint y: 324, endPoint x: 526, endPoint y: 330, distance: 46.1
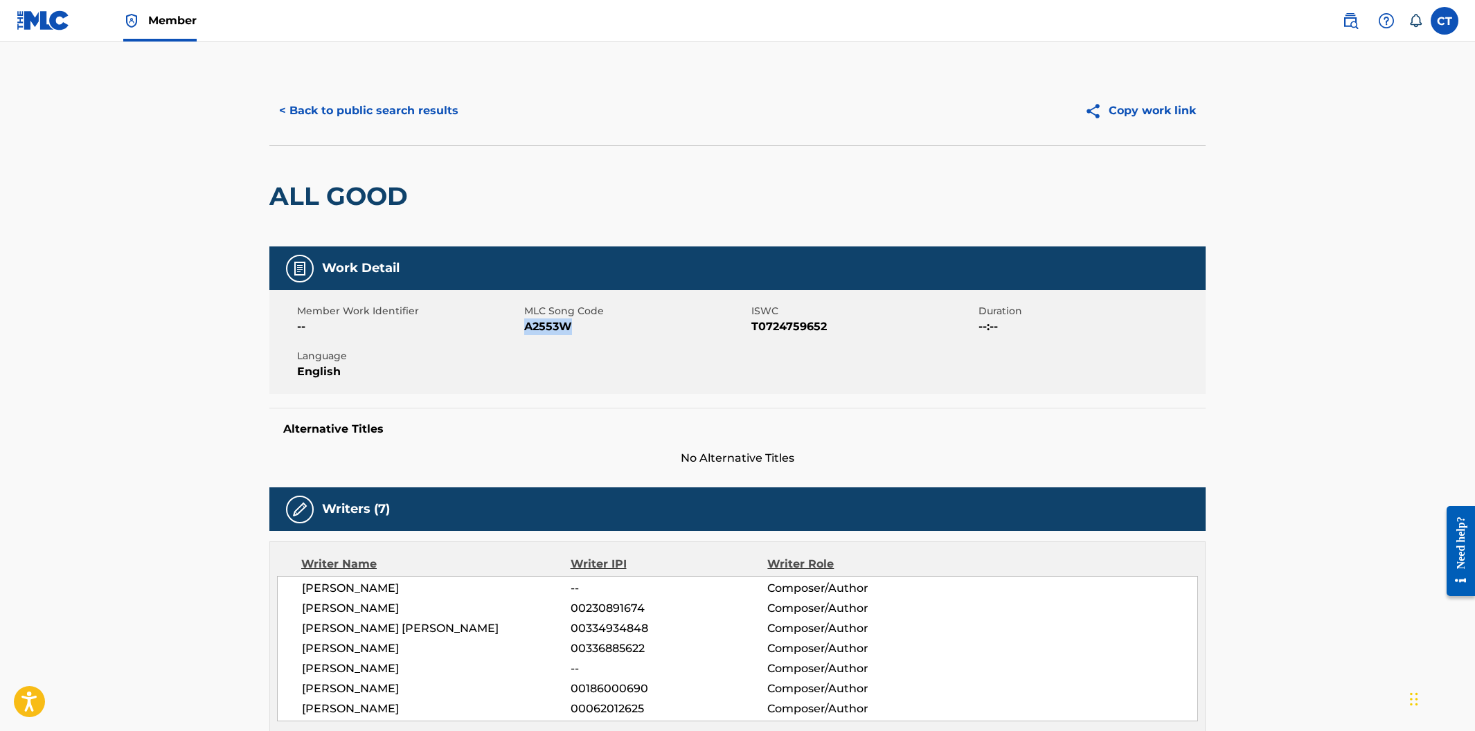
click at [526, 330] on span "A2553W" at bounding box center [636, 327] width 224 height 17
click at [329, 115] on button "< Back to public search results" at bounding box center [368, 111] width 199 height 35
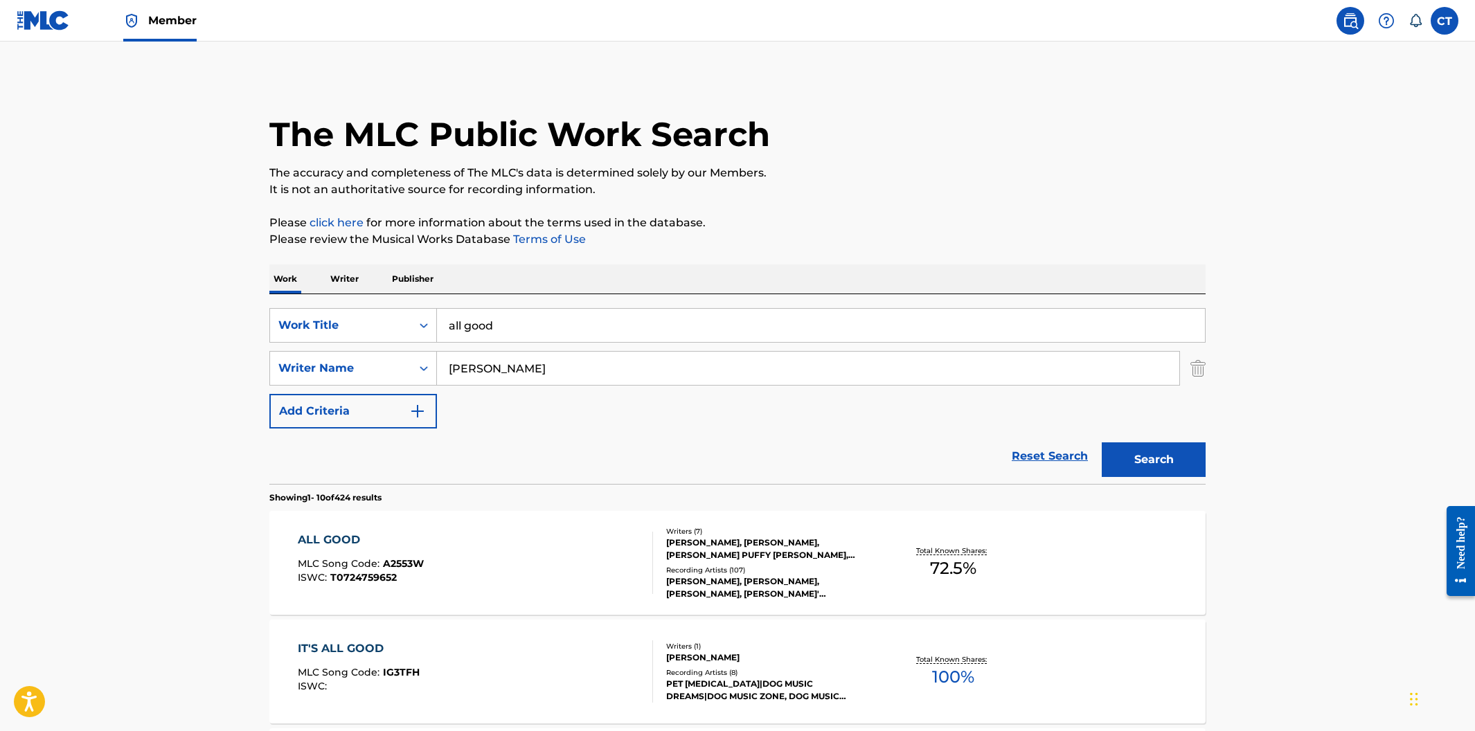
click at [180, 15] on span "Member" at bounding box center [172, 20] width 48 height 16
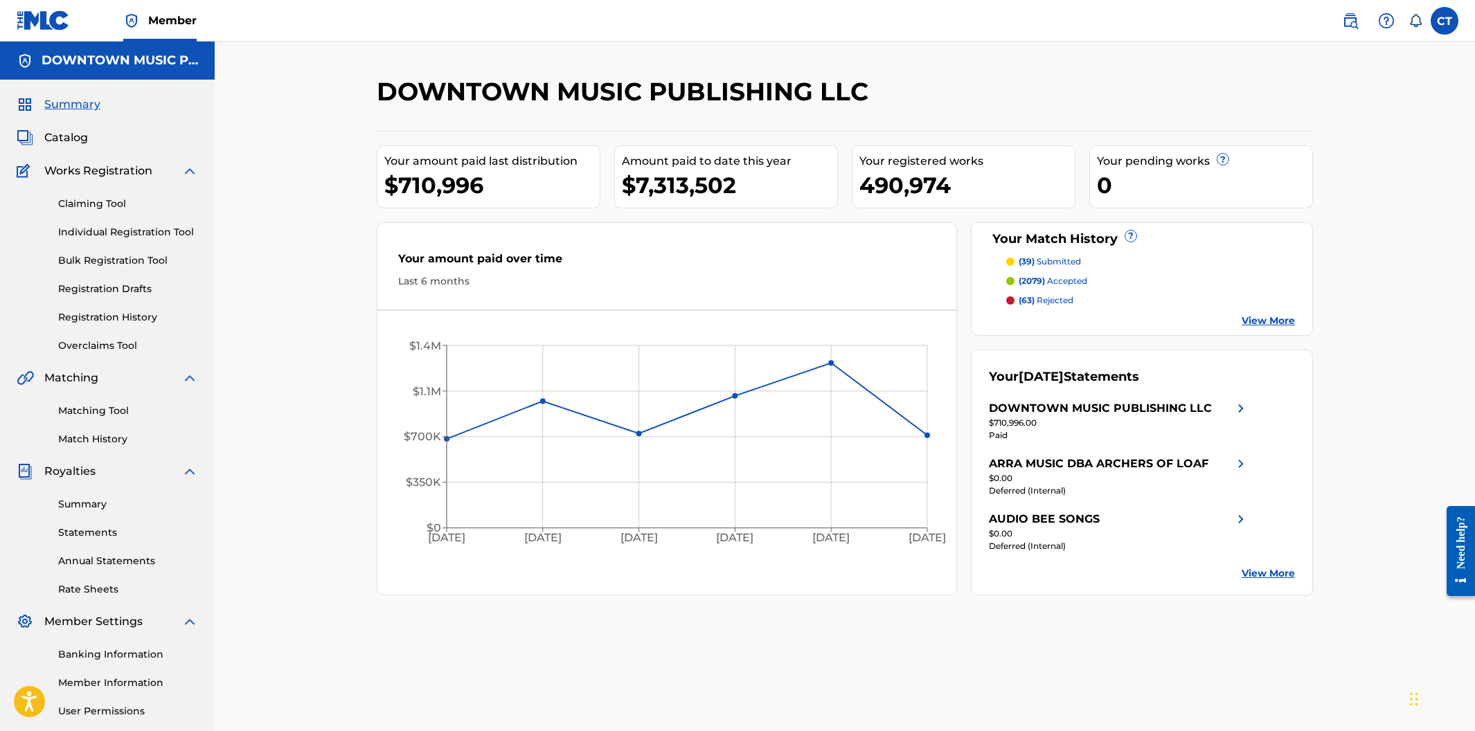
click at [110, 317] on link "Registration History" at bounding box center [128, 317] width 140 height 15
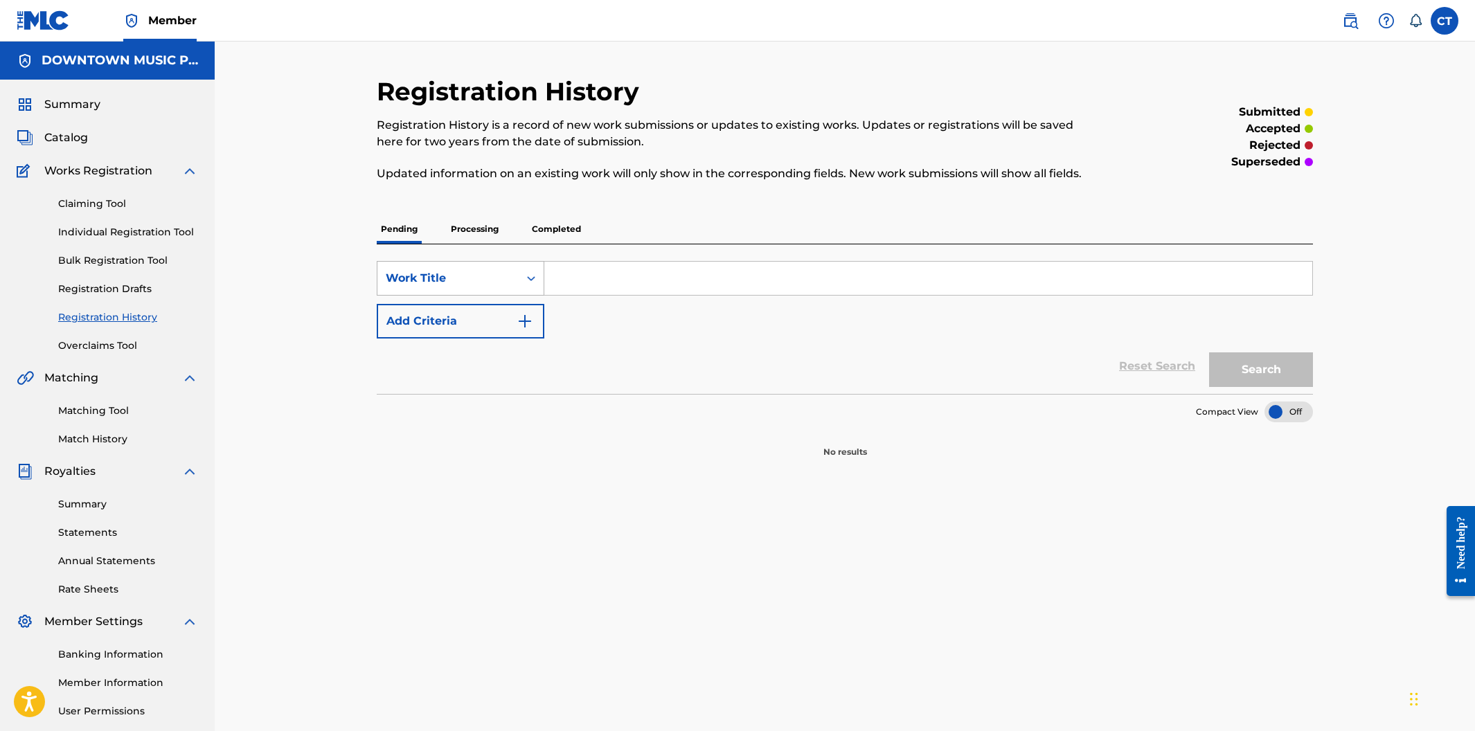
click at [489, 281] on div "Work Title" at bounding box center [448, 278] width 125 height 17
click at [486, 227] on p "Processing" at bounding box center [475, 229] width 56 height 29
click at [492, 278] on div "Work Title" at bounding box center [448, 278] width 125 height 17
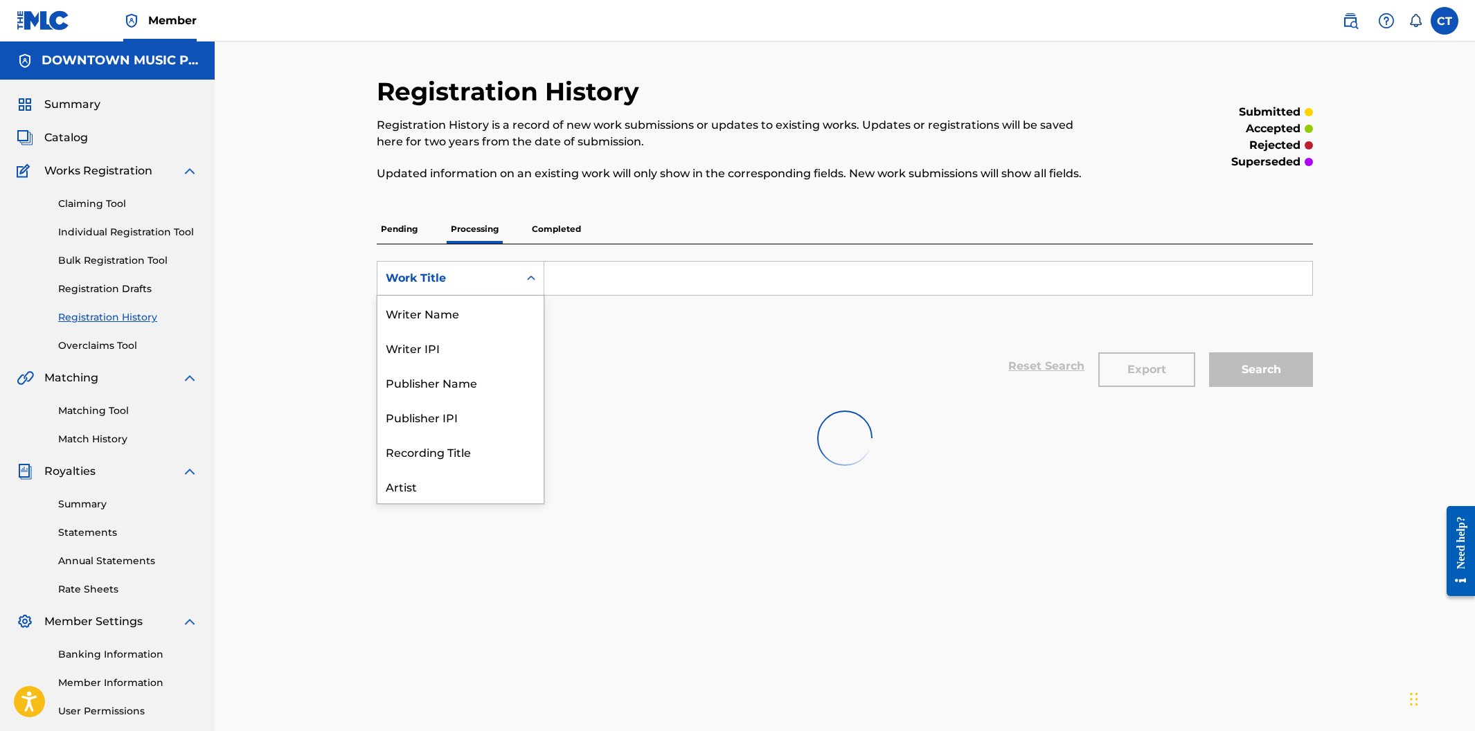
scroll to position [69, 0]
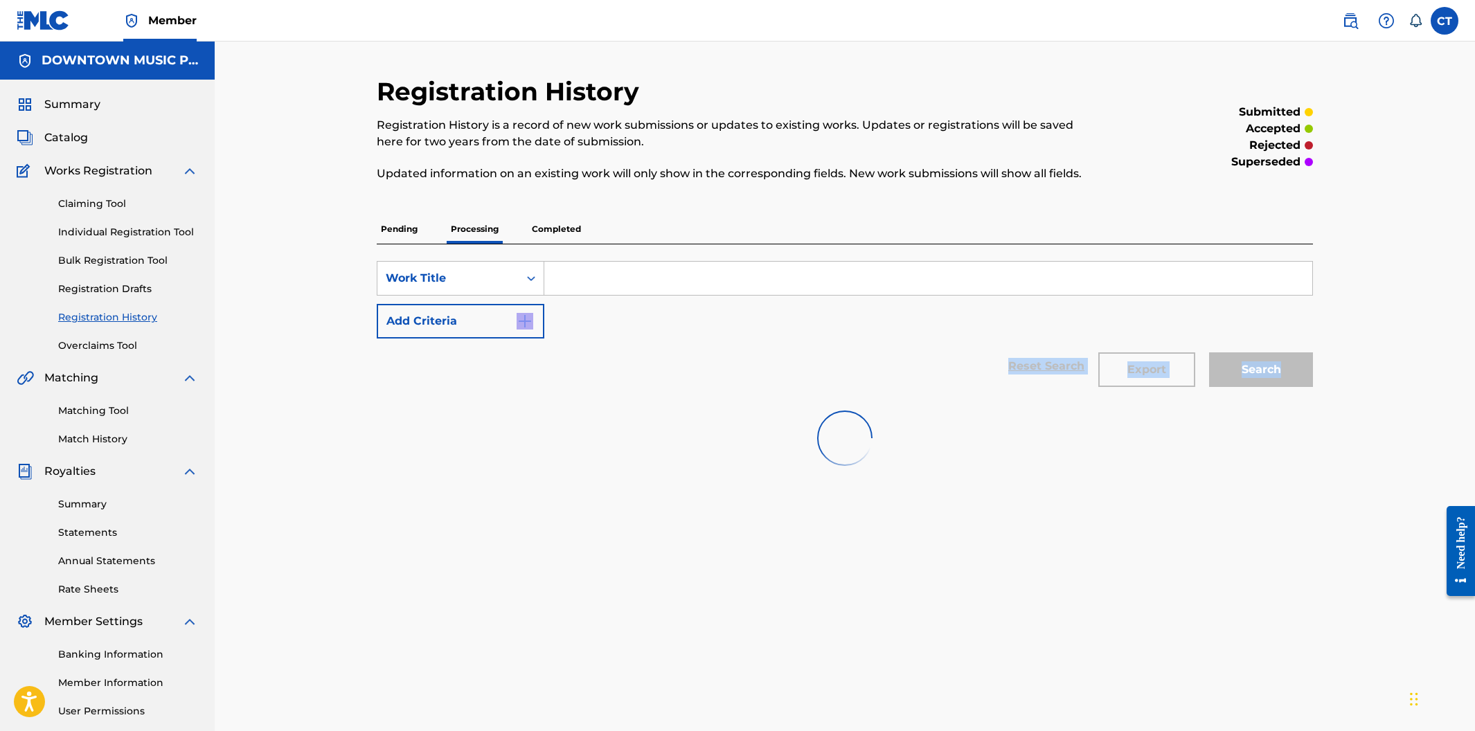
drag, startPoint x: 535, startPoint y: 395, endPoint x: 536, endPoint y: 338, distance: 57.5
click at [536, 338] on div "SearchWithCriteriadeaaa0d6-336b-4907-aa8c-a937f559469d Work Title Add Criteria …" at bounding box center [845, 363] width 936 height 238
click at [540, 286] on div "Search Form" at bounding box center [531, 278] width 25 height 25
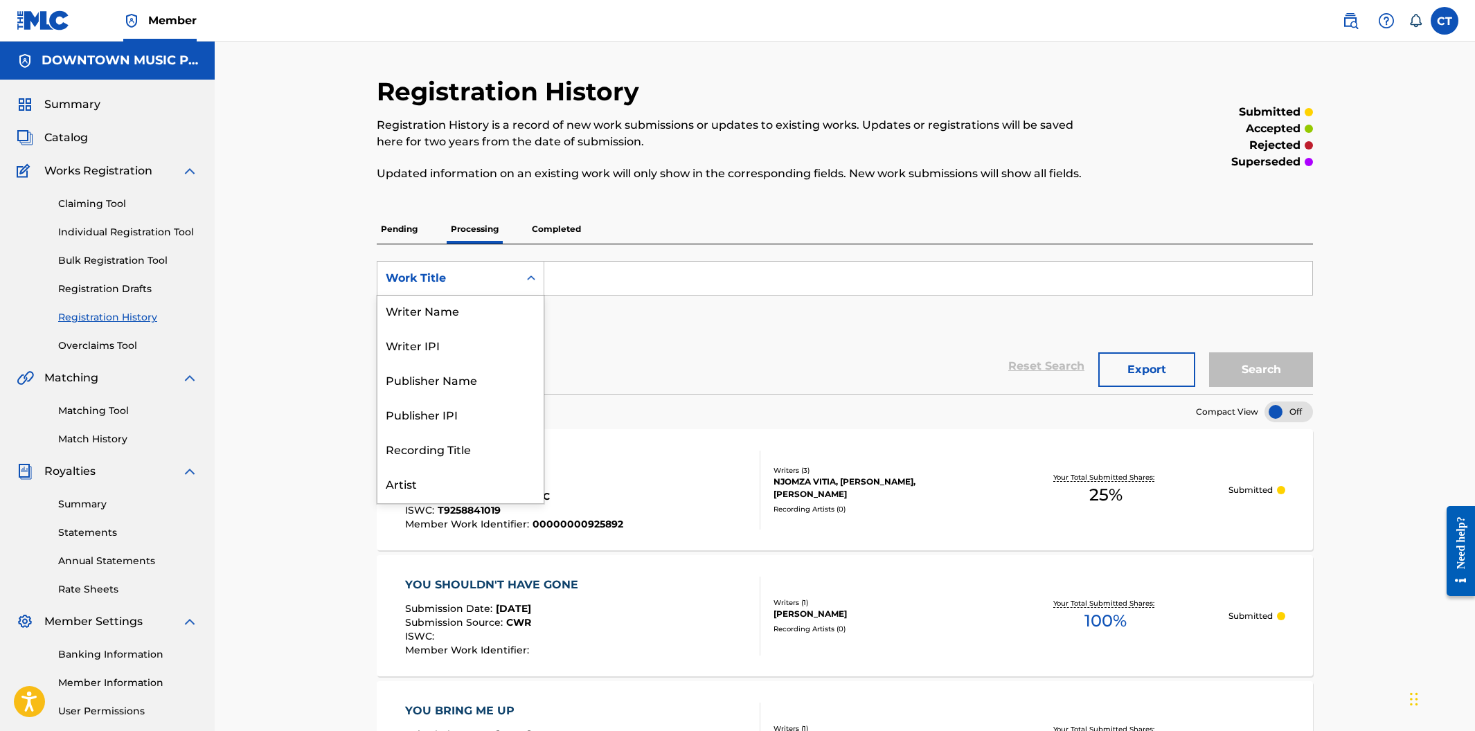
scroll to position [0, 0]
click at [593, 335] on div "SearchWithCriteriadeaaa0d6-336b-4907-aa8c-a937f559469d Work Title selected, 8 o…" at bounding box center [845, 300] width 936 height 78
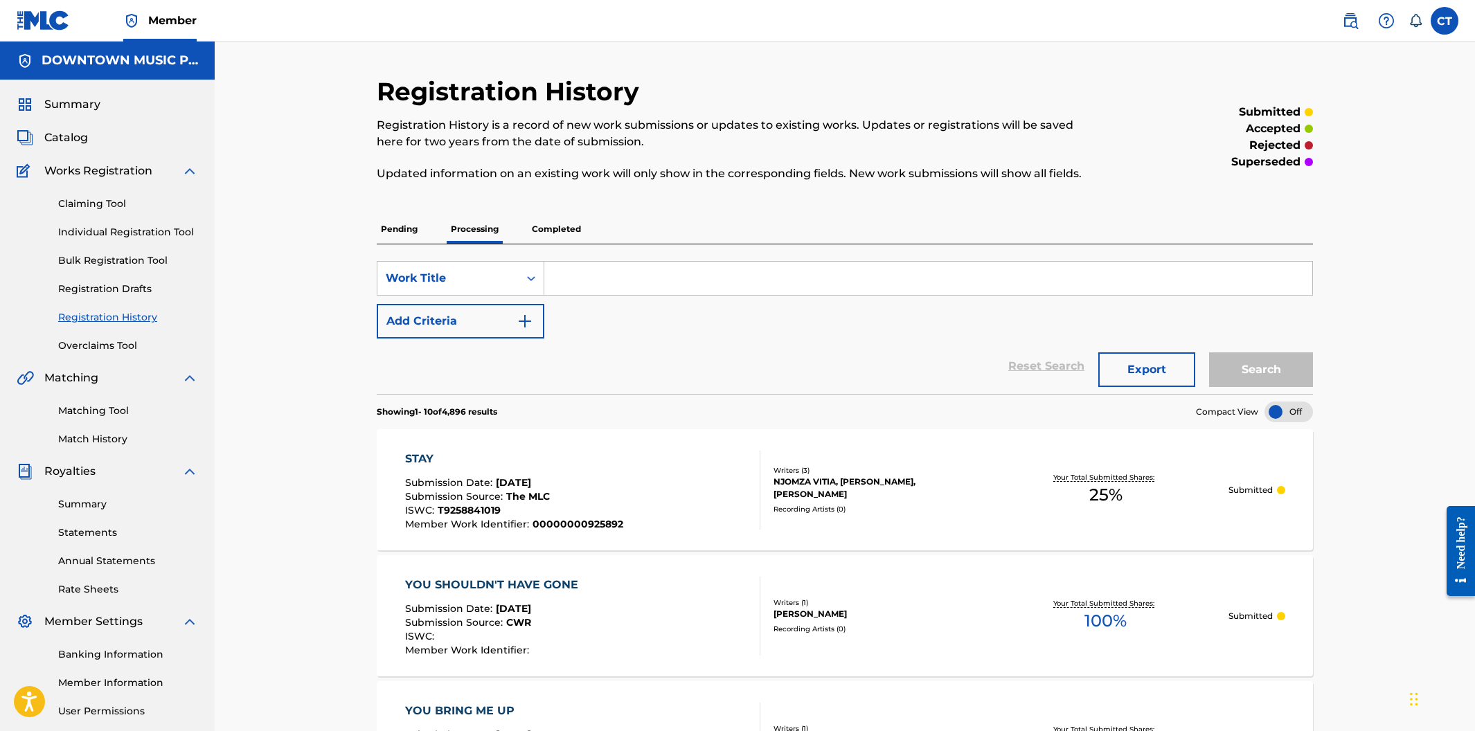
click at [669, 274] on input "Search Form" at bounding box center [928, 278] width 768 height 33
paste input "Break Ups 2 Make Ups"
type input "Break Ups 2 Make Ups"
click at [1209, 353] on button "Search" at bounding box center [1261, 370] width 104 height 35
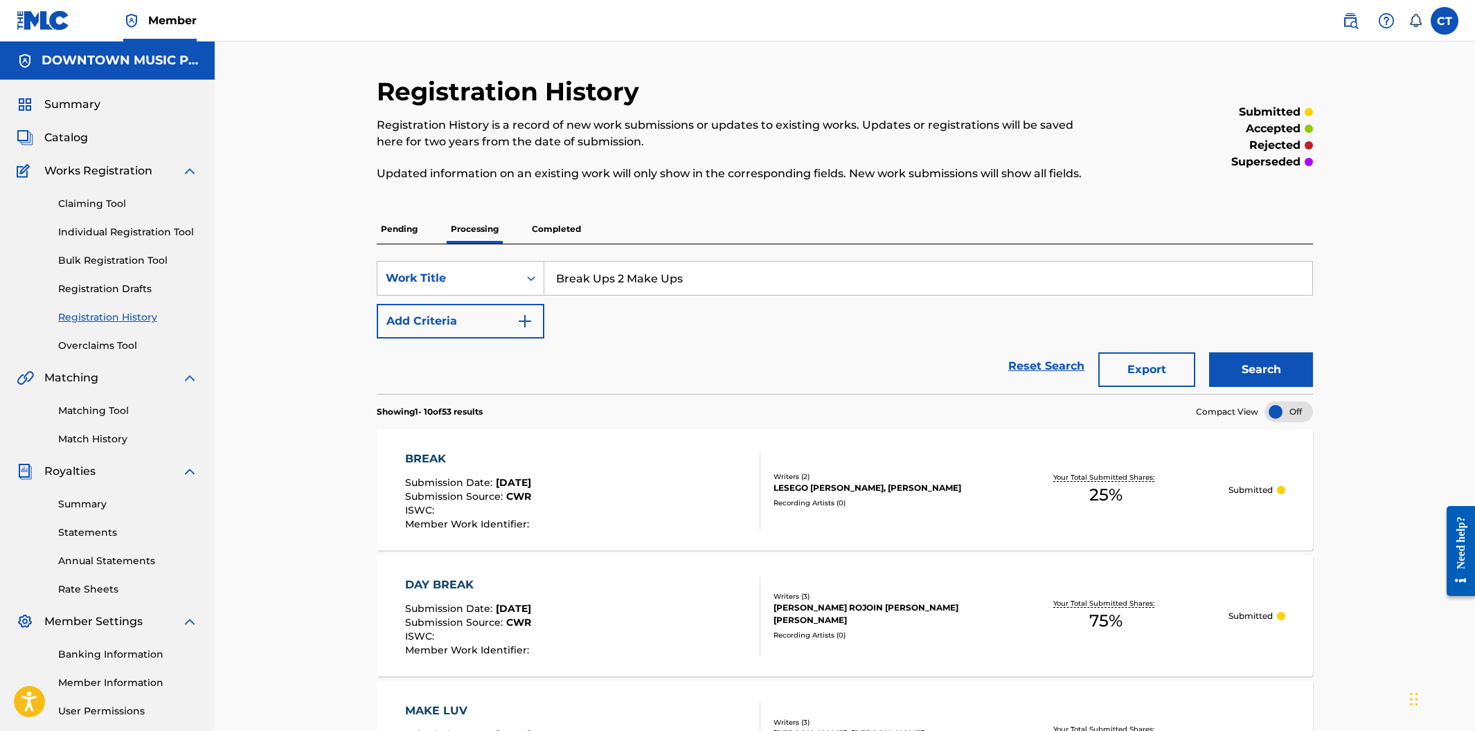
click at [1276, 366] on button "Search" at bounding box center [1261, 370] width 104 height 35
click at [563, 239] on p "Completed" at bounding box center [556, 229] width 57 height 29
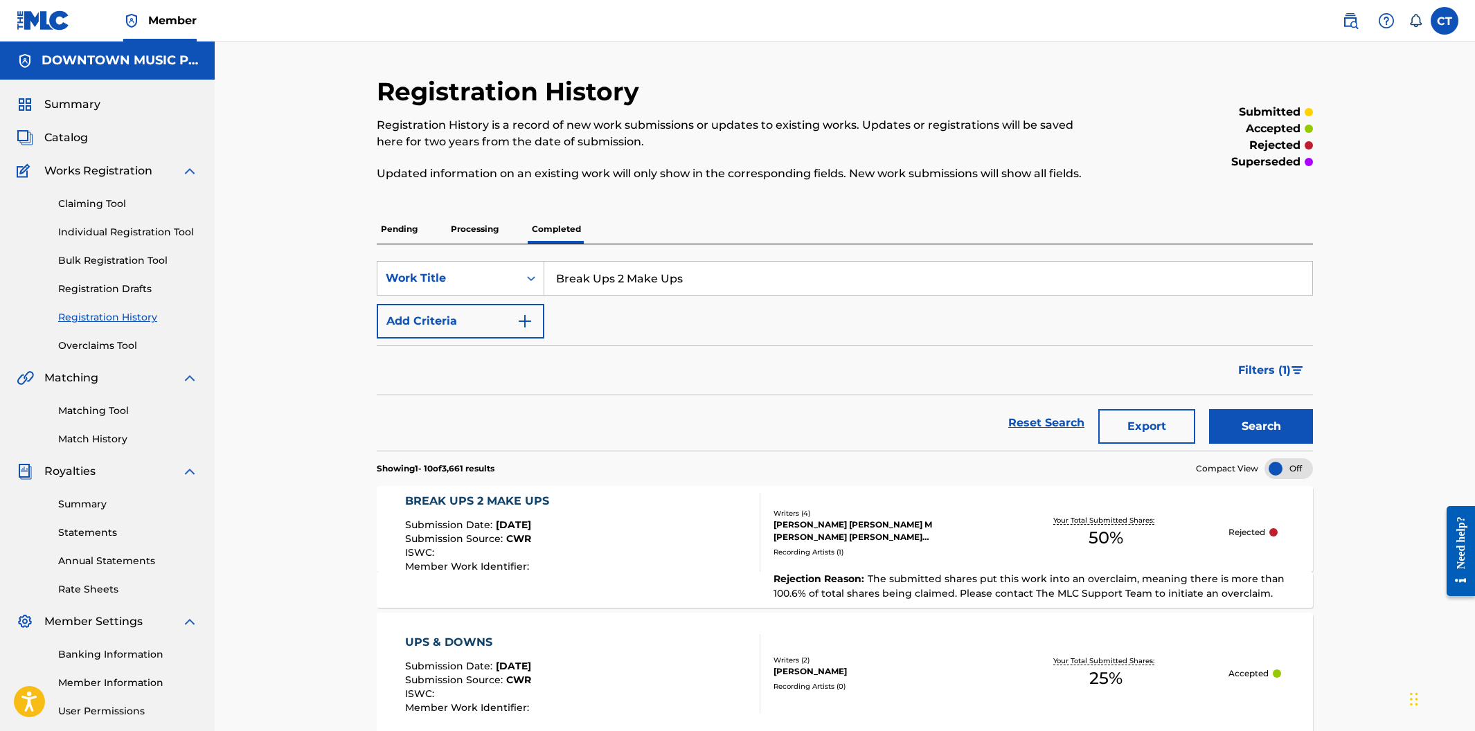
click at [649, 534] on div "BREAK UPS 2 MAKE UPS Submission Date : [DATE] Submission Source : CWR ISWC : Me…" at bounding box center [583, 532] width 356 height 79
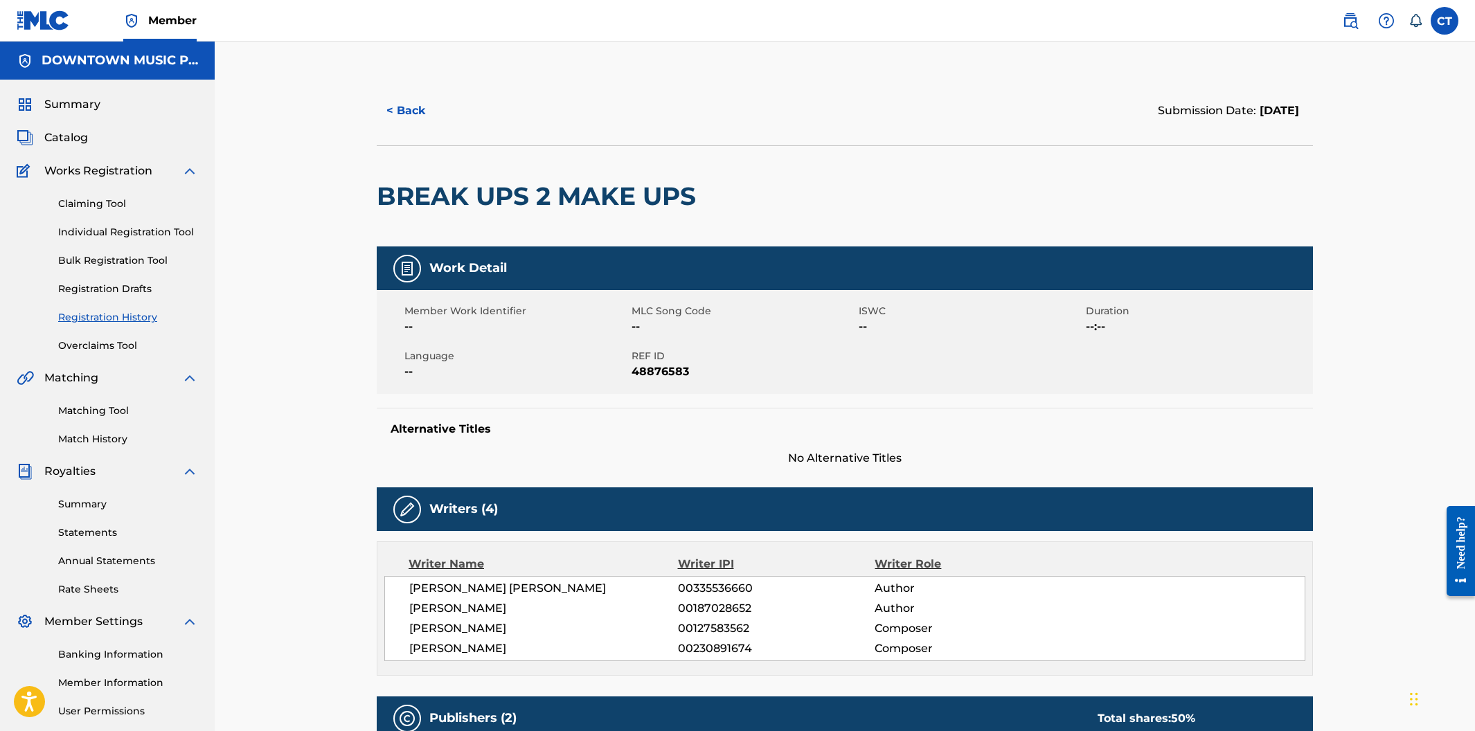
click at [75, 204] on link "Claiming Tool" at bounding box center [128, 204] width 140 height 15
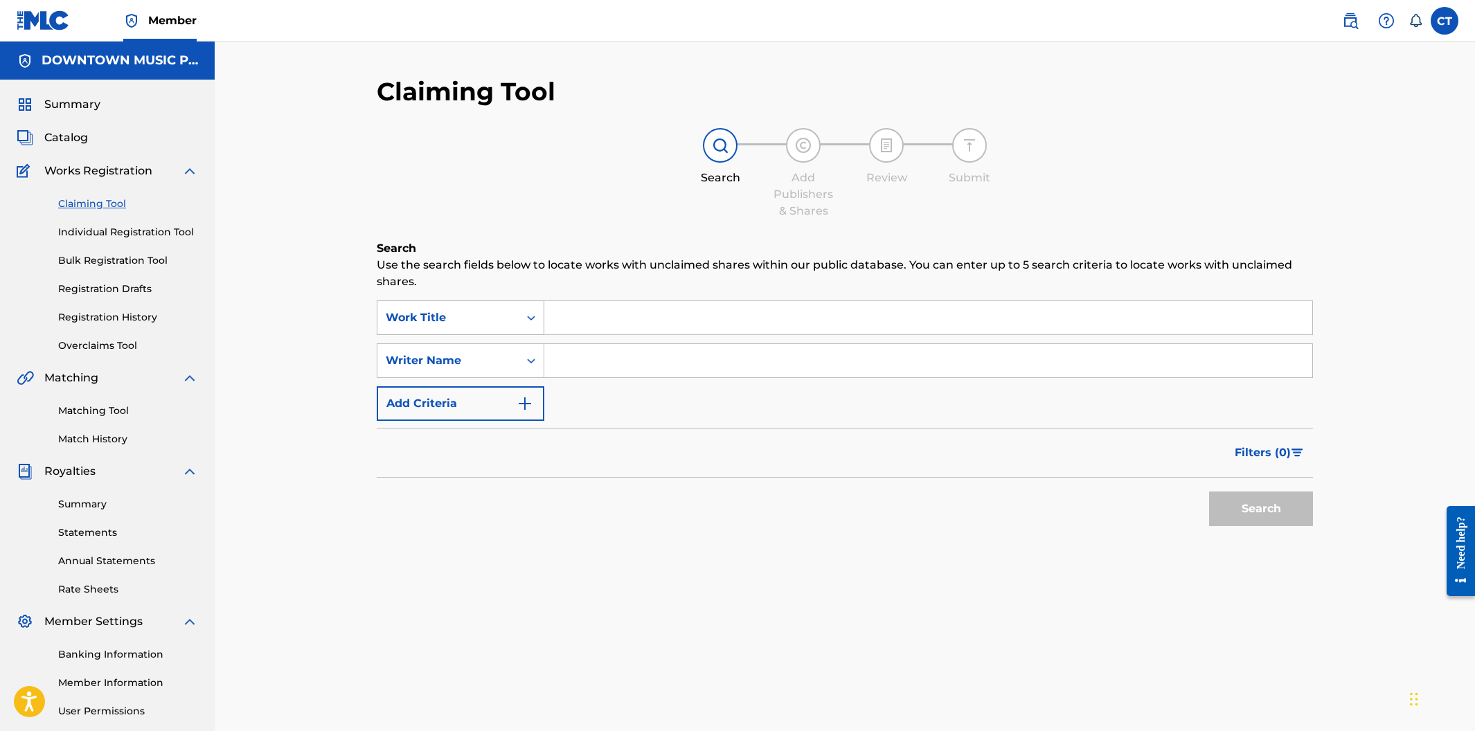
click at [507, 316] on div "Work Title" at bounding box center [448, 318] width 125 height 17
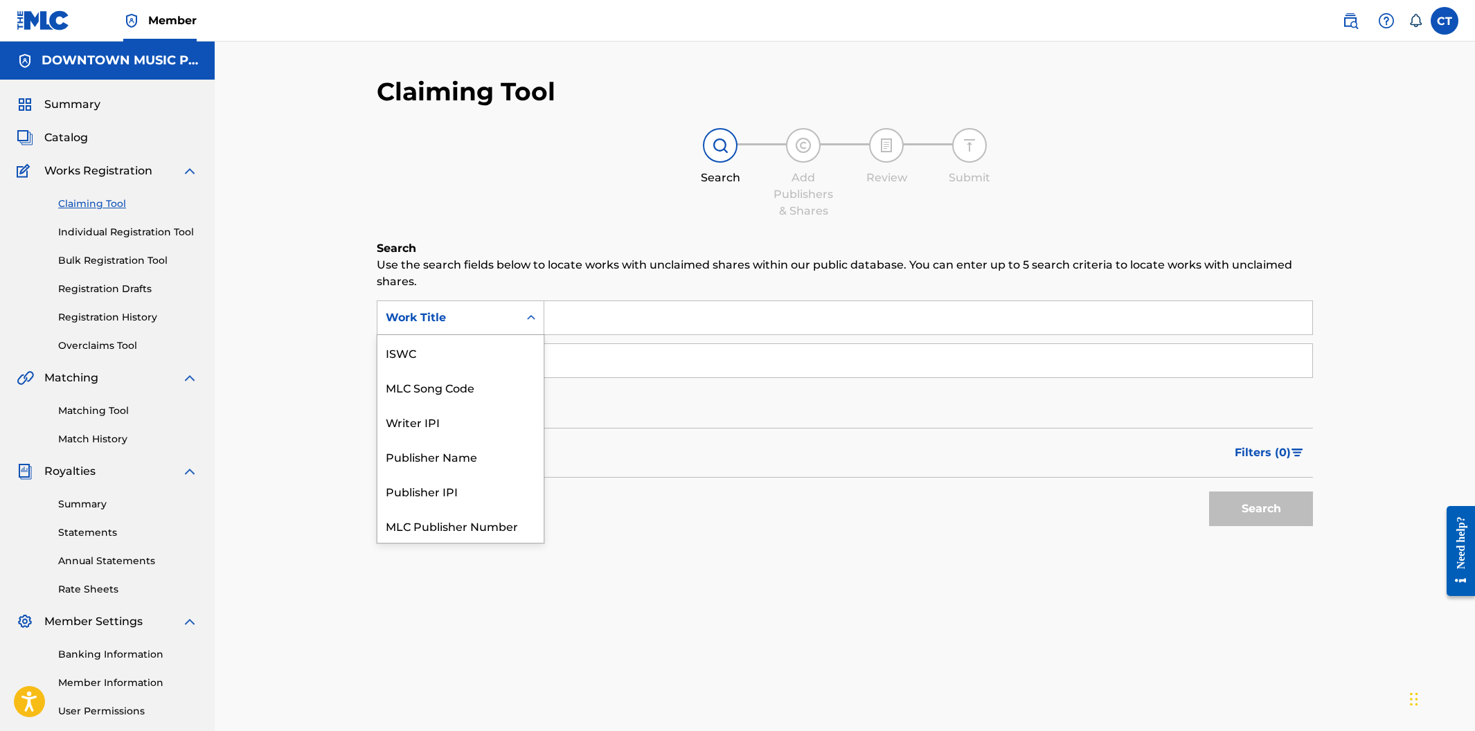
scroll to position [34, 0]
click at [497, 346] on div "MLC Song Code" at bounding box center [460, 353] width 166 height 35
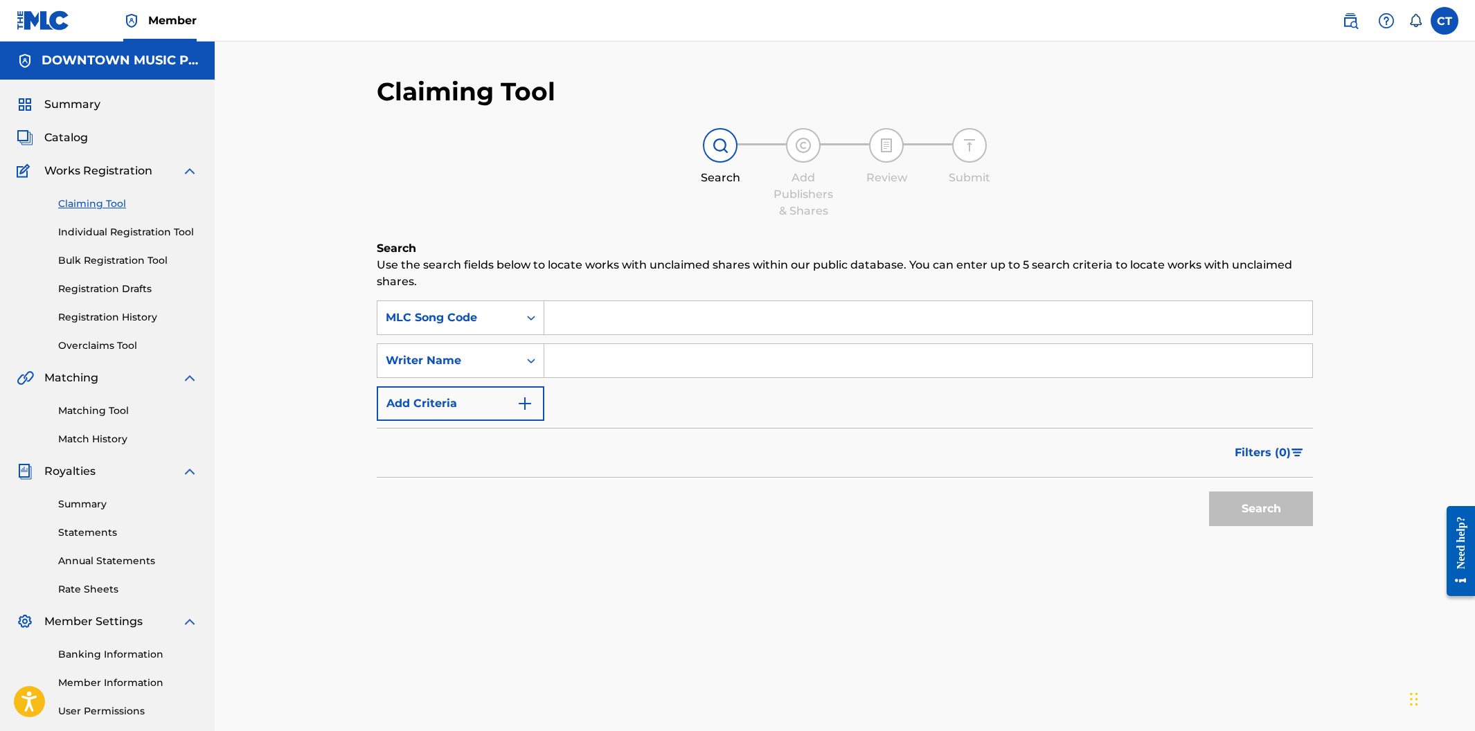
click at [596, 323] on input "Search Form" at bounding box center [928, 317] width 768 height 33
paste input "B13409"
click at [1273, 510] on button "Search" at bounding box center [1261, 509] width 104 height 35
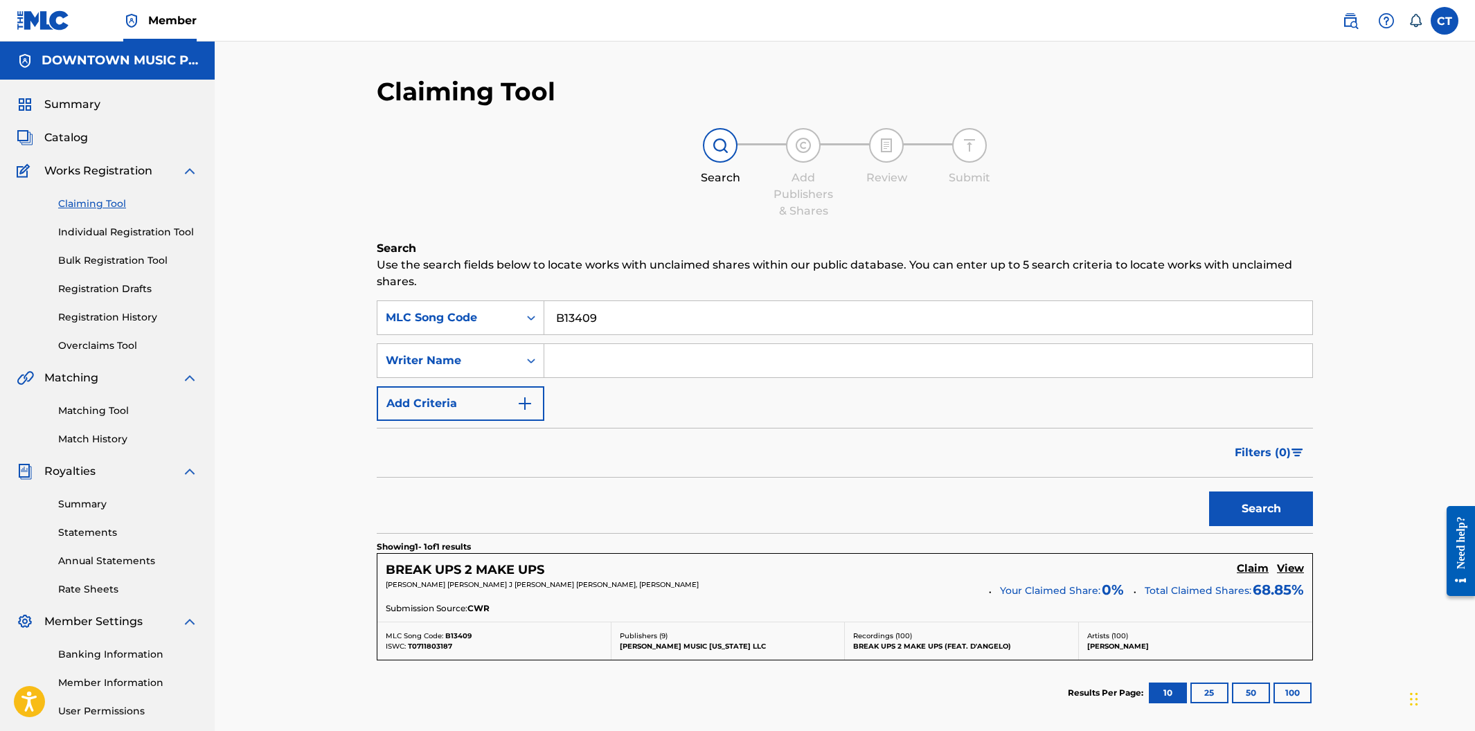
drag, startPoint x: 685, startPoint y: 328, endPoint x: 560, endPoint y: 313, distance: 126.3
click at [560, 313] on input "B13409" at bounding box center [928, 317] width 768 height 33
paste input "M19346"
type input "M19346"
click at [1230, 511] on button "Search" at bounding box center [1261, 509] width 104 height 35
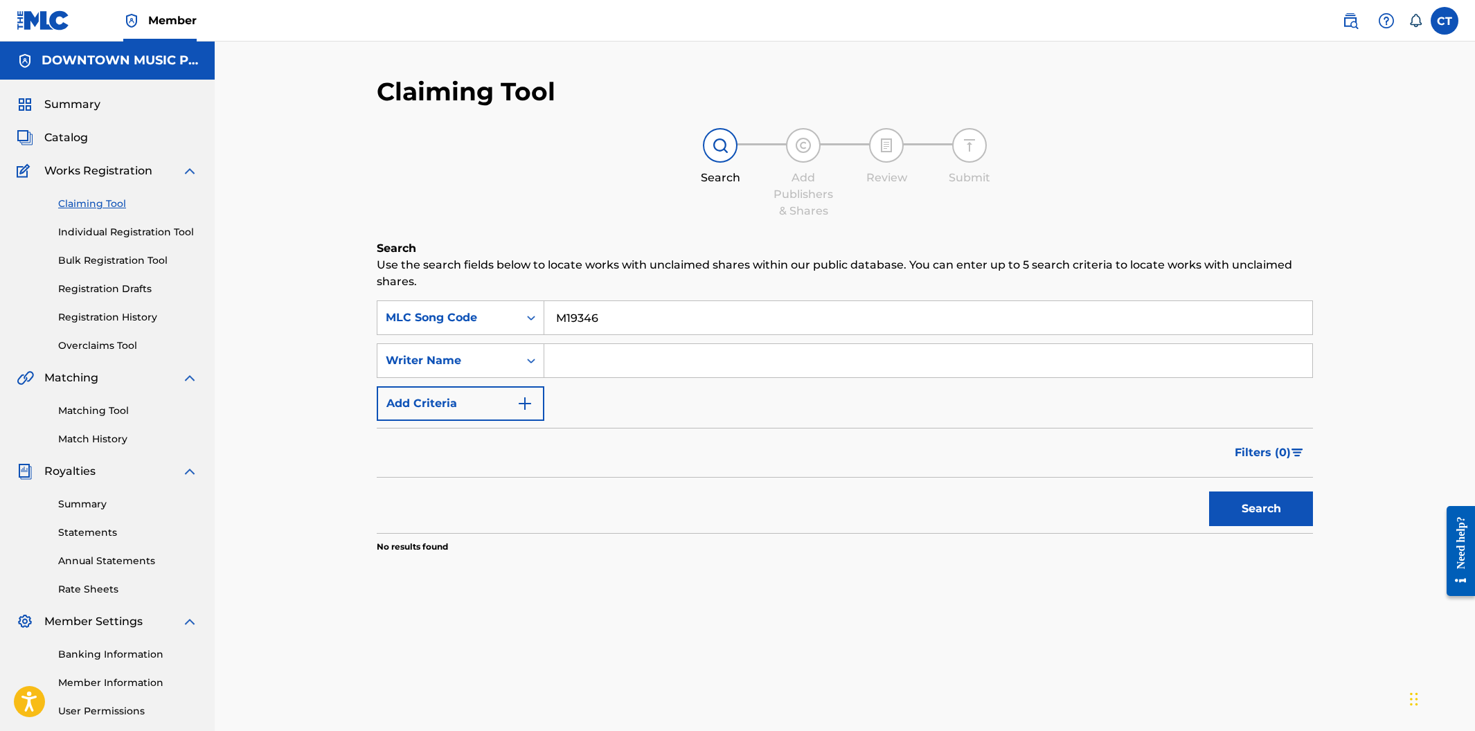
click at [114, 317] on link "Registration History" at bounding box center [128, 317] width 140 height 15
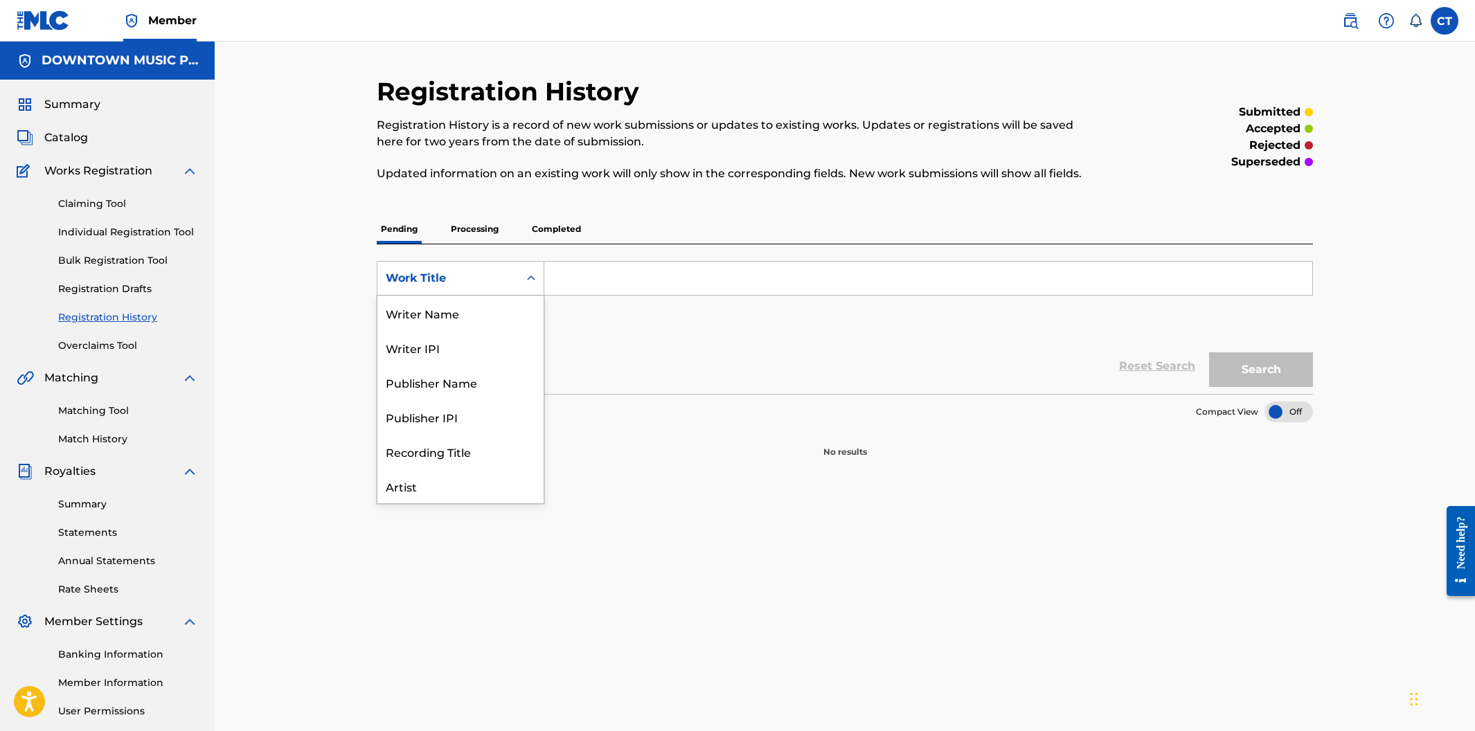
click at [537, 290] on div "Search Form" at bounding box center [531, 278] width 25 height 25
click at [597, 289] on input "Search Form" at bounding box center [928, 278] width 768 height 33
paste input "M19346"
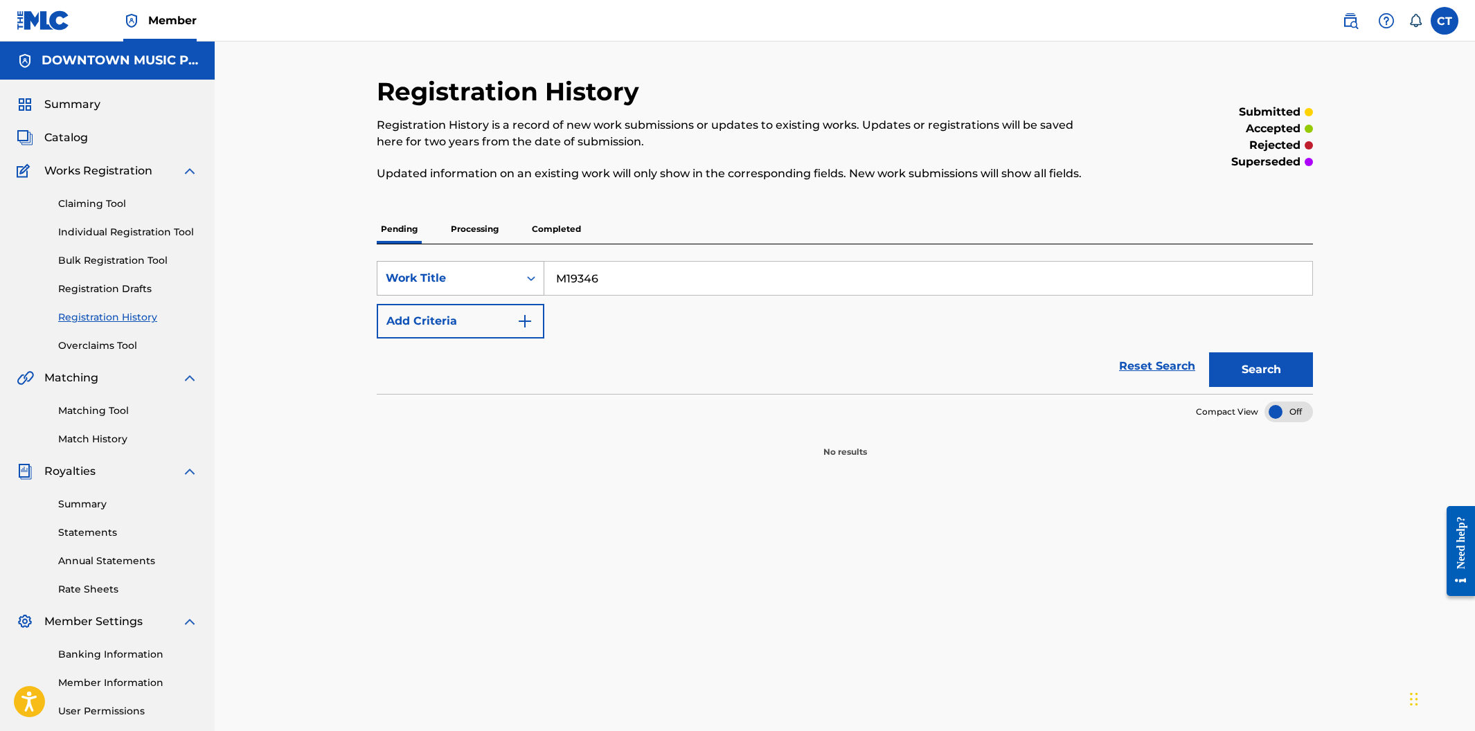
type input "M19346"
click at [516, 278] on div "Work Title" at bounding box center [447, 278] width 141 height 26
click at [501, 229] on p "Processing" at bounding box center [475, 229] width 56 height 29
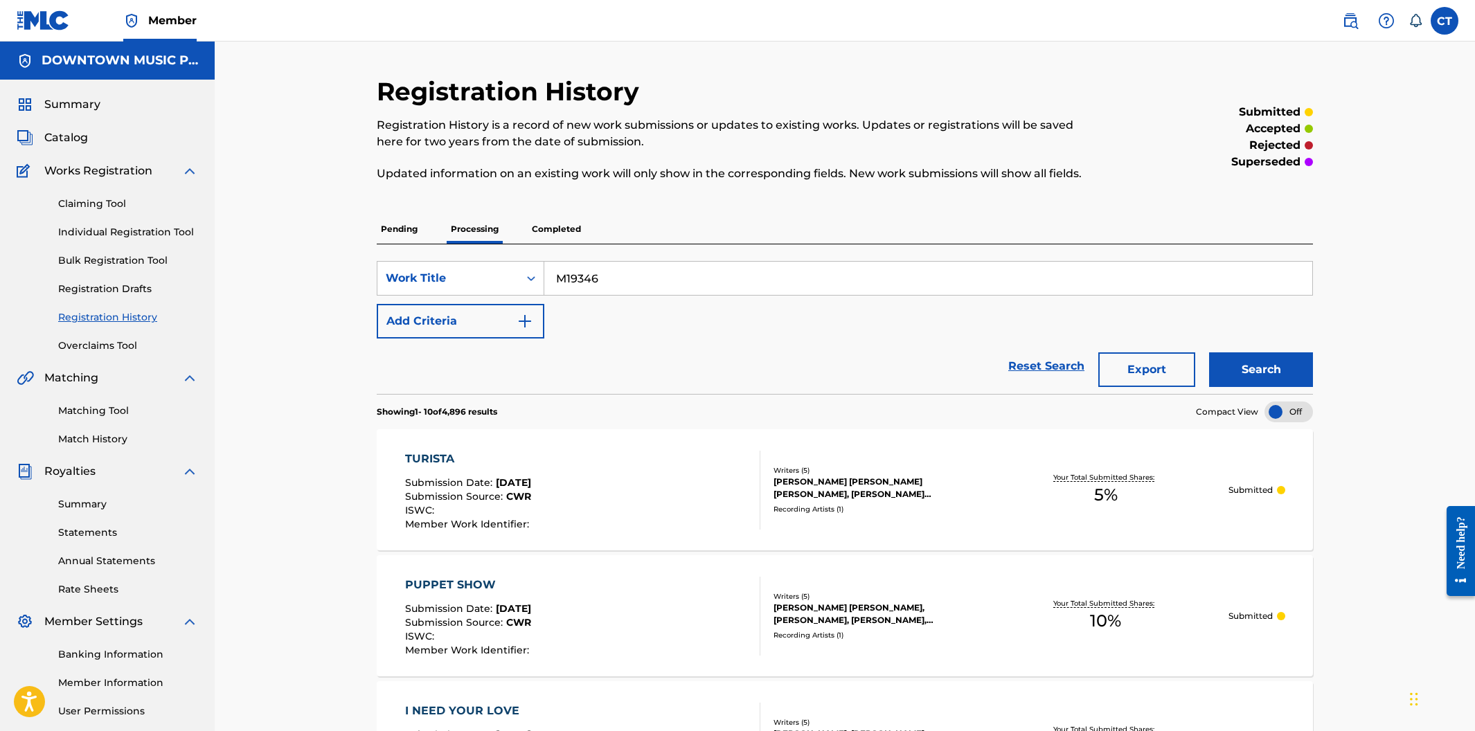
drag, startPoint x: 628, startPoint y: 278, endPoint x: 551, endPoint y: 272, distance: 77.2
click at [551, 272] on input "M19346" at bounding box center [928, 278] width 768 height 33
type input "what have you done for me lately"
click at [1209, 353] on button "Search" at bounding box center [1261, 370] width 104 height 35
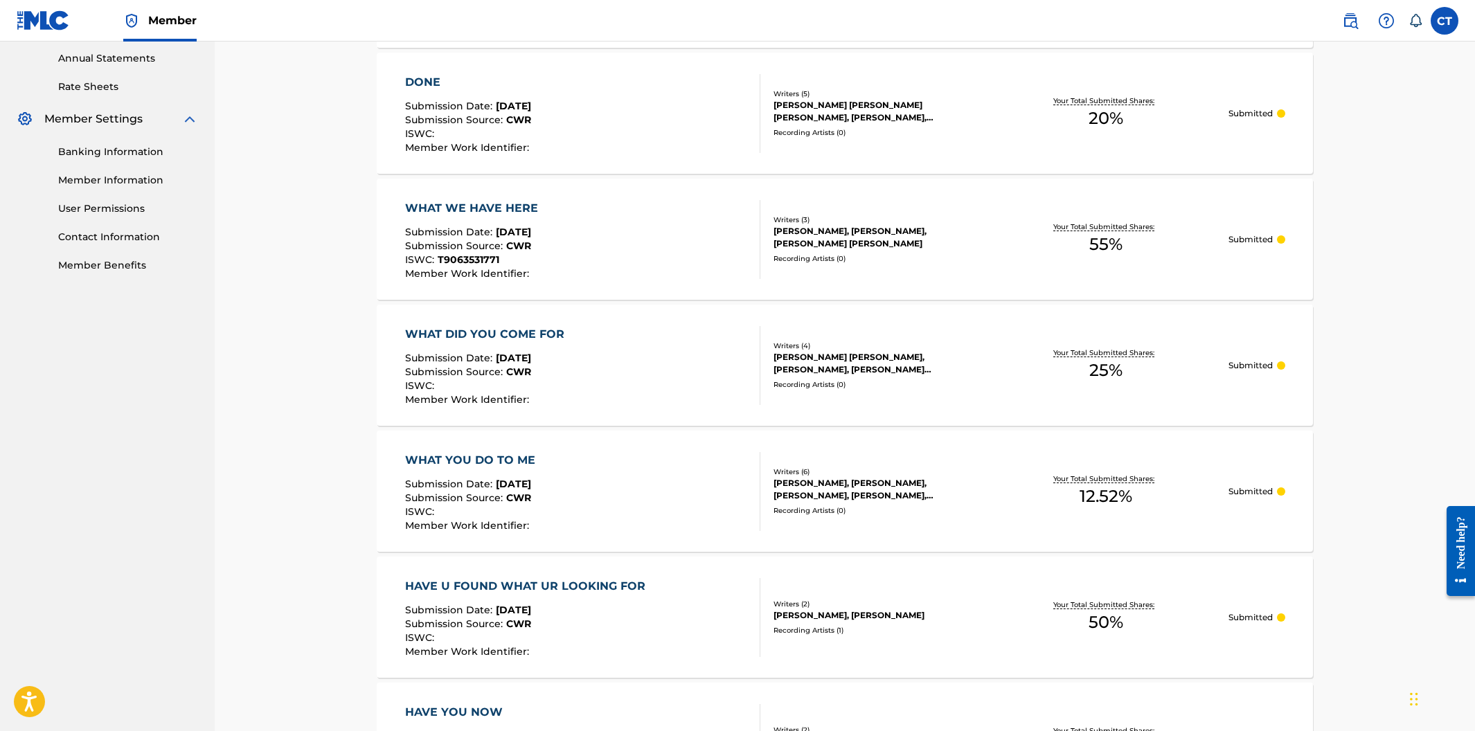
scroll to position [472, 0]
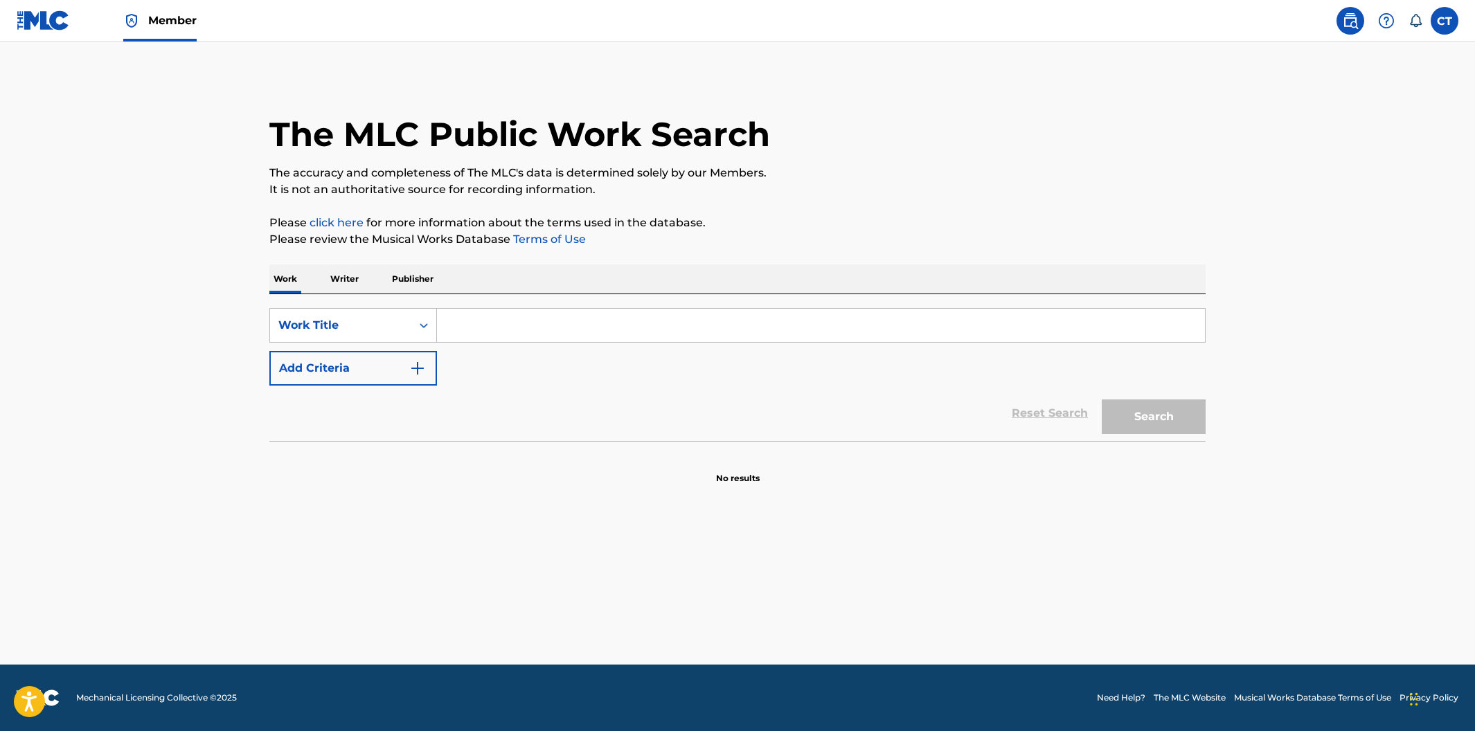
click at [495, 336] on input "Search Form" at bounding box center [821, 325] width 768 height 33
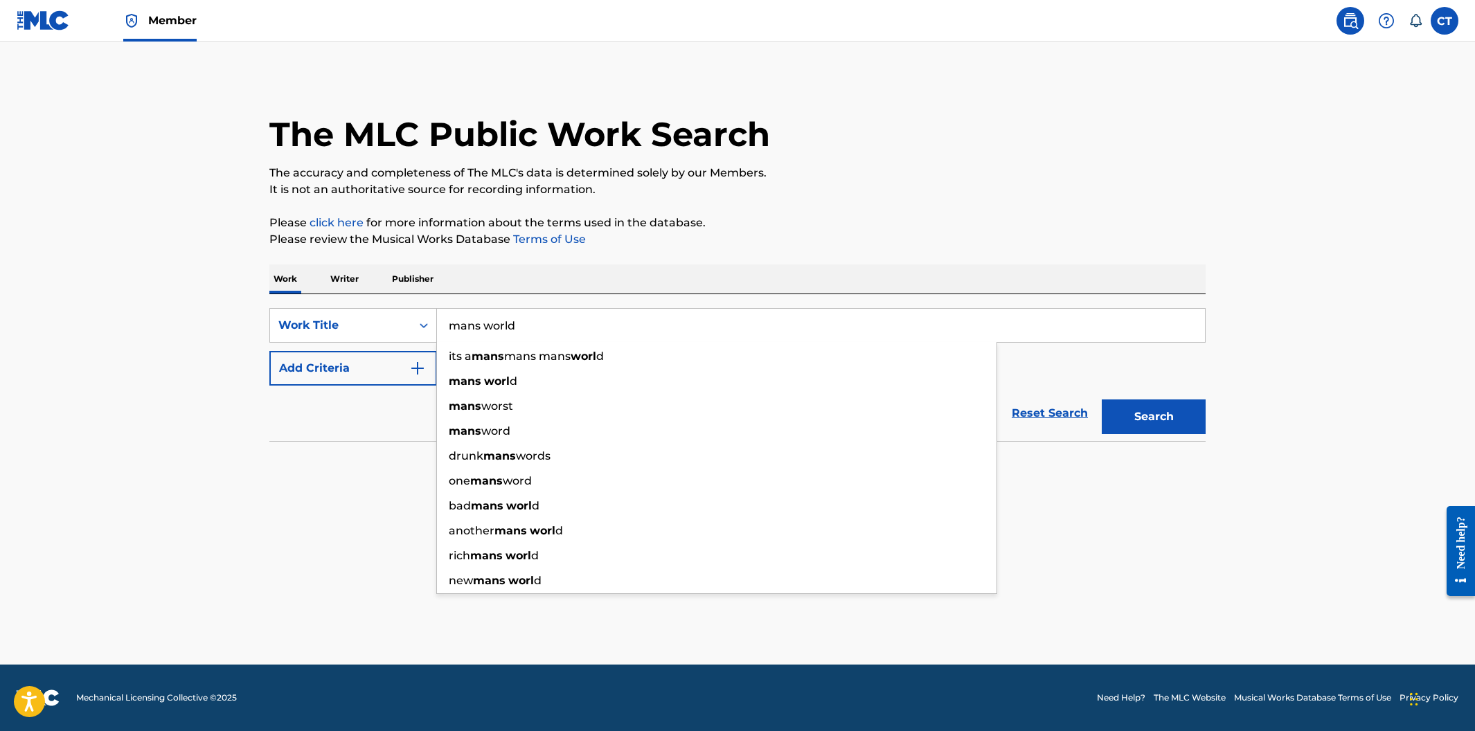
type input "mans world"
click at [1102, 400] on button "Search" at bounding box center [1154, 417] width 104 height 35
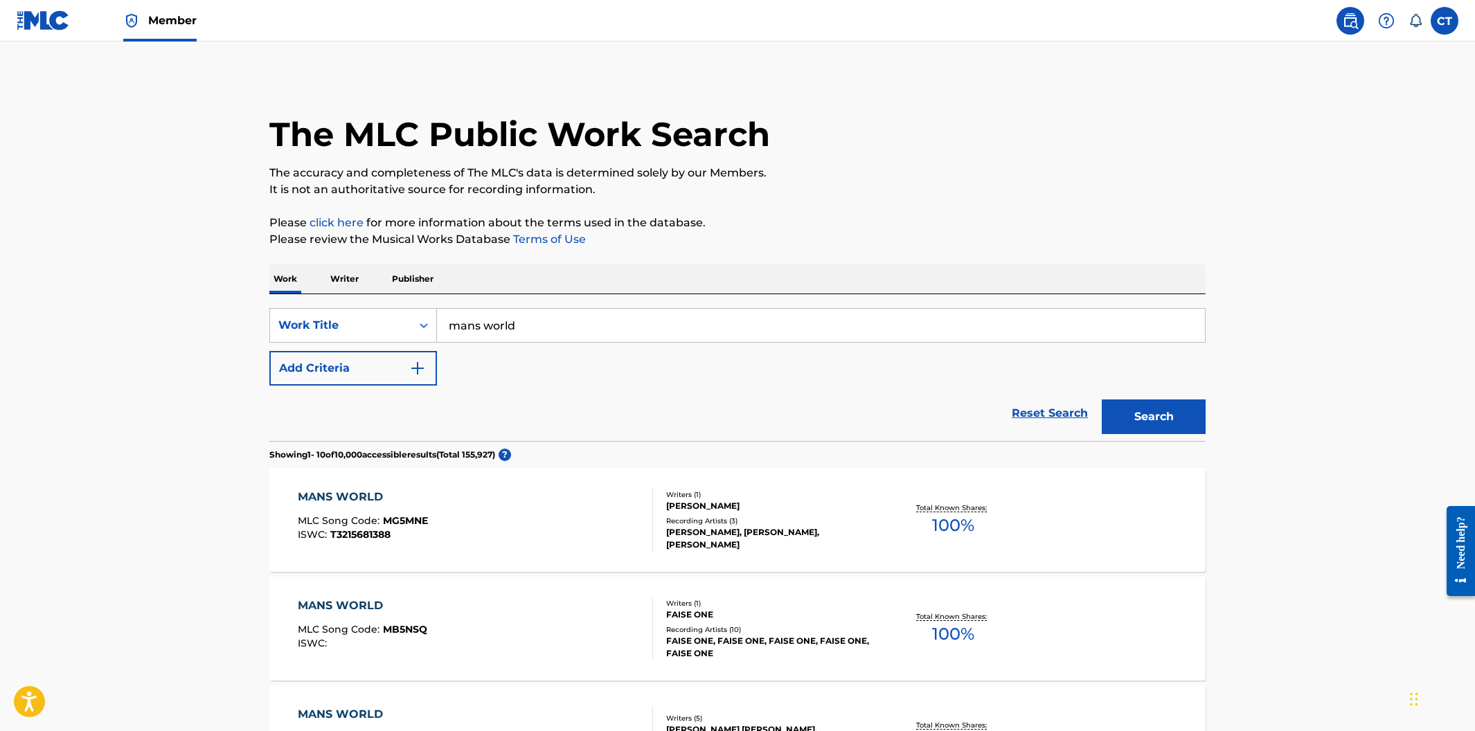
click at [427, 368] on button "Add Criteria" at bounding box center [353, 368] width 168 height 35
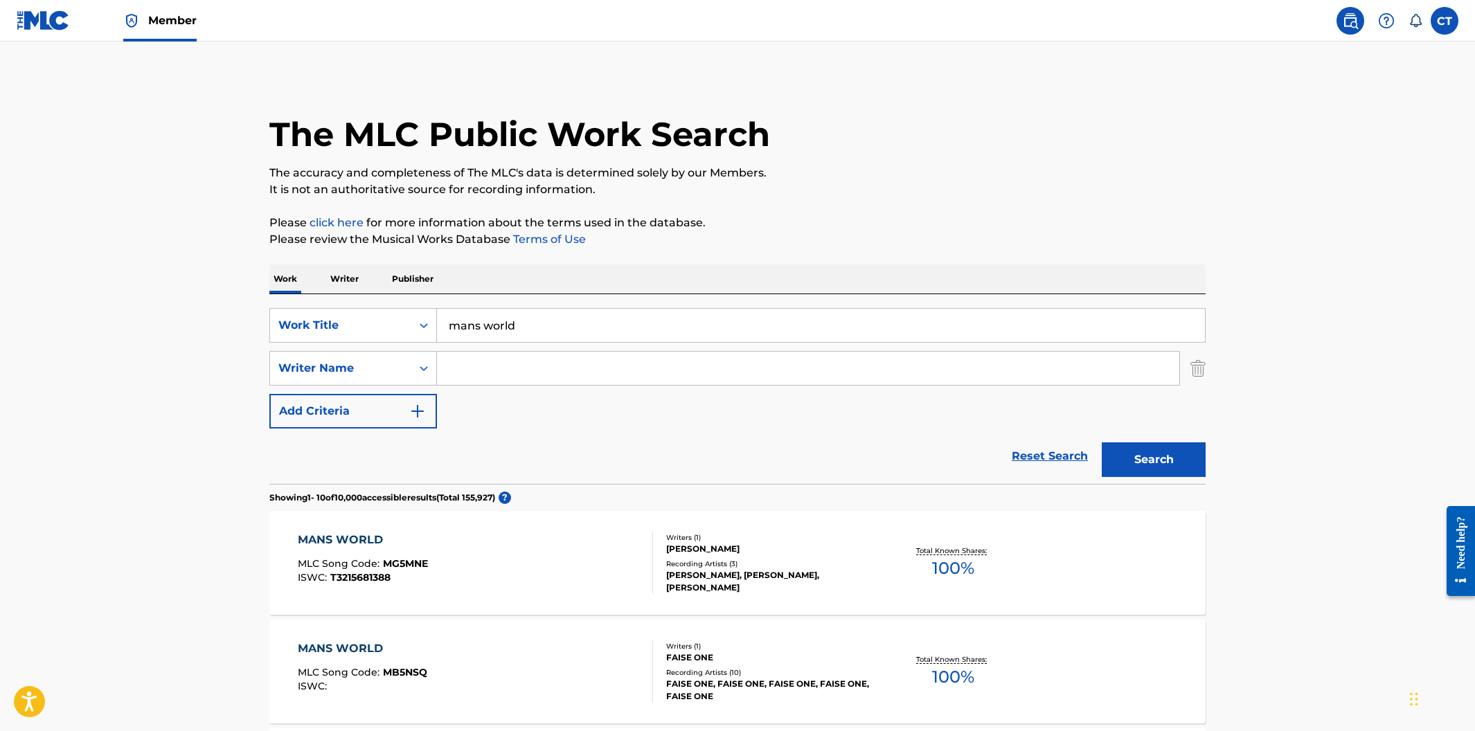
click at [542, 375] on input "Search Form" at bounding box center [808, 368] width 742 height 33
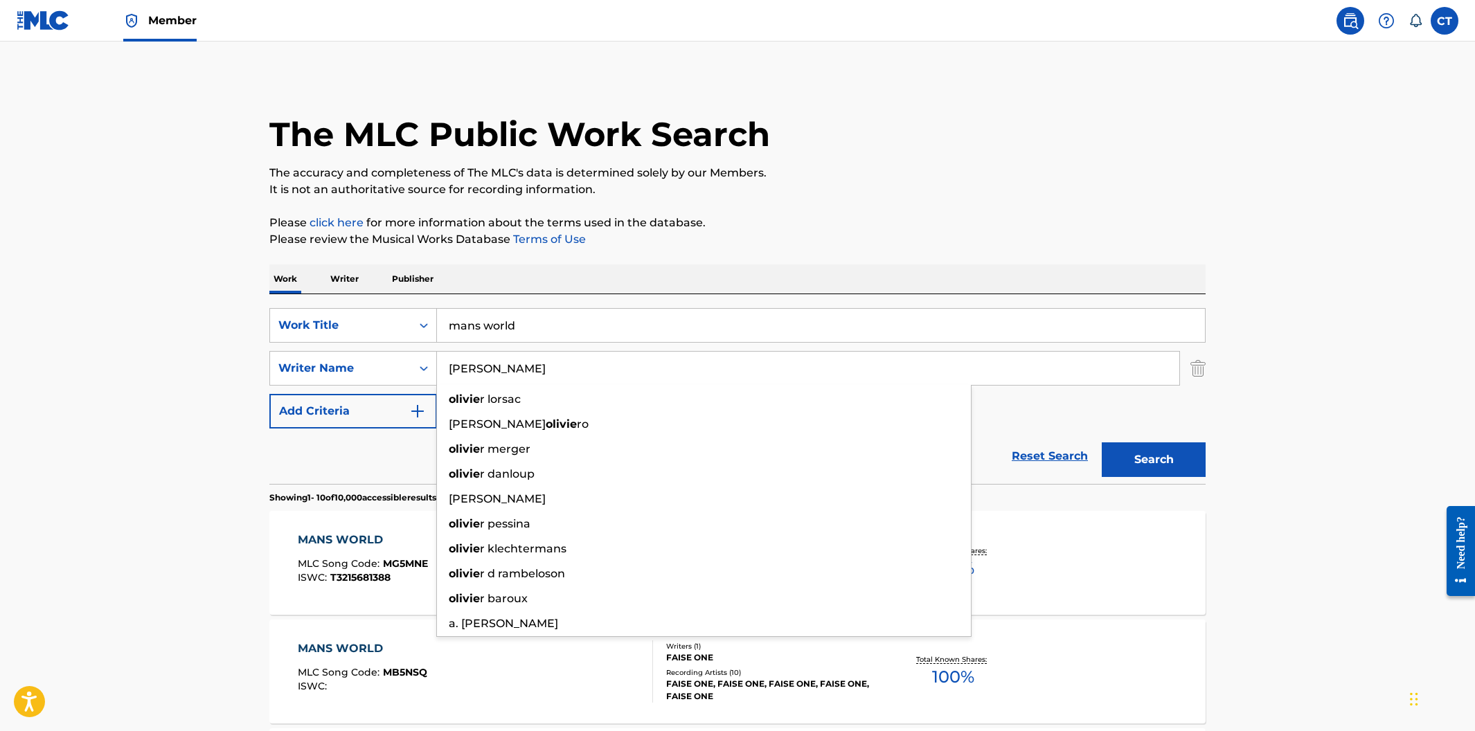
type input "[PERSON_NAME]"
click at [1102, 443] on button "Search" at bounding box center [1154, 460] width 104 height 35
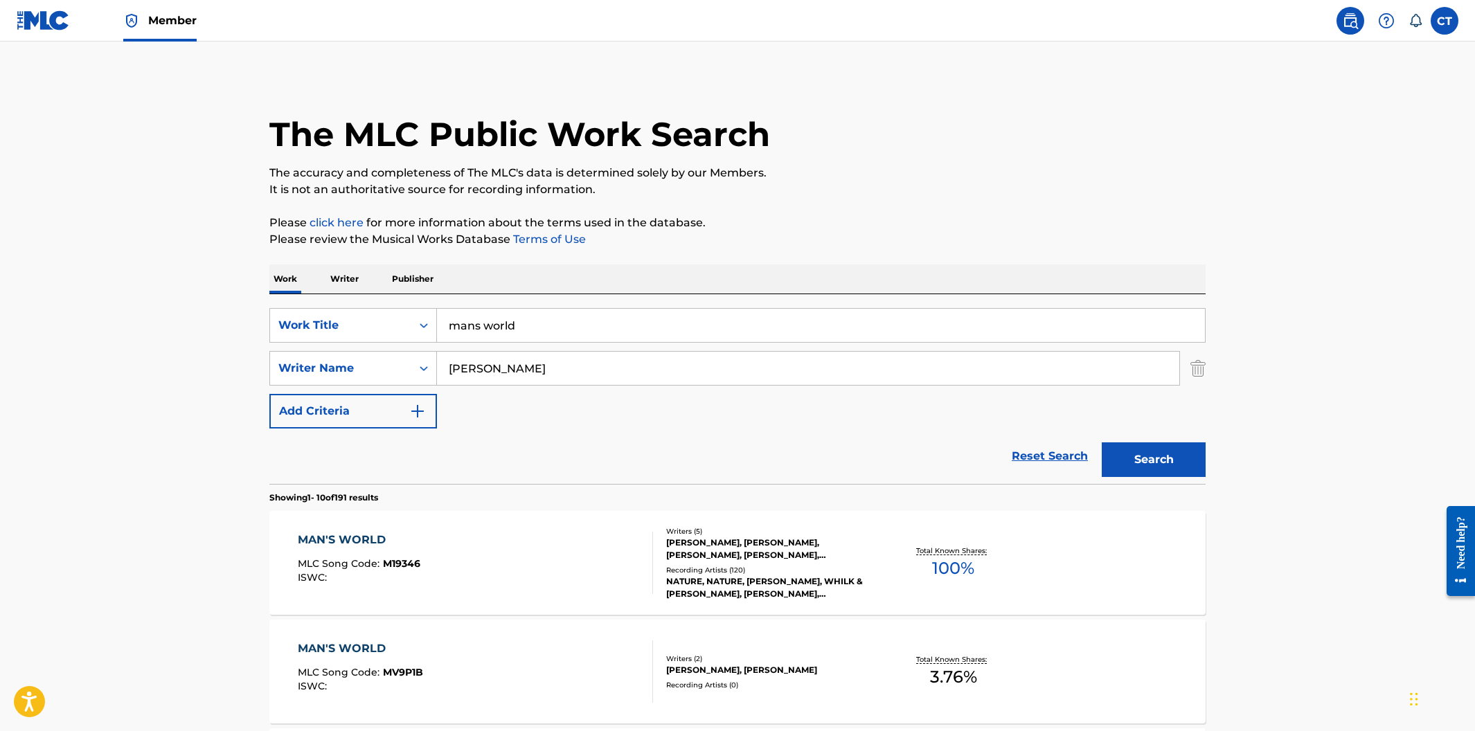
click at [573, 574] on div "MAN'S WORLD MLC Song Code : M19346 ISWC :" at bounding box center [476, 563] width 356 height 62
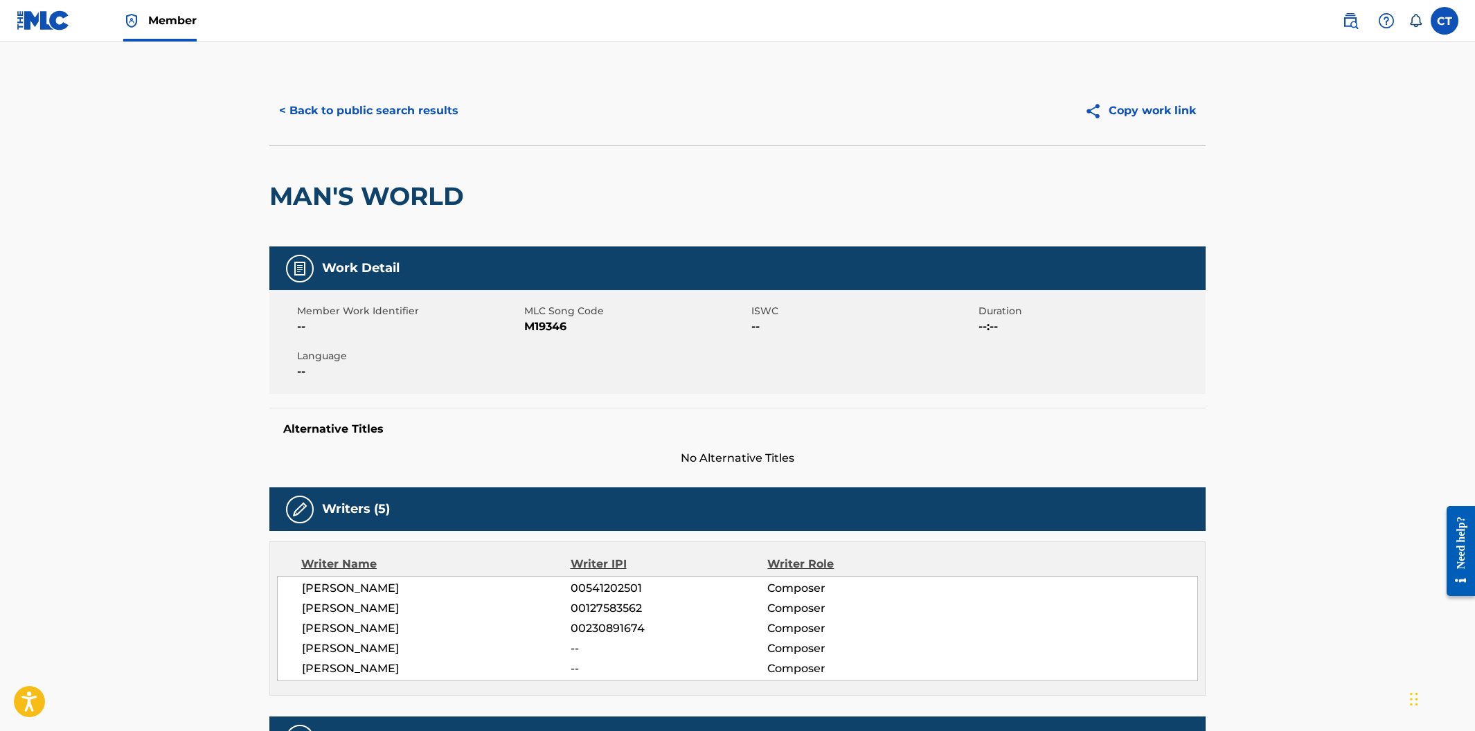
click at [400, 109] on button "< Back to public search results" at bounding box center [368, 111] width 199 height 35
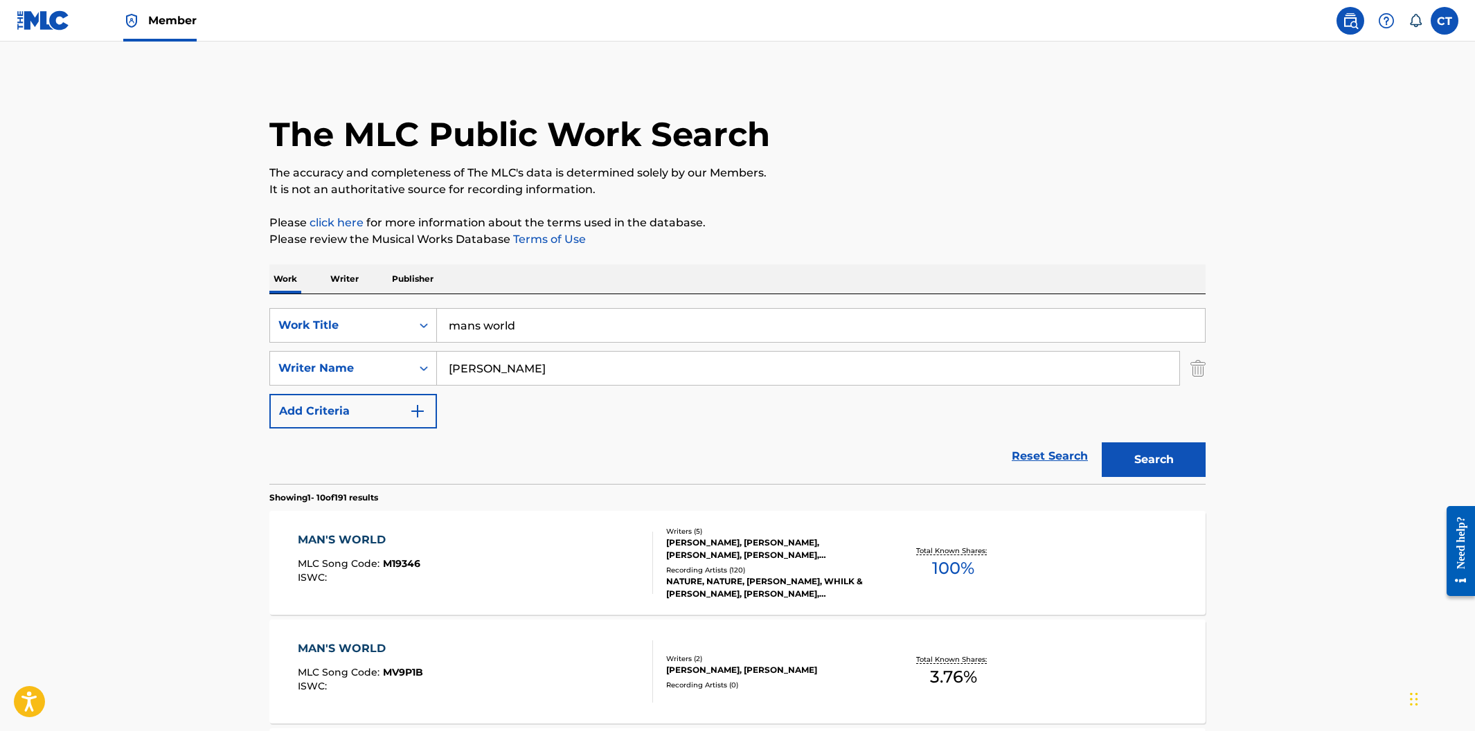
click at [552, 657] on div "MAN'S WORLD MLC Song Code : MV9P1B ISWC :" at bounding box center [476, 672] width 356 height 62
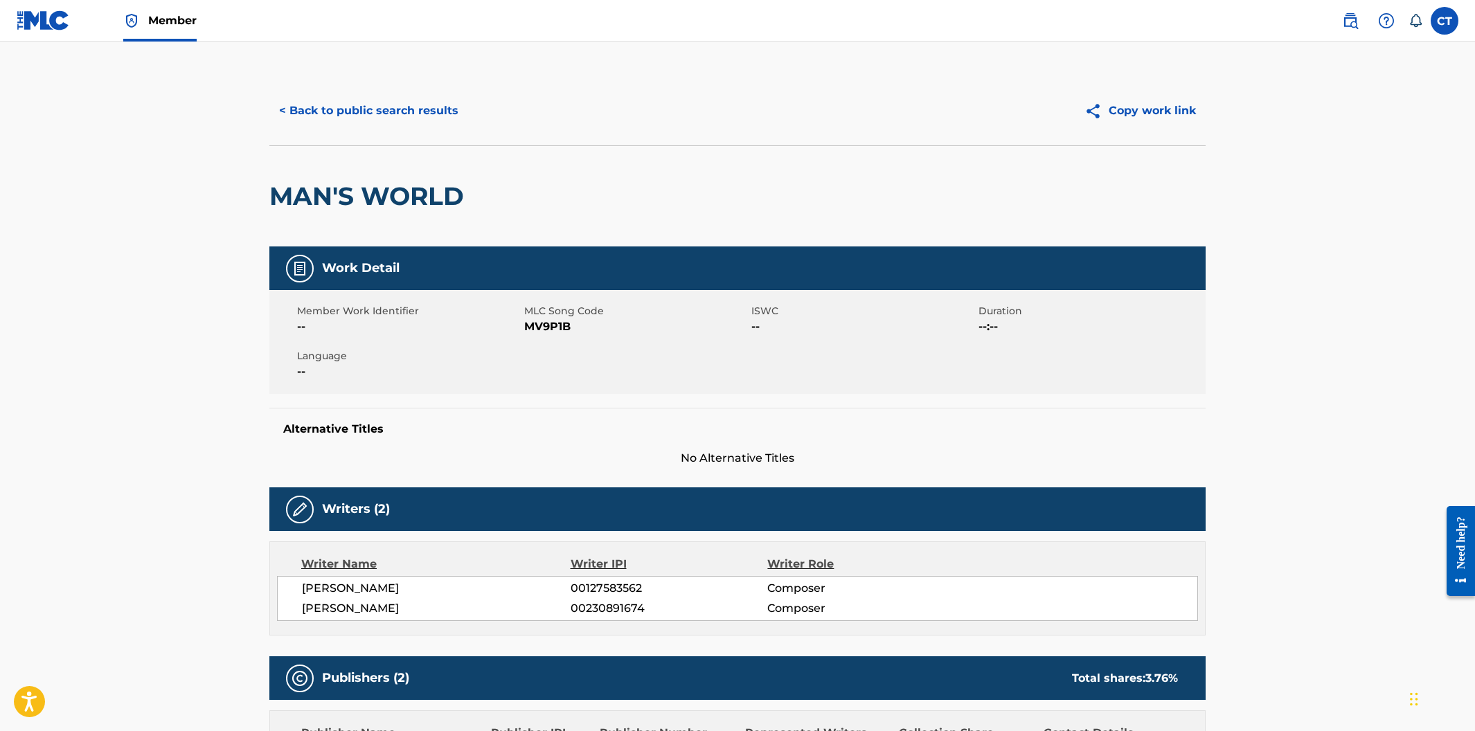
click at [376, 116] on button "< Back to public search results" at bounding box center [368, 111] width 199 height 35
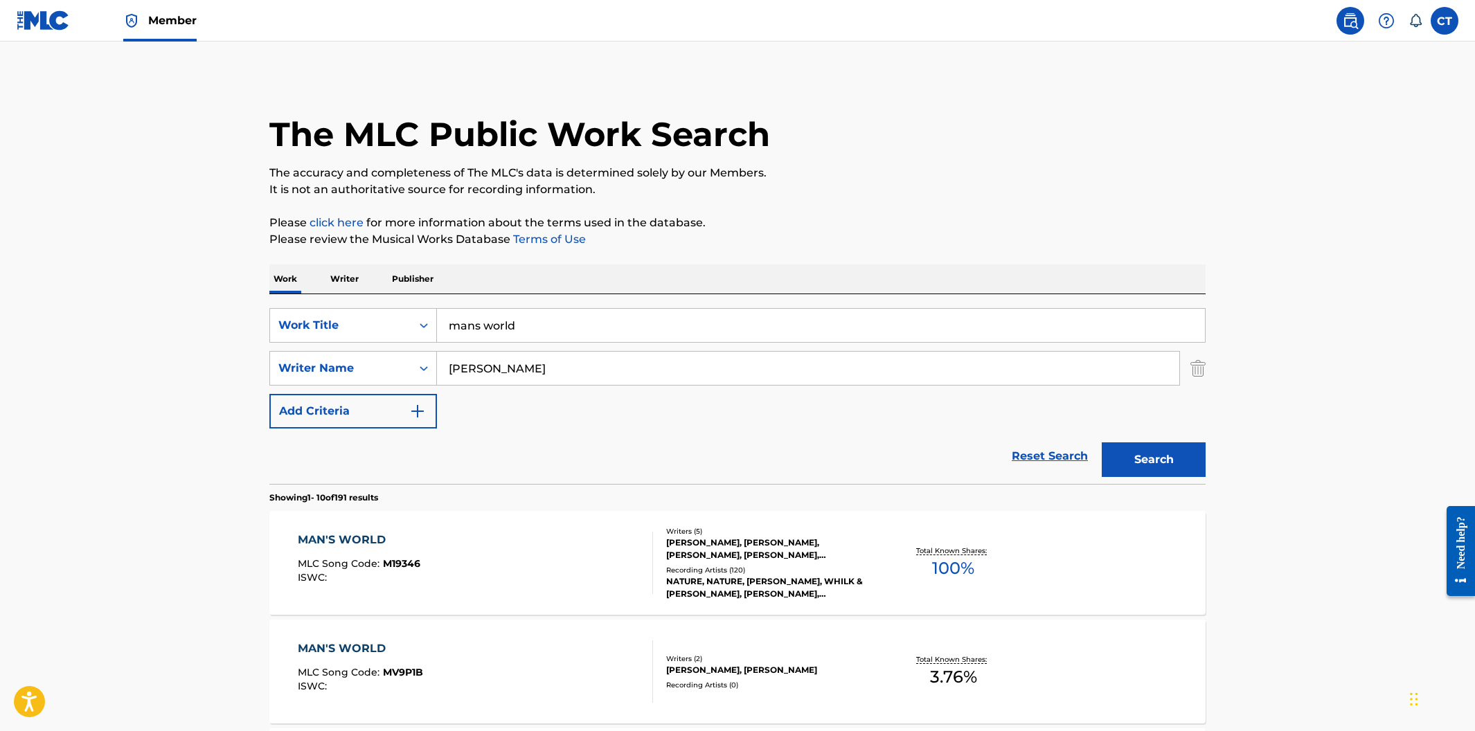
click at [550, 559] on div "MAN'S WORLD MLC Song Code : M19346 ISWC :" at bounding box center [476, 563] width 356 height 62
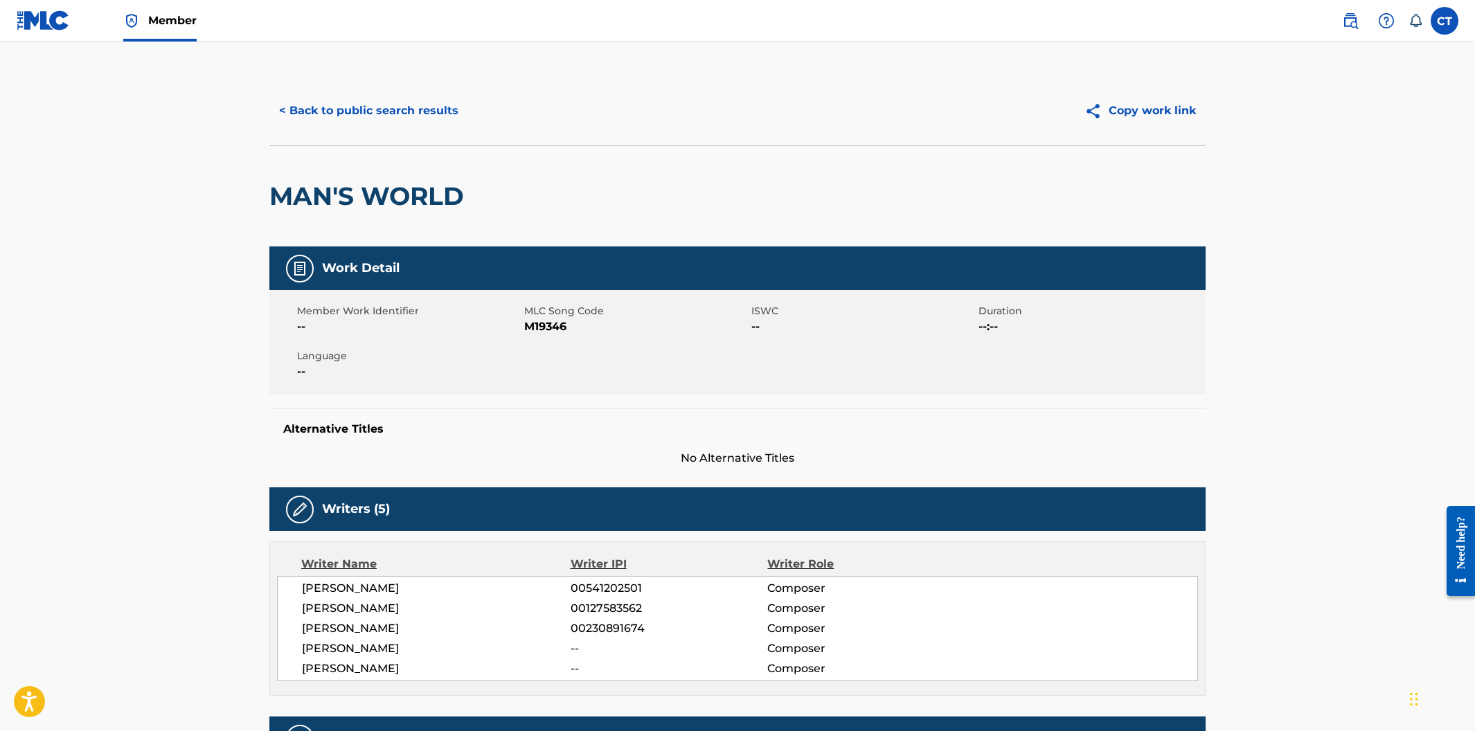
click at [357, 116] on button "< Back to public search results" at bounding box center [368, 111] width 199 height 35
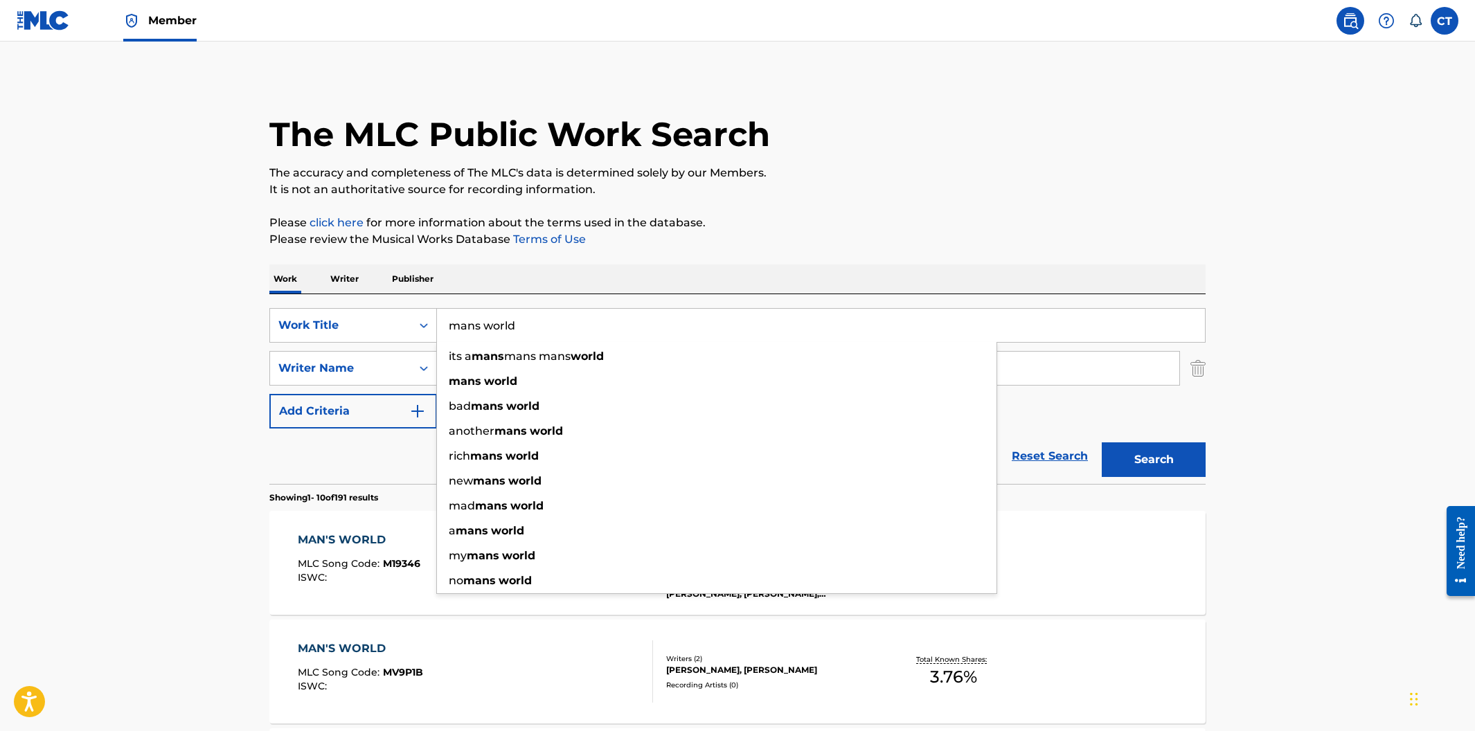
drag, startPoint x: 530, startPoint y: 328, endPoint x: 435, endPoint y: 306, distance: 97.3
click at [435, 306] on div "SearchWithCriteriacdd62f67-071c-4ee4-b046-2668f53926b1 Work Title mans world it…" at bounding box center [737, 389] width 936 height 190
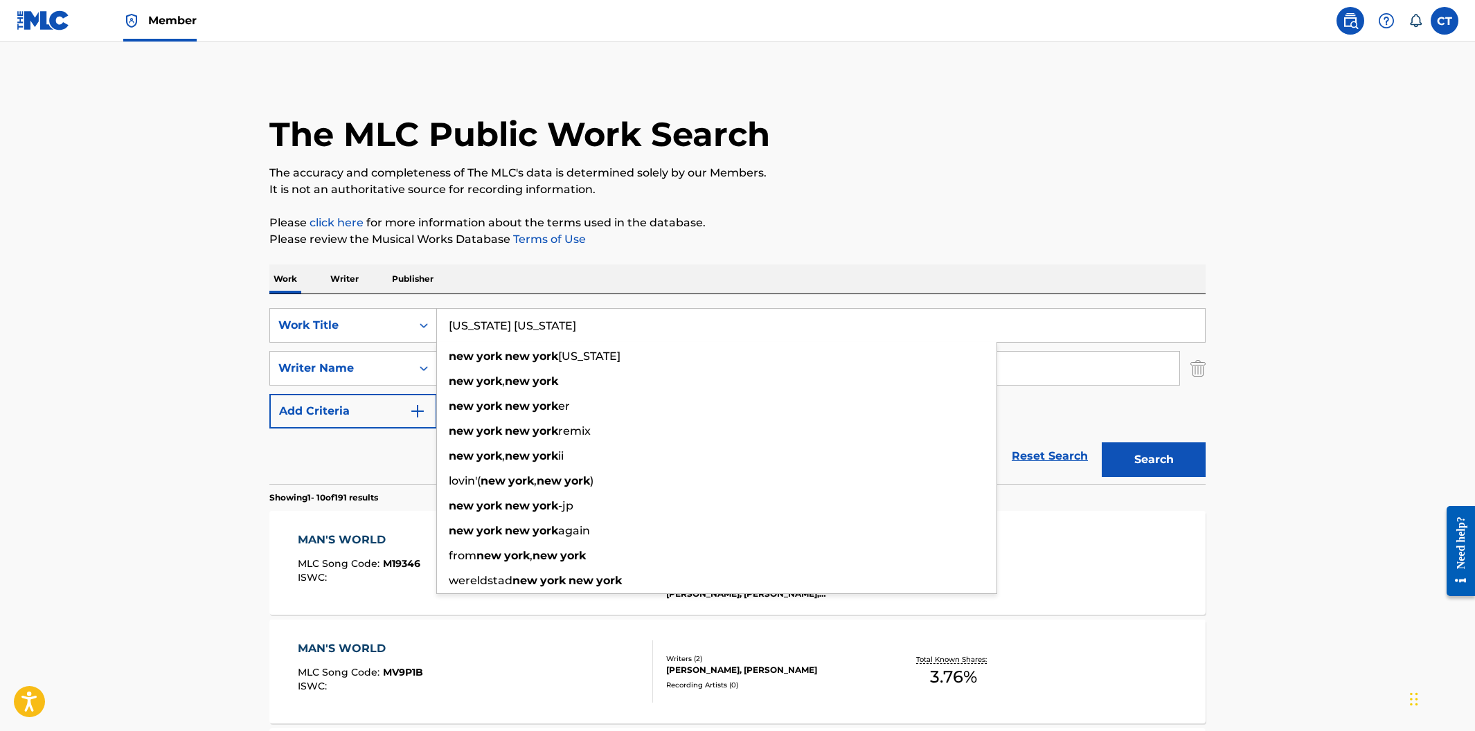
type input "[US_STATE] [US_STATE]"
click at [1102, 443] on button "Search" at bounding box center [1154, 460] width 104 height 35
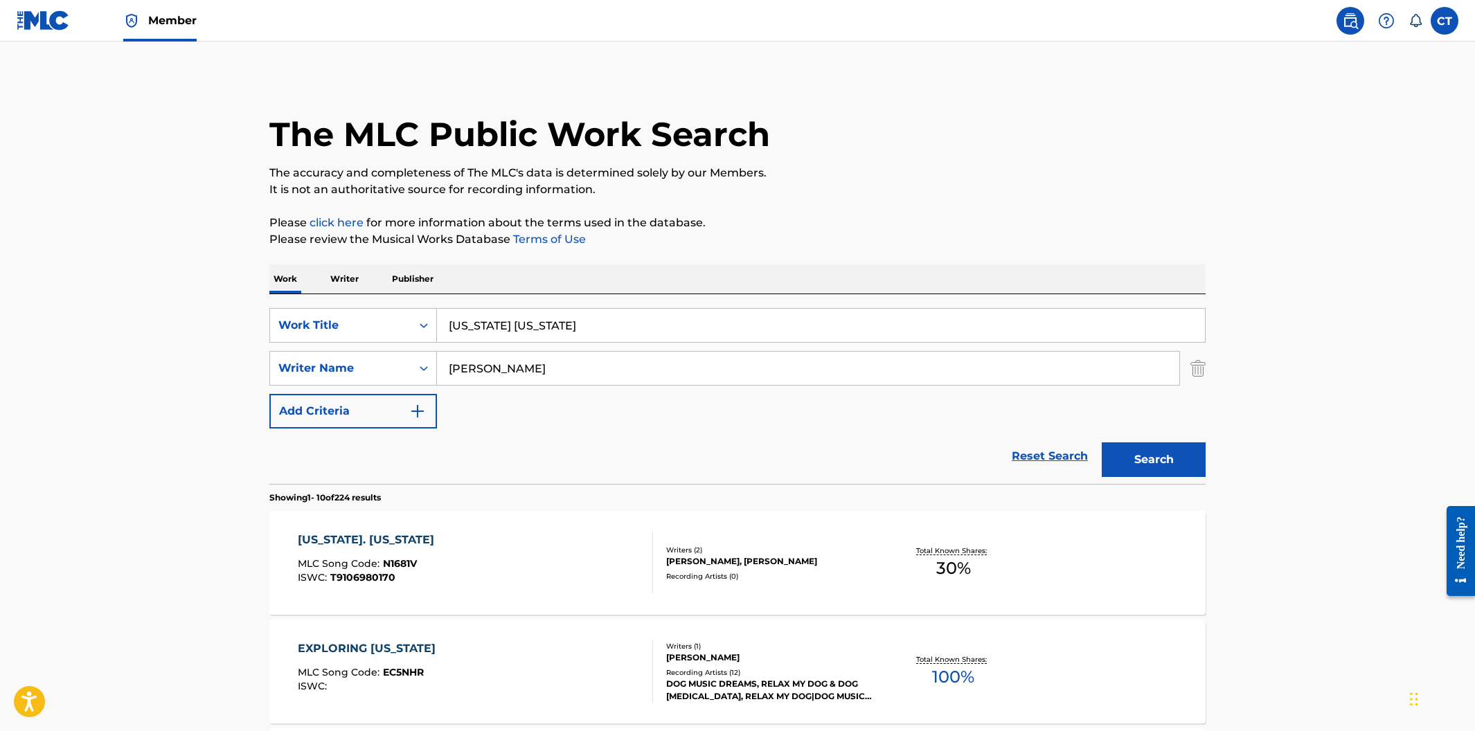
click at [492, 549] on div "[US_STATE]. [US_STATE] MLC Song Code : N1681V ISWC : T9106980170" at bounding box center [476, 563] width 356 height 62
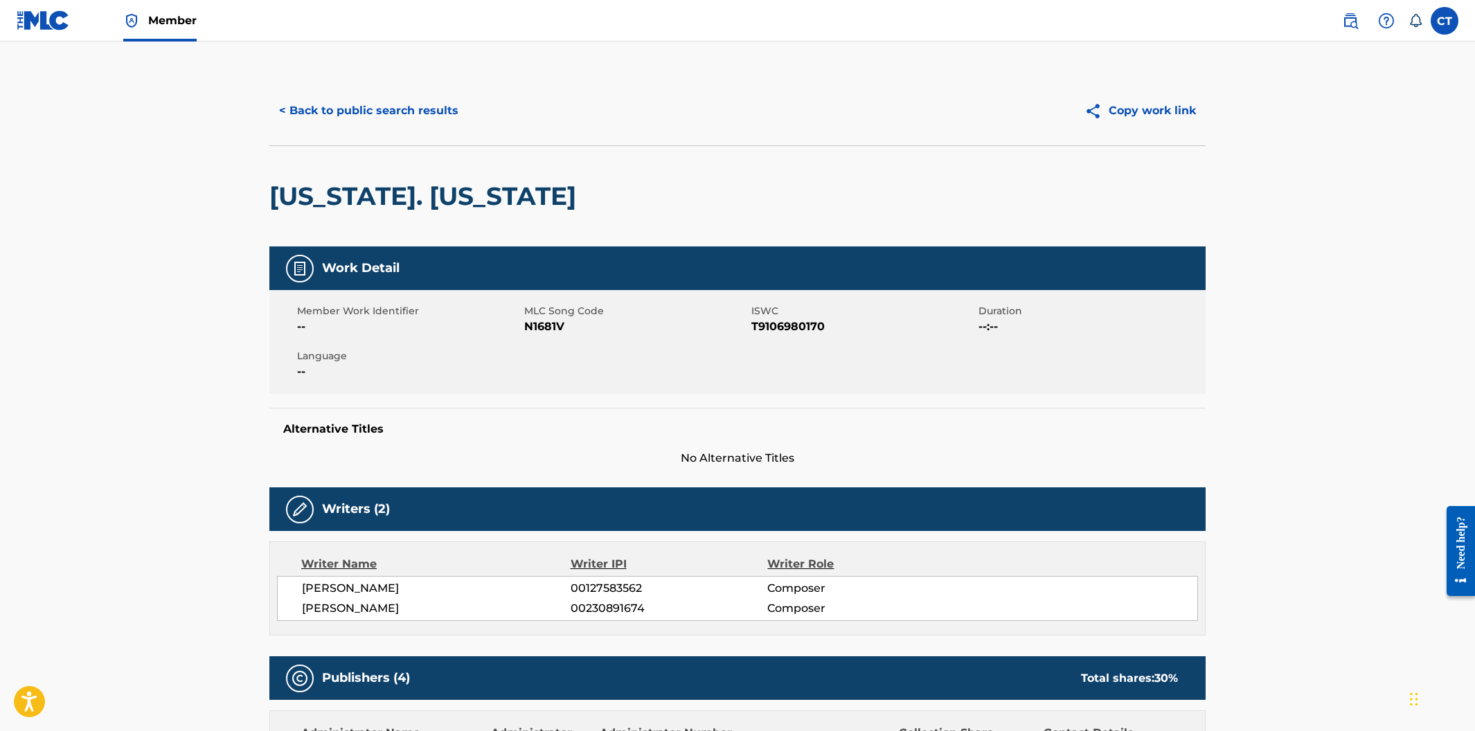
click at [373, 121] on button "< Back to public search results" at bounding box center [368, 111] width 199 height 35
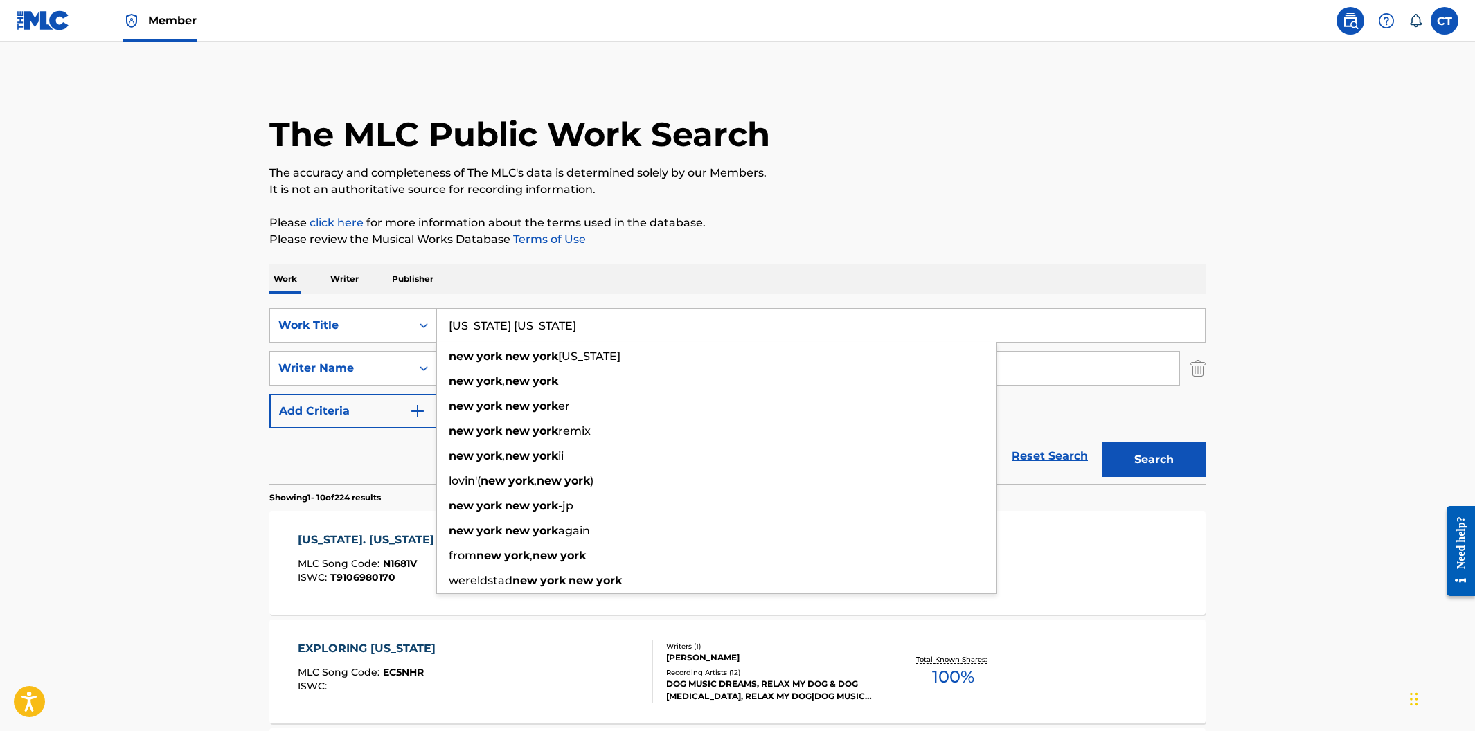
drag, startPoint x: 574, startPoint y: 326, endPoint x: 450, endPoint y: 317, distance: 125.0
click at [450, 317] on input "[US_STATE] [US_STATE]" at bounding box center [821, 325] width 768 height 33
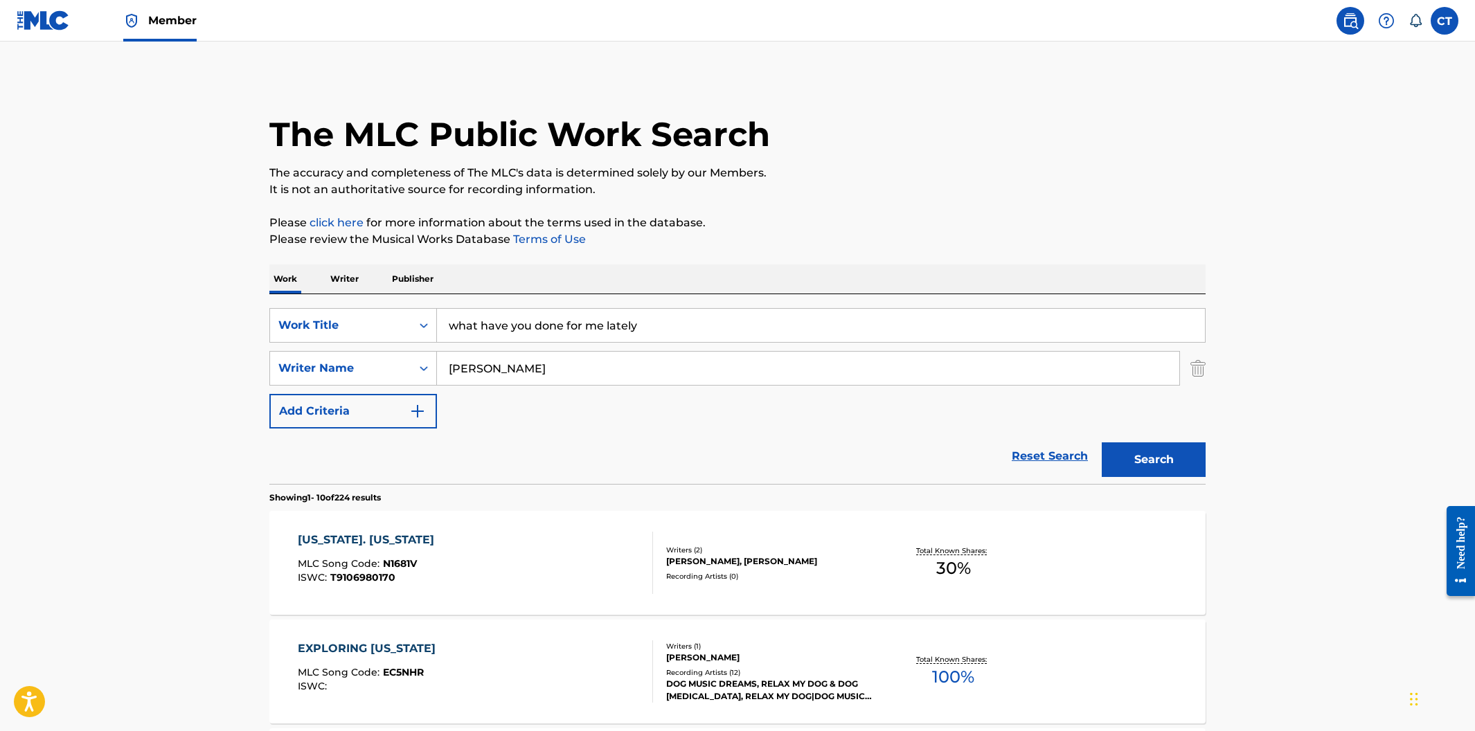
type input "what have you done for me lately"
click at [1134, 459] on button "Search" at bounding box center [1154, 460] width 104 height 35
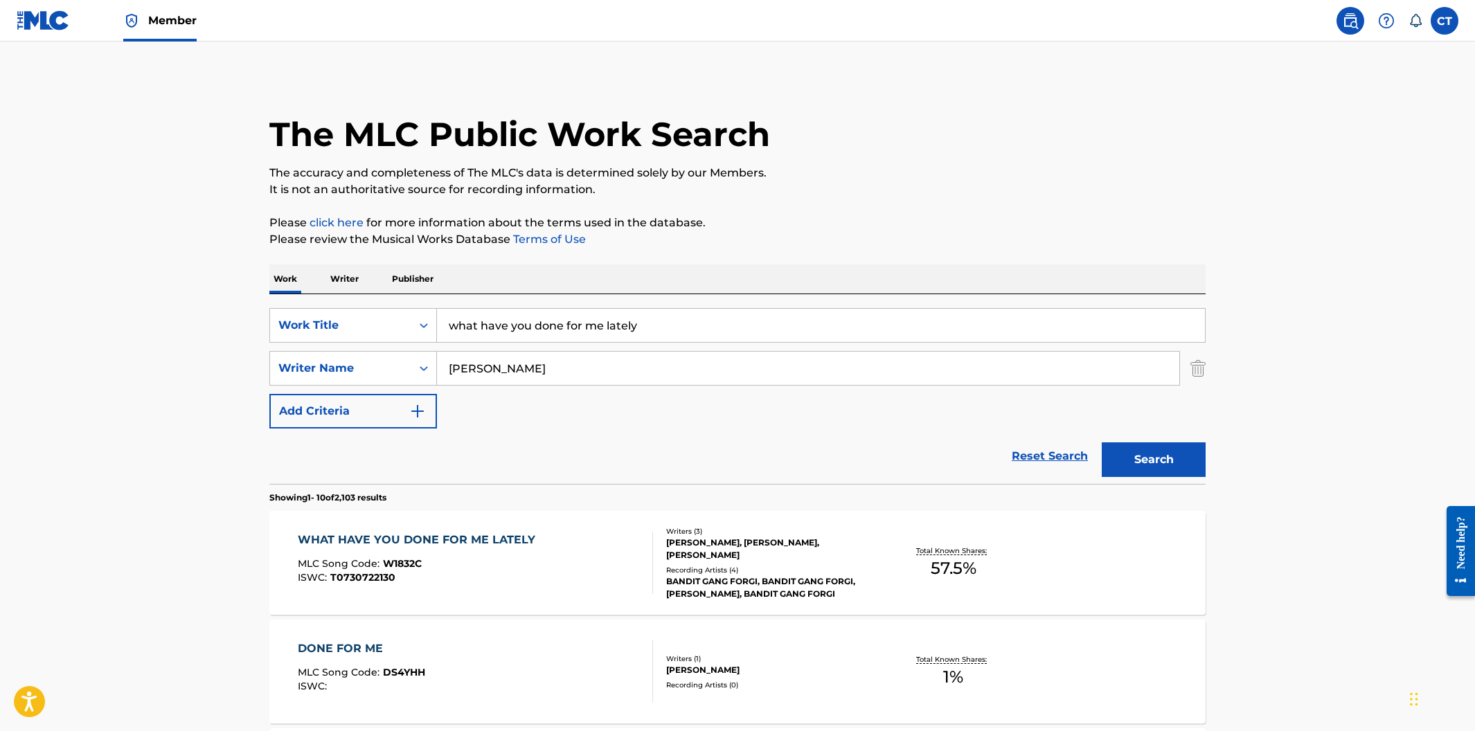
click at [614, 540] on div "WHAT HAVE YOU DONE FOR ME LATELY MLC Song Code : W1832C ISWC : T0730722130" at bounding box center [476, 563] width 356 height 62
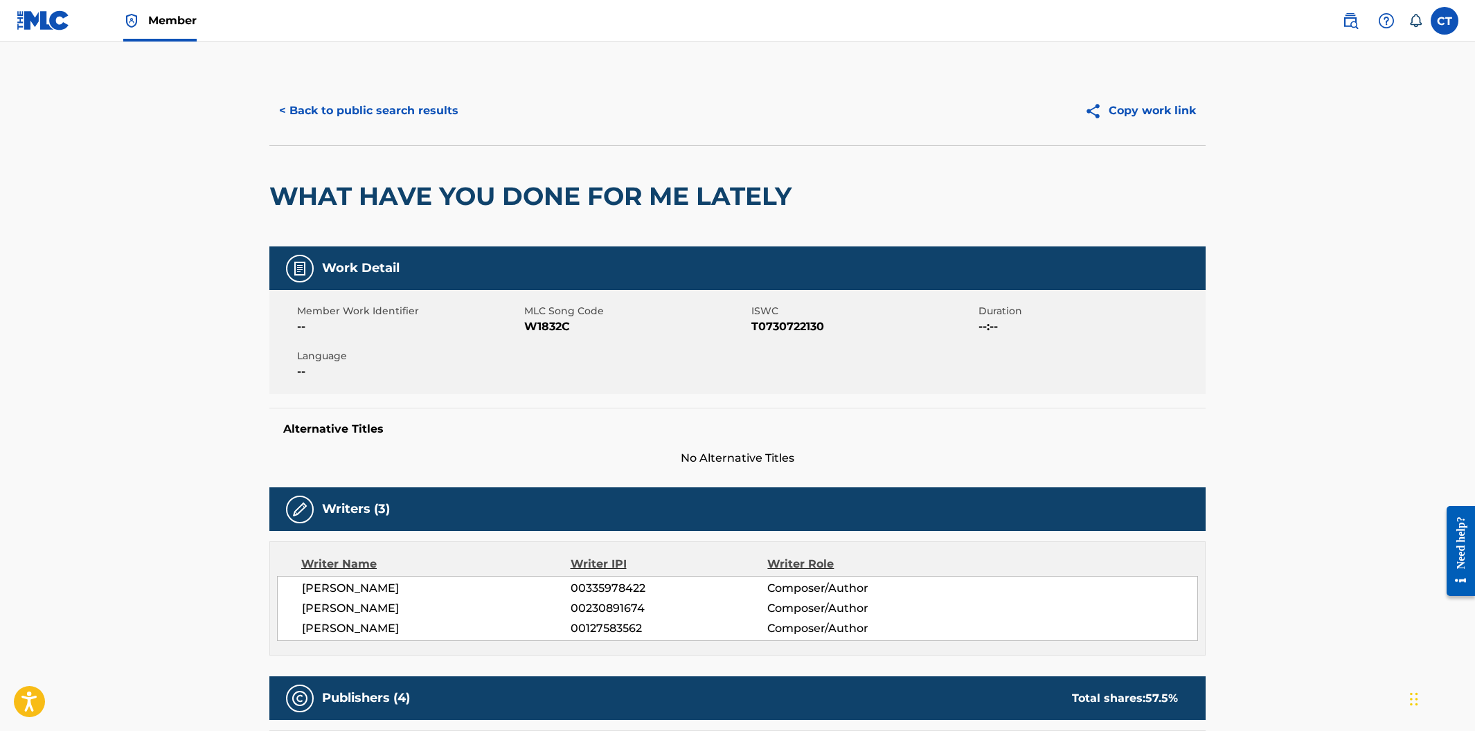
click at [346, 112] on button "< Back to public search results" at bounding box center [368, 111] width 199 height 35
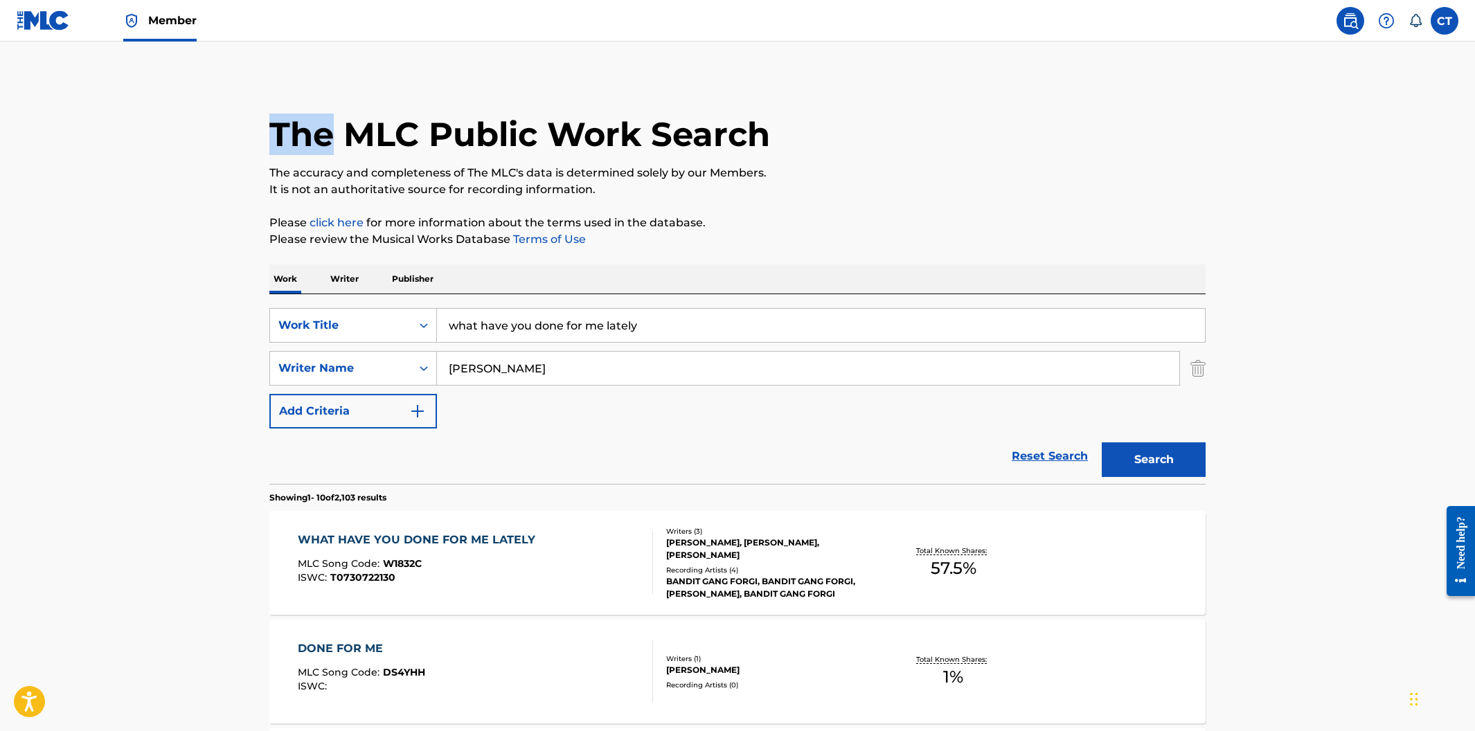
click at [345, 114] on div "The MLC Public Work Search" at bounding box center [737, 126] width 936 height 101
drag, startPoint x: 661, startPoint y: 330, endPoint x: 440, endPoint y: 323, distance: 221.8
click at [440, 323] on input "what have you done for me lately" at bounding box center [821, 325] width 768 height 33
type input "[US_STATE], [US_STATE]"
click at [1102, 443] on button "Search" at bounding box center [1154, 460] width 104 height 35
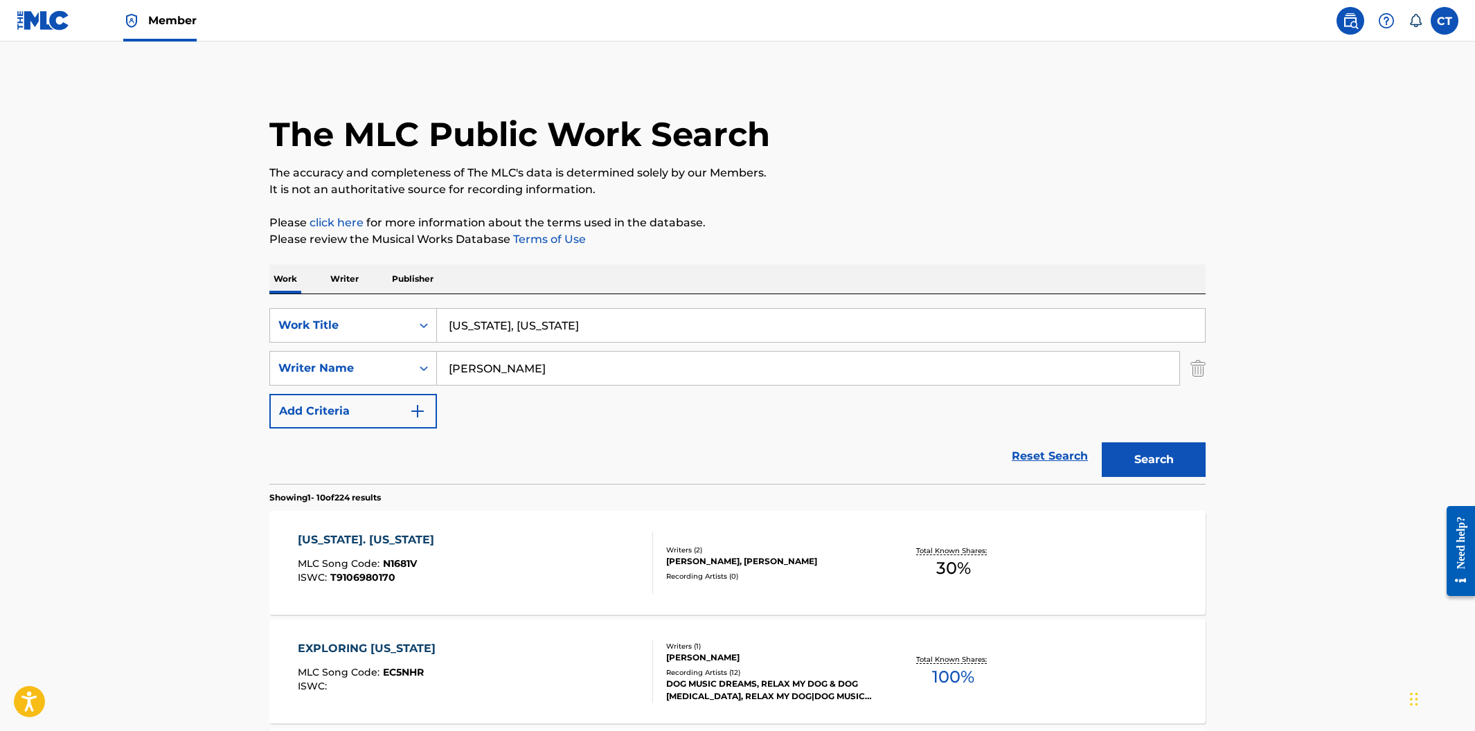
click at [557, 576] on div "[US_STATE]. [US_STATE] MLC Song Code : N1681V ISWC : T9106980170" at bounding box center [476, 563] width 356 height 62
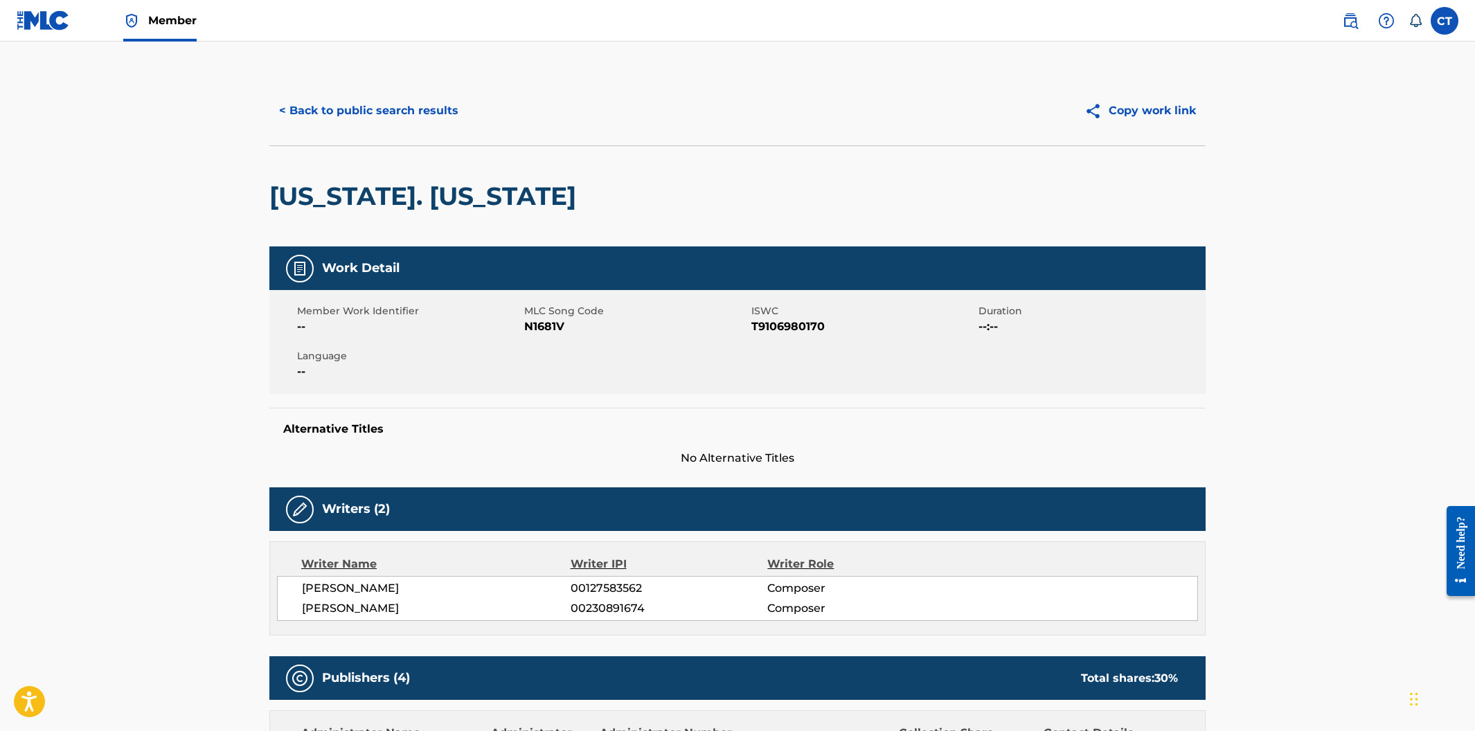
click at [340, 110] on button "< Back to public search results" at bounding box center [368, 111] width 199 height 35
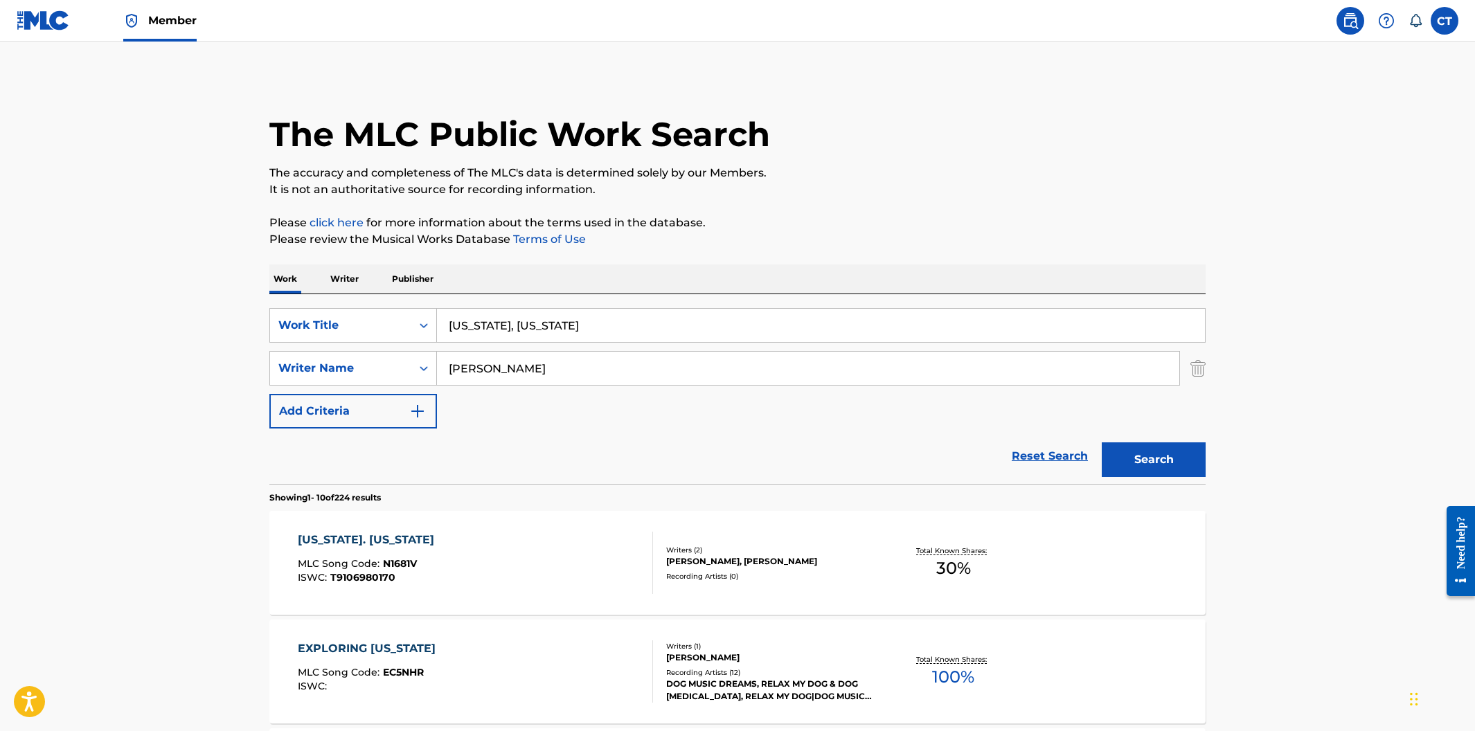
drag, startPoint x: 578, startPoint y: 329, endPoint x: 471, endPoint y: 314, distance: 107.7
click at [471, 314] on input "[US_STATE], [US_STATE]" at bounding box center [821, 325] width 768 height 33
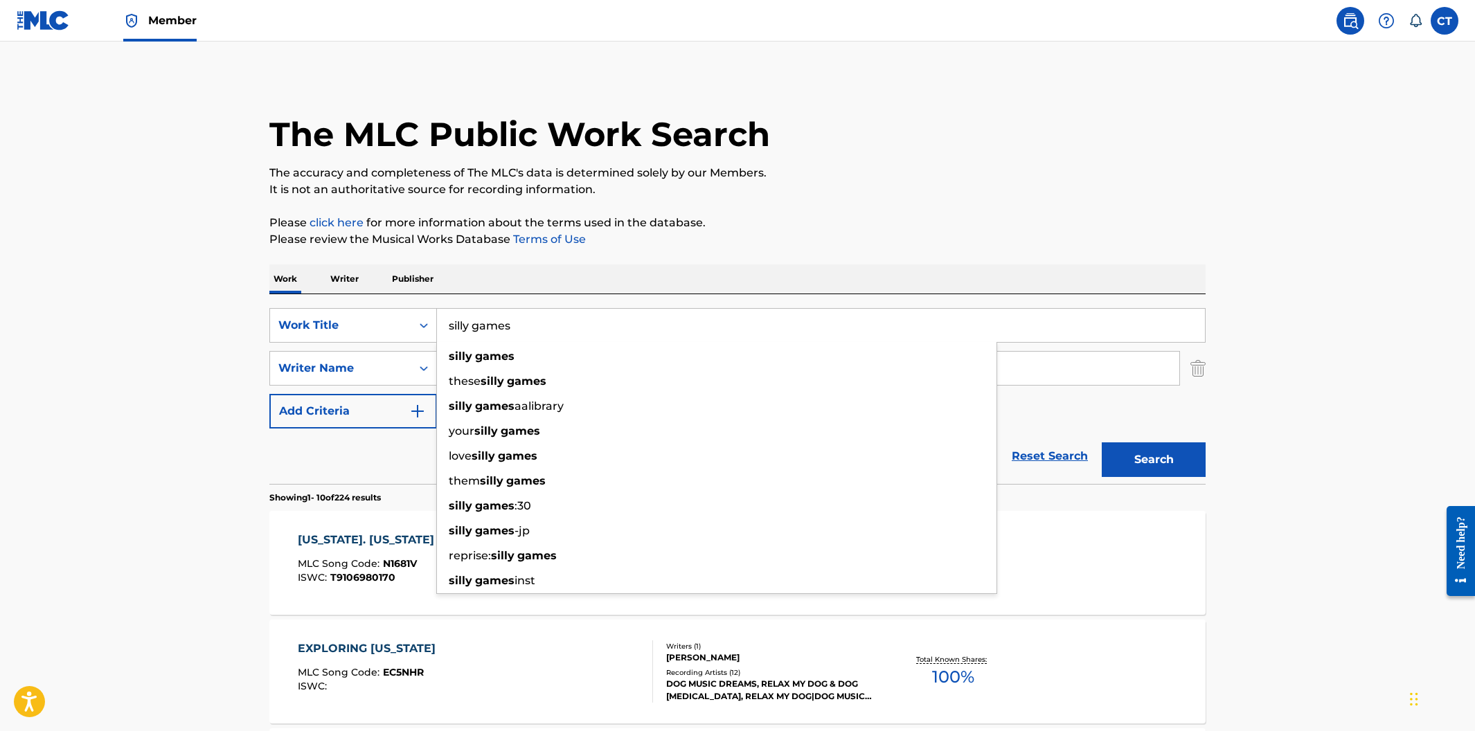
type input "silly games"
click at [824, 215] on p "Please click here for more information about the terms used in the database." at bounding box center [737, 223] width 936 height 17
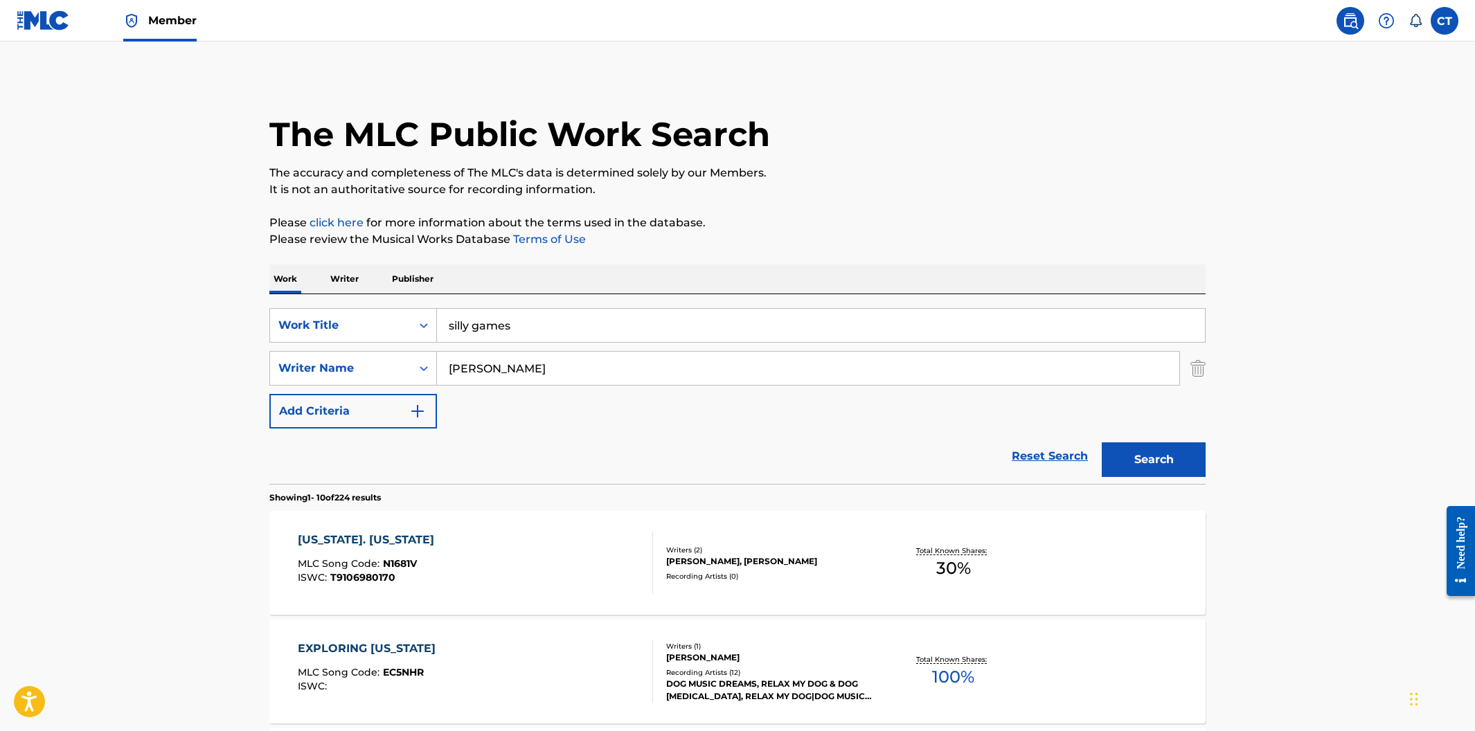
click at [1119, 450] on button "Search" at bounding box center [1154, 460] width 104 height 35
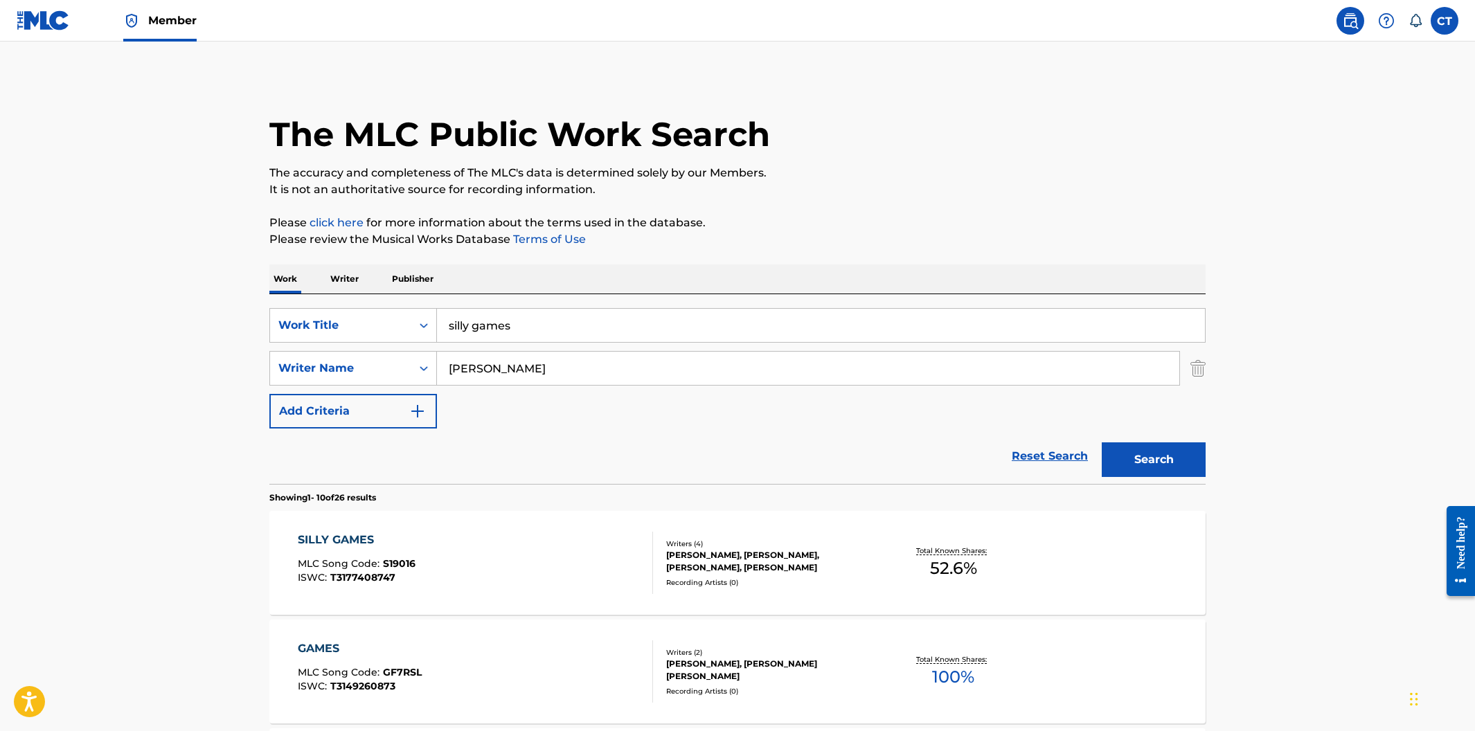
click at [611, 538] on div "SILLY GAMES MLC Song Code : S19016 ISWC : T3177408747" at bounding box center [476, 563] width 356 height 62
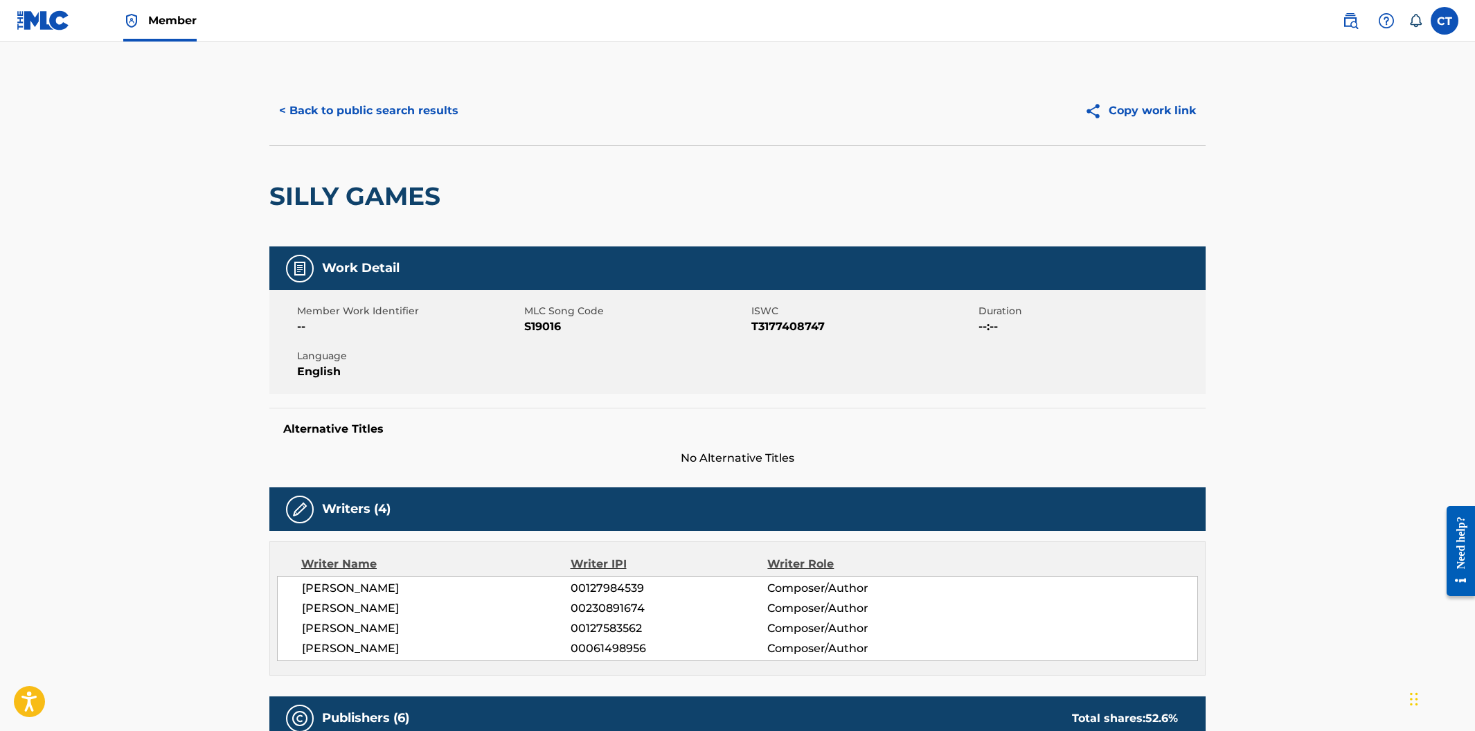
click at [412, 123] on button "< Back to public search results" at bounding box center [368, 111] width 199 height 35
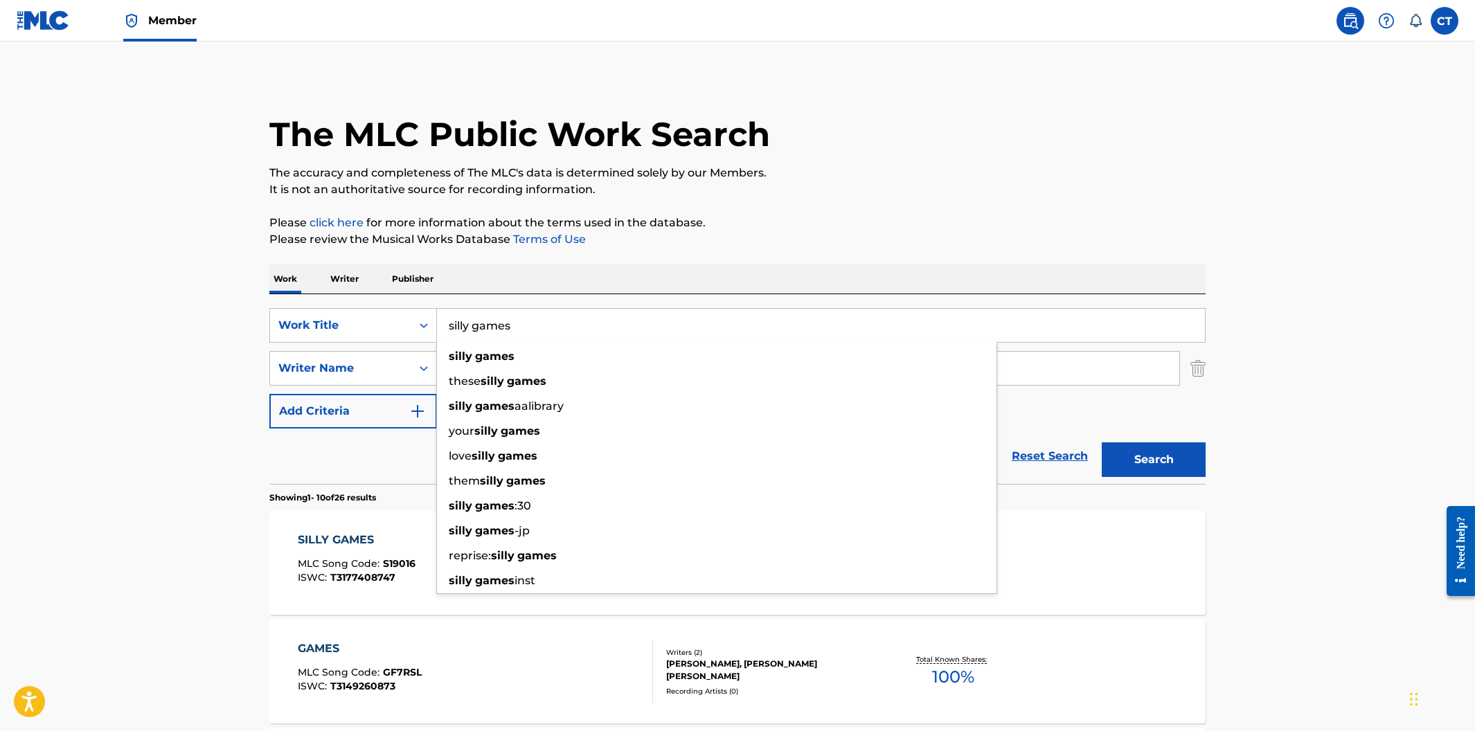
drag, startPoint x: 528, startPoint y: 333, endPoint x: 450, endPoint y: 313, distance: 80.1
click at [450, 313] on input "silly games" at bounding box center [821, 325] width 768 height 33
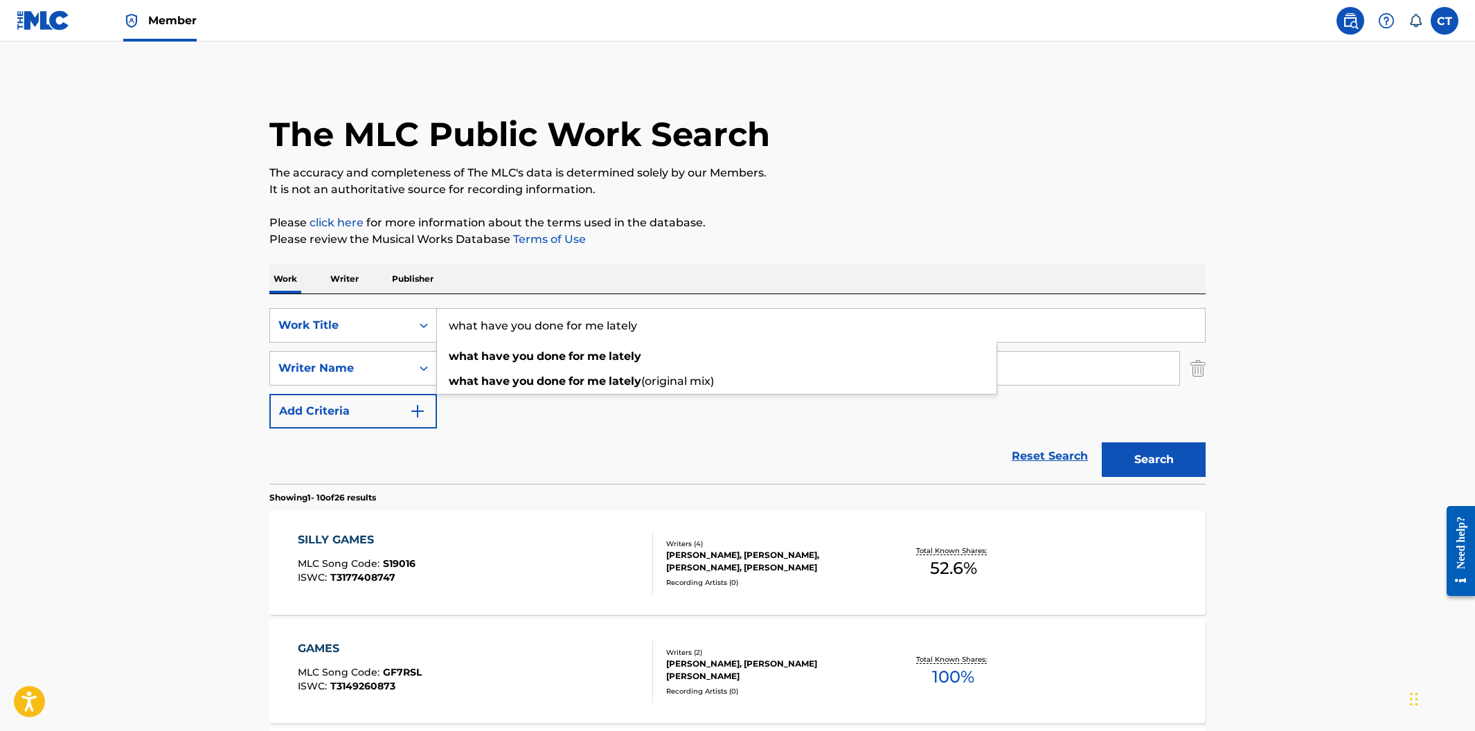
type input "what have you done for me lately"
click at [909, 179] on p "The accuracy and completeness of The MLC's data is determined solely by our Mem…" at bounding box center [737, 173] width 936 height 17
click at [1109, 461] on button "Search" at bounding box center [1154, 460] width 104 height 35
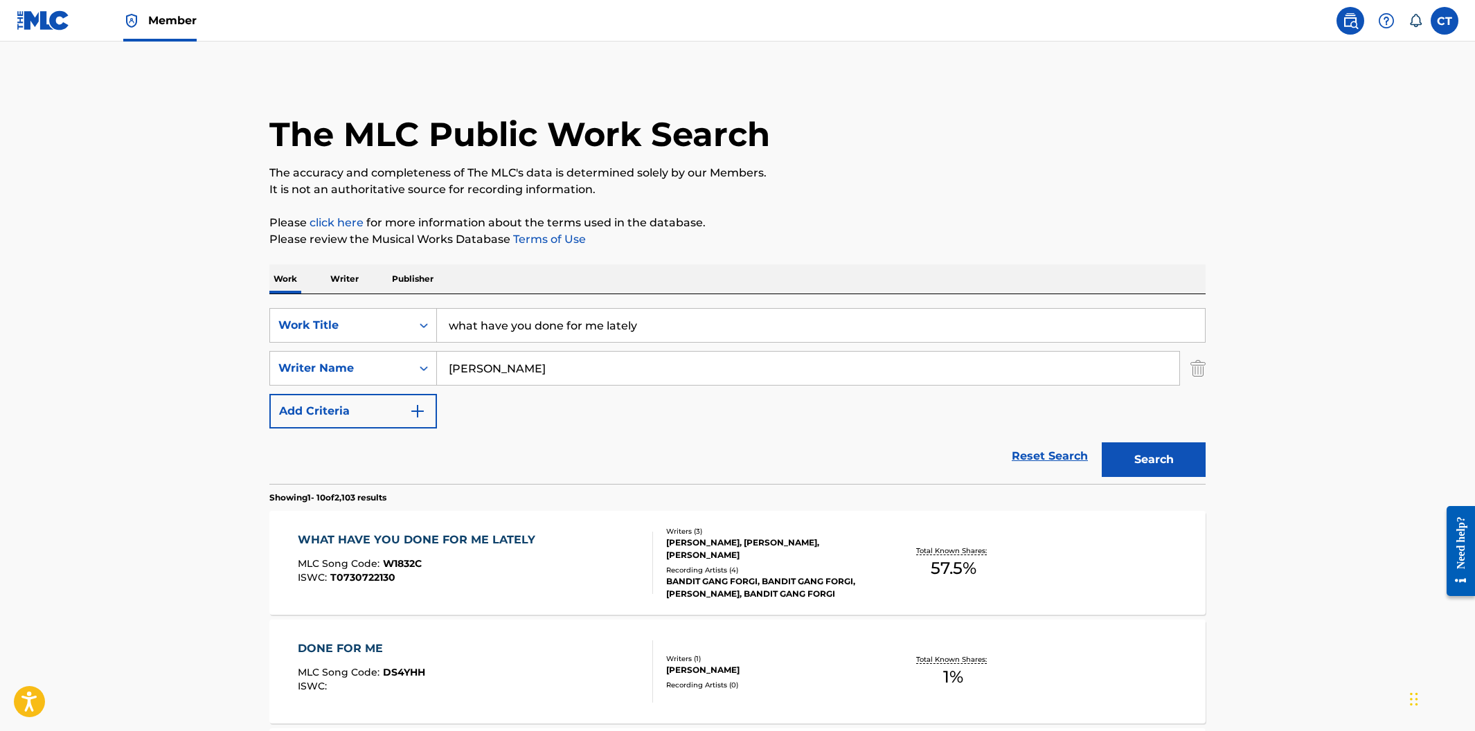
click at [628, 531] on div "WHAT HAVE YOU DONE FOR ME LATELY MLC Song Code : W1832C ISWC : T0730722130 Writ…" at bounding box center [737, 563] width 936 height 104
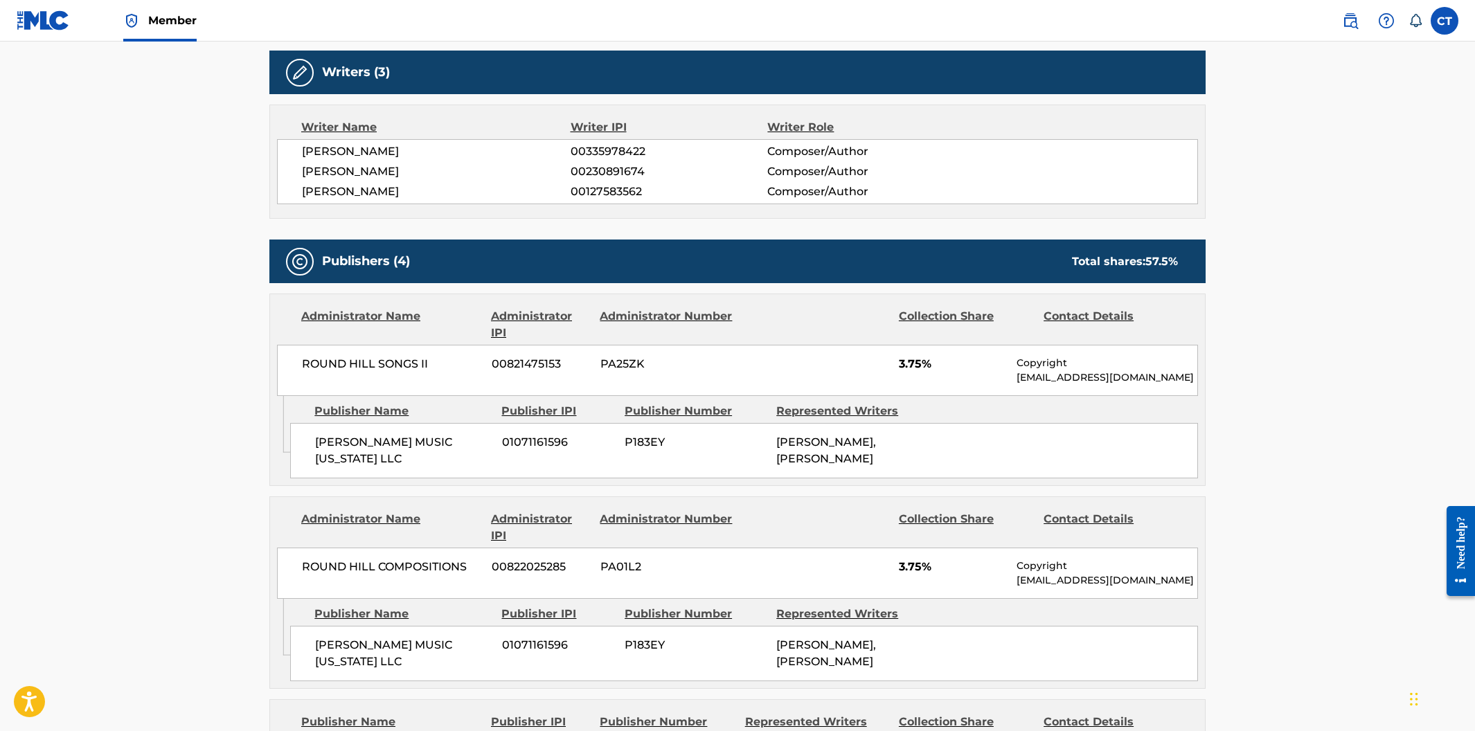
scroll to position [349, 0]
